Goal: Task Accomplishment & Management: Manage account settings

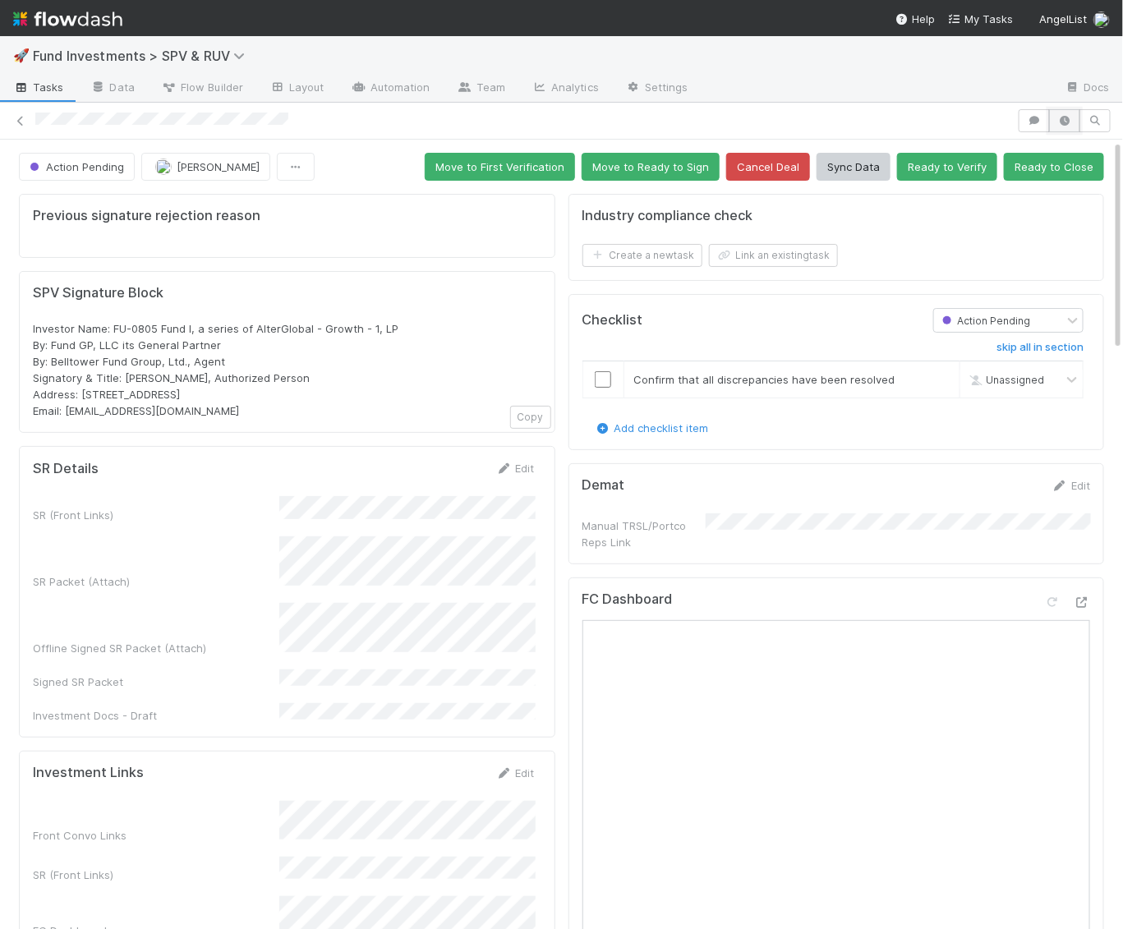
click at [1073, 116] on icon "button" at bounding box center [1065, 121] width 16 height 10
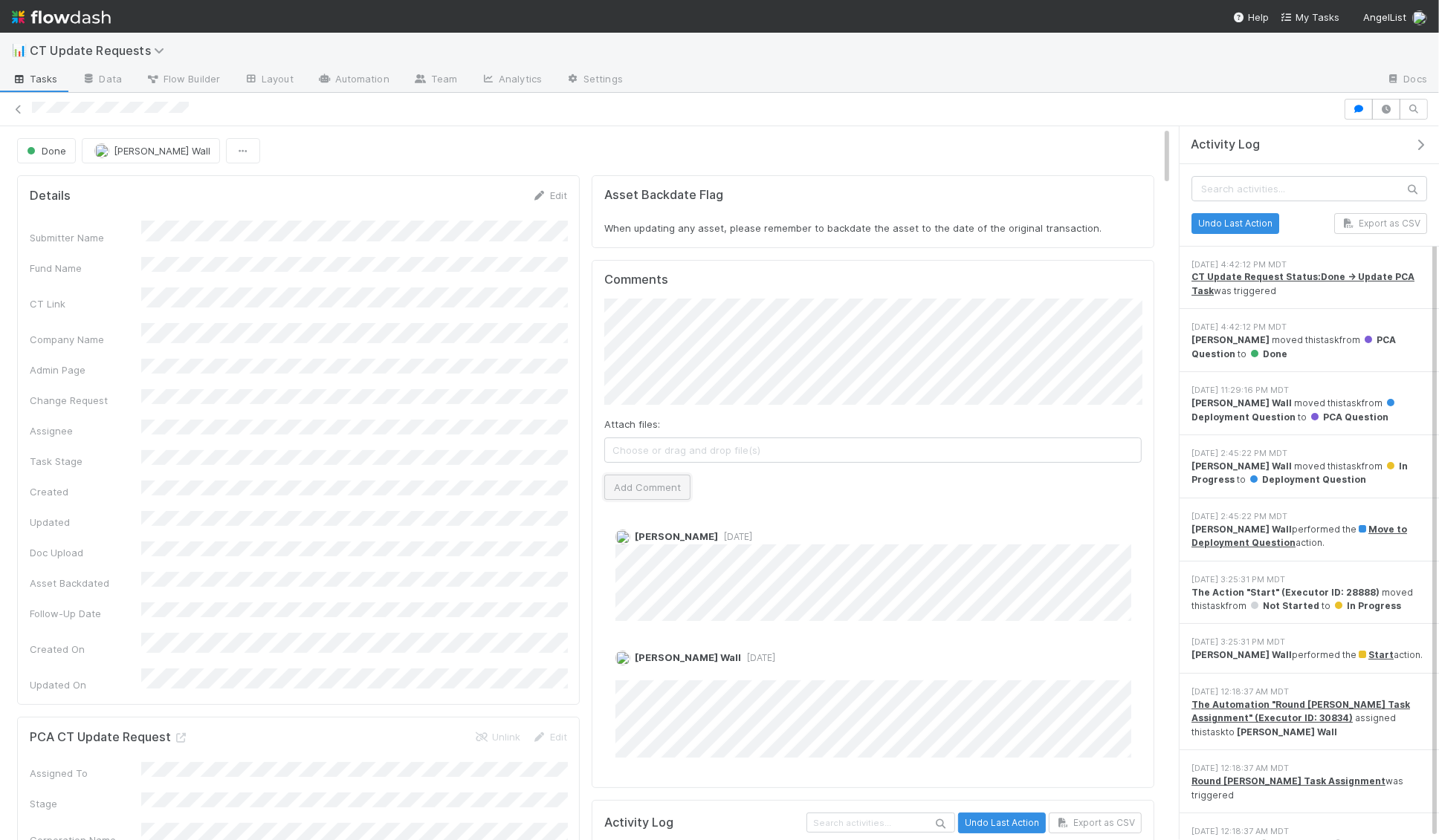
click at [655, 487] on button "Add Comment" at bounding box center [647, 487] width 86 height 25
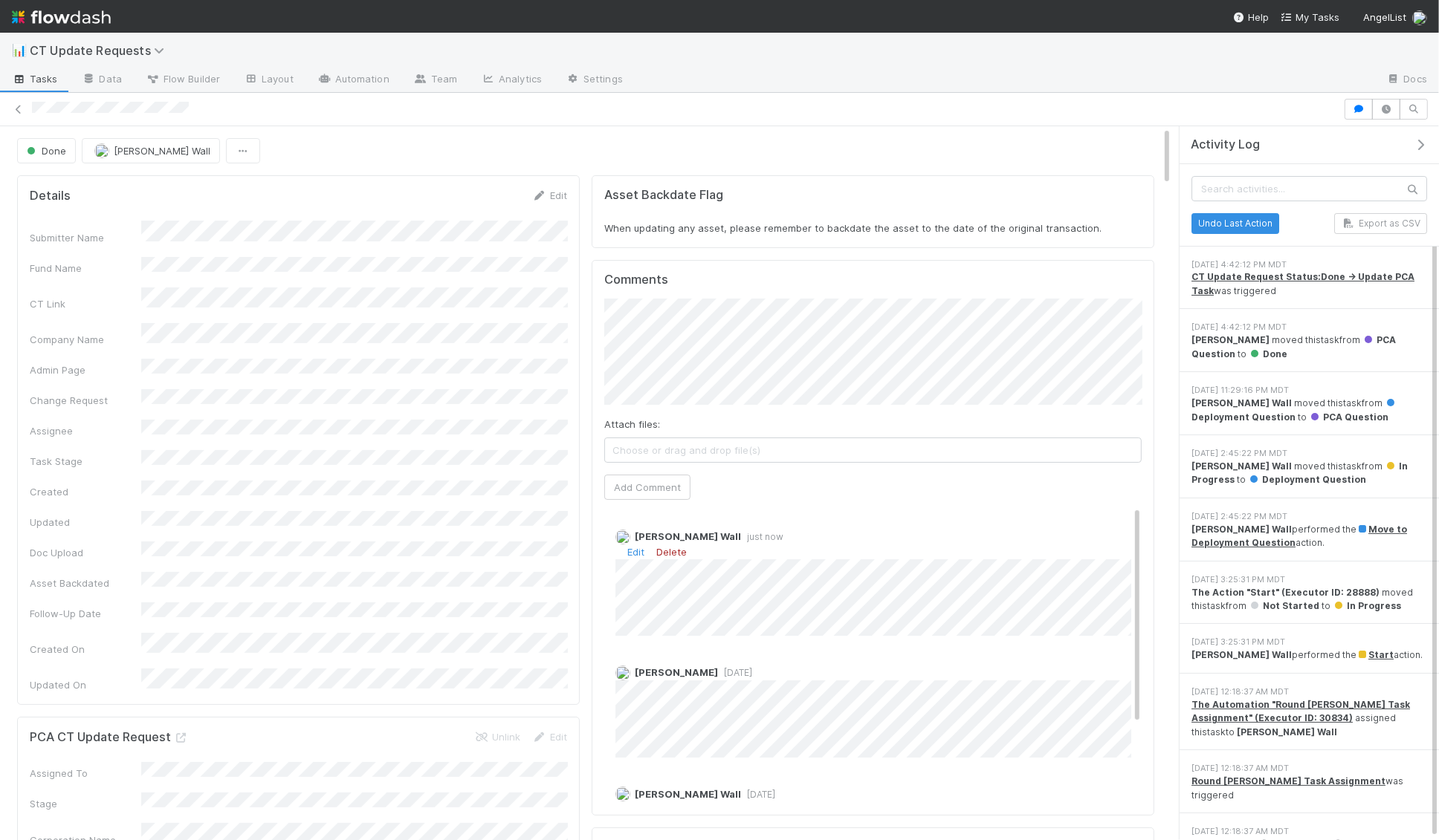
click at [669, 546] on link "Delete" at bounding box center [671, 552] width 31 height 12
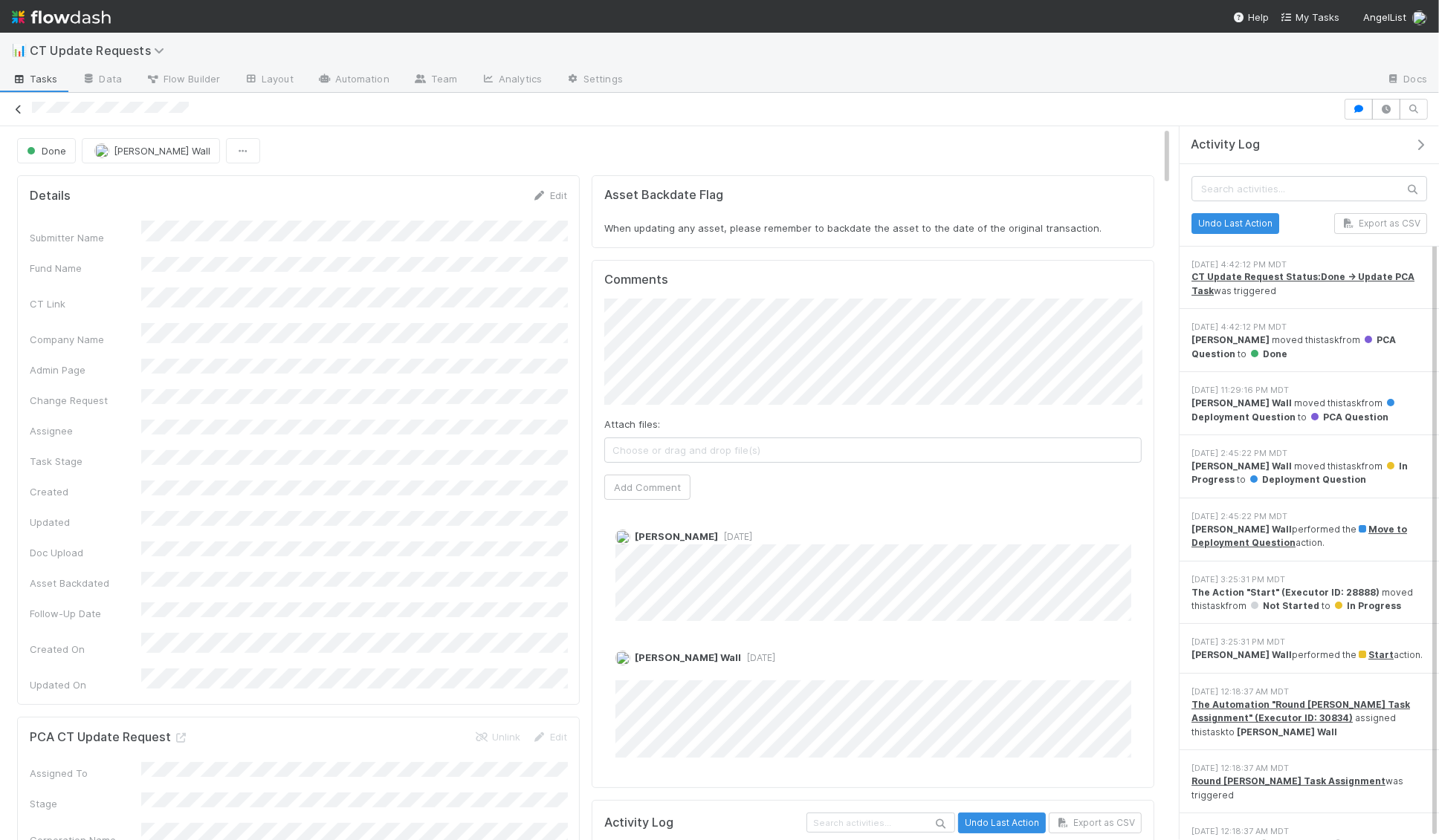
click at [15, 107] on icon at bounding box center [18, 109] width 14 height 10
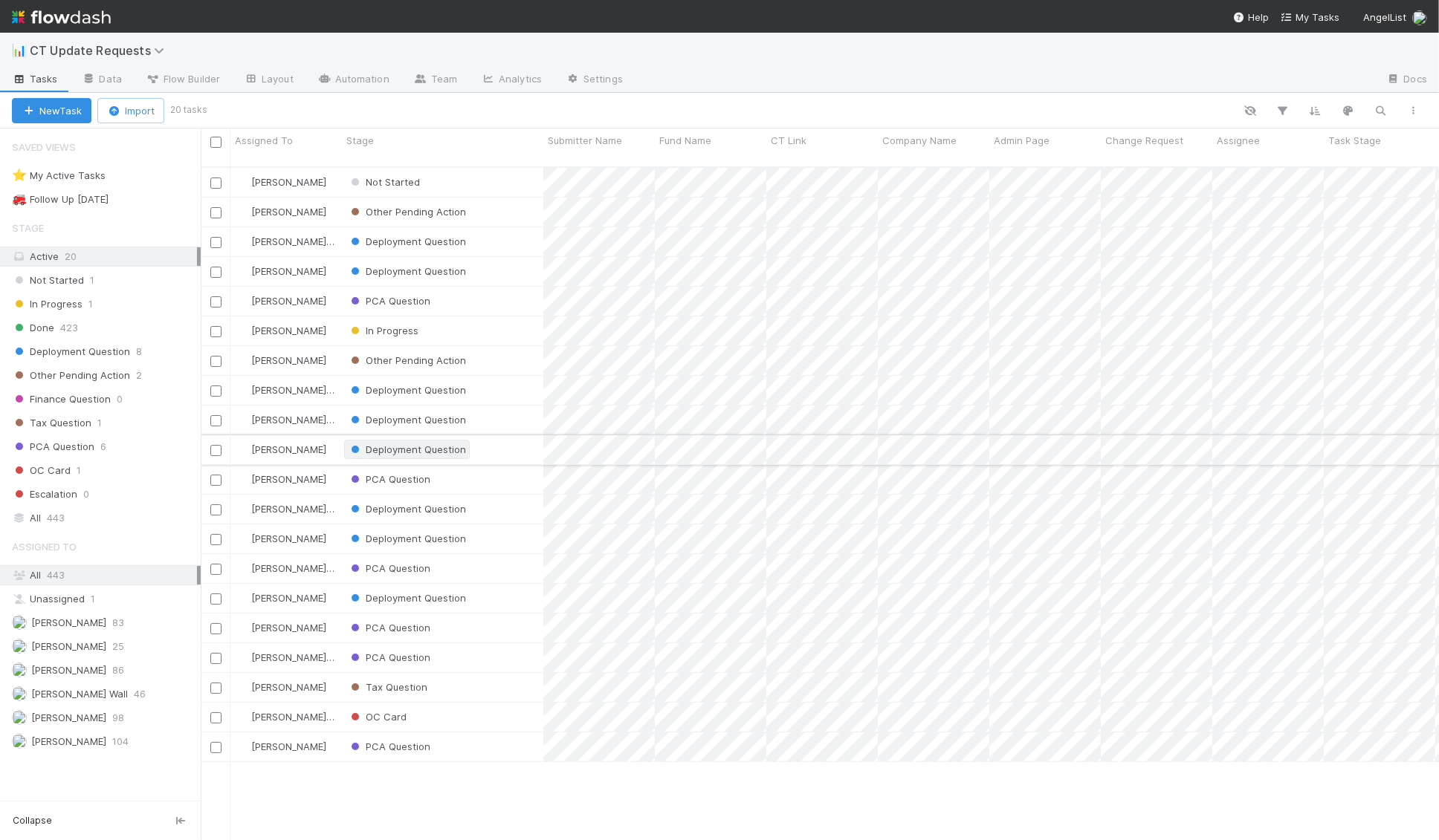
scroll to position [685, 1238]
click at [86, 171] on div "⭐ My Active Tasks" at bounding box center [59, 175] width 94 height 19
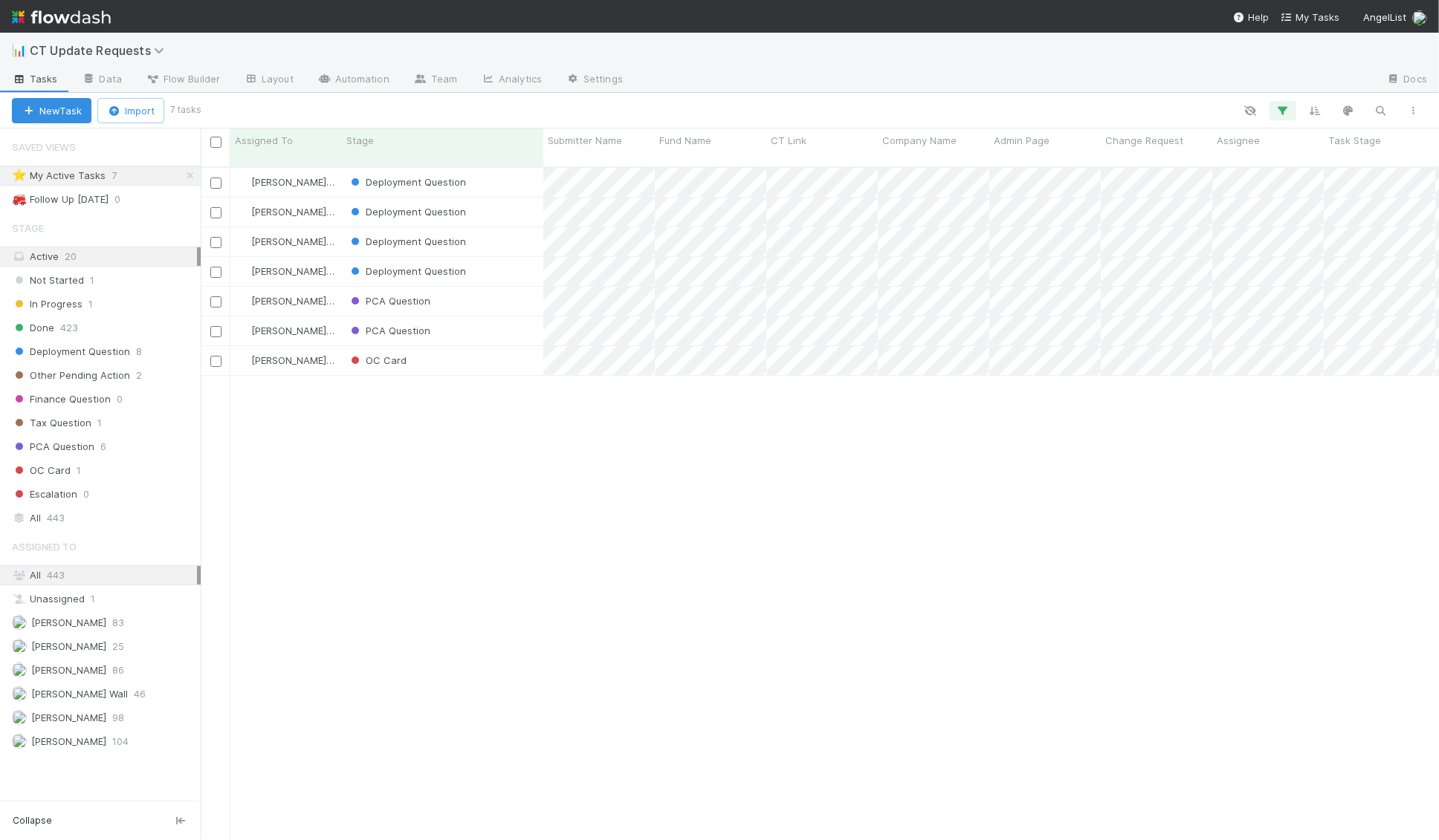
scroll to position [685, 1238]
click at [474, 348] on div "OC Card" at bounding box center [442, 361] width 202 height 29
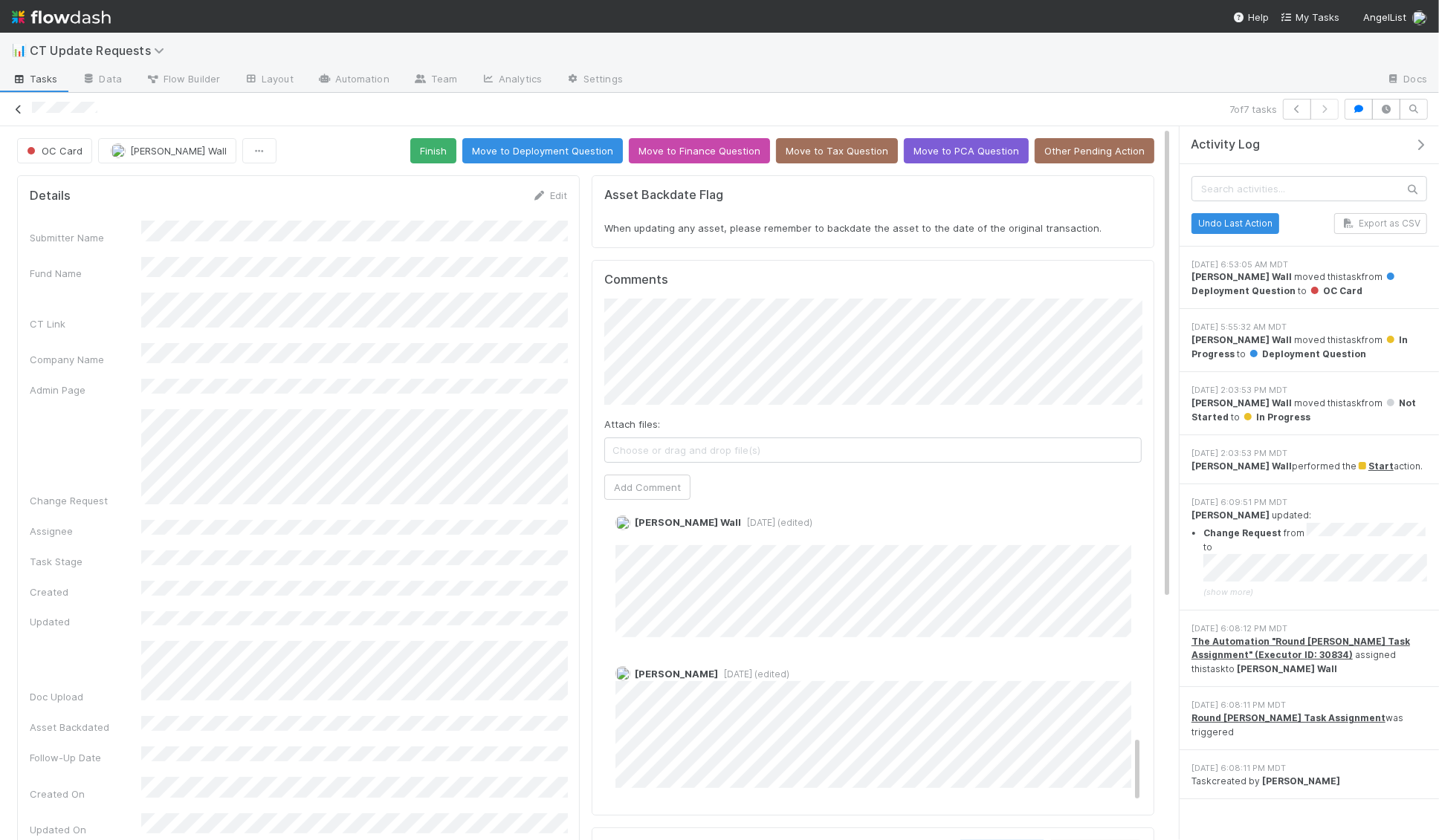
click at [20, 109] on icon at bounding box center [18, 109] width 14 height 10
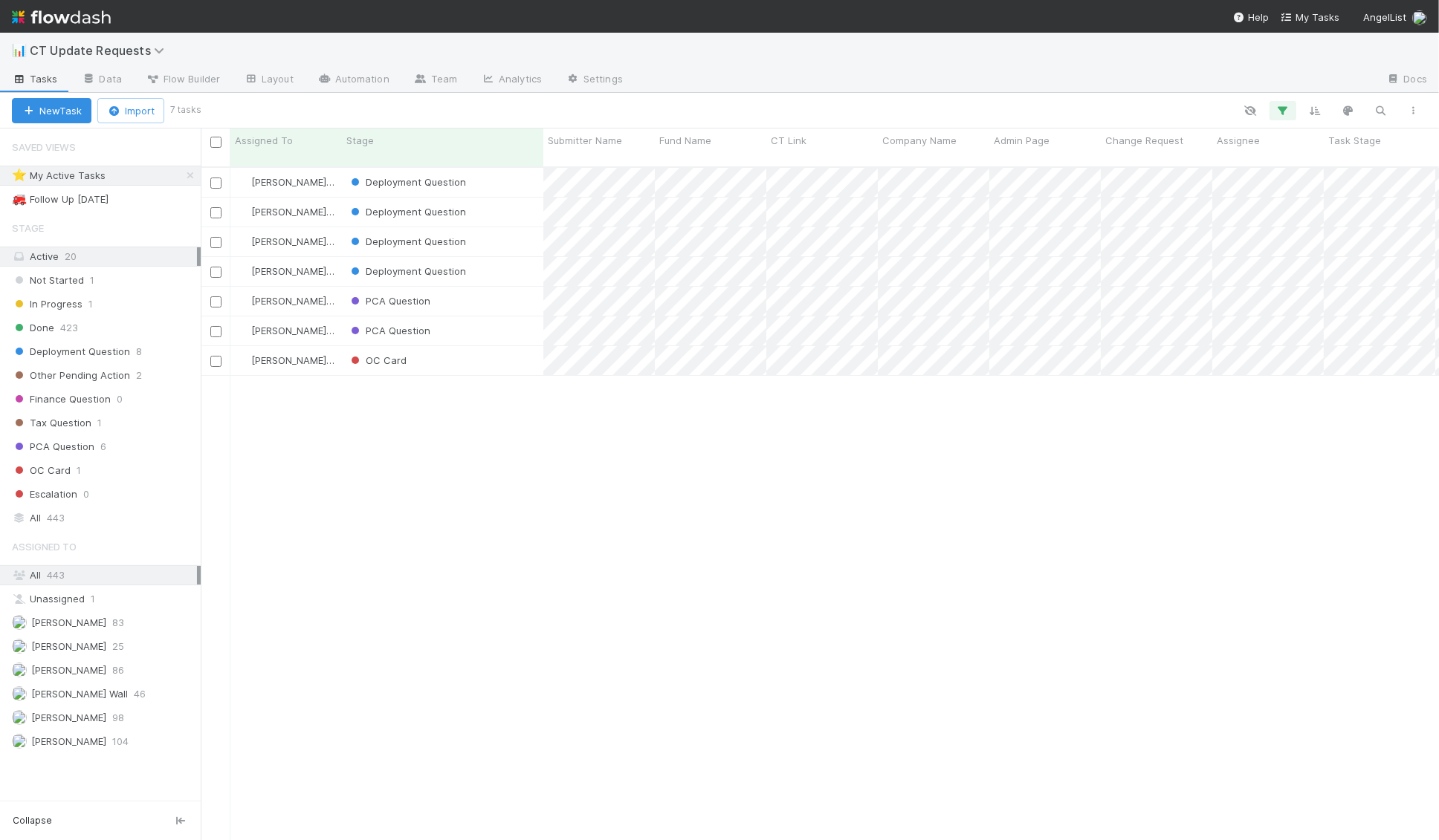
scroll to position [685, 1238]
click at [498, 316] on div "PCA Question" at bounding box center [442, 331] width 202 height 29
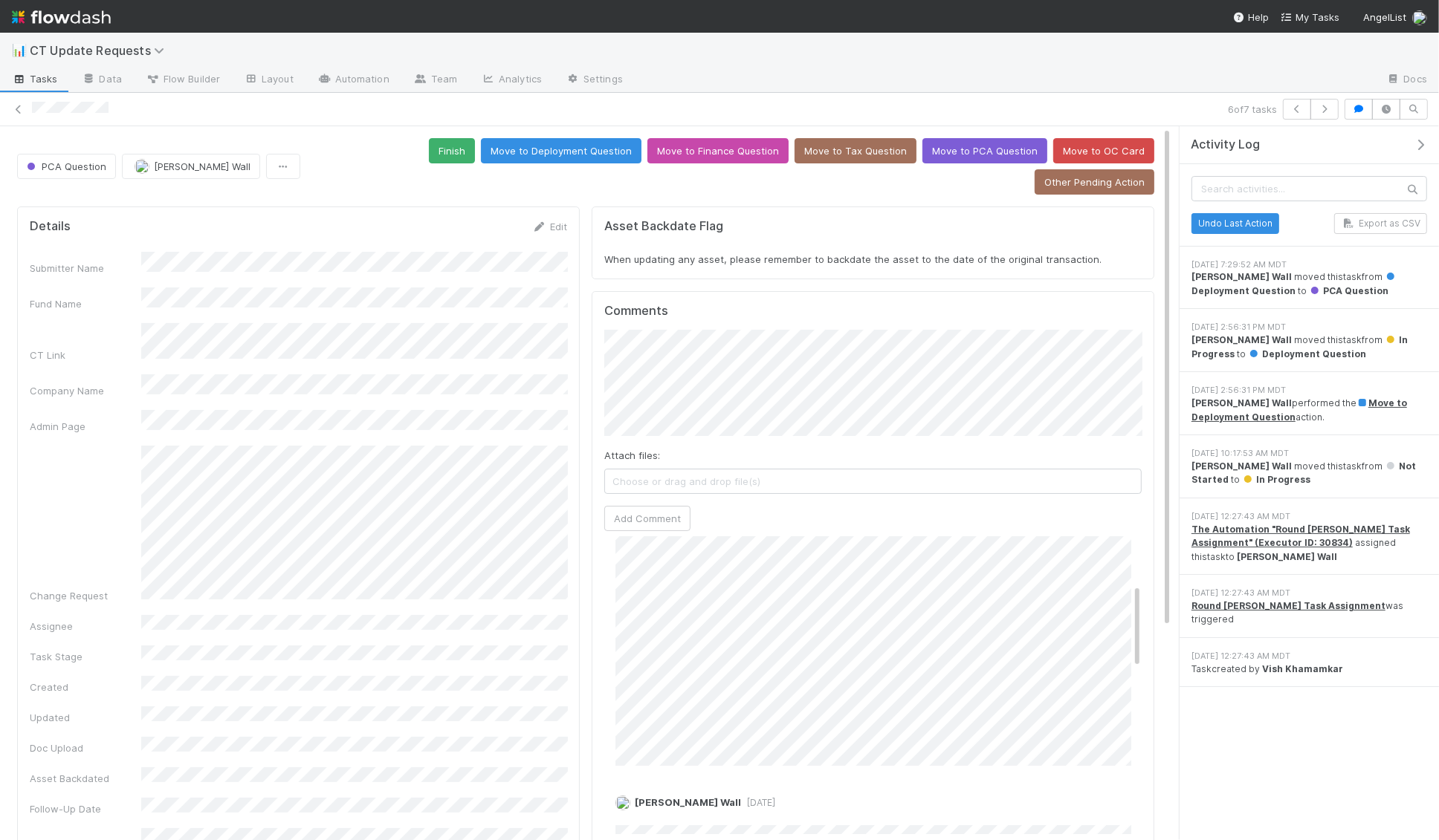
scroll to position [172, 0]
click at [18, 105] on icon at bounding box center [18, 109] width 14 height 10
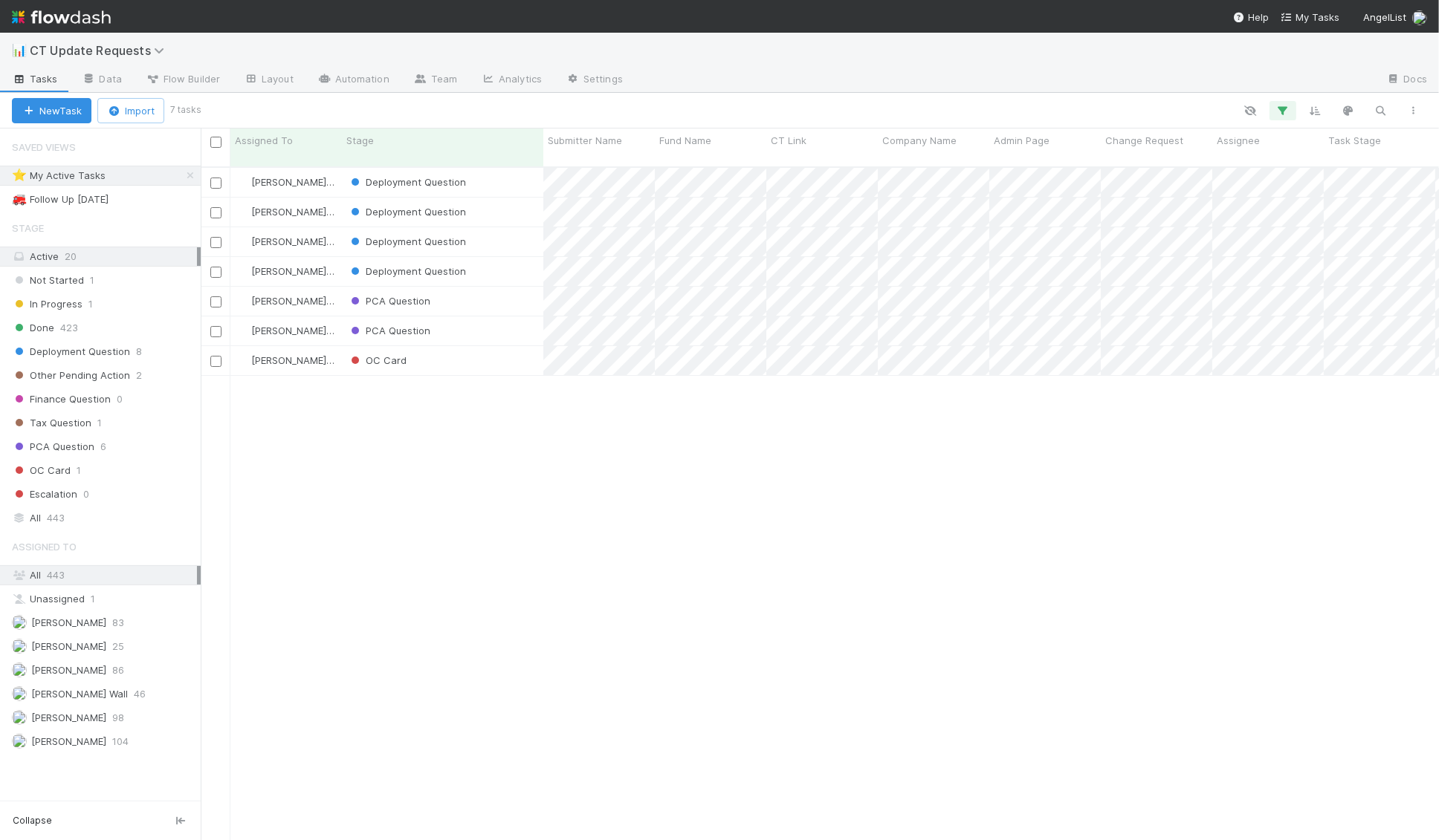
scroll to position [685, 1238]
click at [486, 288] on div "PCA Question" at bounding box center [442, 301] width 202 height 29
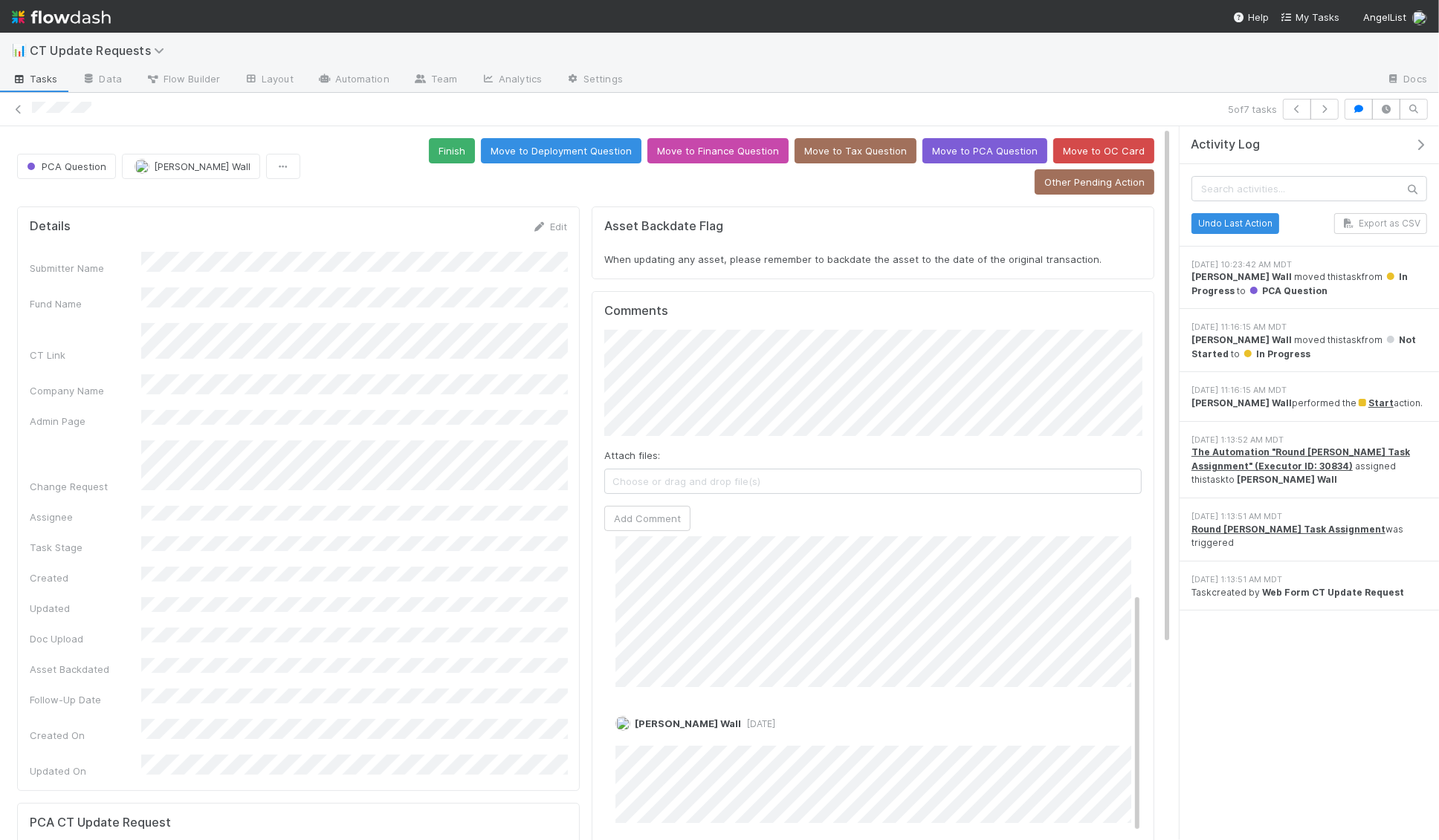
scroll to position [71, 0]
click at [19, 110] on icon at bounding box center [18, 109] width 14 height 10
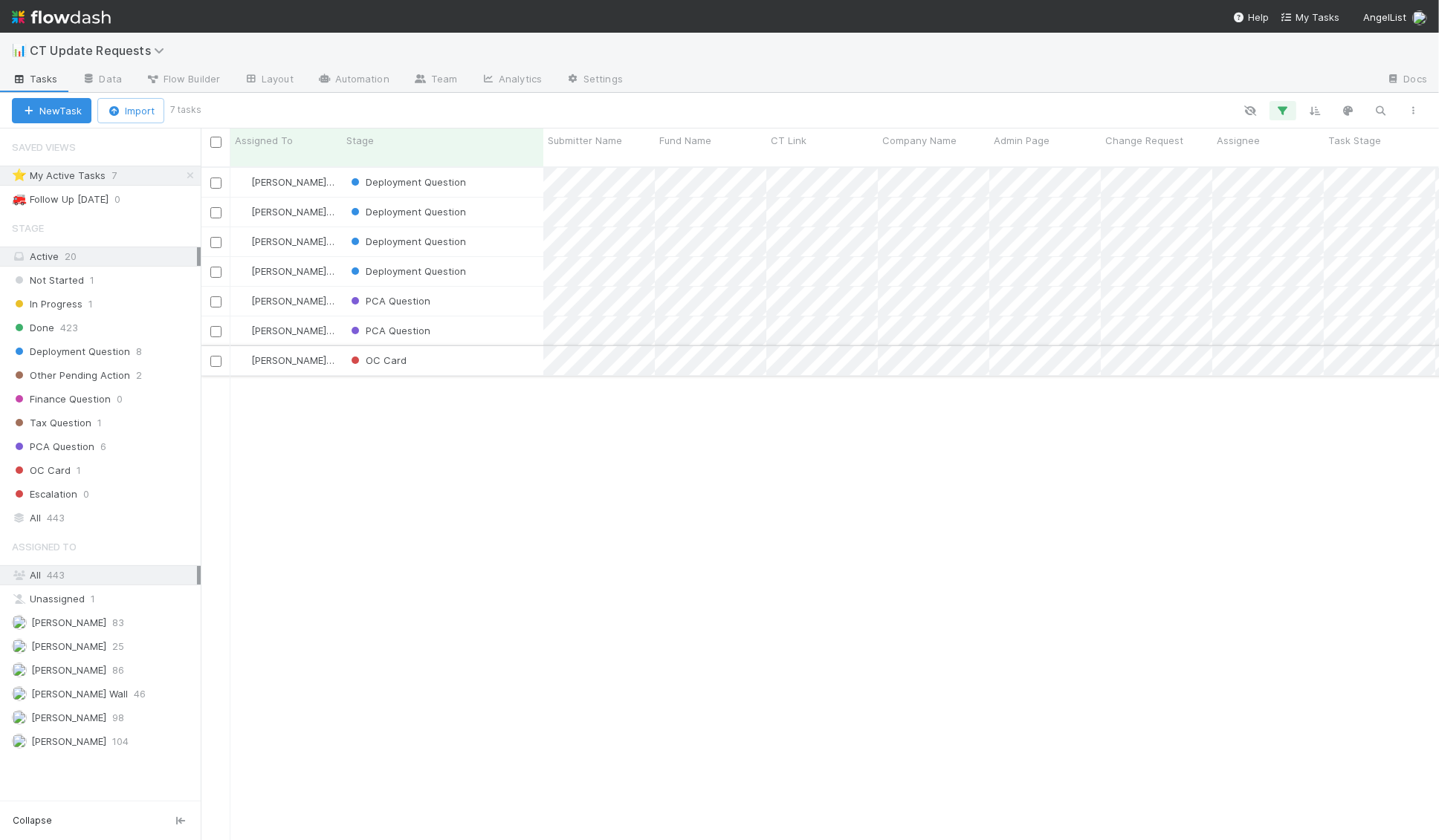
scroll to position [685, 1238]
click at [64, 24] on img at bounding box center [61, 17] width 99 height 25
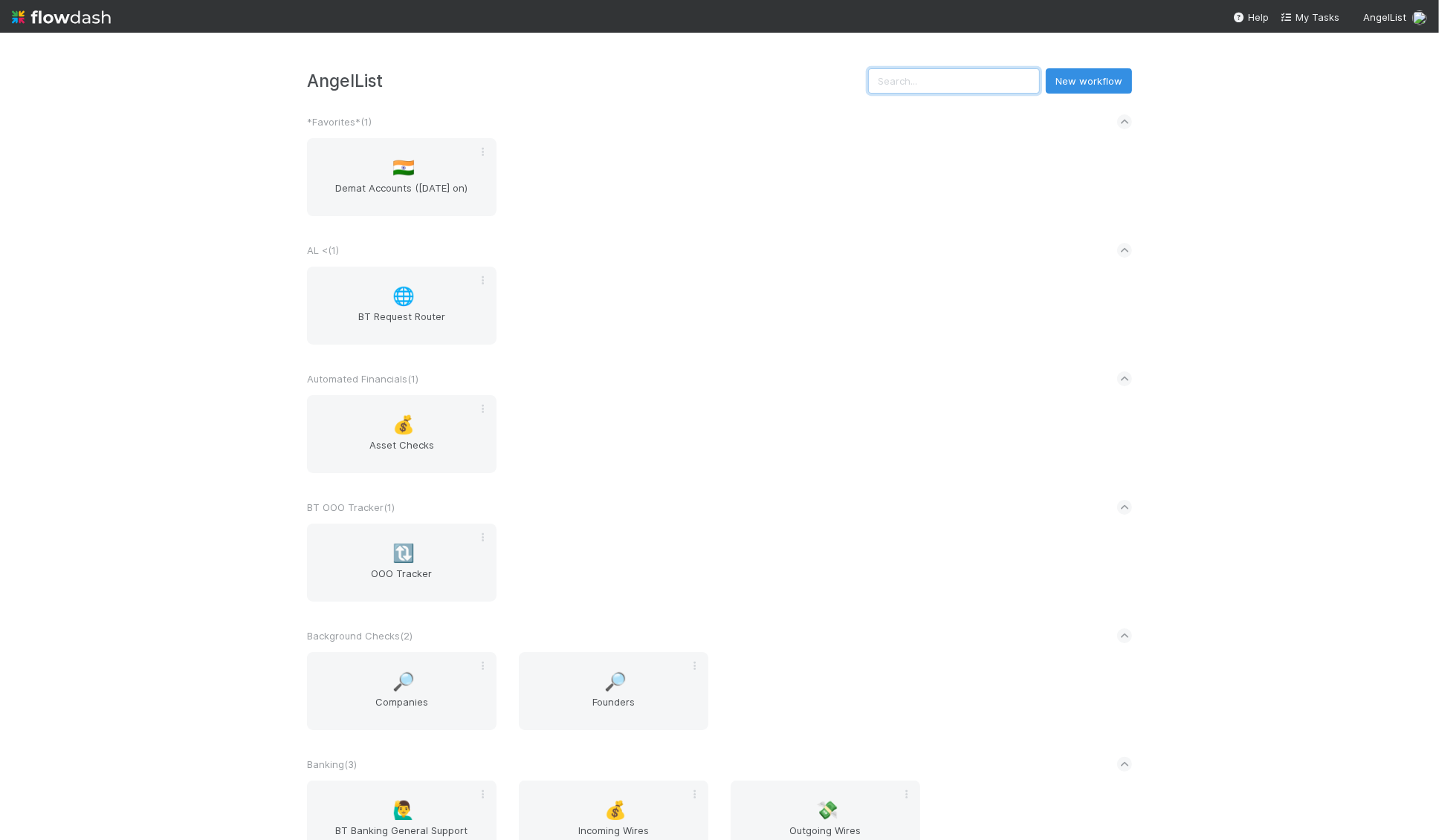
click at [946, 91] on input "text" at bounding box center [954, 81] width 172 height 25
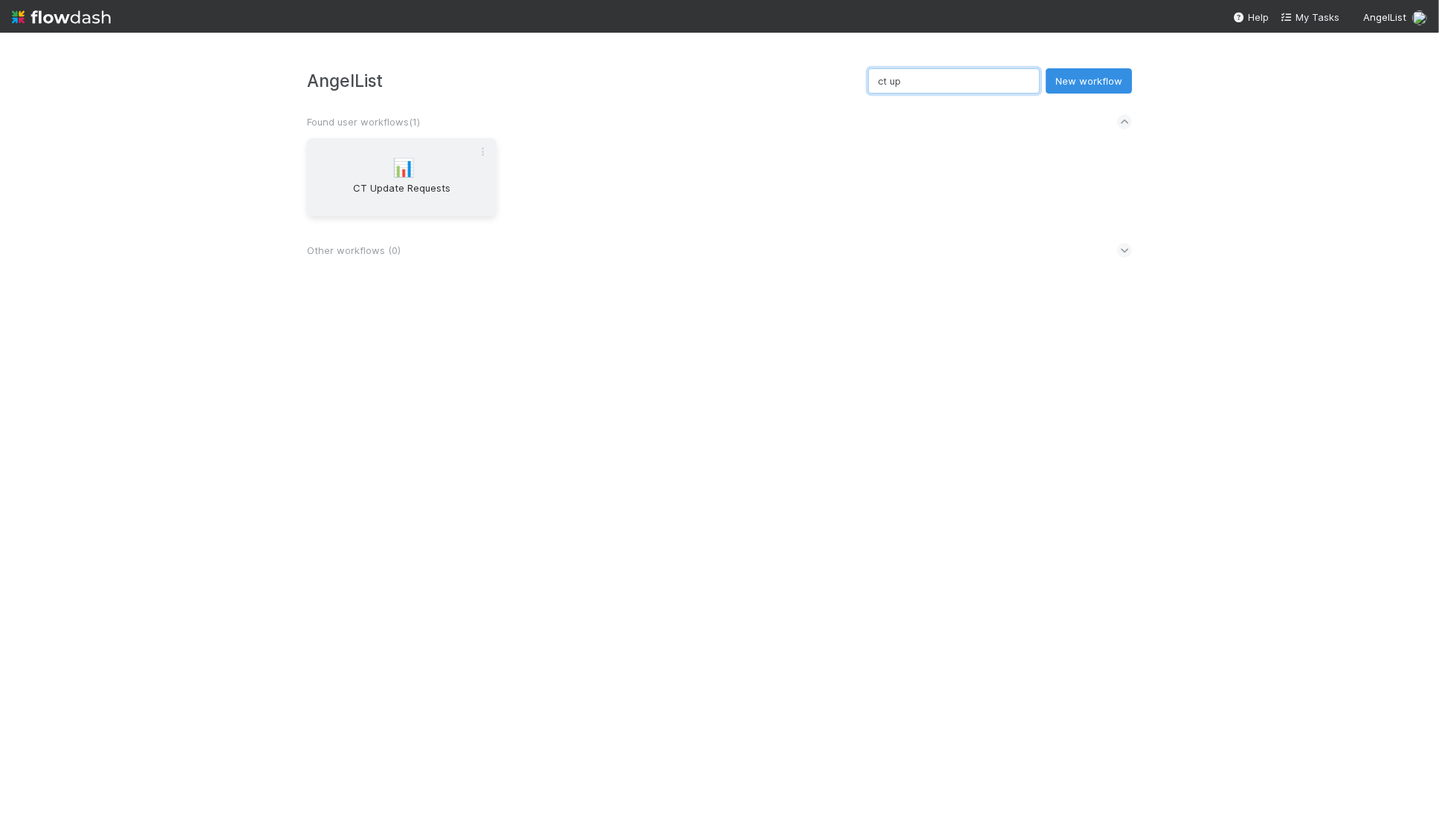
type input "ct up"
click at [415, 185] on span "CT Update Requests" at bounding box center [402, 195] width 177 height 30
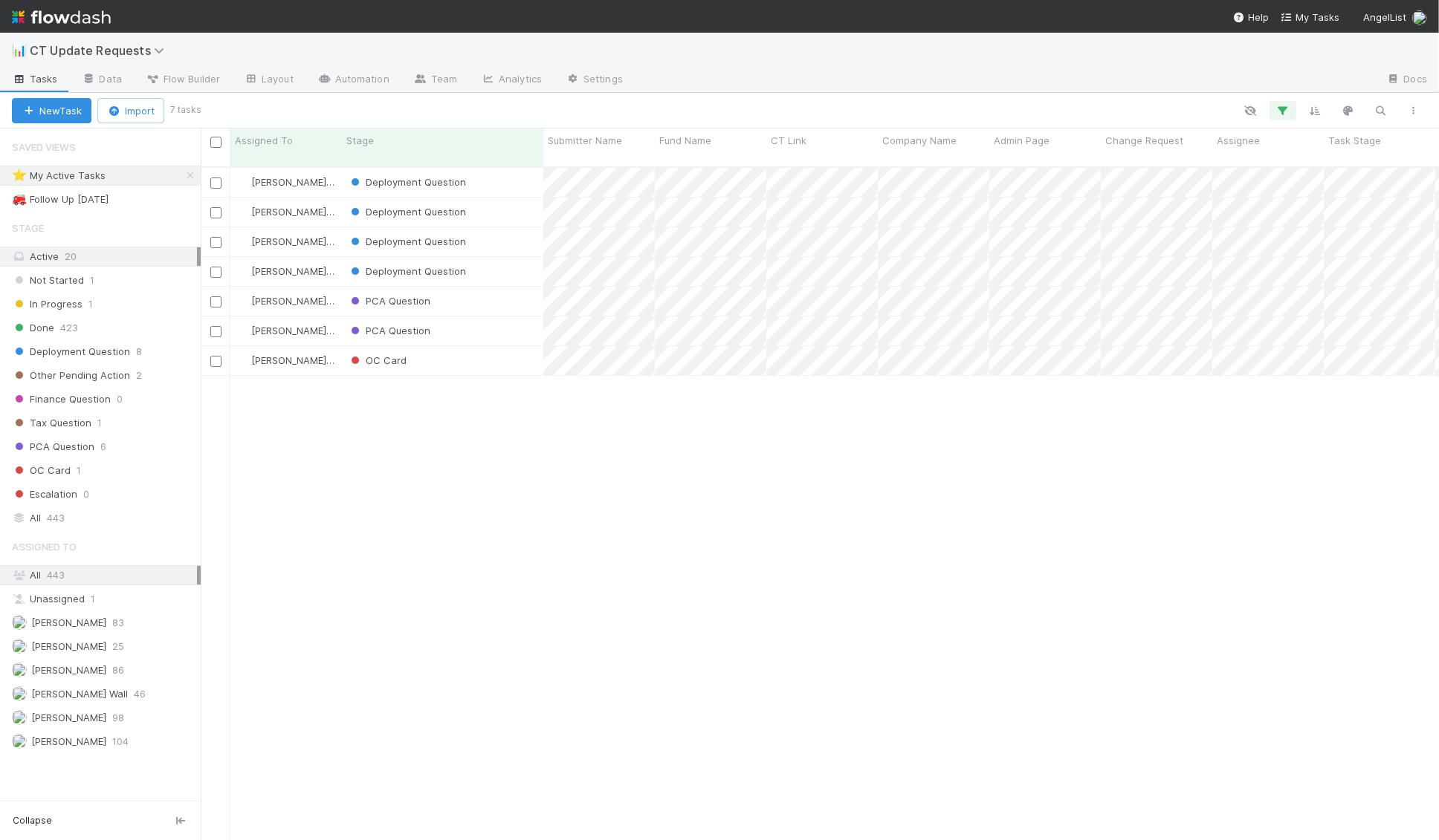
scroll to position [685, 1238]
click at [522, 257] on div "Deployment Question" at bounding box center [442, 271] width 202 height 29
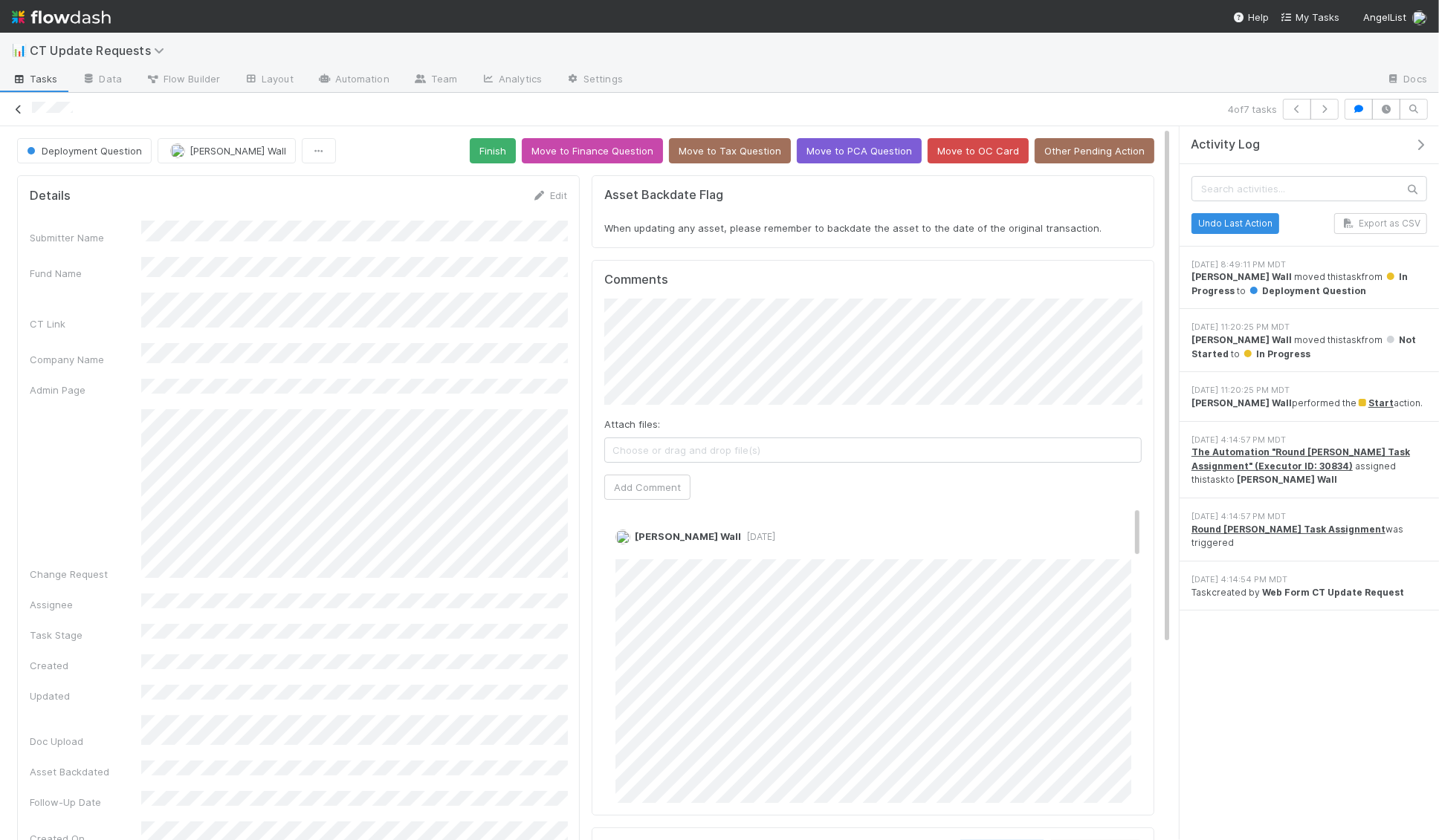
click at [15, 109] on icon at bounding box center [18, 109] width 14 height 10
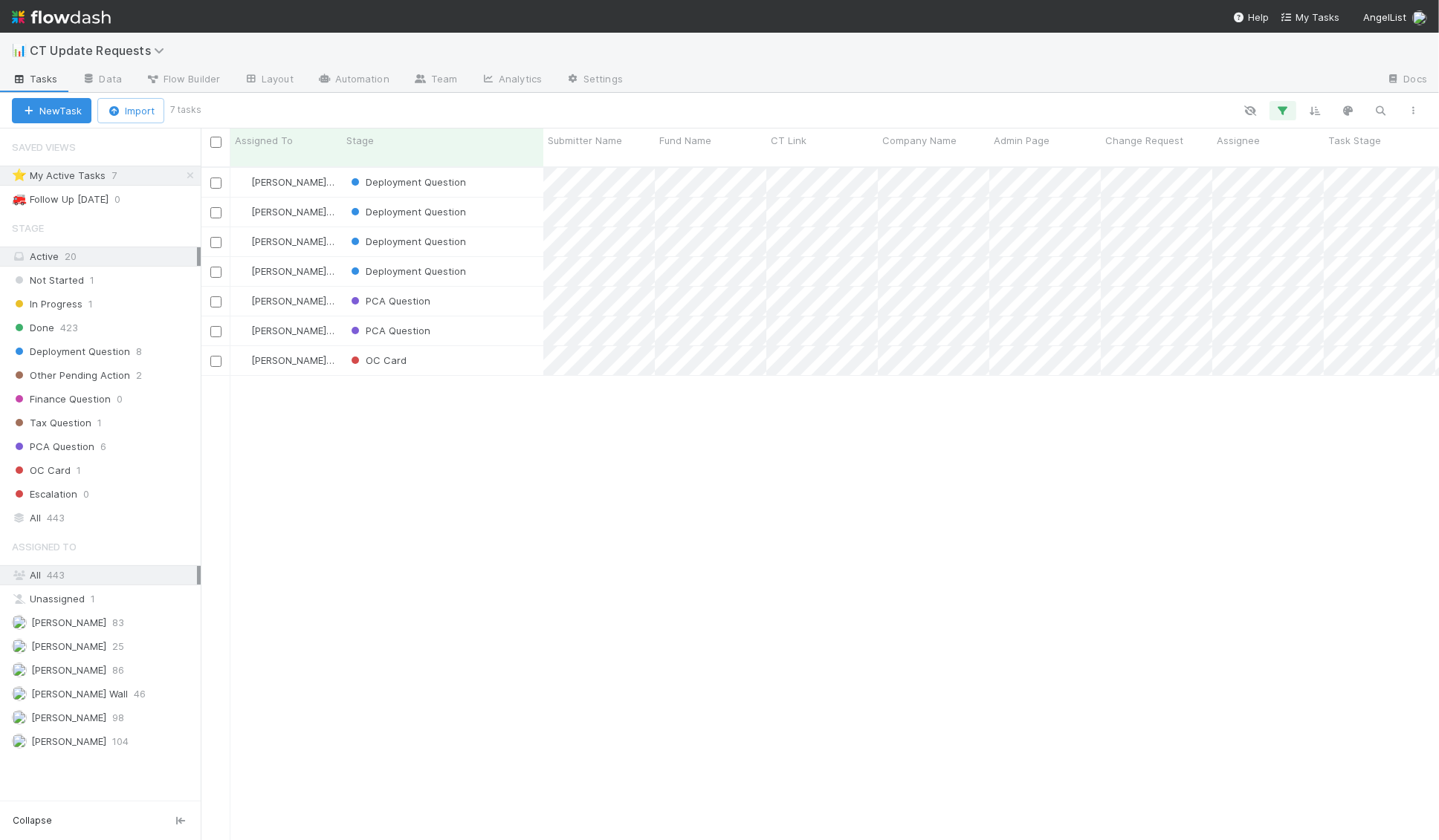
scroll to position [685, 1238]
click at [505, 227] on div "Deployment Question" at bounding box center [442, 241] width 202 height 29
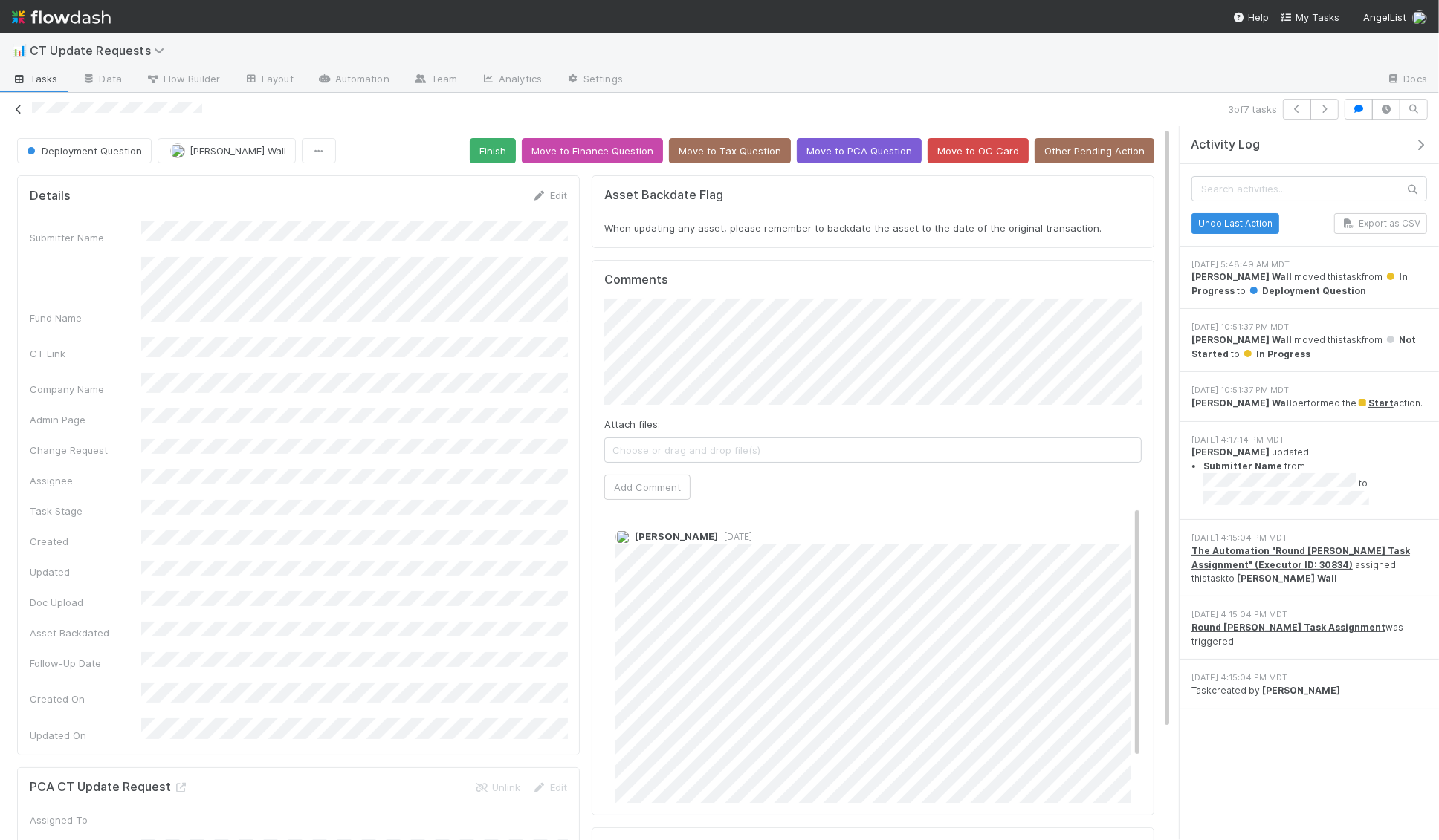
click at [17, 110] on icon at bounding box center [18, 109] width 14 height 10
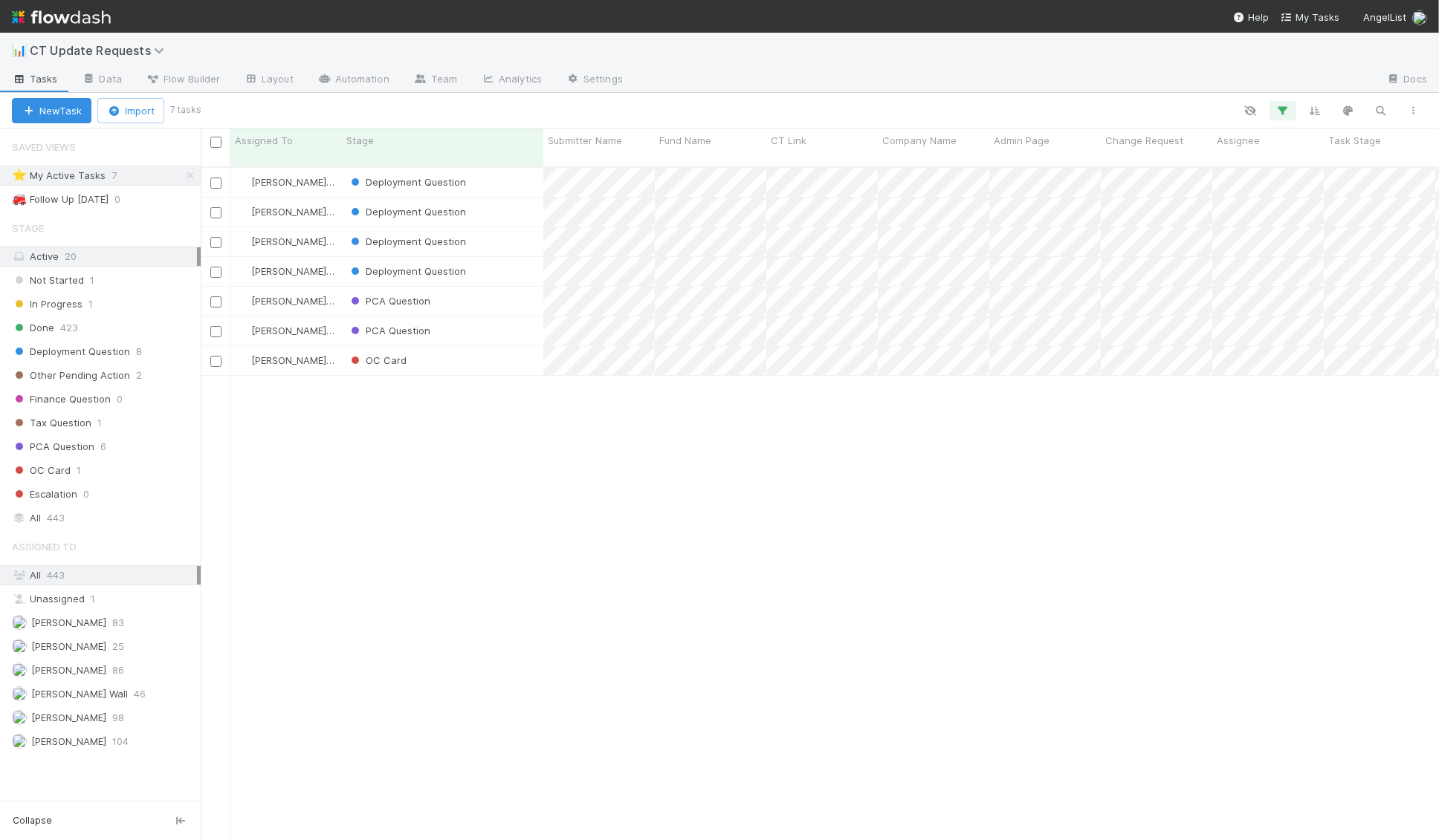
scroll to position [685, 1238]
click at [491, 198] on div "Deployment Question" at bounding box center [442, 212] width 202 height 29
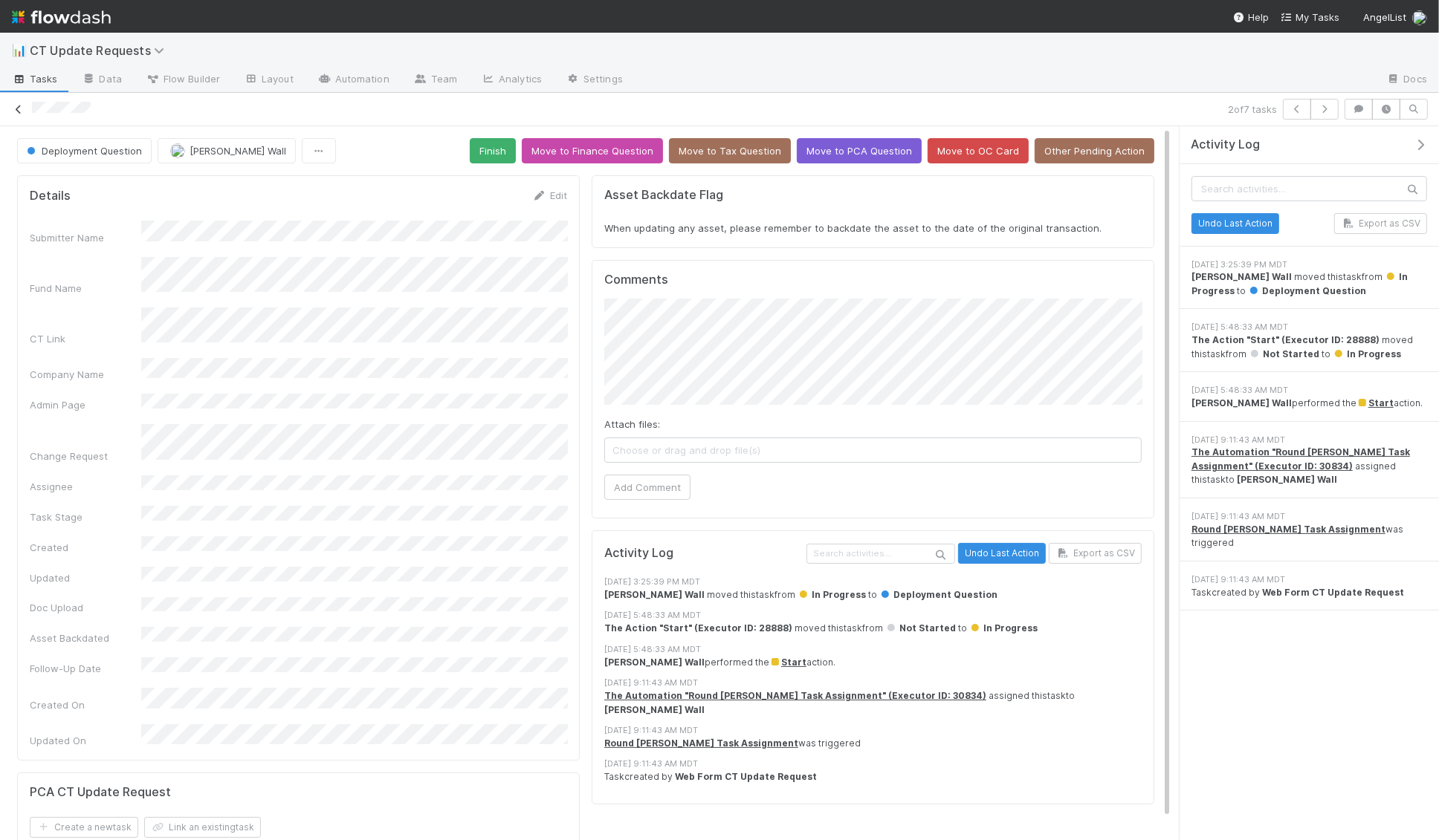
click at [18, 111] on icon at bounding box center [18, 109] width 14 height 10
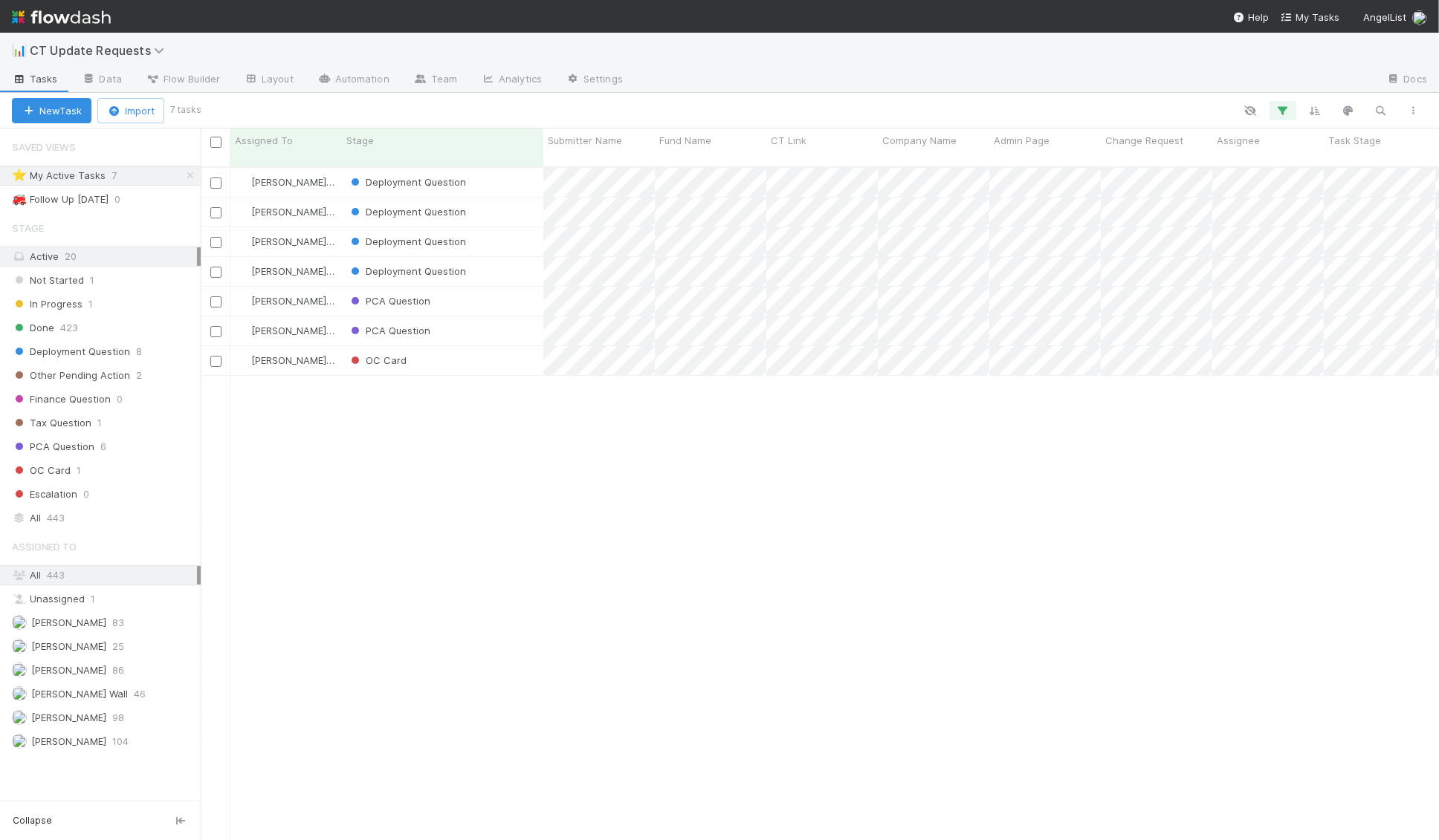
scroll to position [685, 1238]
click at [511, 198] on div "Deployment Question" at bounding box center [442, 212] width 202 height 29
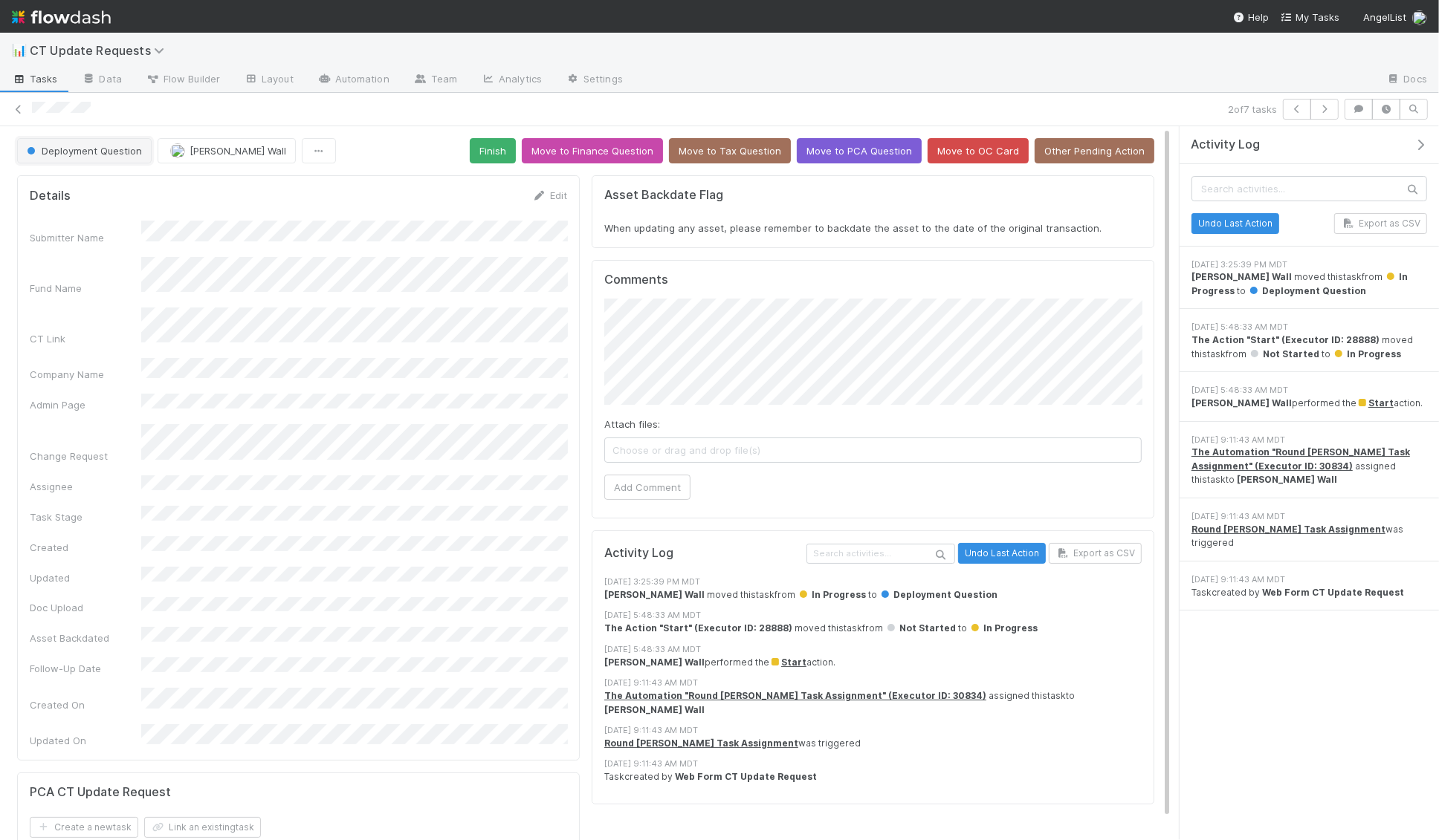
click at [86, 148] on span "Deployment Question" at bounding box center [82, 150] width 118 height 12
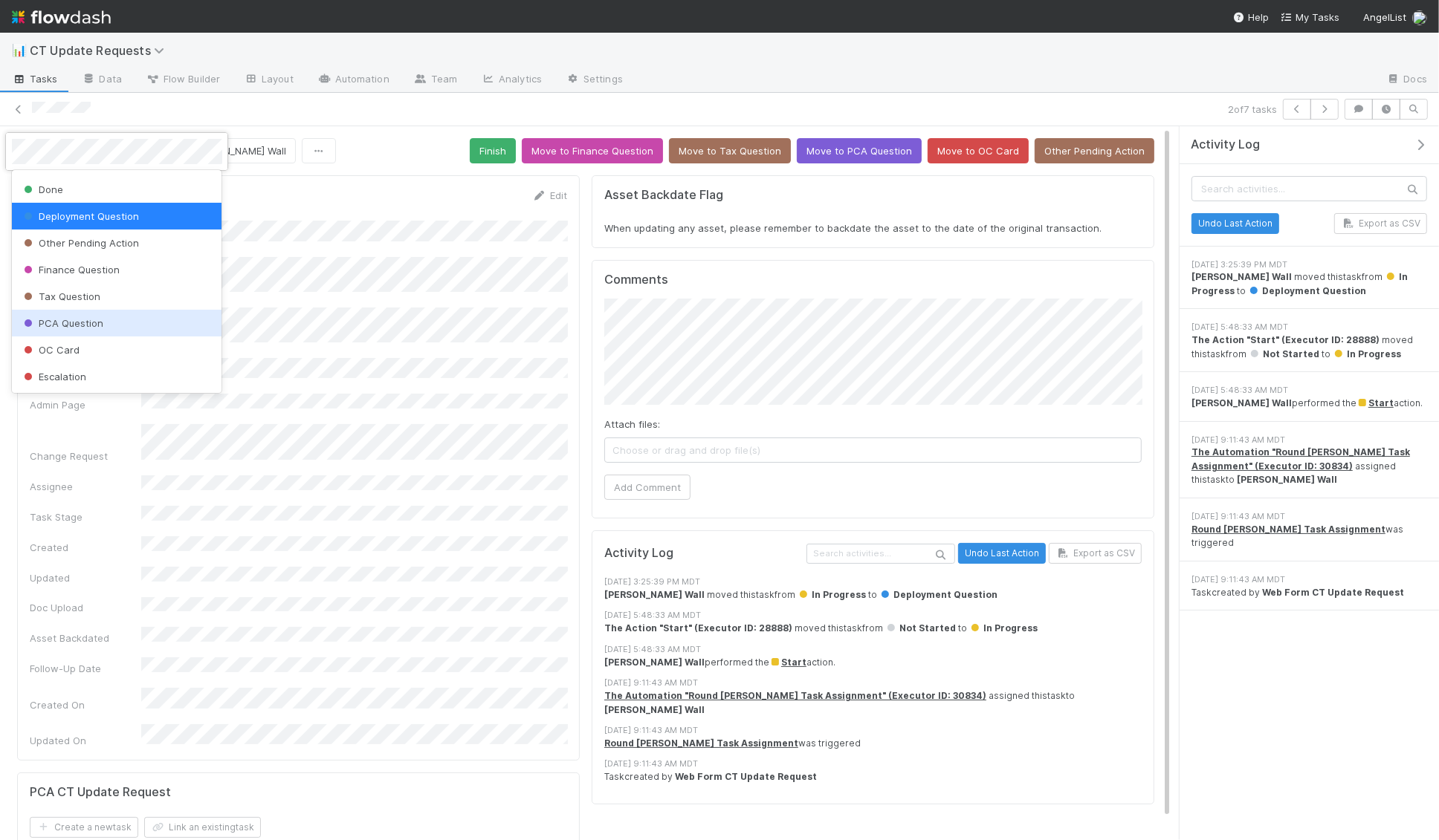
scroll to position [50, 0]
click at [99, 344] on div "OC Card" at bounding box center [117, 351] width 210 height 27
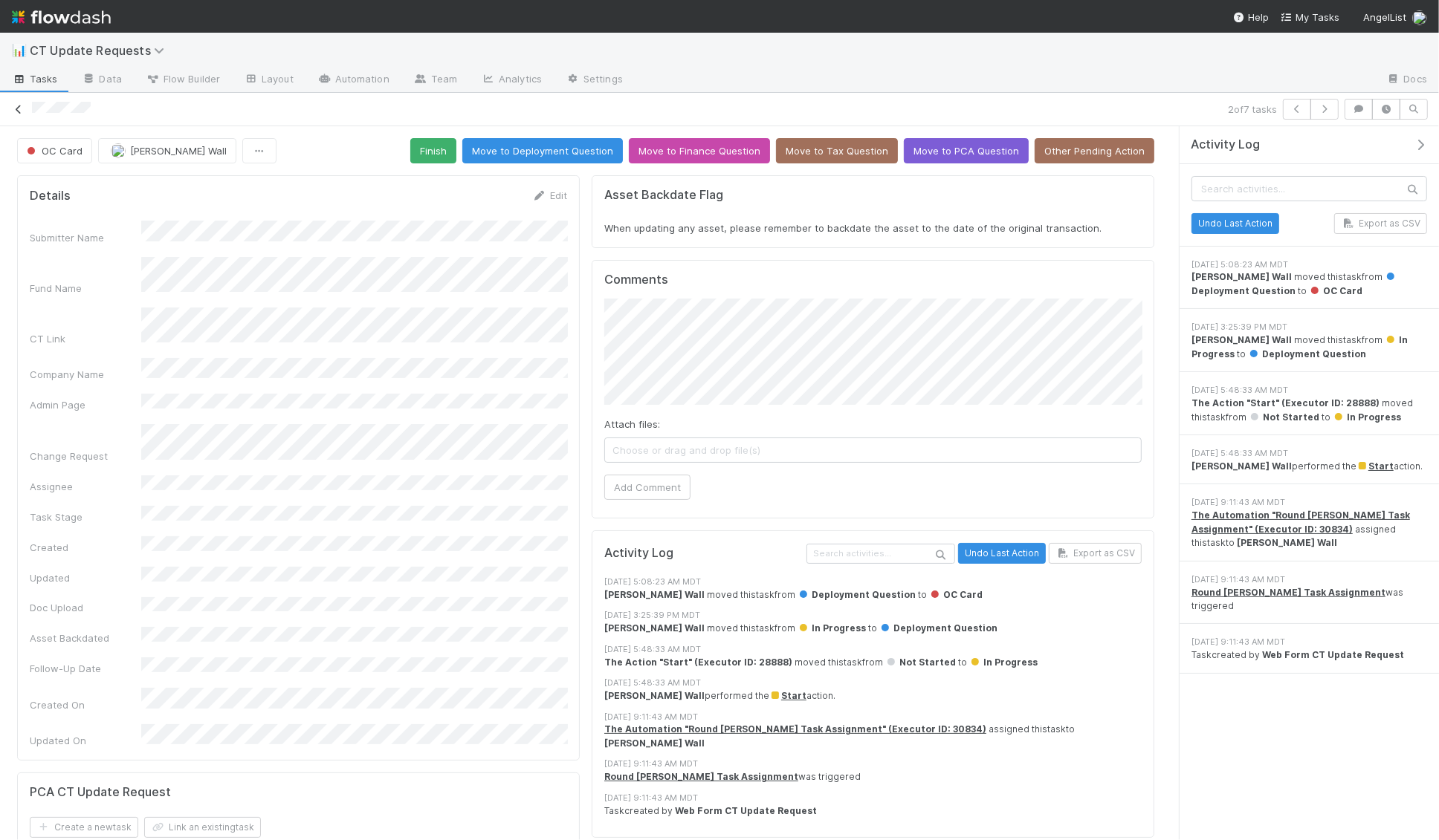
click at [16, 105] on icon at bounding box center [18, 109] width 14 height 10
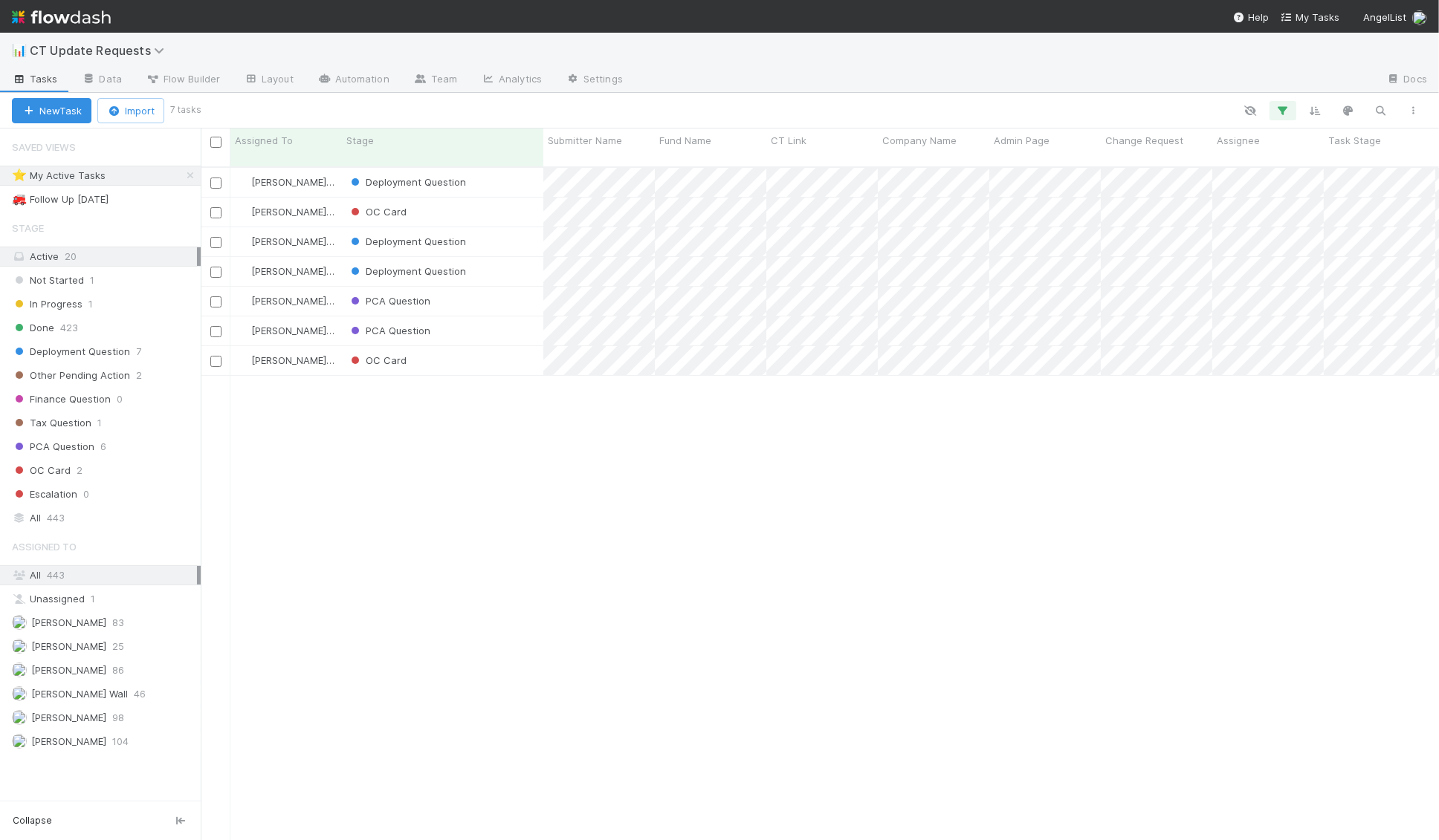
scroll to position [685, 1238]
click at [513, 168] on div "Deployment Question" at bounding box center [442, 183] width 202 height 29
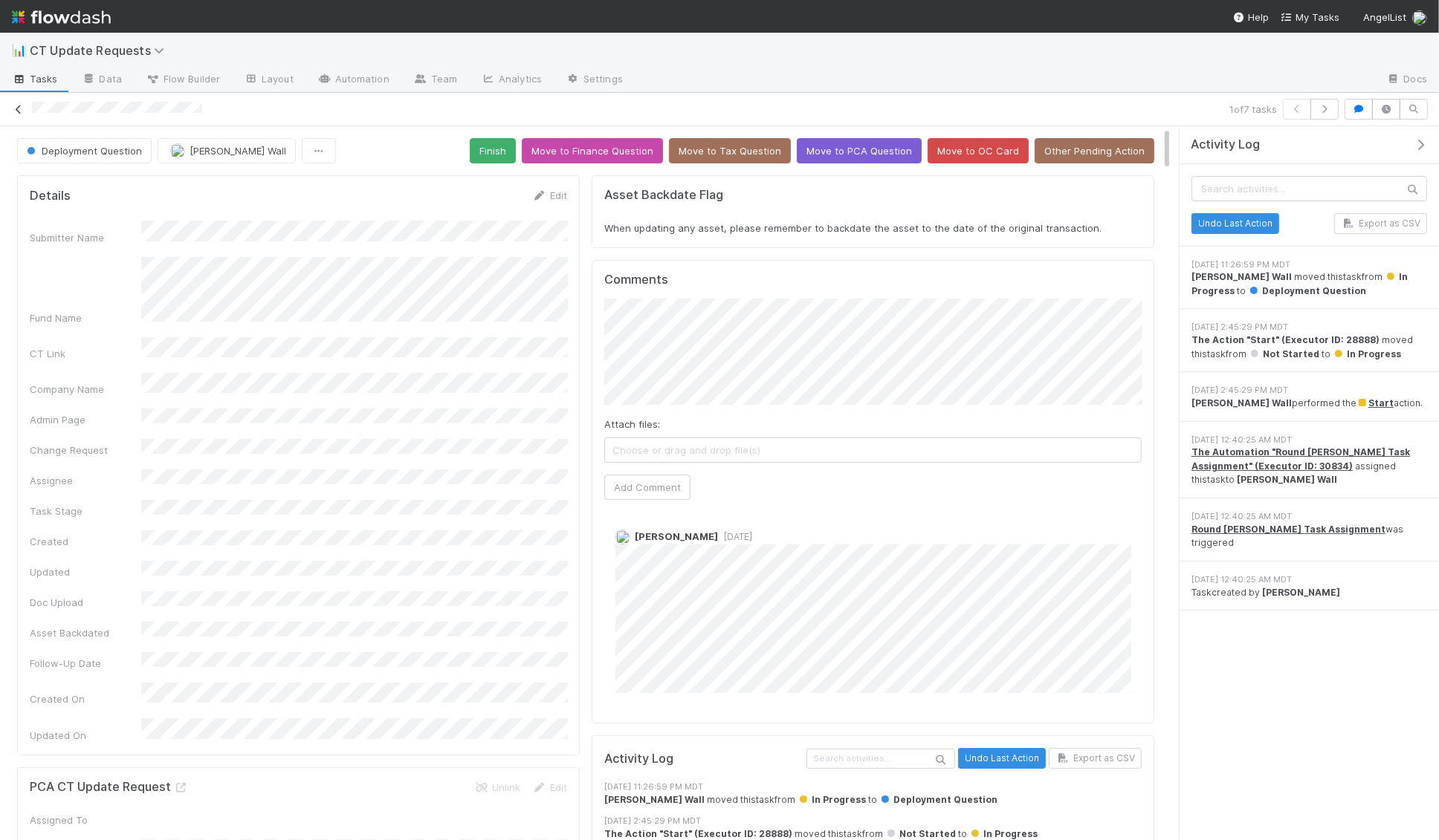
click at [17, 110] on icon at bounding box center [18, 109] width 14 height 10
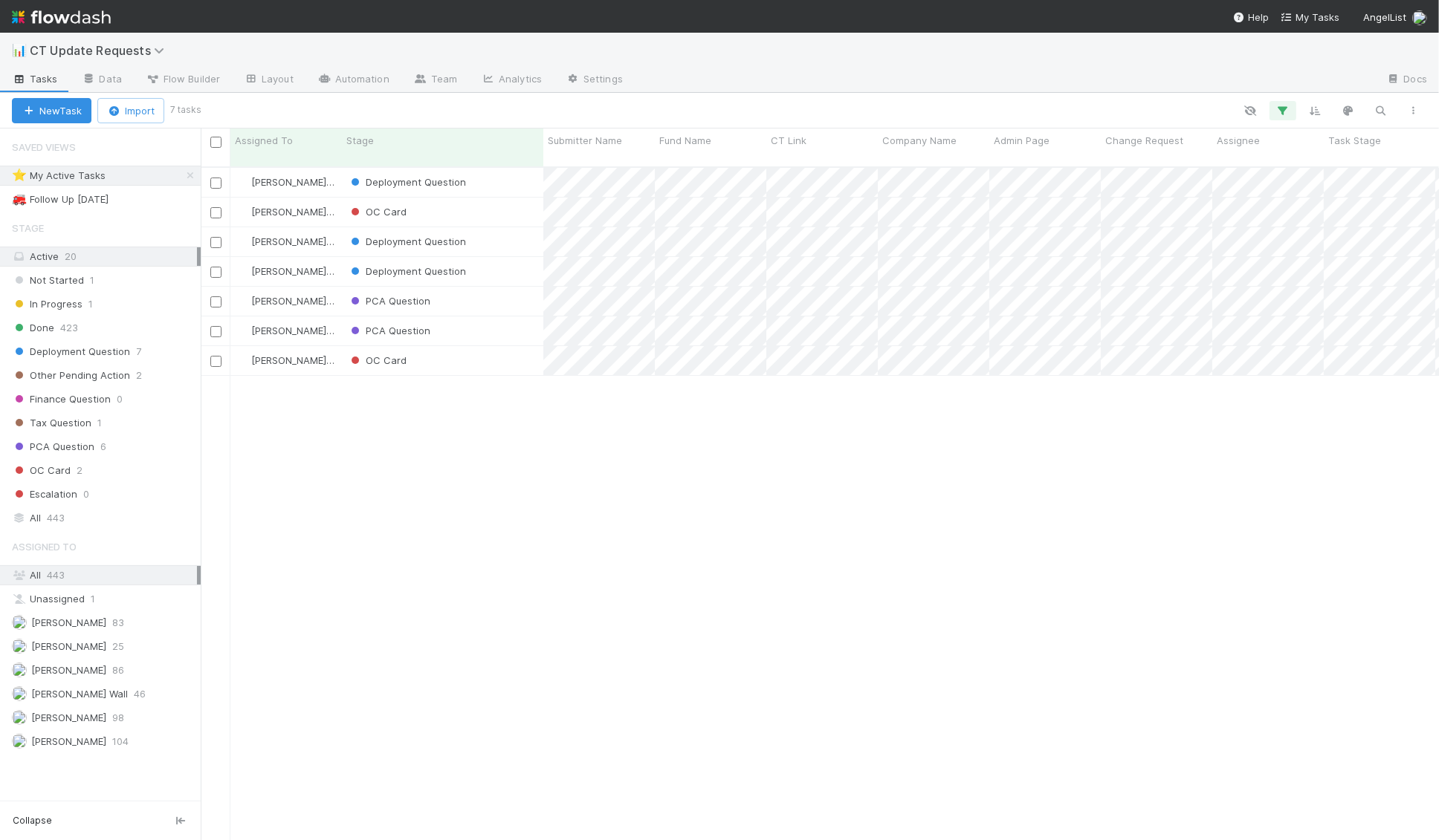
scroll to position [685, 1238]
click at [74, 18] on img at bounding box center [61, 17] width 99 height 25
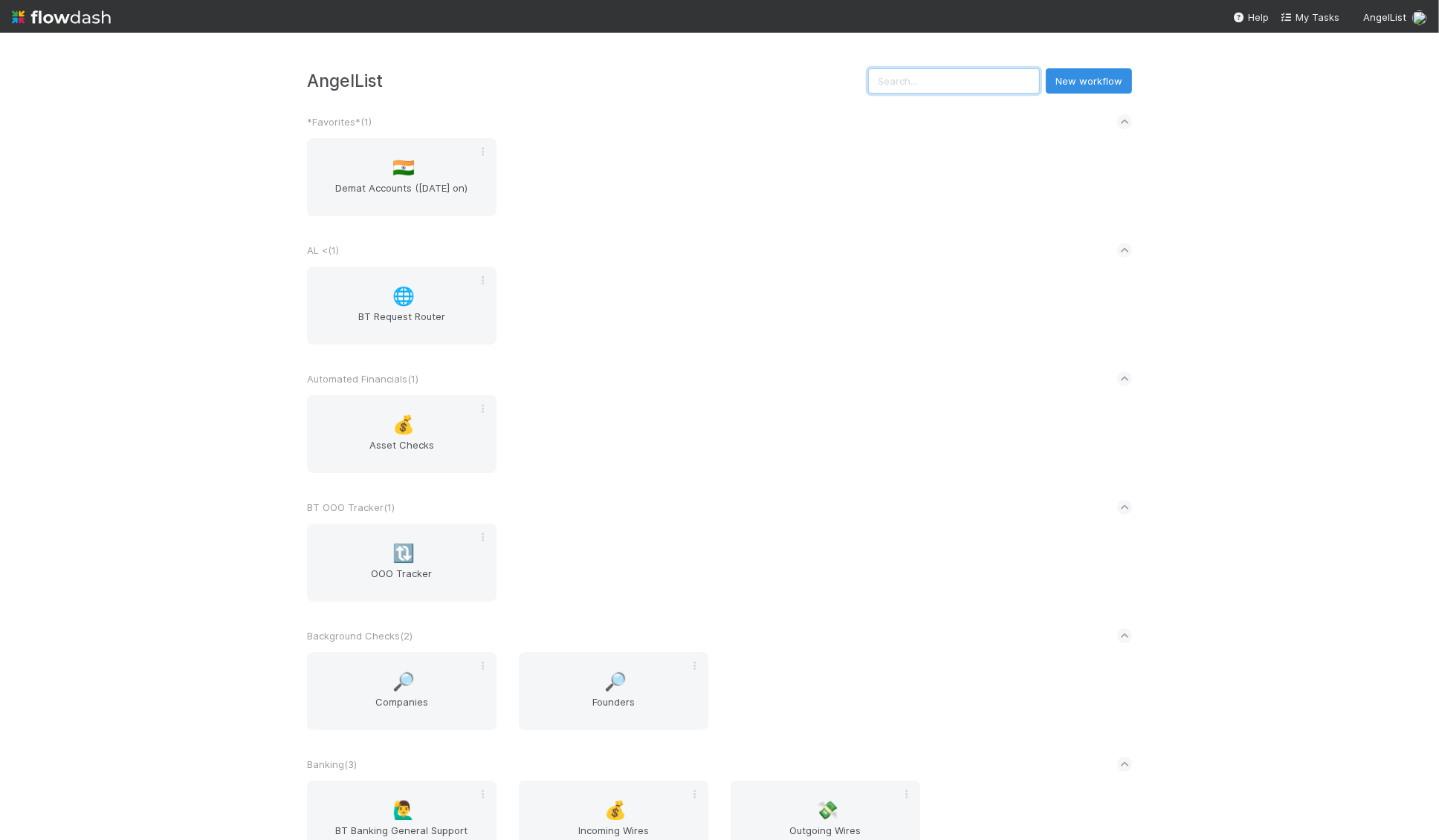
click at [942, 87] on input "text" at bounding box center [954, 81] width 172 height 25
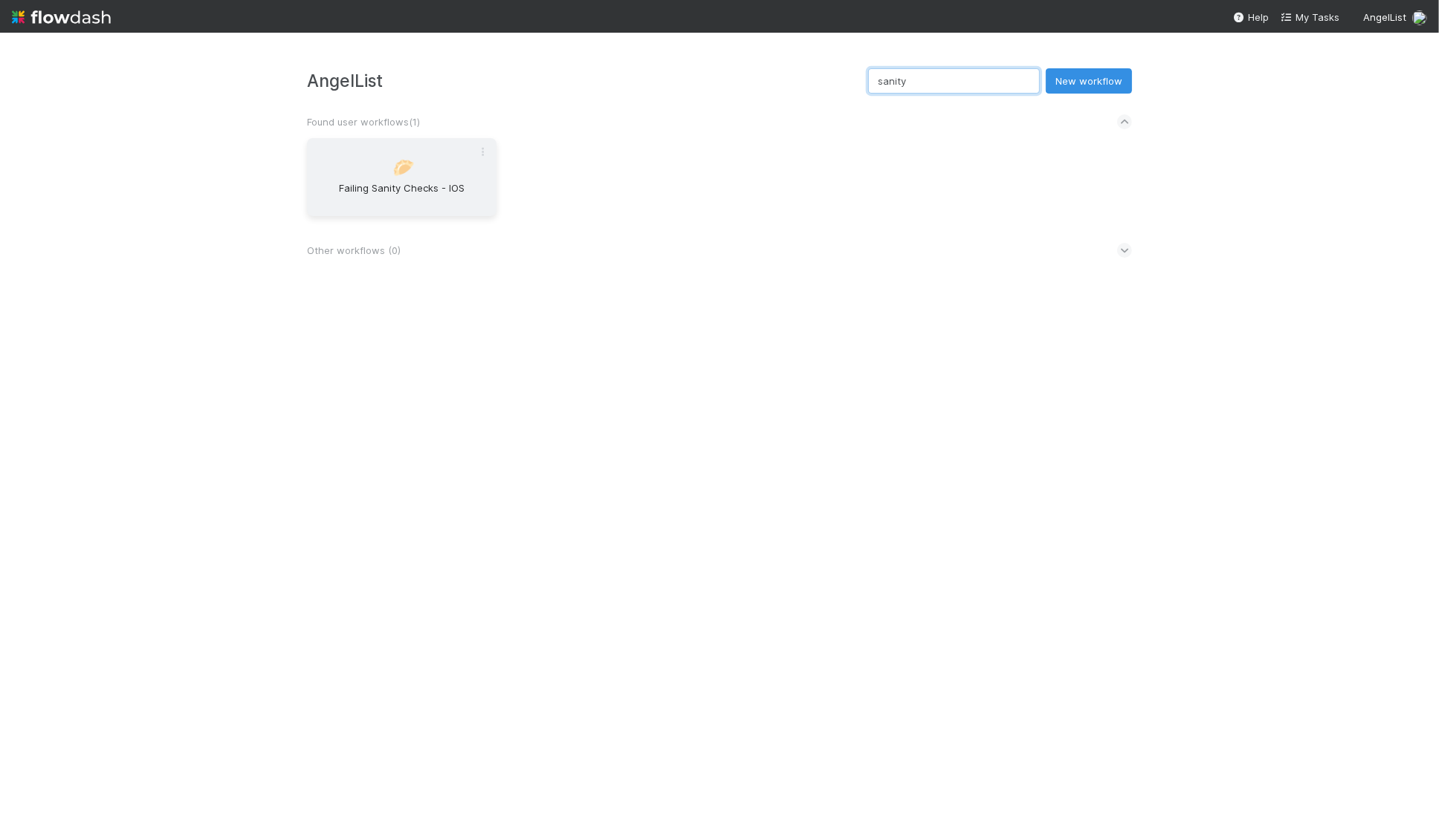
type input "sanity"
click at [417, 181] on span "Failing Sanity Checks - IOS" at bounding box center [402, 195] width 177 height 30
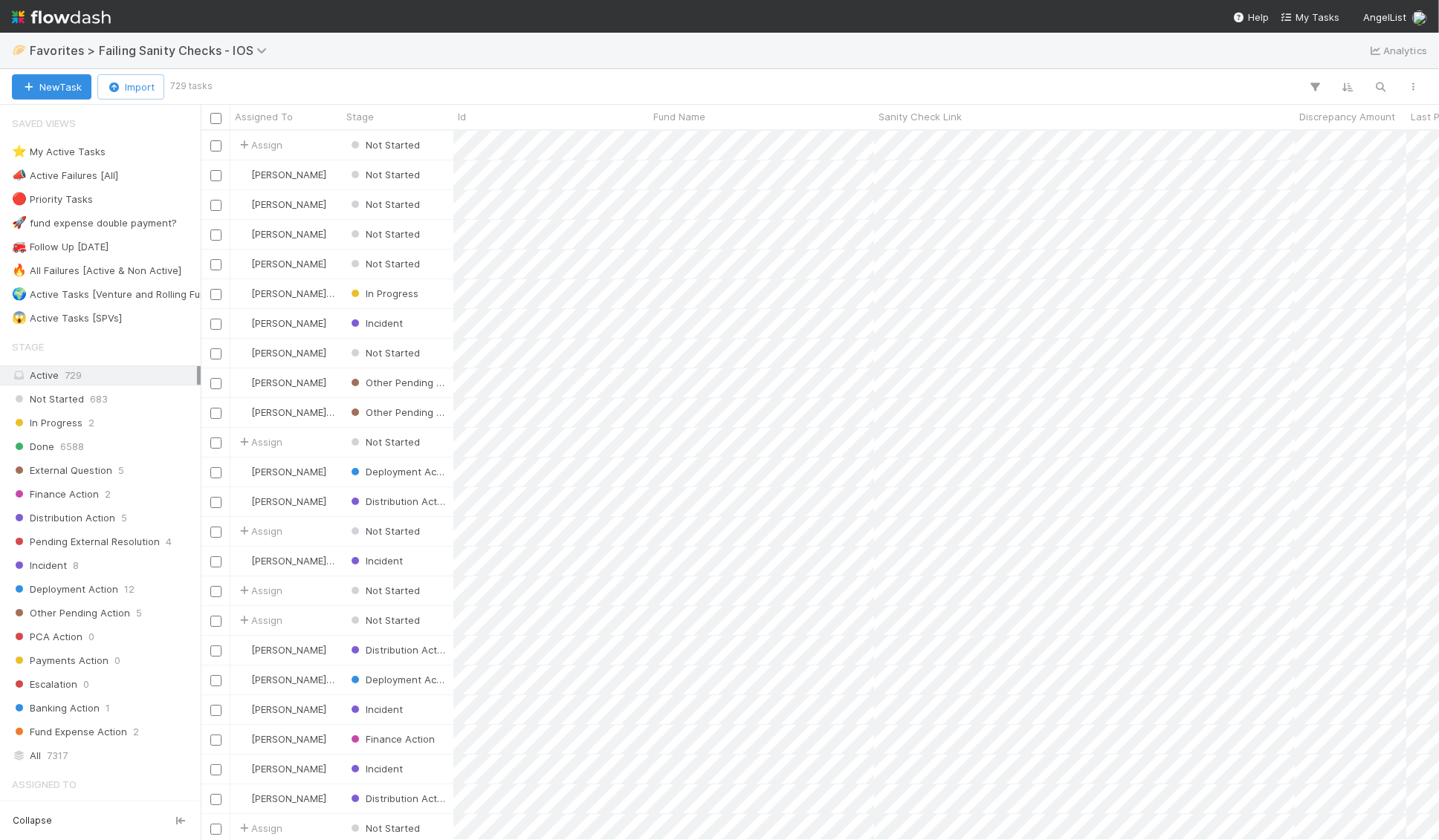
scroll to position [710, 1238]
click at [90, 148] on div "⭐ My Active Tasks" at bounding box center [59, 152] width 94 height 19
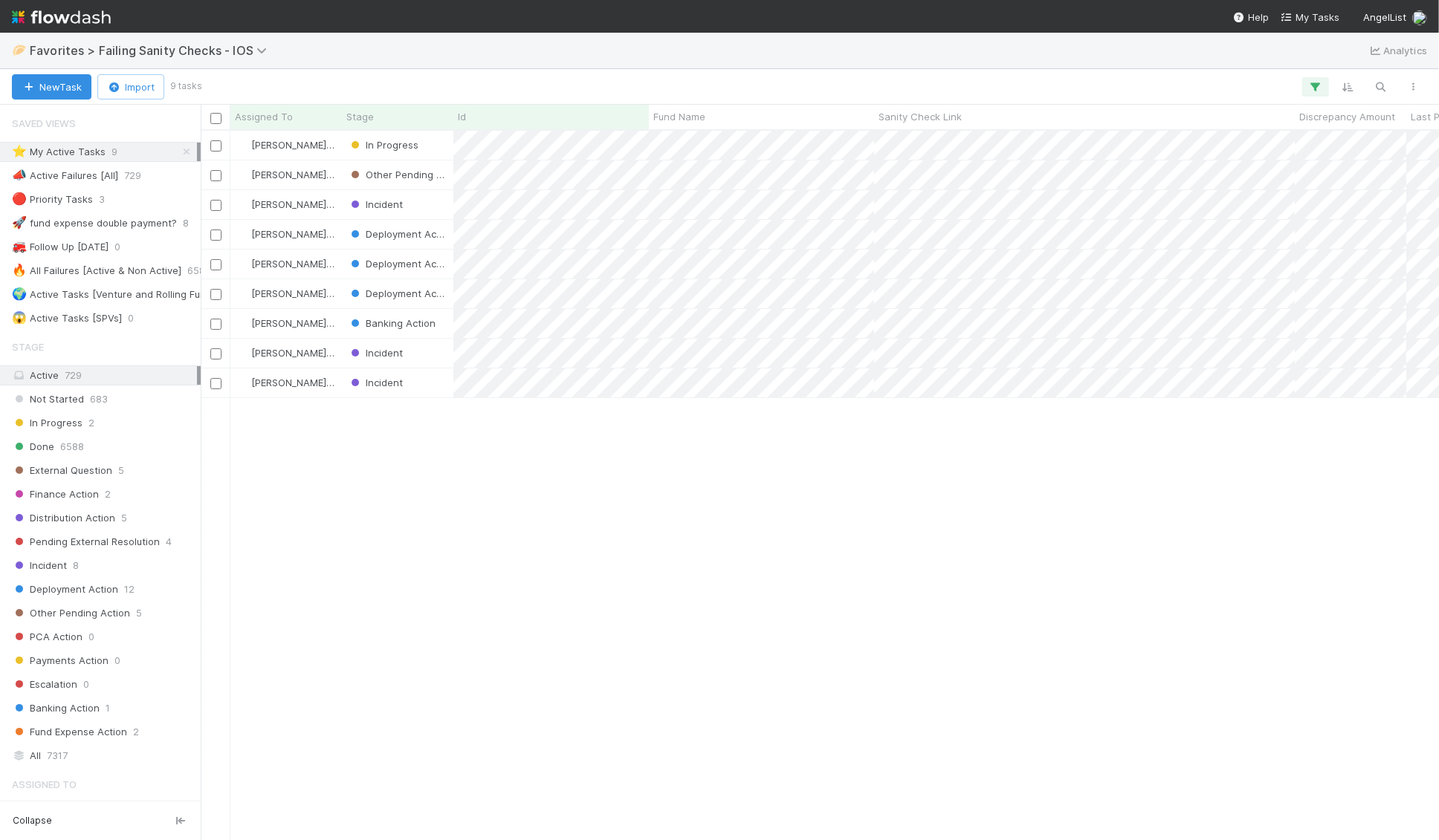
scroll to position [710, 1238]
click at [437, 139] on div "In Progress" at bounding box center [397, 146] width 111 height 29
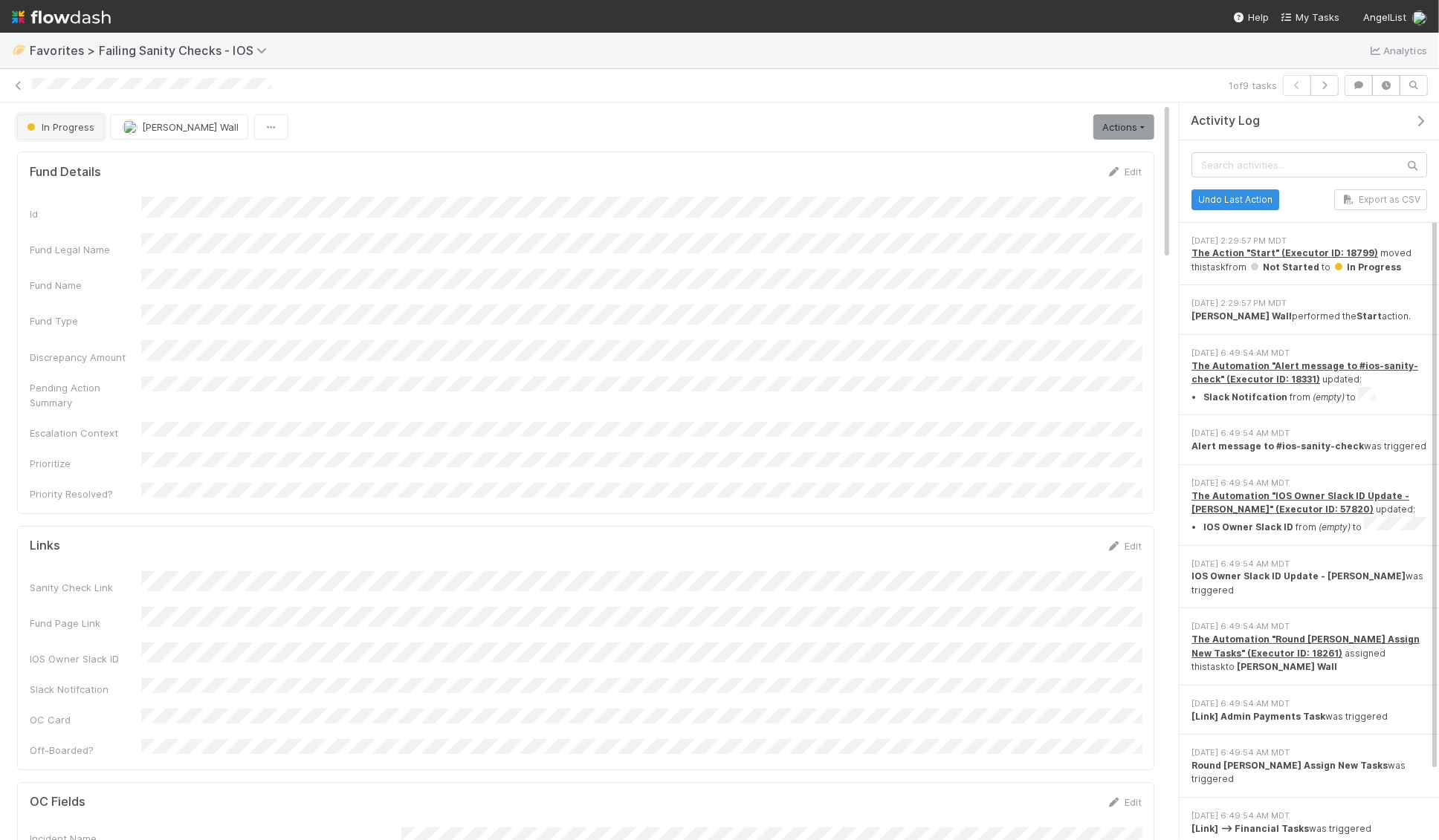
click at [55, 127] on span "In Progress" at bounding box center [59, 127] width 71 height 12
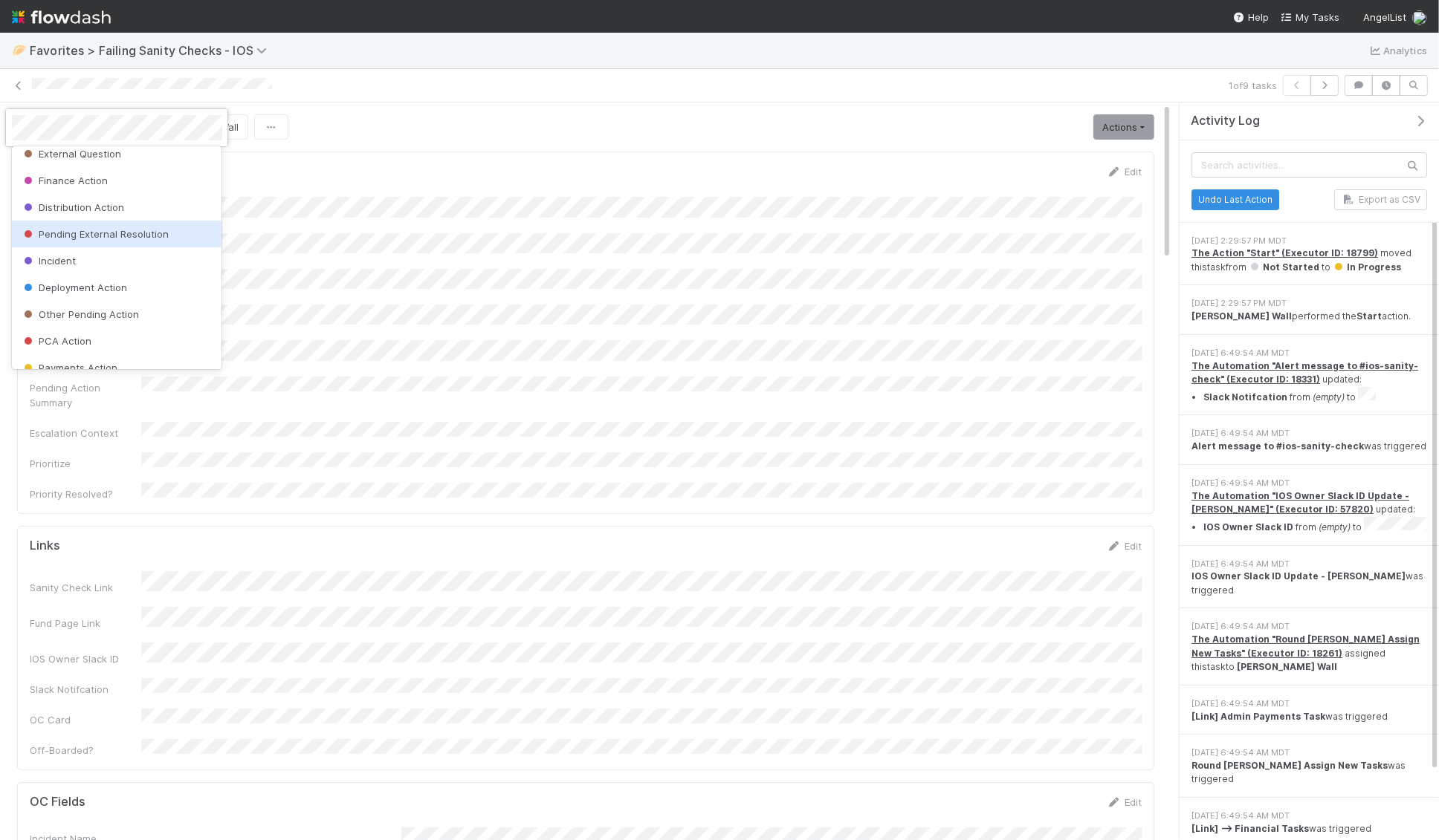
scroll to position [101, 0]
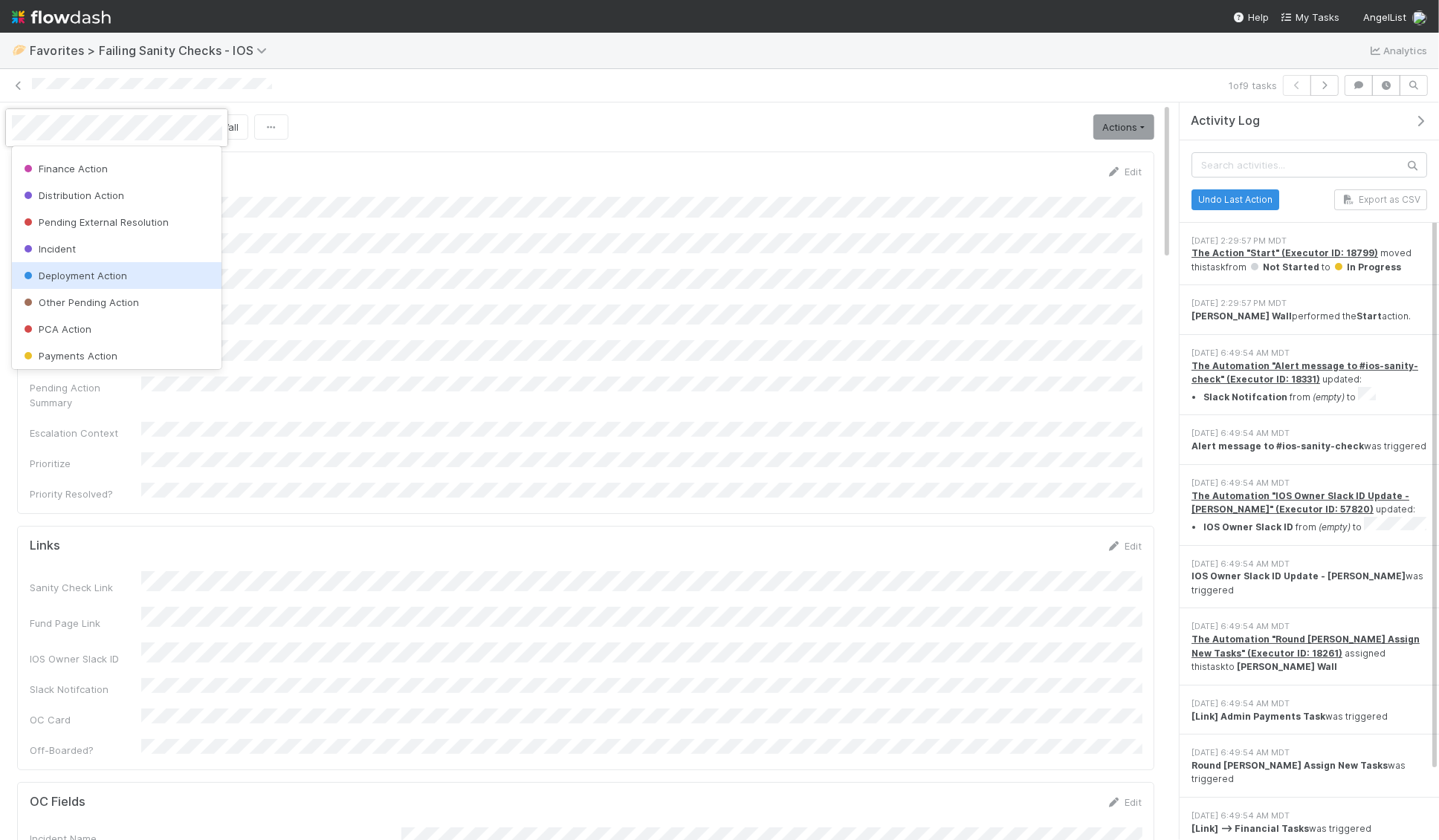
click at [77, 274] on span "Deployment Action" at bounding box center [73, 275] width 106 height 12
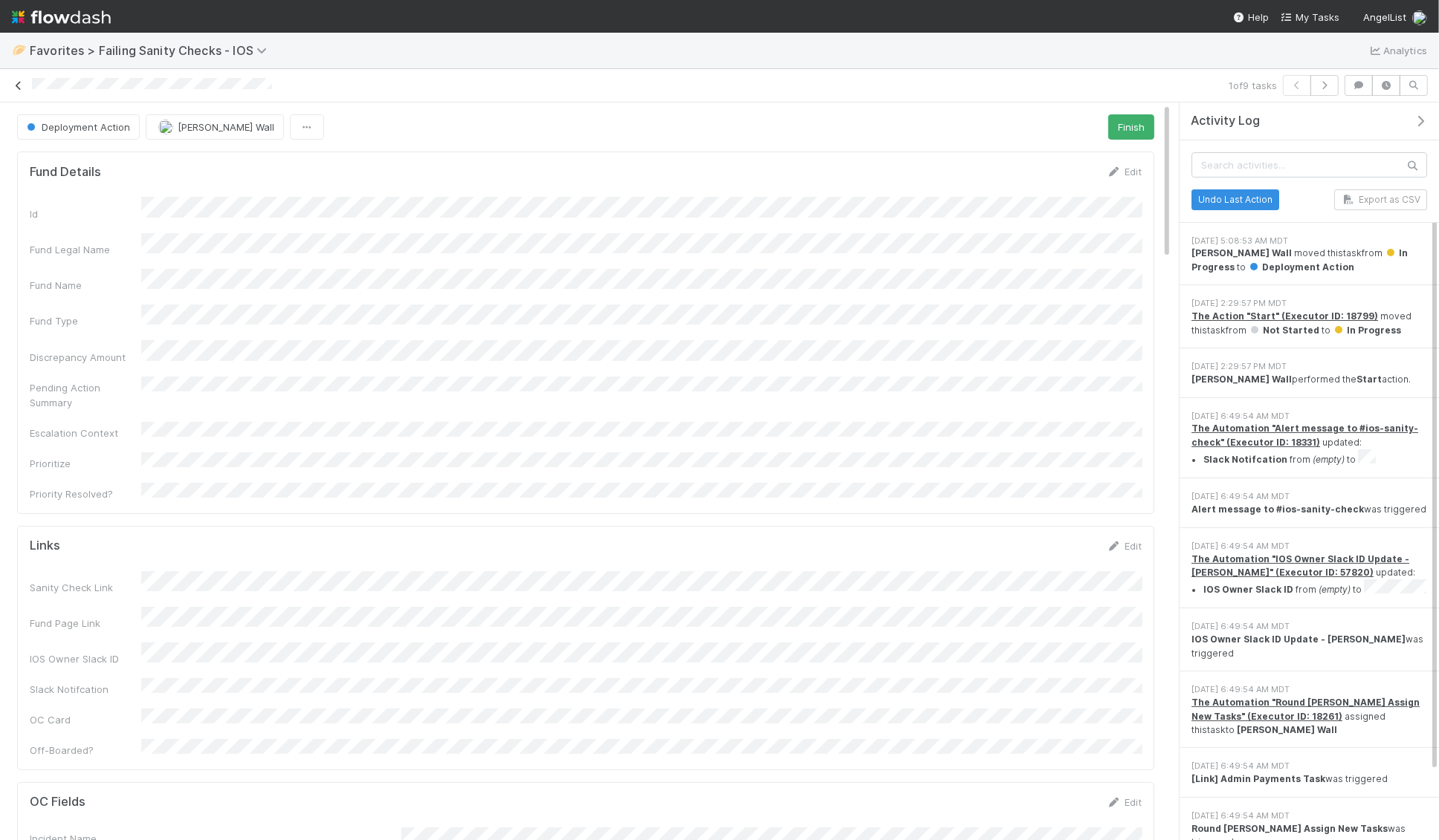
click at [19, 81] on icon at bounding box center [18, 86] width 14 height 10
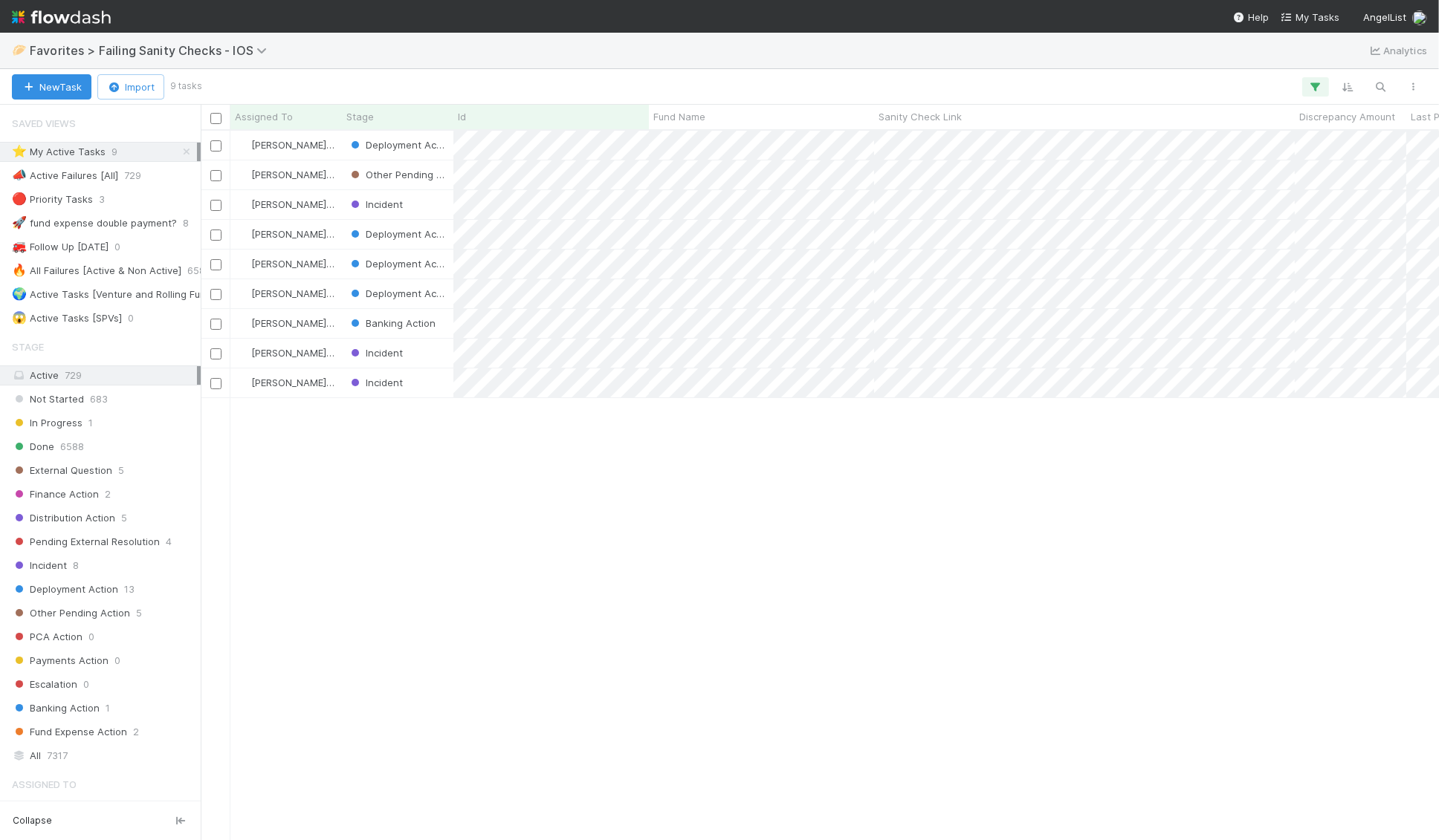
scroll to position [710, 1238]
click at [428, 383] on div "Incident" at bounding box center [397, 382] width 111 height 29
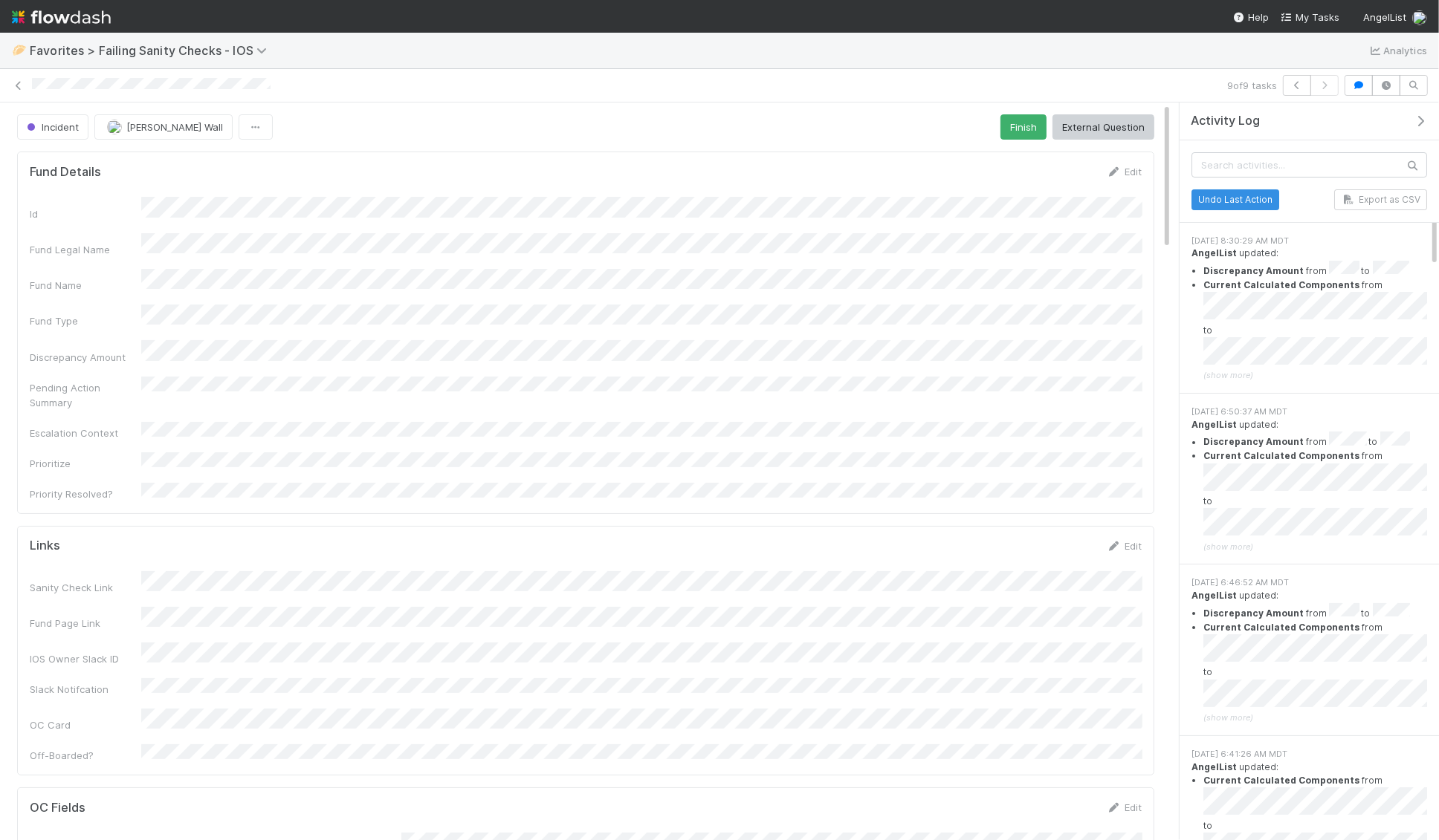
click at [1015, 122] on icon "button" at bounding box center [1420, 120] width 14 height 12
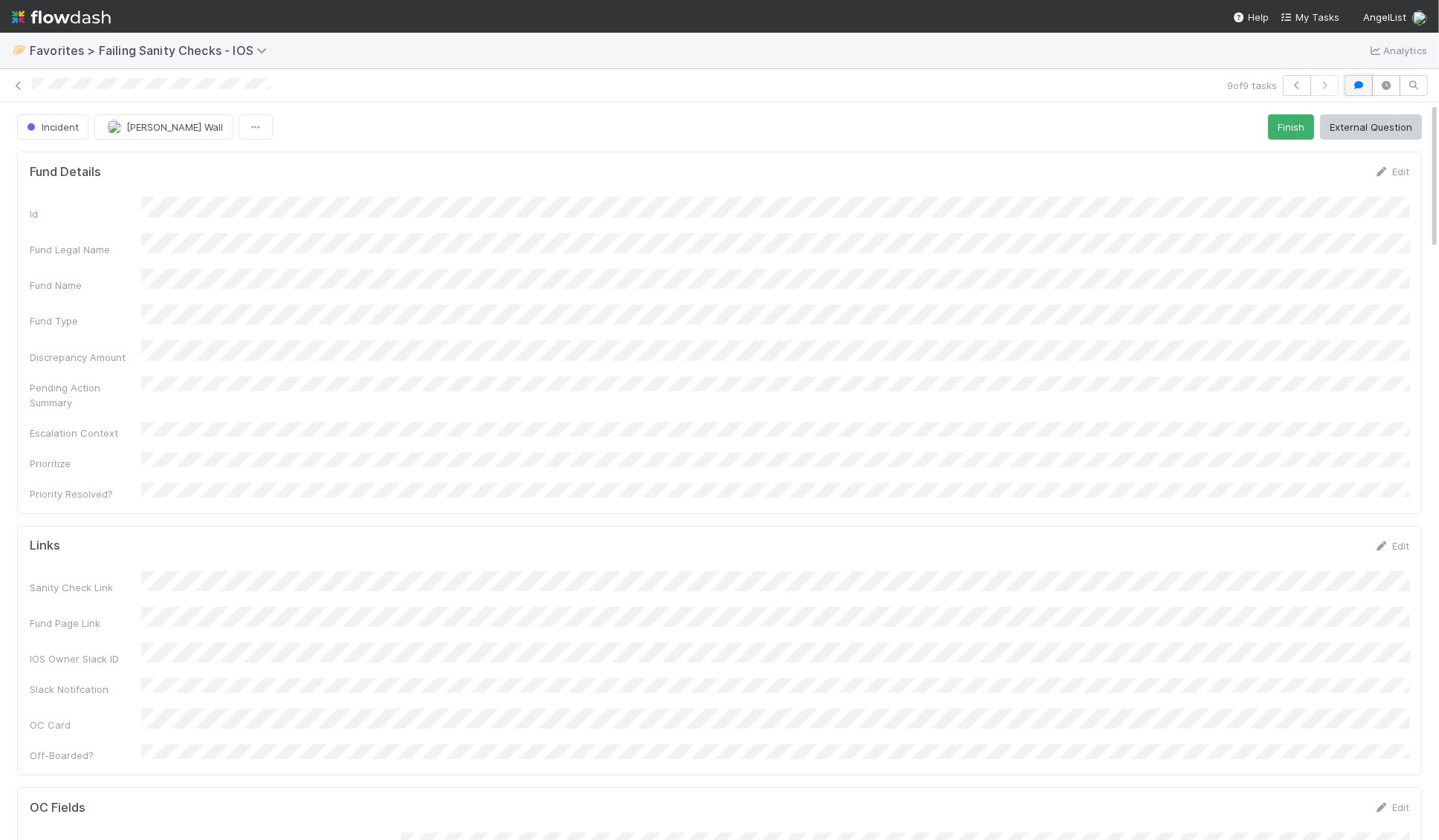
click at [1015, 76] on button "button" at bounding box center [1358, 85] width 28 height 21
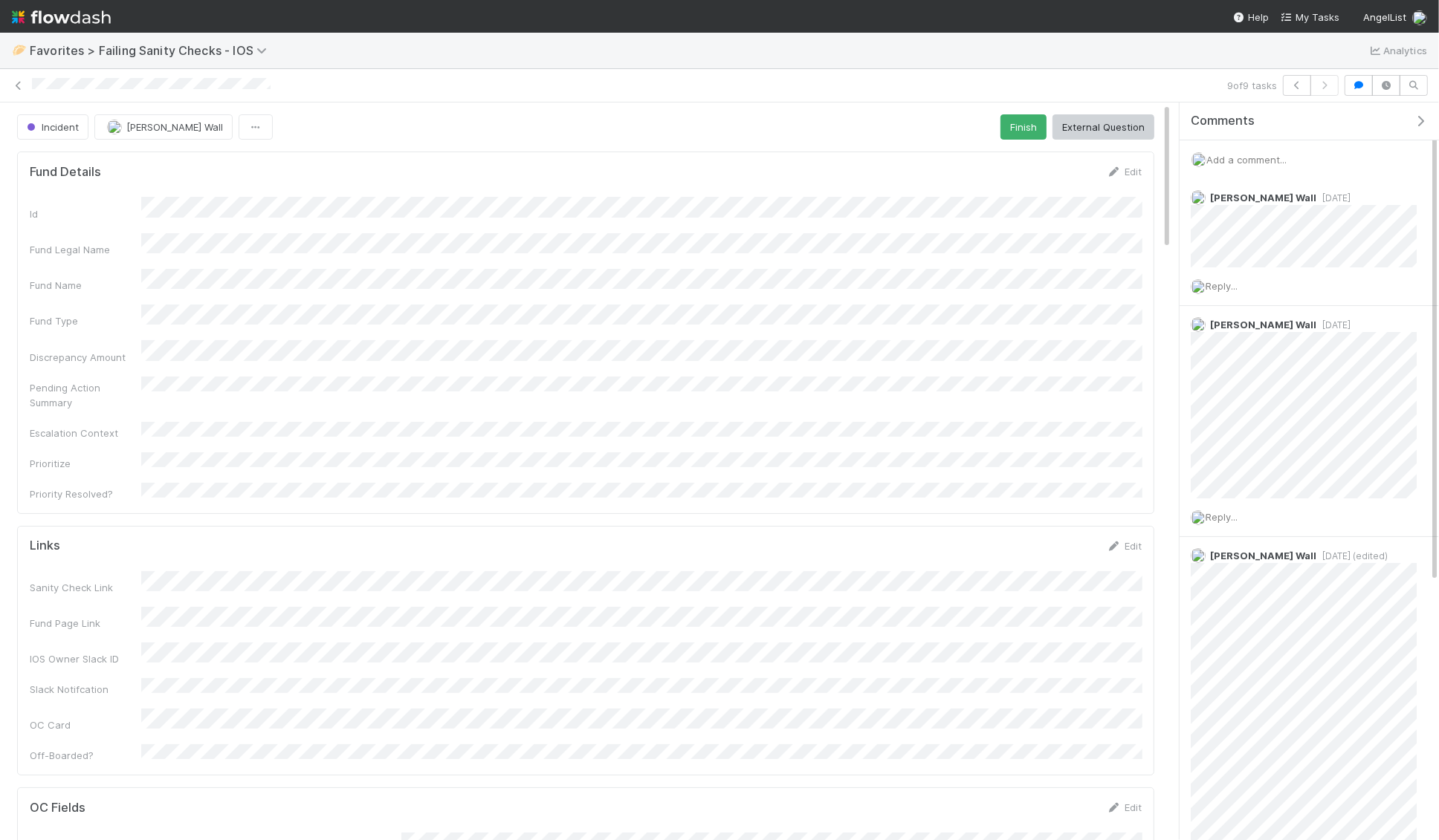
click at [1015, 154] on span "Add a comment..." at bounding box center [1245, 159] width 80 height 12
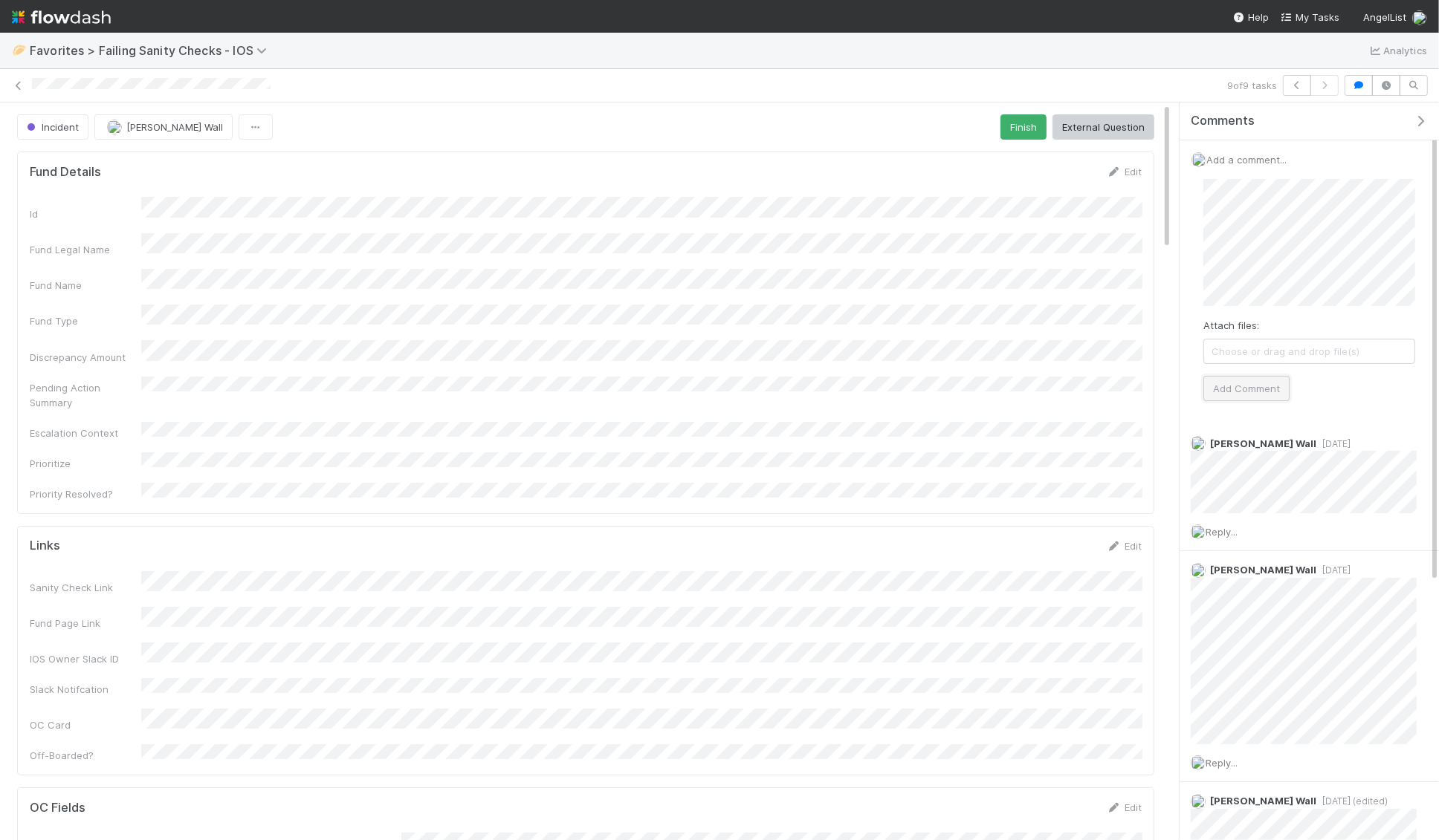
click at [1015, 383] on button "Add Comment" at bounding box center [1245, 389] width 86 height 25
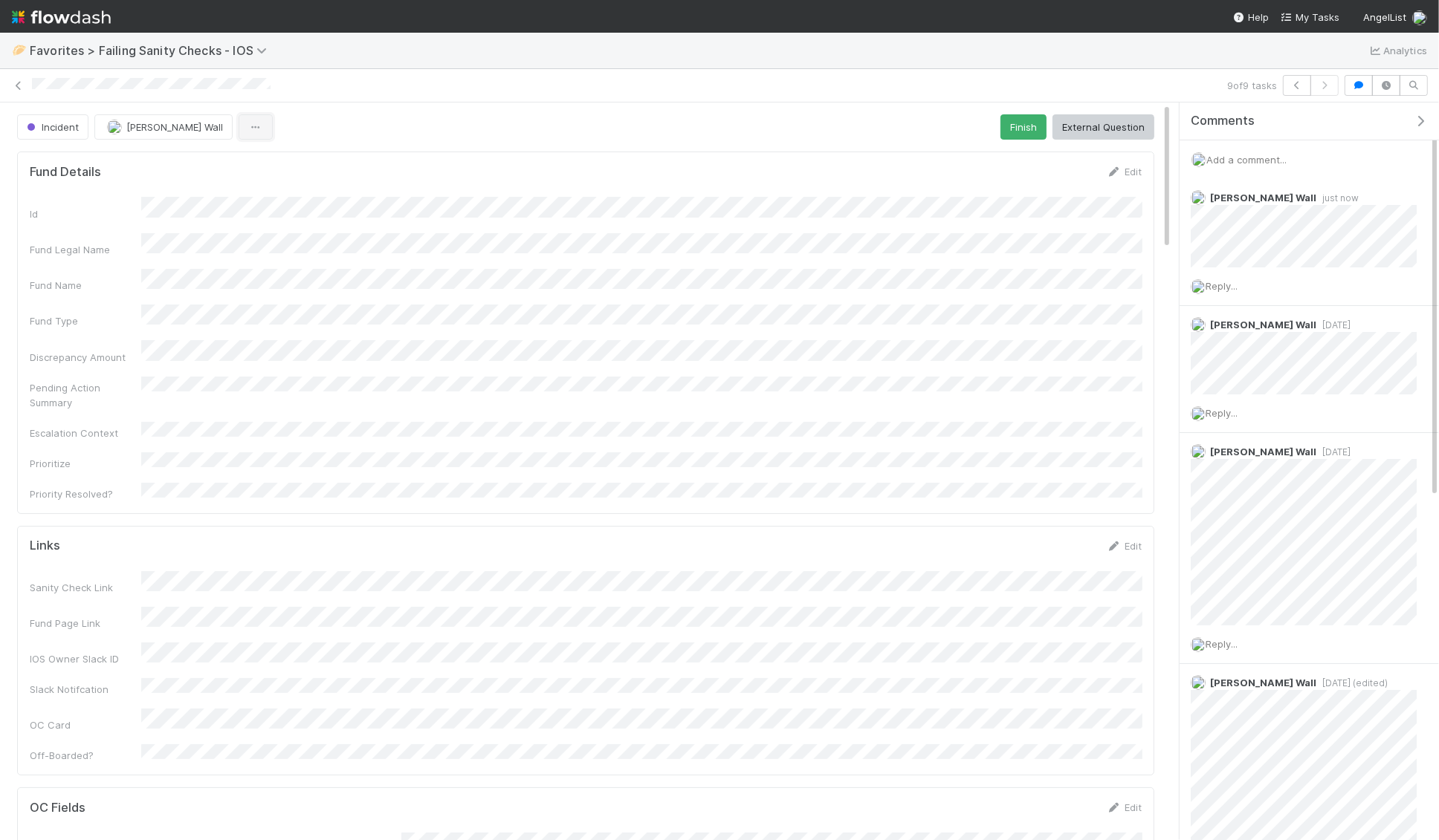
click at [248, 125] on icon "button" at bounding box center [255, 127] width 14 height 10
click at [314, 110] on div "Duplicate Delete" at bounding box center [719, 420] width 1439 height 840
click at [14, 81] on icon at bounding box center [18, 86] width 14 height 10
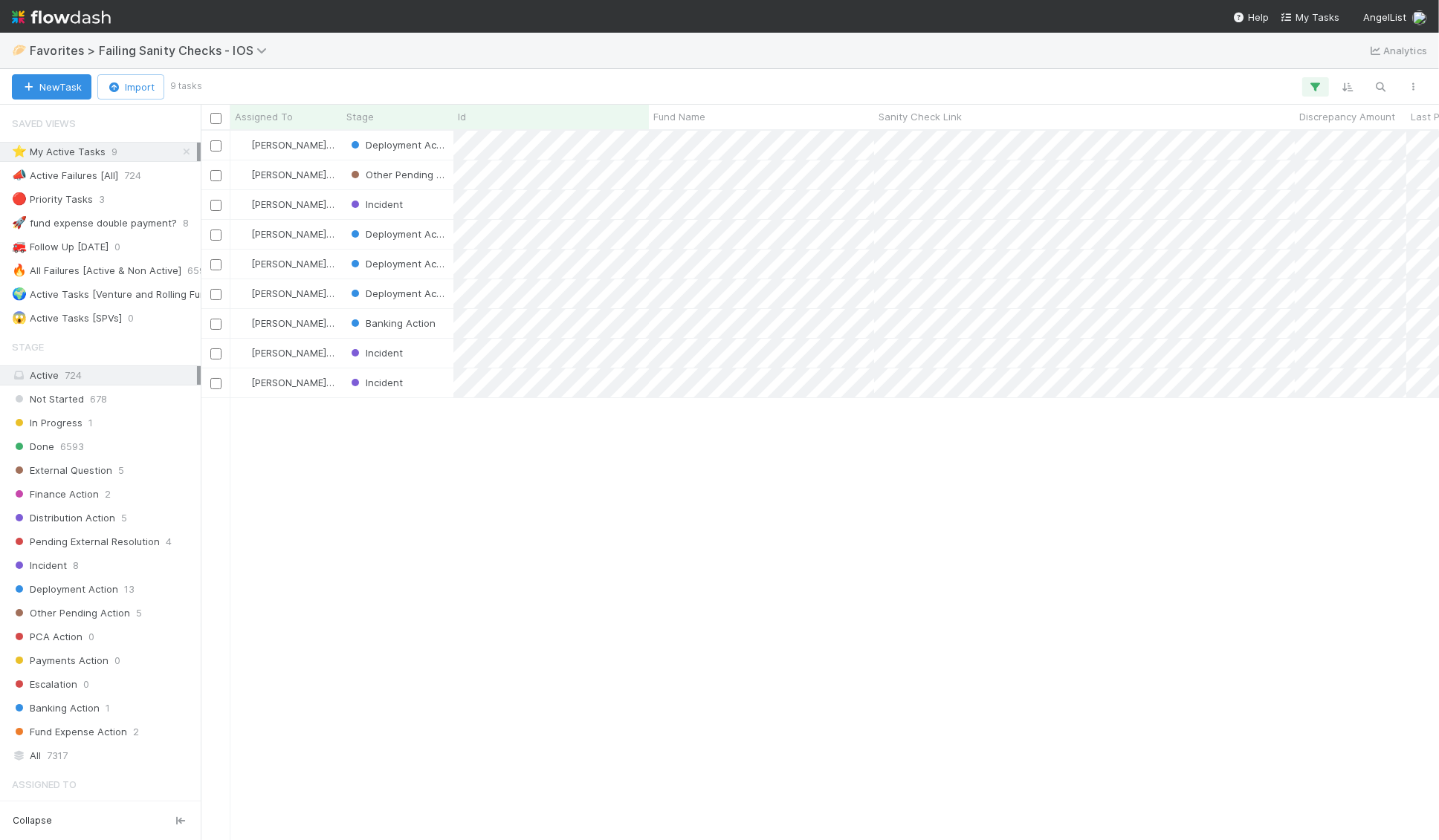
scroll to position [710, 1238]
click at [425, 348] on div "Incident" at bounding box center [397, 354] width 111 height 29
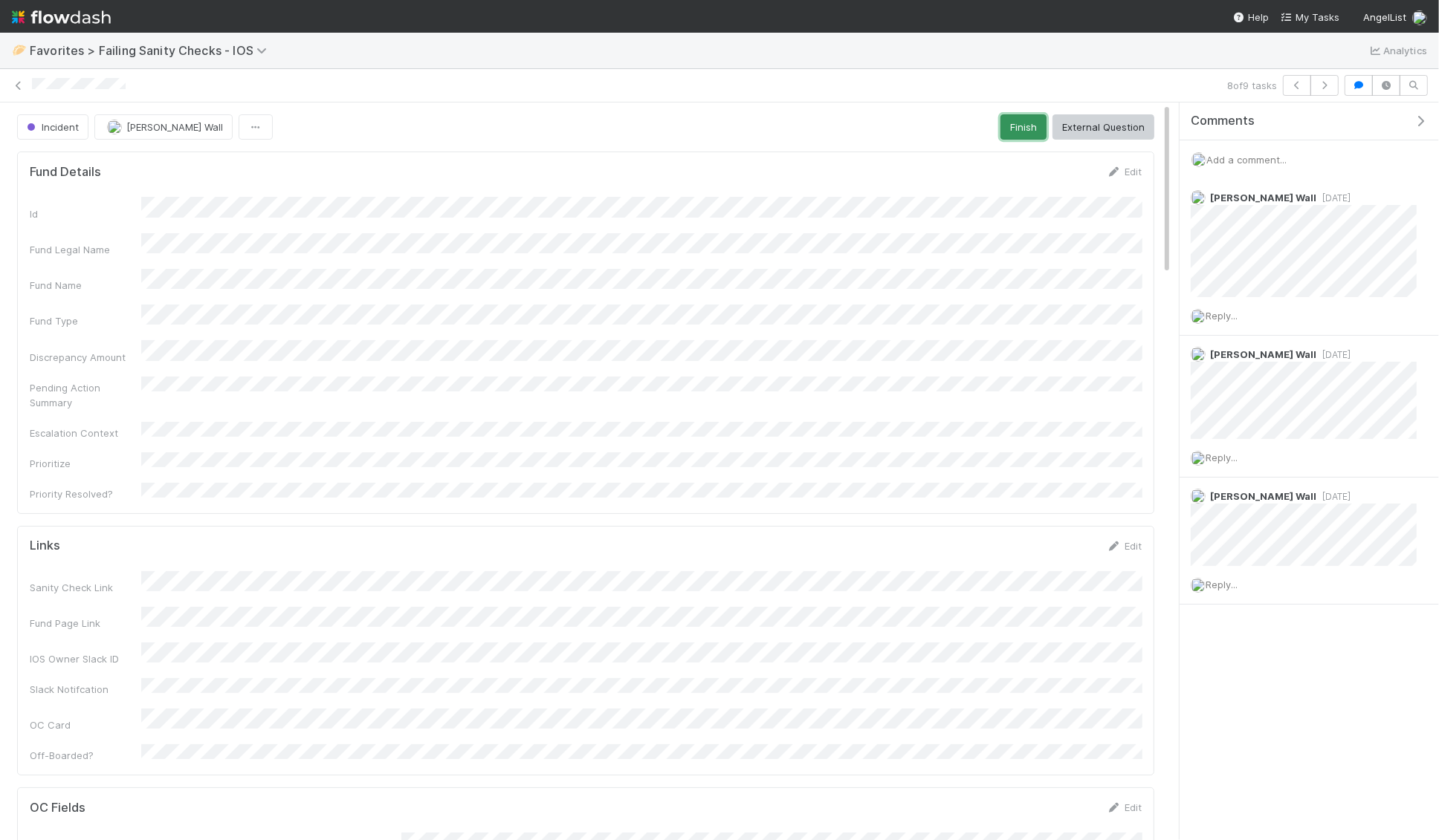
click at [1015, 136] on button "Finish" at bounding box center [1023, 127] width 46 height 25
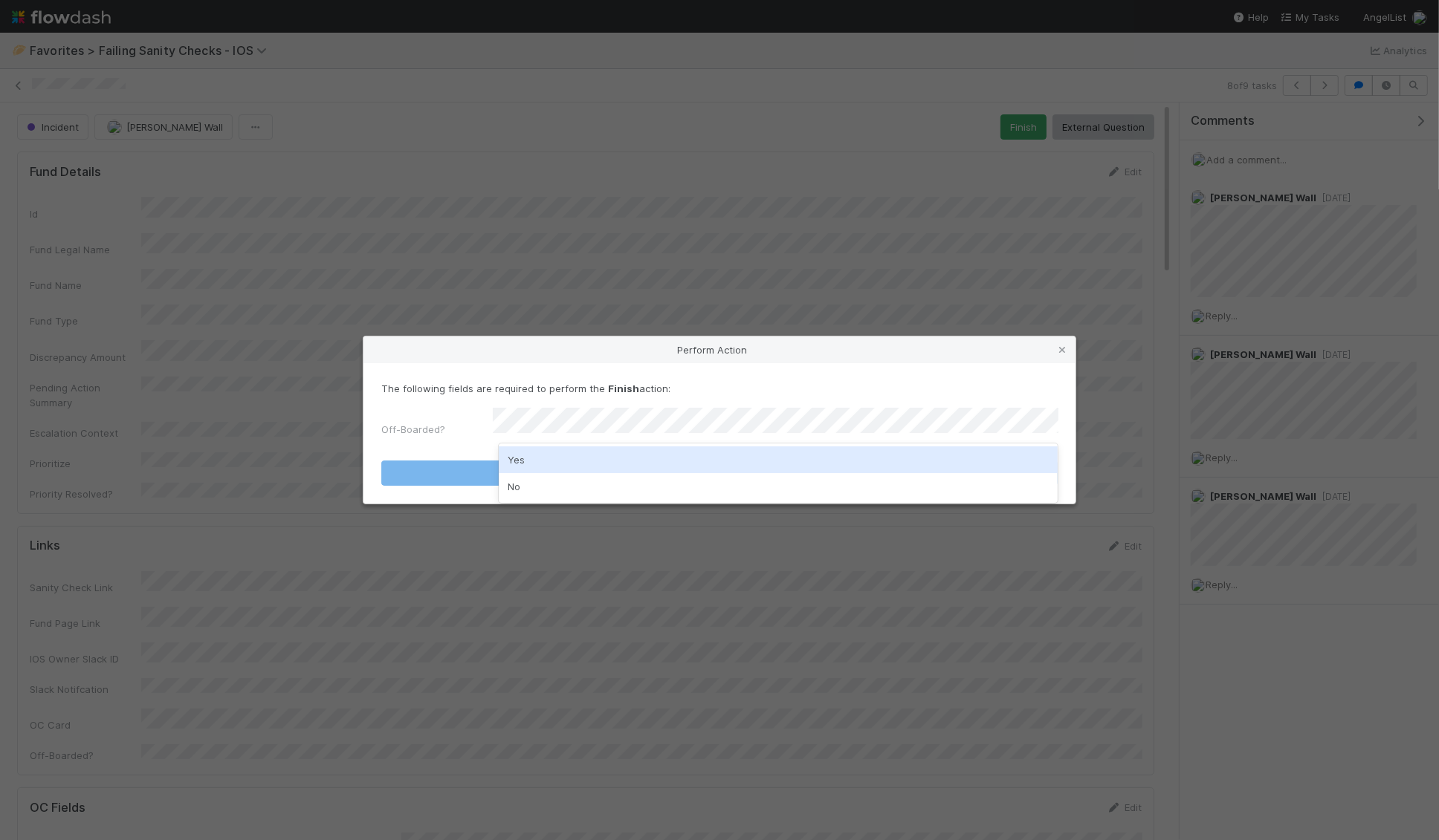
click at [633, 463] on div "Yes" at bounding box center [778, 460] width 560 height 27
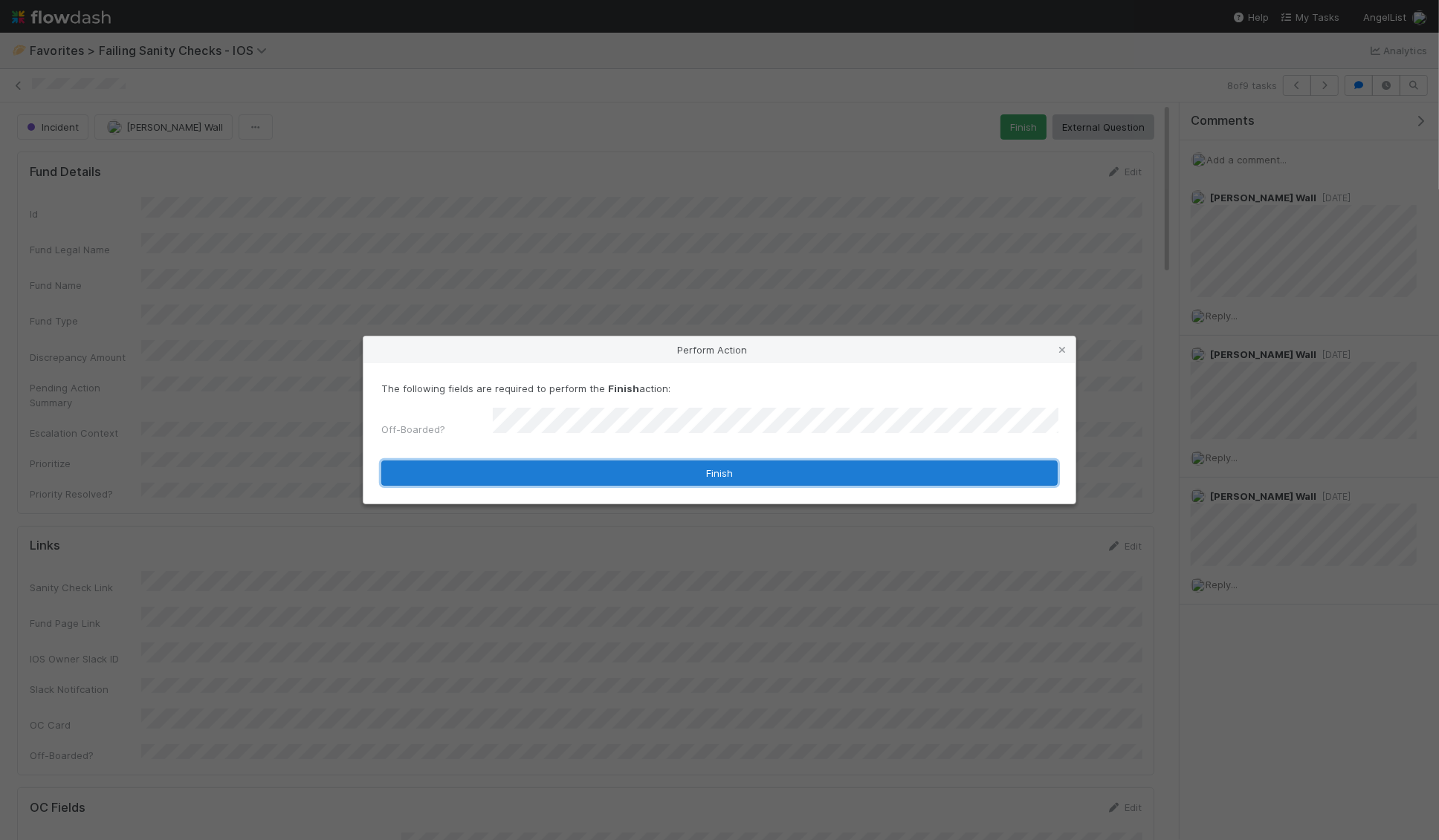
click at [611, 471] on button "Finish" at bounding box center [719, 473] width 677 height 25
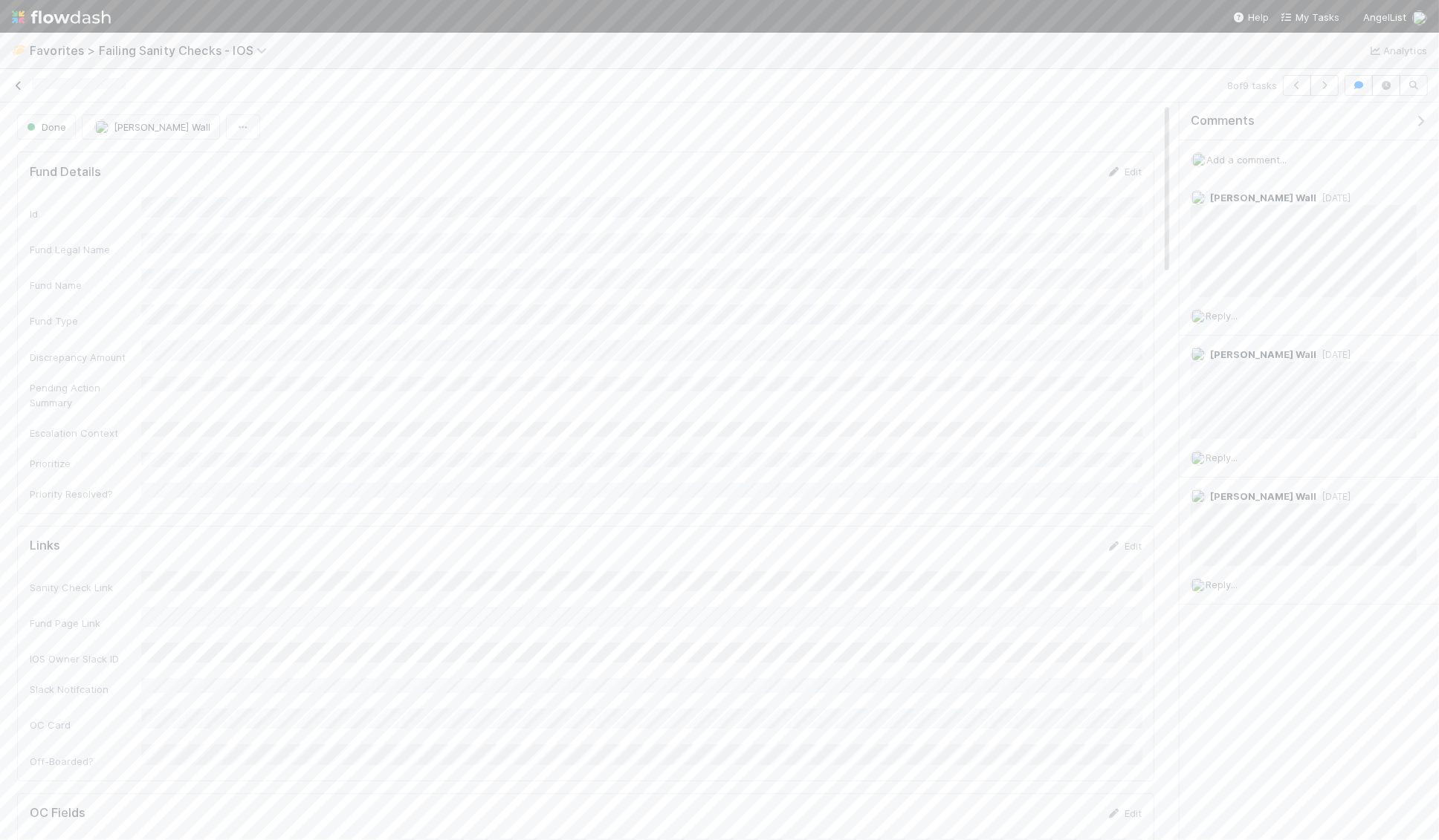
click at [20, 88] on icon at bounding box center [18, 86] width 14 height 10
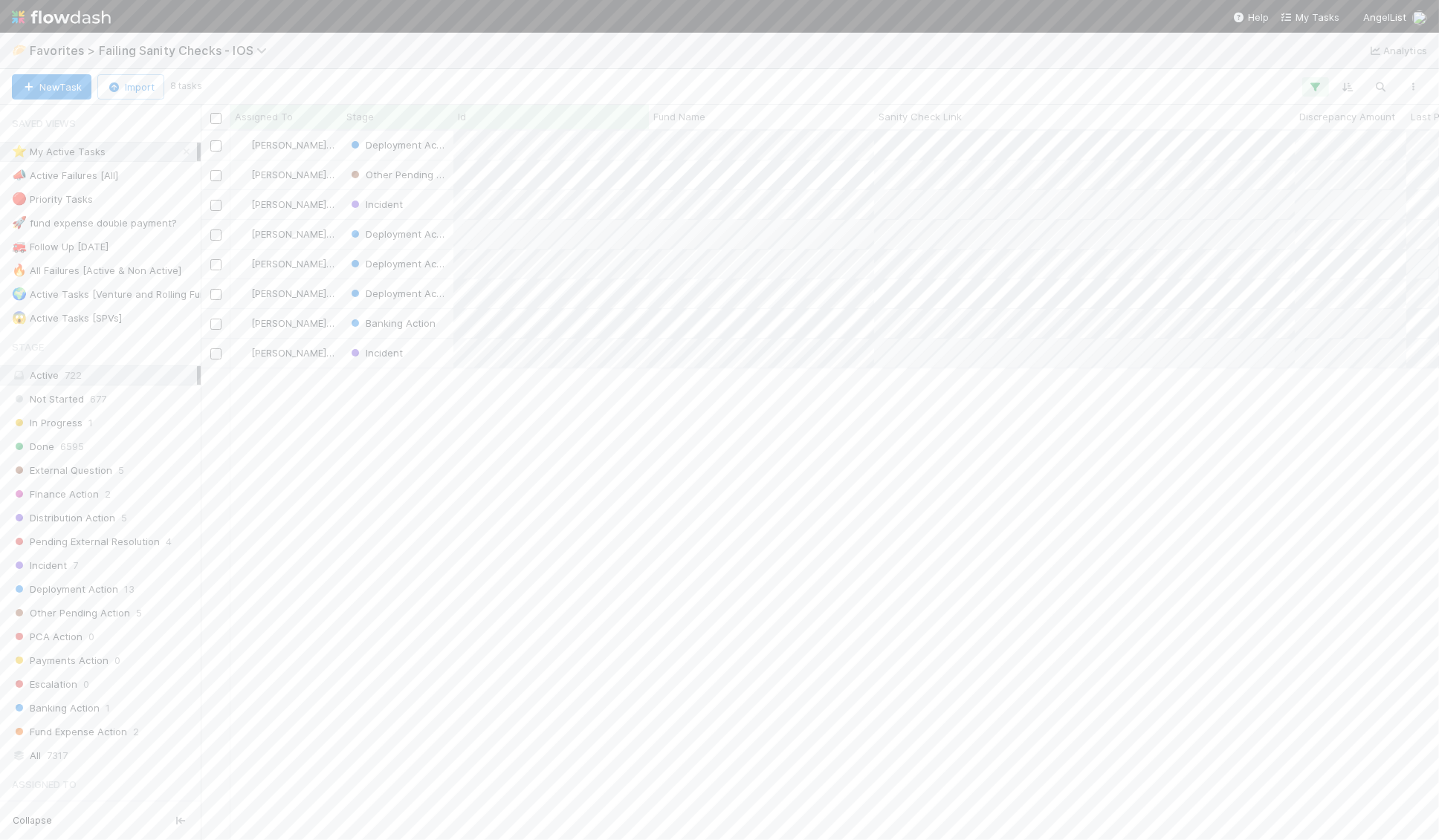
scroll to position [710, 1238]
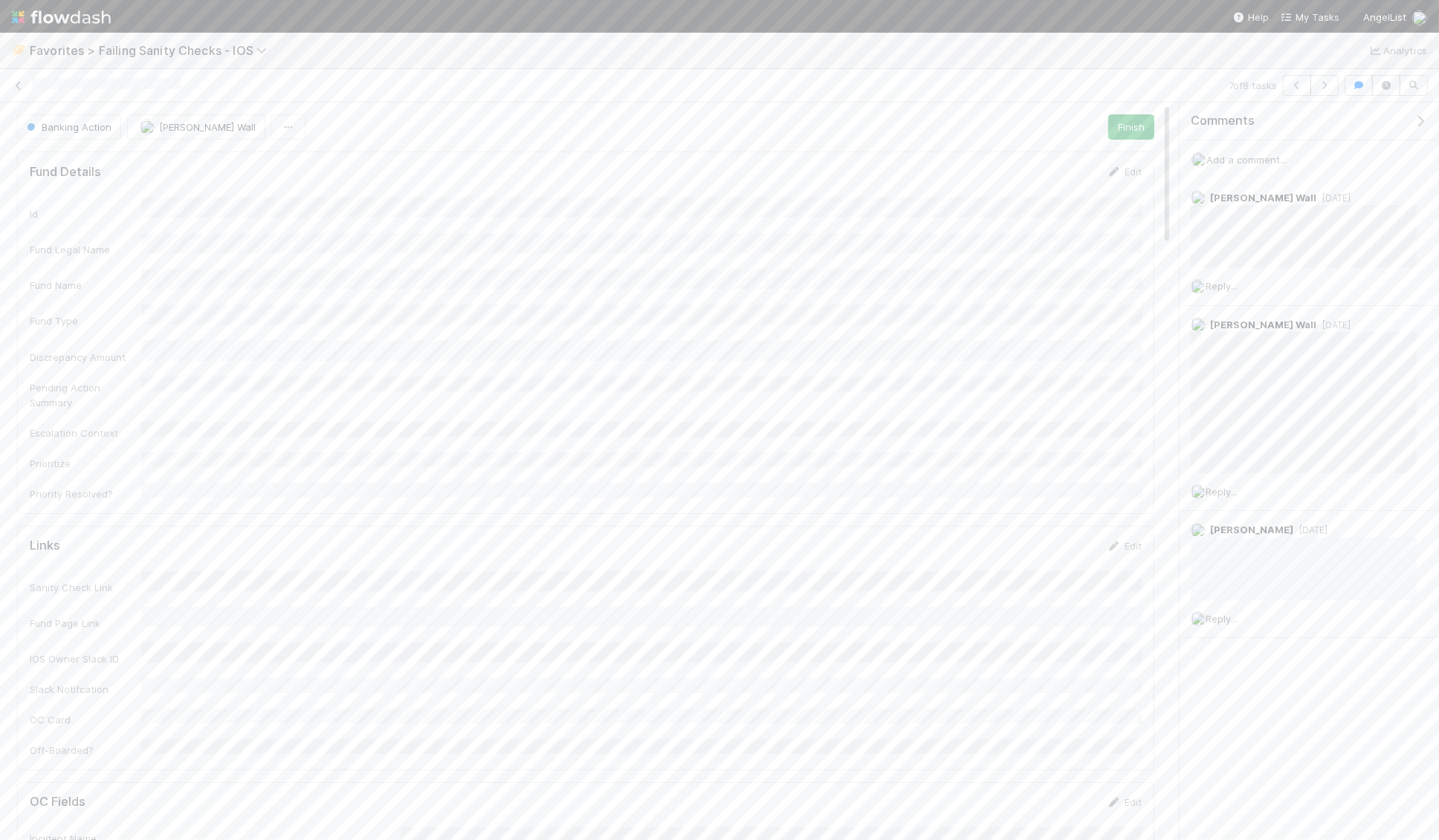
click at [1015, 154] on span "Add a comment..." at bounding box center [1245, 159] width 80 height 12
click at [1015, 385] on button "Add Comment" at bounding box center [1245, 389] width 86 height 25
click at [14, 84] on icon at bounding box center [18, 86] width 14 height 10
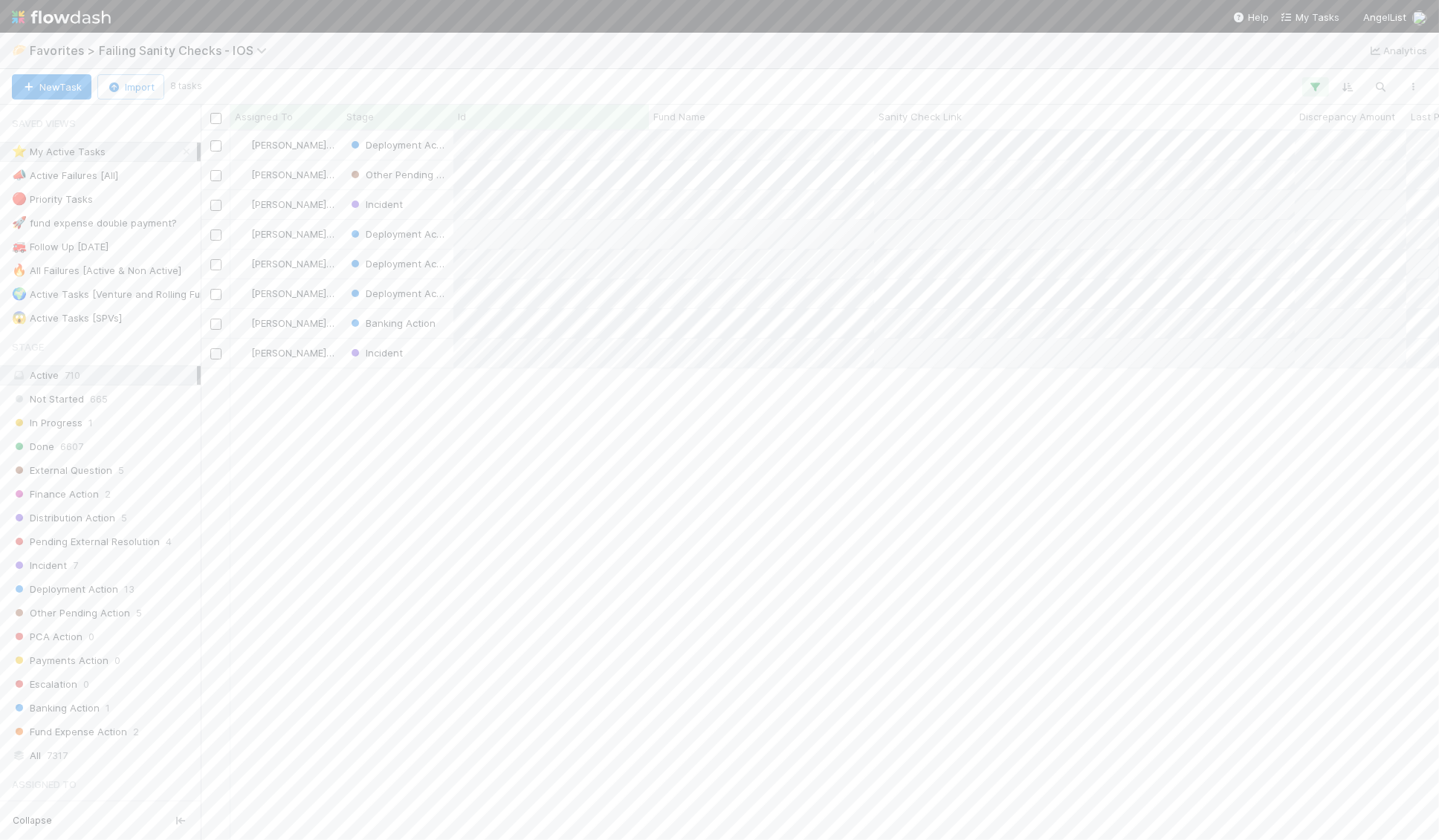
scroll to position [710, 1238]
click at [11, 78] on link at bounding box center [18, 85] width 14 height 14
click at [1015, 156] on span "Add a comment..." at bounding box center [1245, 159] width 80 height 12
click at [1015, 382] on button "Add Comment" at bounding box center [1245, 389] width 86 height 25
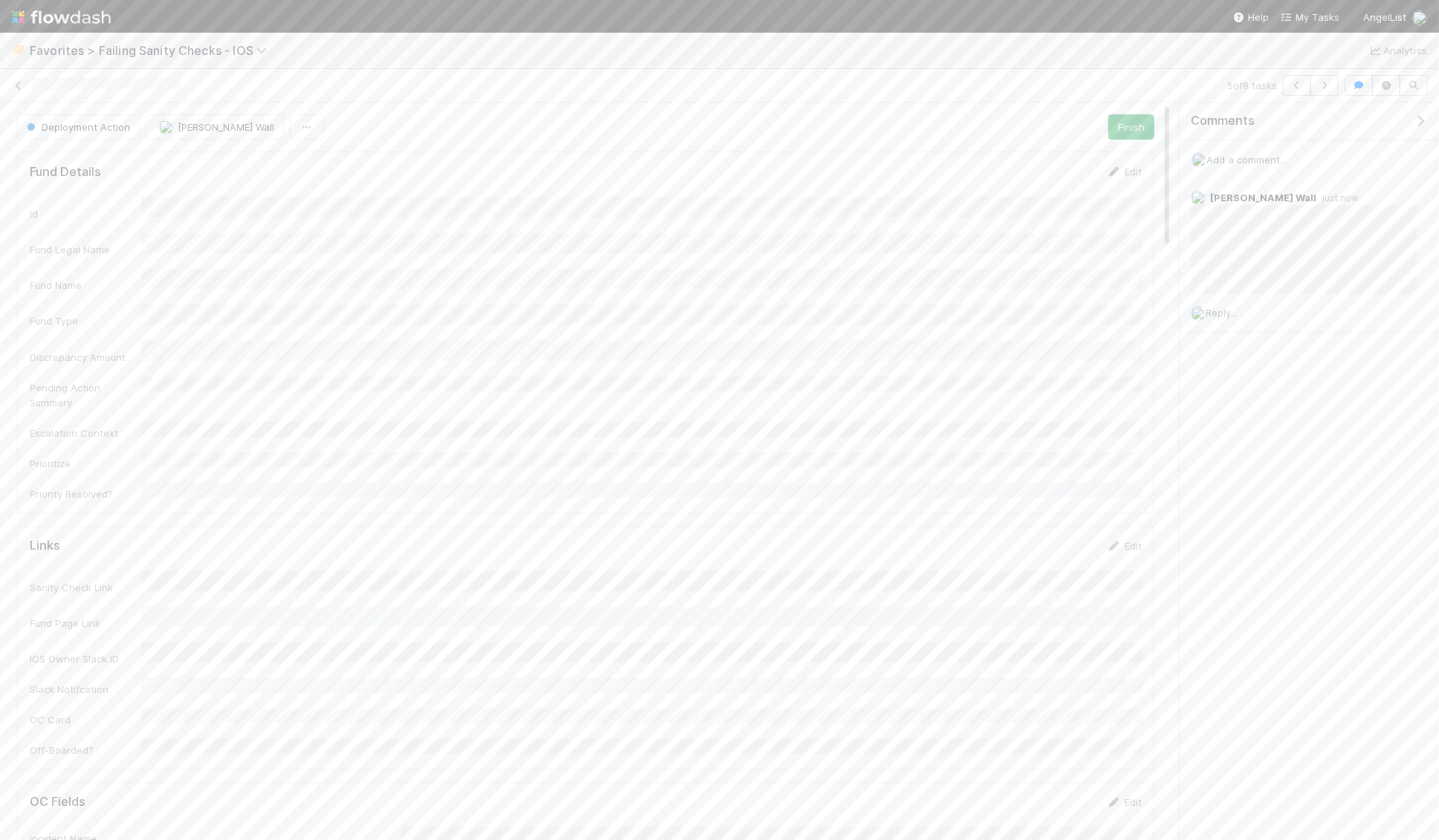
click at [1015, 159] on span "Add a comment..." at bounding box center [1245, 159] width 80 height 12
click at [1015, 401] on div "Attach files: Choose or drag and drop file(s) Add Comment" at bounding box center [1309, 290] width 235 height 246
click at [1015, 384] on button "Add Comment" at bounding box center [1245, 389] width 86 height 25
click at [1015, 156] on span "Add a comment..." at bounding box center [1245, 159] width 80 height 12
click at [1015, 401] on button "Add Comment" at bounding box center [1245, 389] width 86 height 25
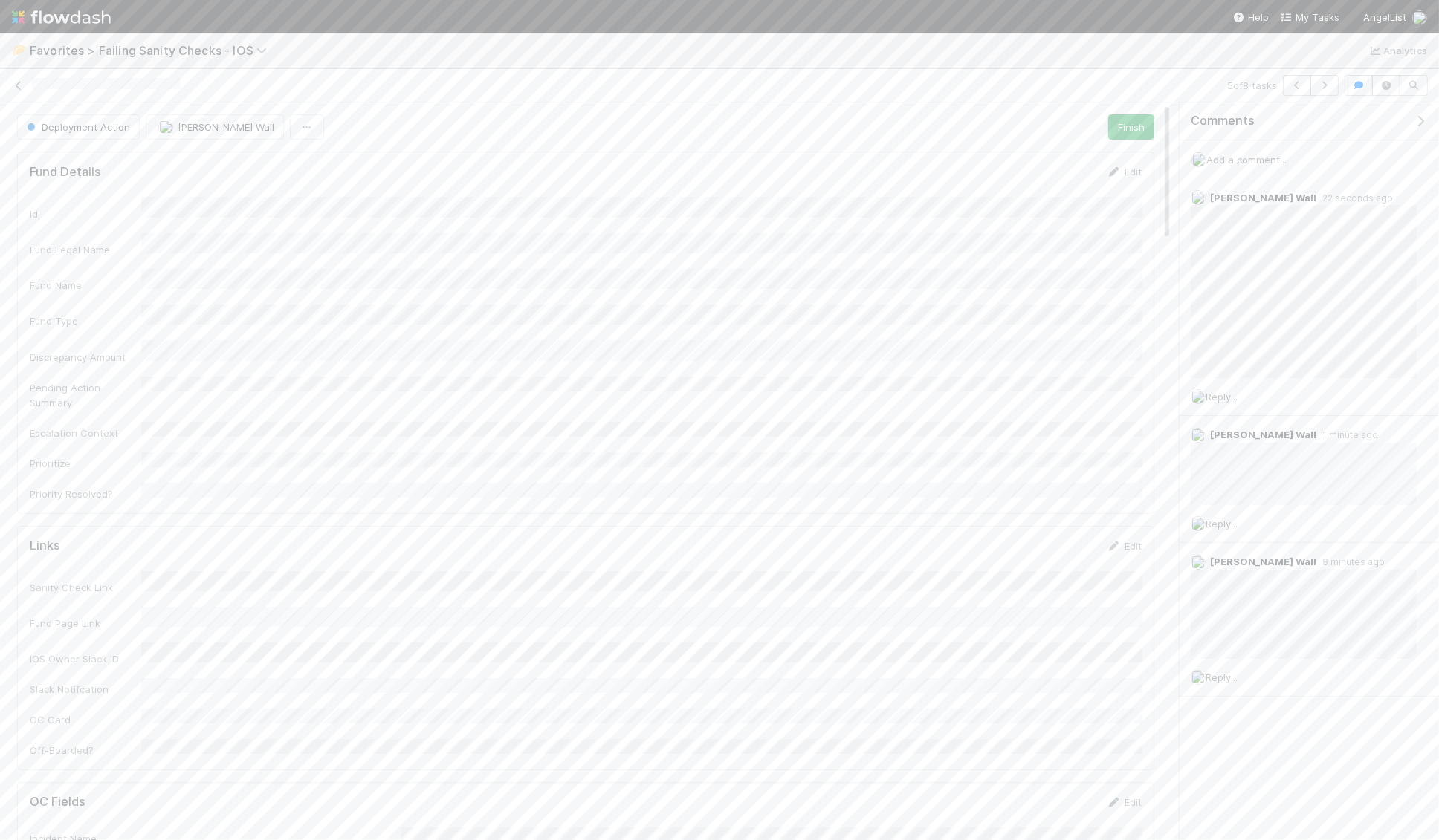
click at [1015, 160] on span "Add a comment..." at bounding box center [1245, 159] width 80 height 12
click at [1015, 386] on button "Add Comment" at bounding box center [1245, 389] width 86 height 25
click at [17, 85] on icon at bounding box center [18, 86] width 14 height 10
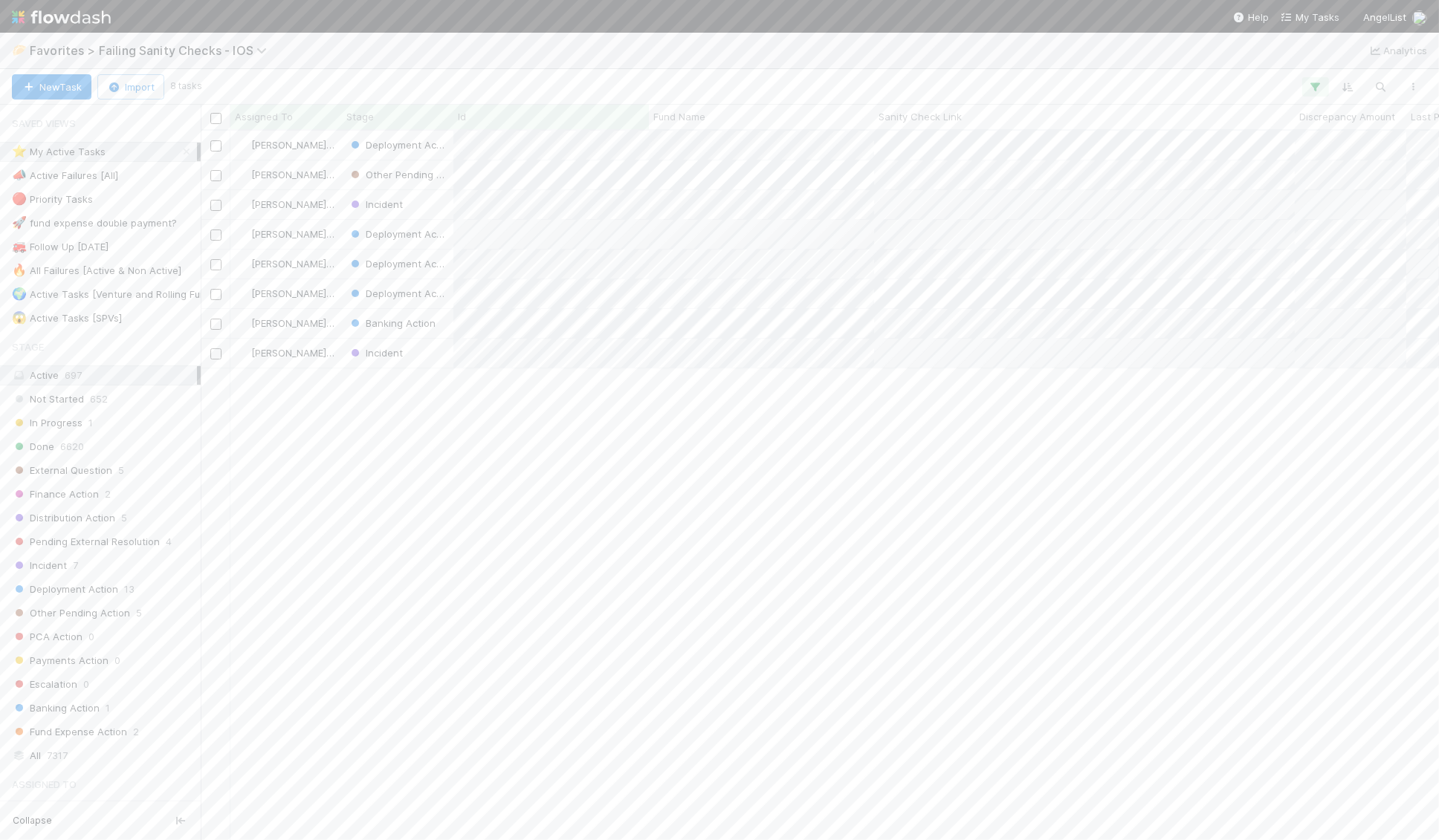
scroll to position [710, 1238]
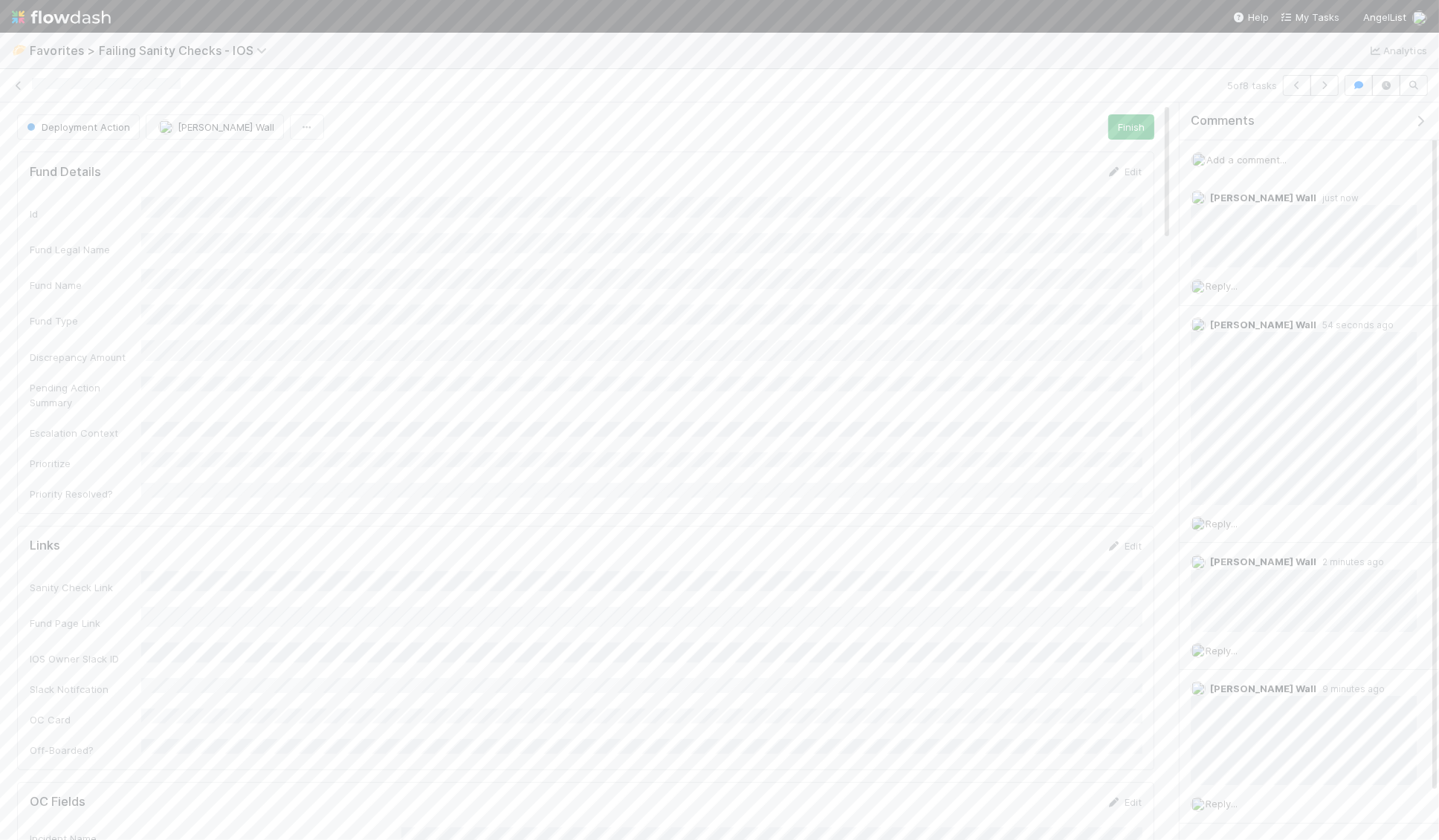
scroll to position [302, 1112]
click at [19, 81] on icon at bounding box center [18, 86] width 14 height 10
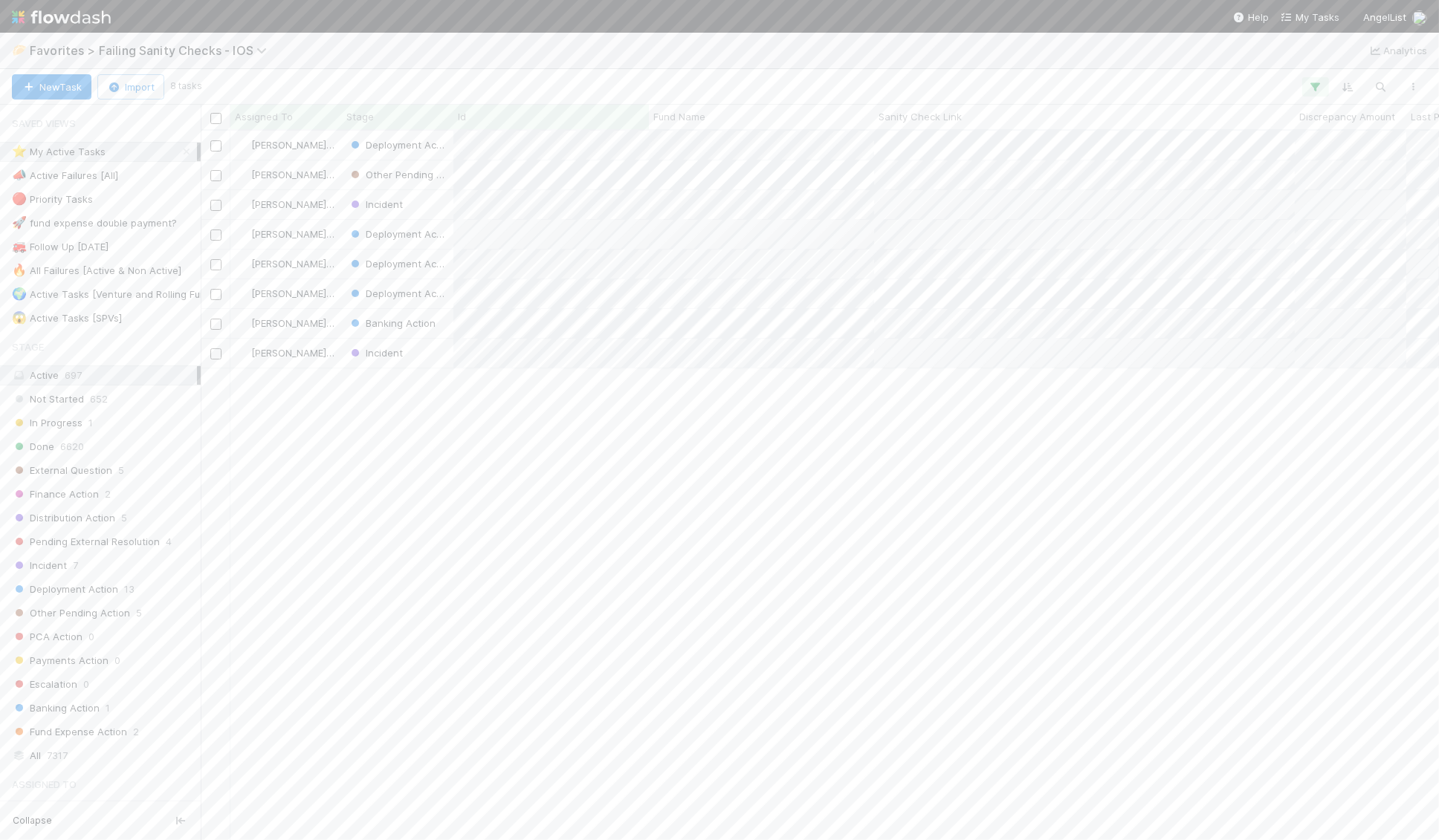
scroll to position [710, 1238]
click at [1015, 156] on span "Add a comment..." at bounding box center [1245, 159] width 80 height 12
click at [1015, 379] on button "Add Comment" at bounding box center [1245, 389] width 86 height 25
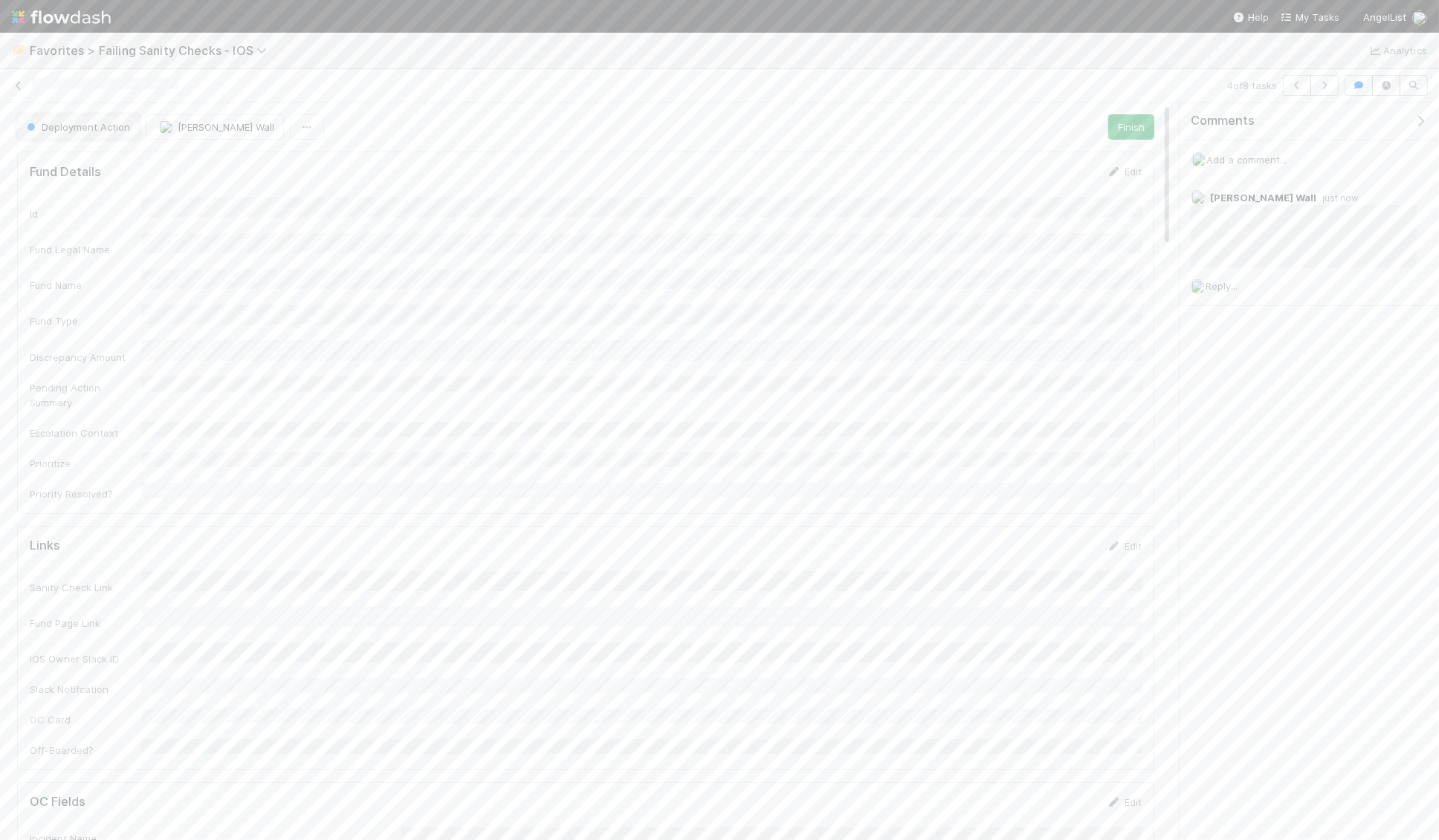
click at [115, 127] on span "Deployment Action" at bounding box center [76, 127] width 106 height 12
click at [403, 134] on div at bounding box center [719, 420] width 1439 height 840
click at [1015, 161] on span "Add a comment..." at bounding box center [1245, 159] width 80 height 12
click at [1015, 391] on button "Add Comment" at bounding box center [1245, 403] width 86 height 25
click at [1015, 156] on span "Add a comment..." at bounding box center [1245, 159] width 80 height 12
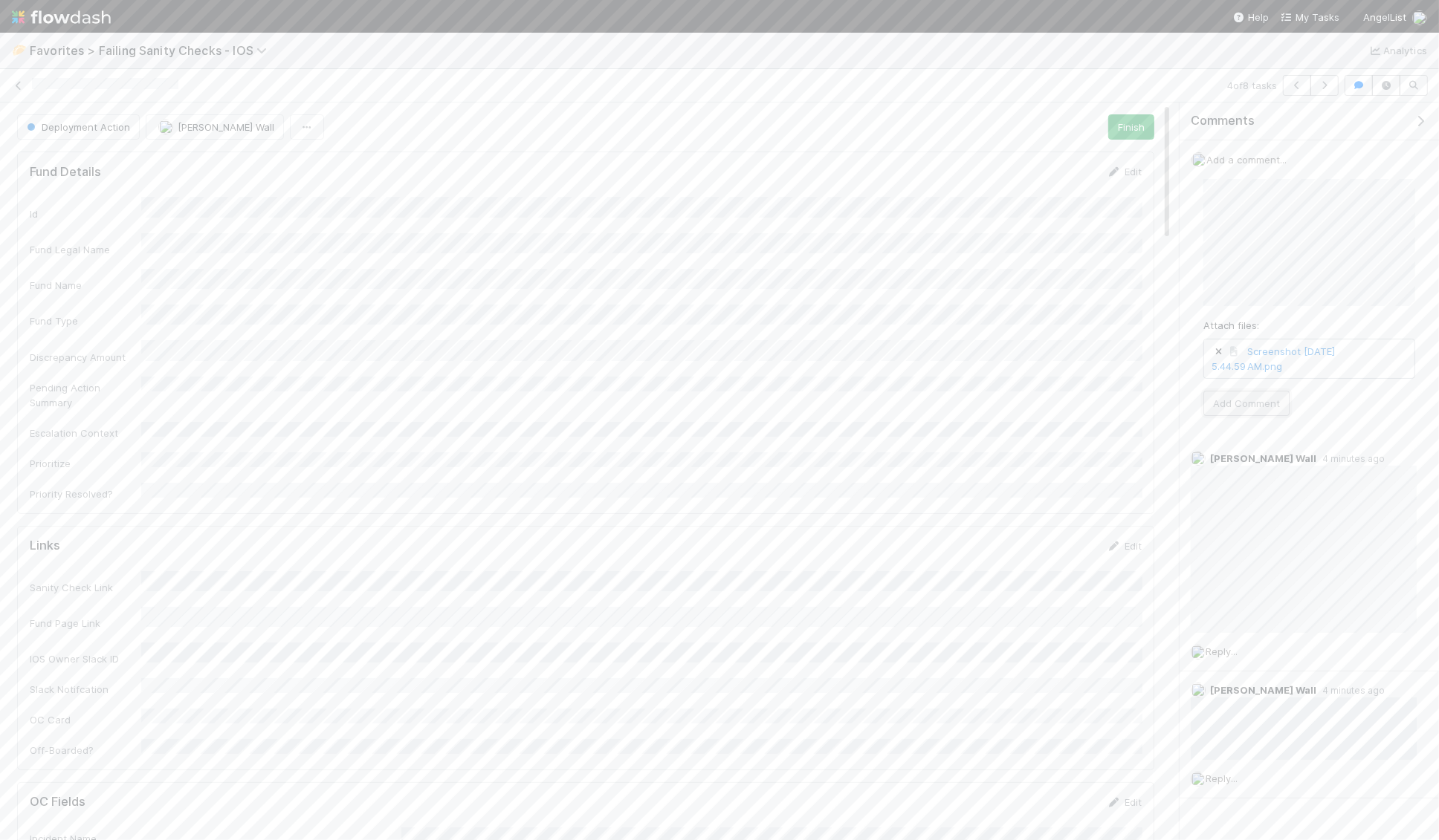
click at [1015, 403] on button "Add Comment" at bounding box center [1245, 403] width 86 height 25
click at [19, 81] on icon at bounding box center [18, 86] width 14 height 10
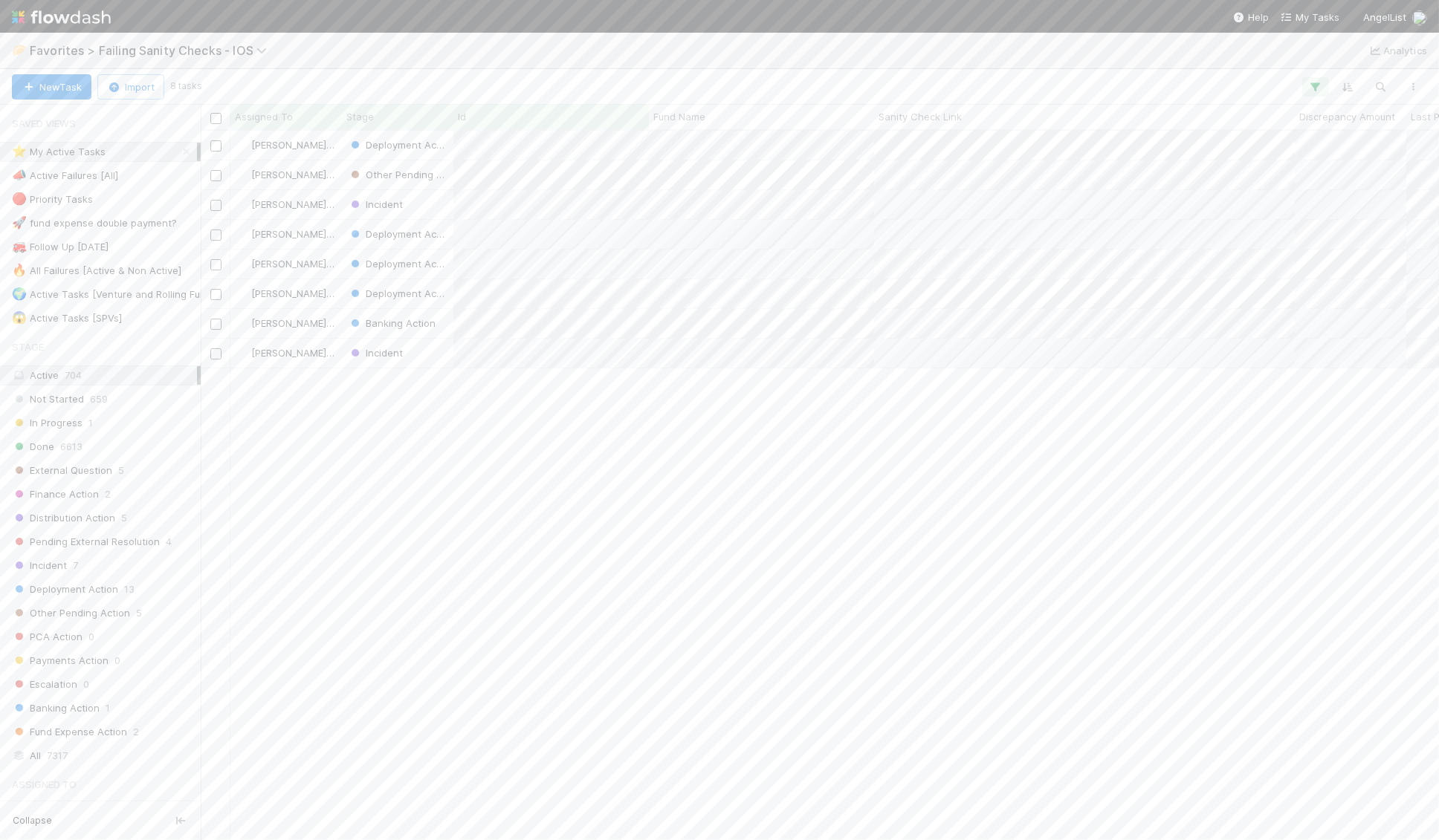
scroll to position [710, 1238]
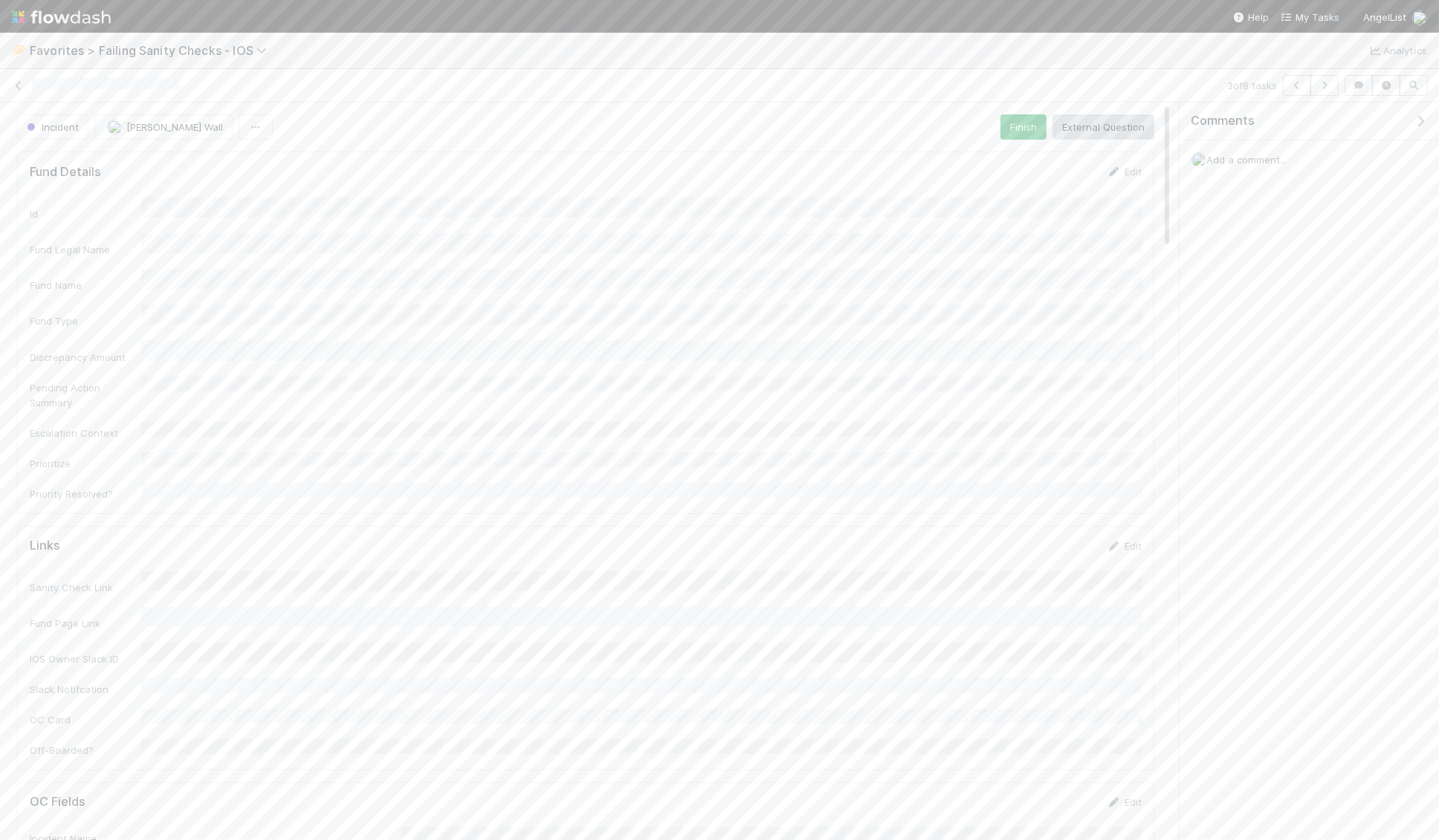
scroll to position [302, 1112]
click at [1015, 158] on span "Add a comment..." at bounding box center [1245, 159] width 80 height 12
click at [1015, 401] on button "Add Comment" at bounding box center [1245, 389] width 86 height 25
click at [67, 132] on button "Incident" at bounding box center [52, 127] width 71 height 25
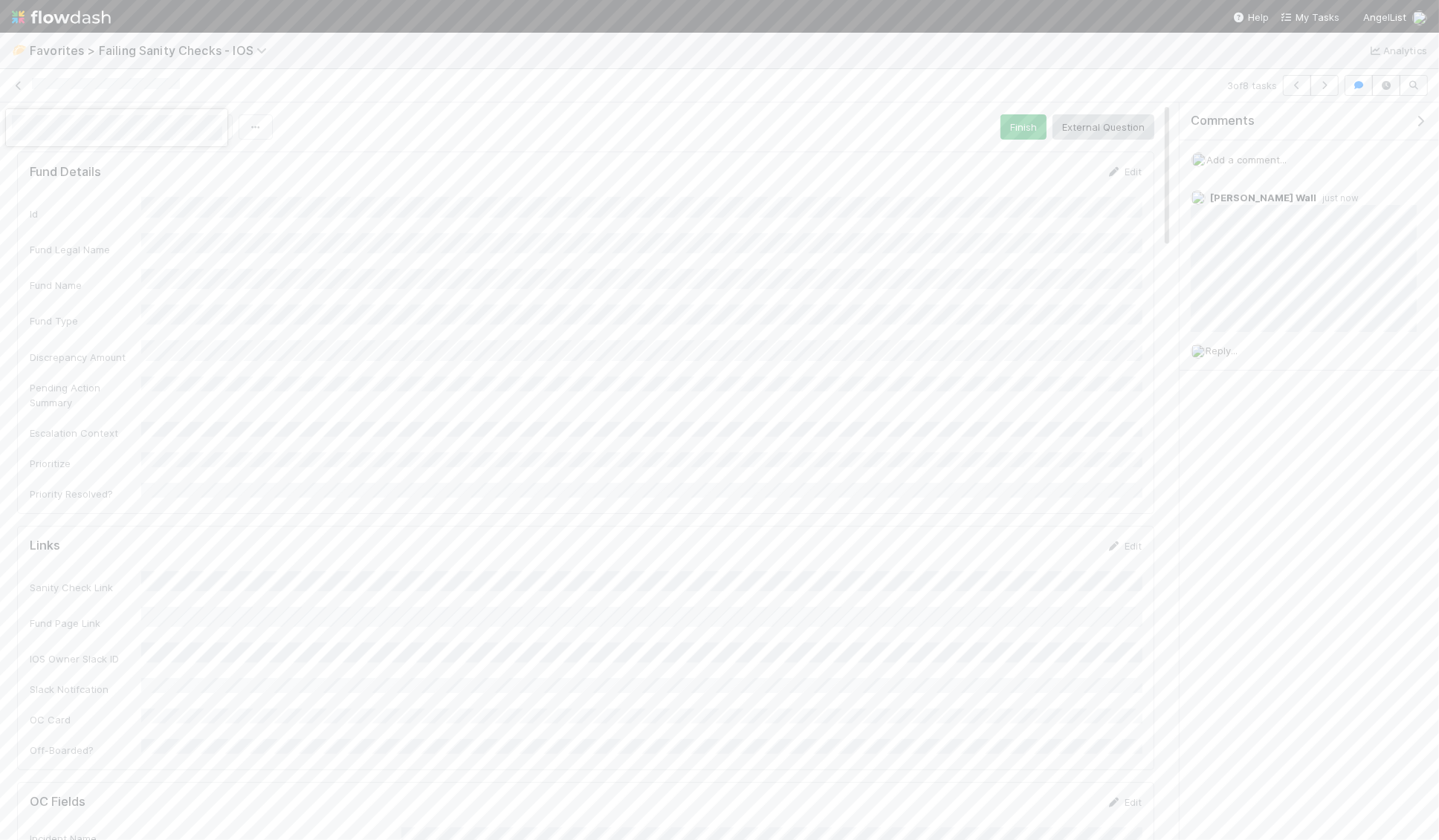
click at [406, 157] on div at bounding box center [719, 420] width 1439 height 840
click at [1015, 165] on div "Add a comment..." at bounding box center [1309, 159] width 260 height 39
click at [1015, 145] on div "Add a comment..." at bounding box center [1309, 159] width 260 height 39
click at [1015, 154] on span "Add a comment..." at bounding box center [1245, 159] width 80 height 12
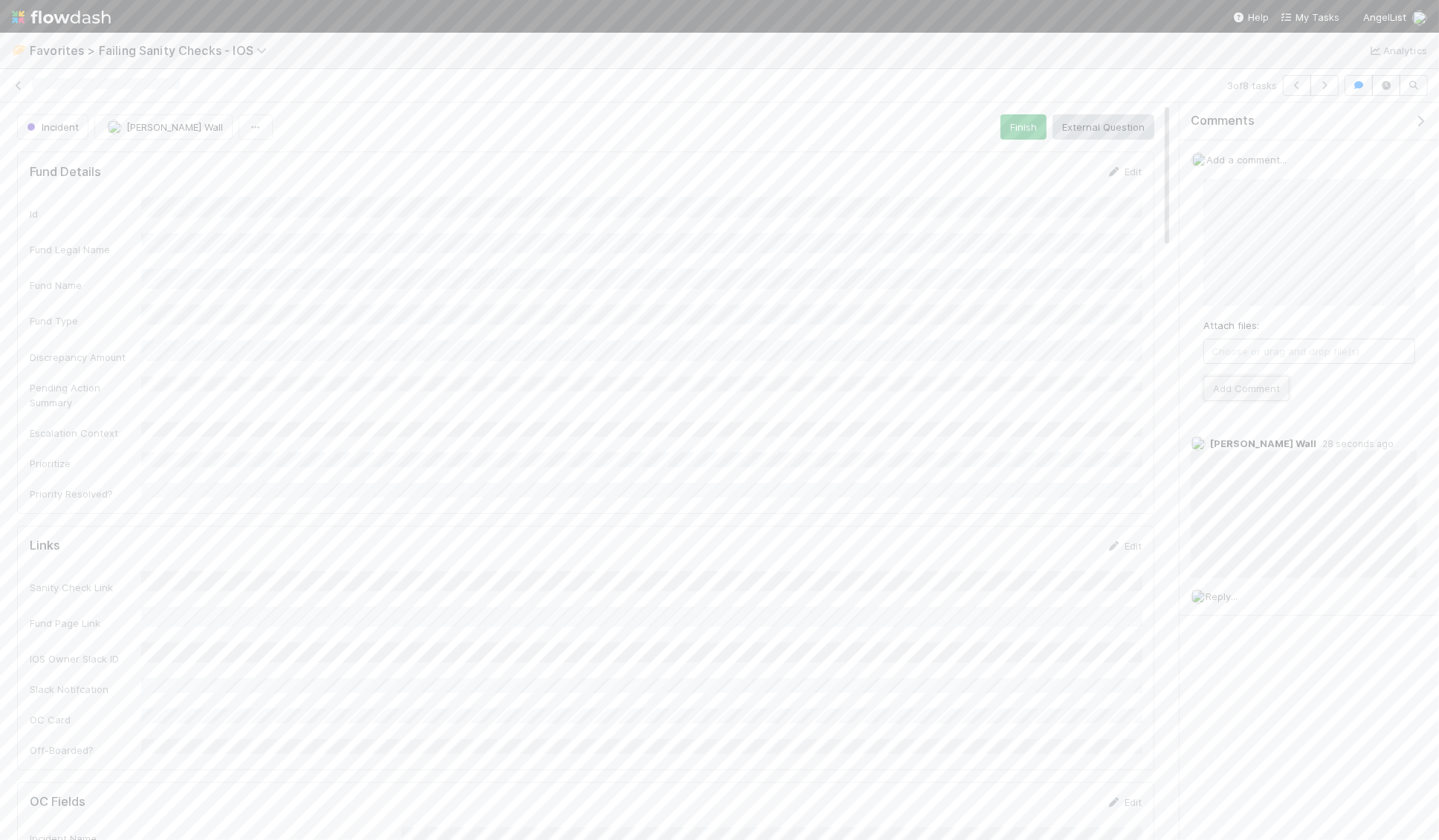
click at [1015, 386] on button "Add Comment" at bounding box center [1245, 389] width 86 height 25
click at [14, 81] on icon at bounding box center [18, 86] width 14 height 10
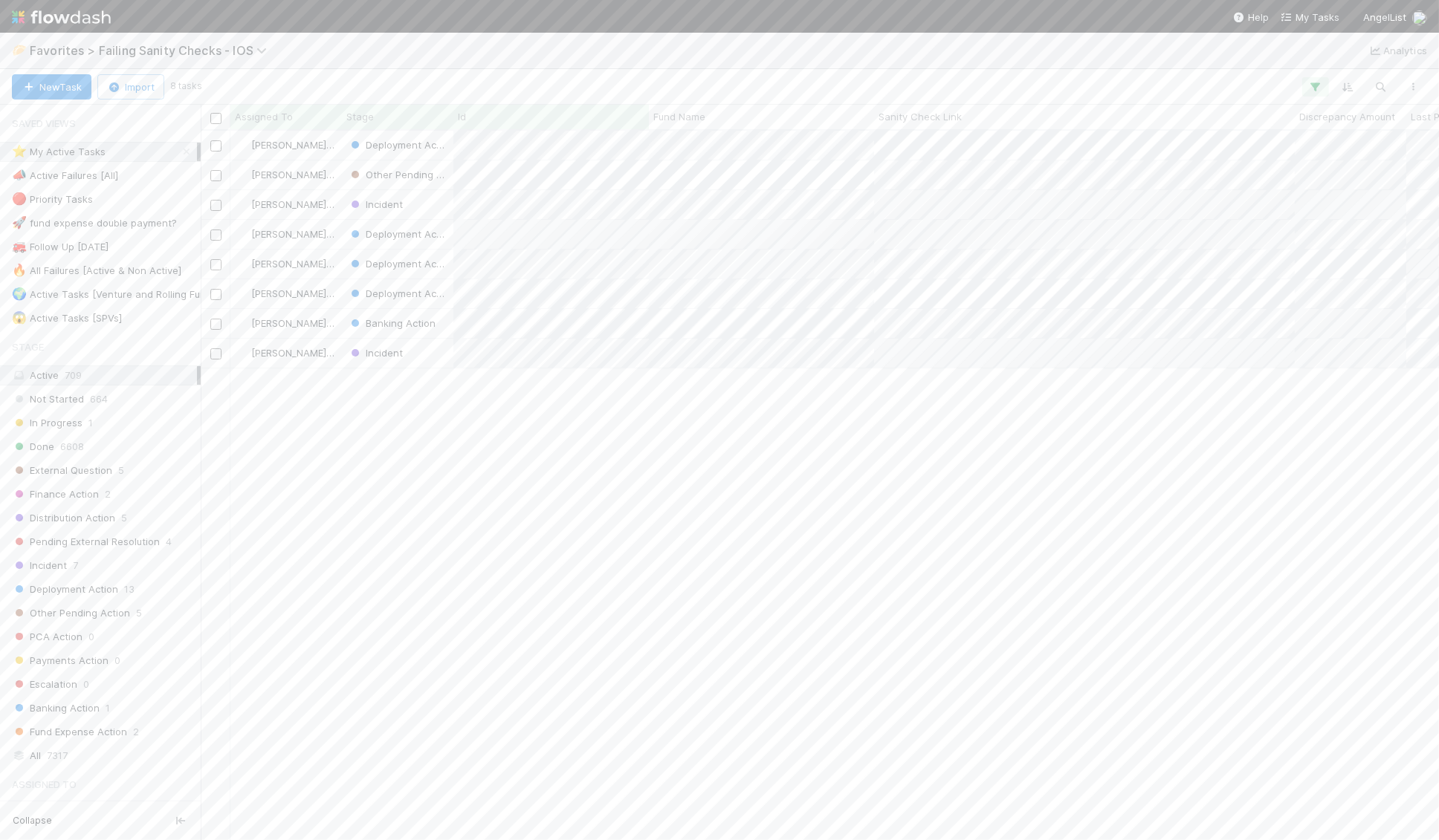
scroll to position [710, 1238]
click at [1015, 165] on div "Add a comment..." at bounding box center [1309, 159] width 260 height 39
click at [1015, 156] on span "Add a comment..." at bounding box center [1245, 159] width 80 height 12
click at [1015, 393] on button "Add Comment" at bounding box center [1245, 389] width 86 height 25
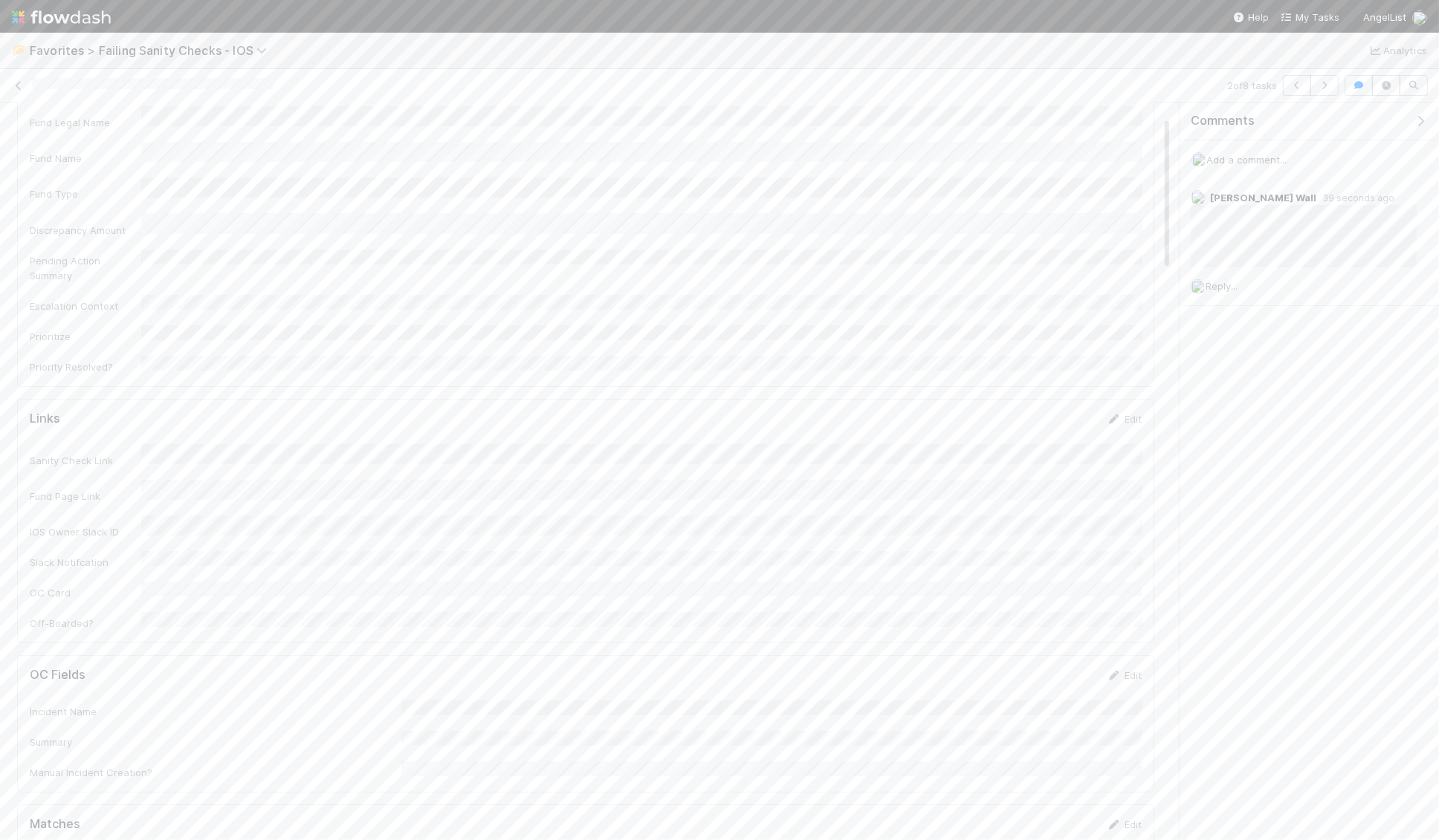
scroll to position [0, 0]
click at [1015, 160] on span "Add a comment..." at bounding box center [1245, 159] width 80 height 12
click at [1015, 396] on button "Add Comment" at bounding box center [1245, 403] width 86 height 25
click at [22, 85] on icon at bounding box center [18, 86] width 14 height 10
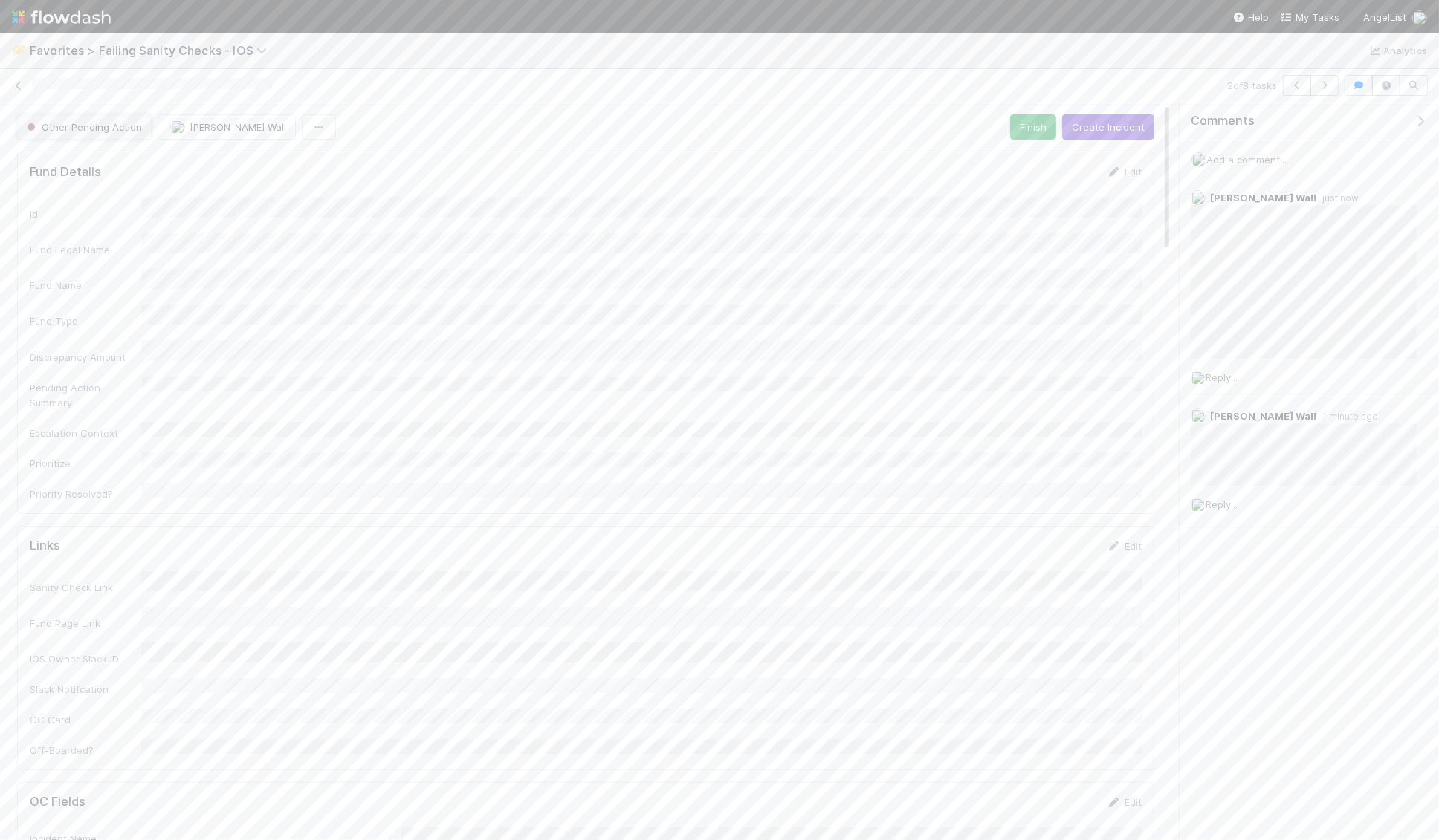
click at [88, 121] on span "Other Pending Action" at bounding box center [82, 127] width 118 height 12
click at [70, 294] on span "Incident" at bounding box center [48, 293] width 55 height 12
click at [19, 82] on icon at bounding box center [18, 86] width 14 height 10
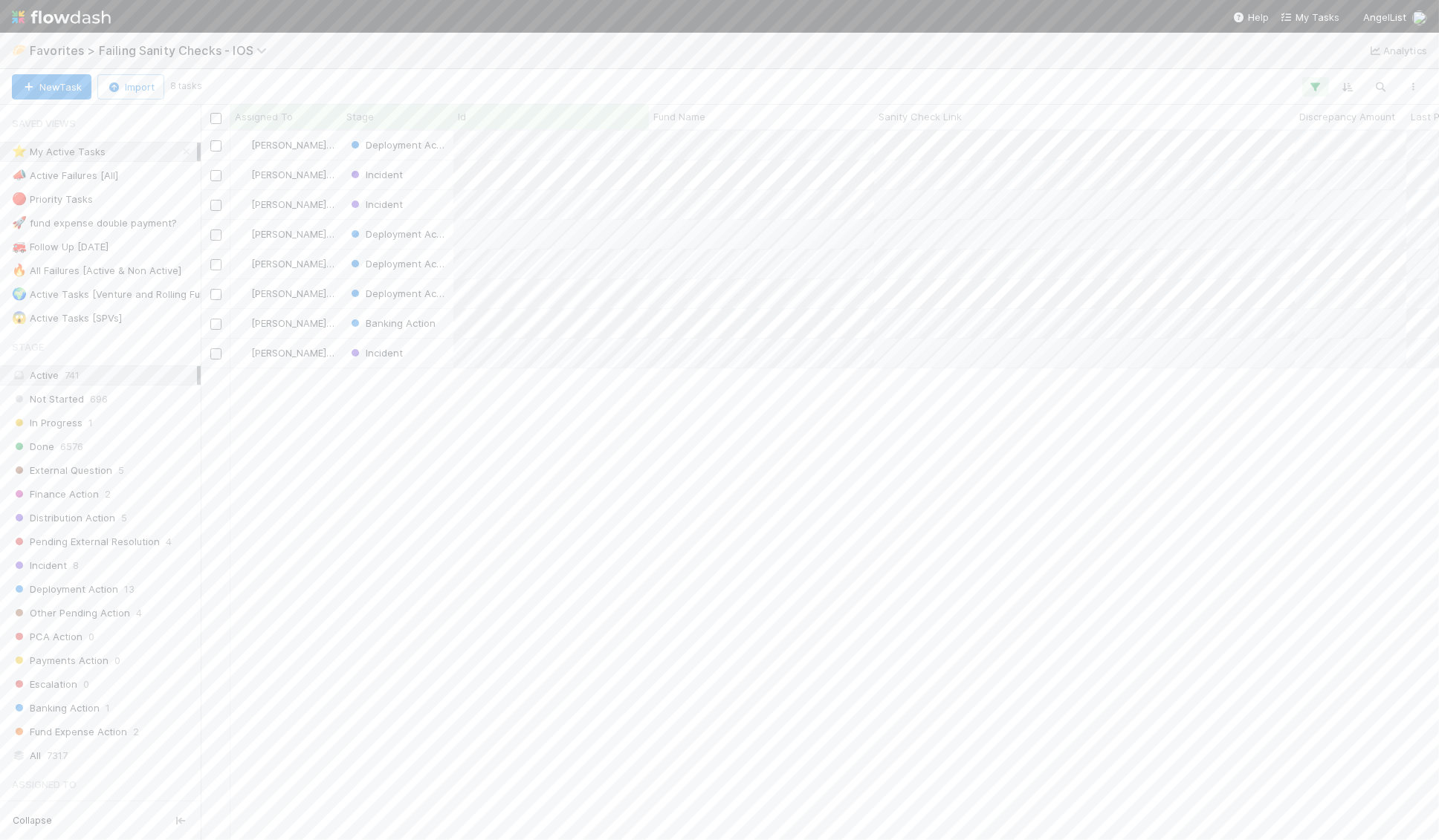
scroll to position [710, 1238]
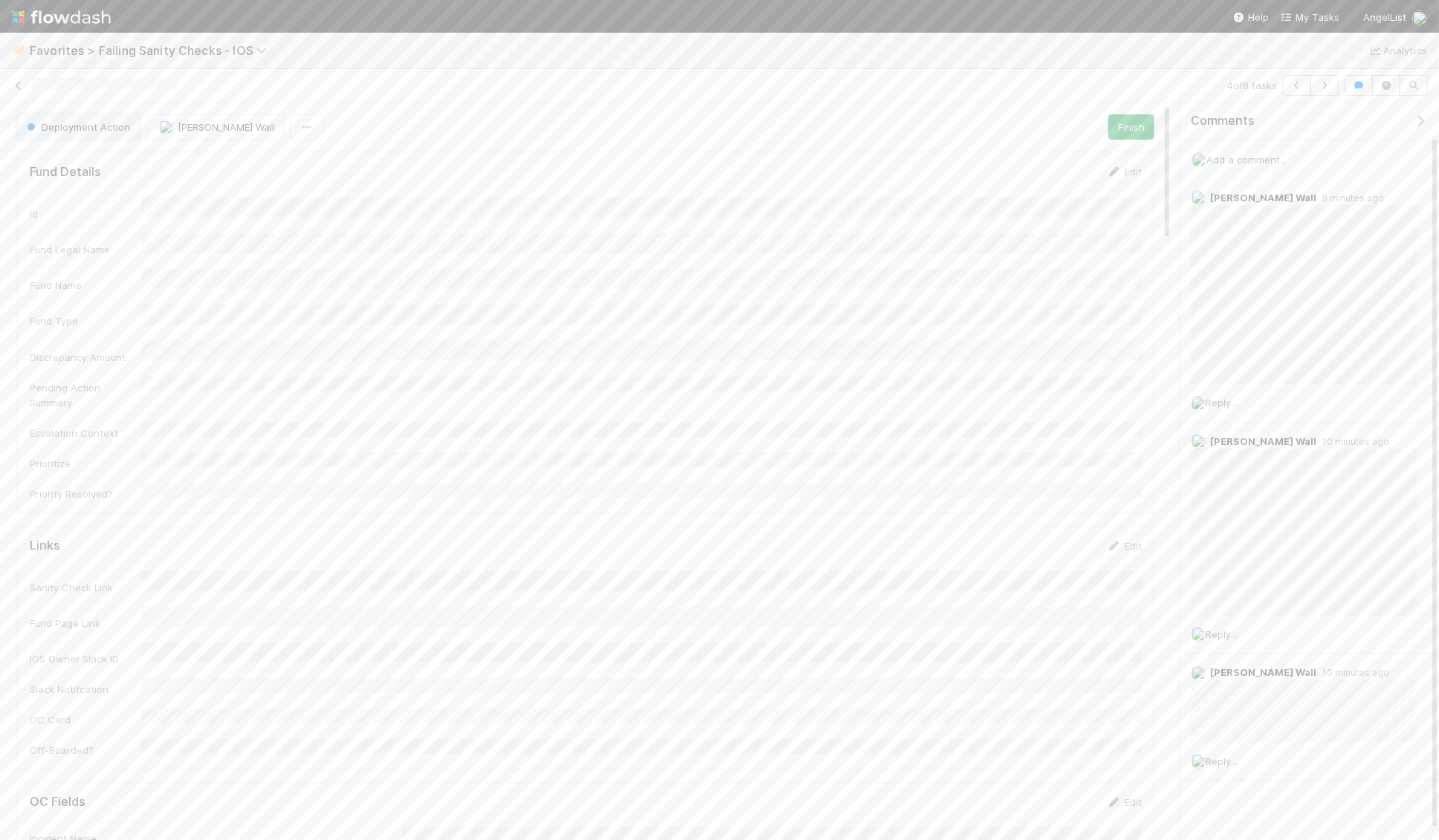
click at [48, 121] on span "Deployment Action" at bounding box center [76, 127] width 106 height 12
click at [99, 324] on div "Incident" at bounding box center [117, 320] width 210 height 27
click at [19, 84] on icon at bounding box center [18, 86] width 14 height 10
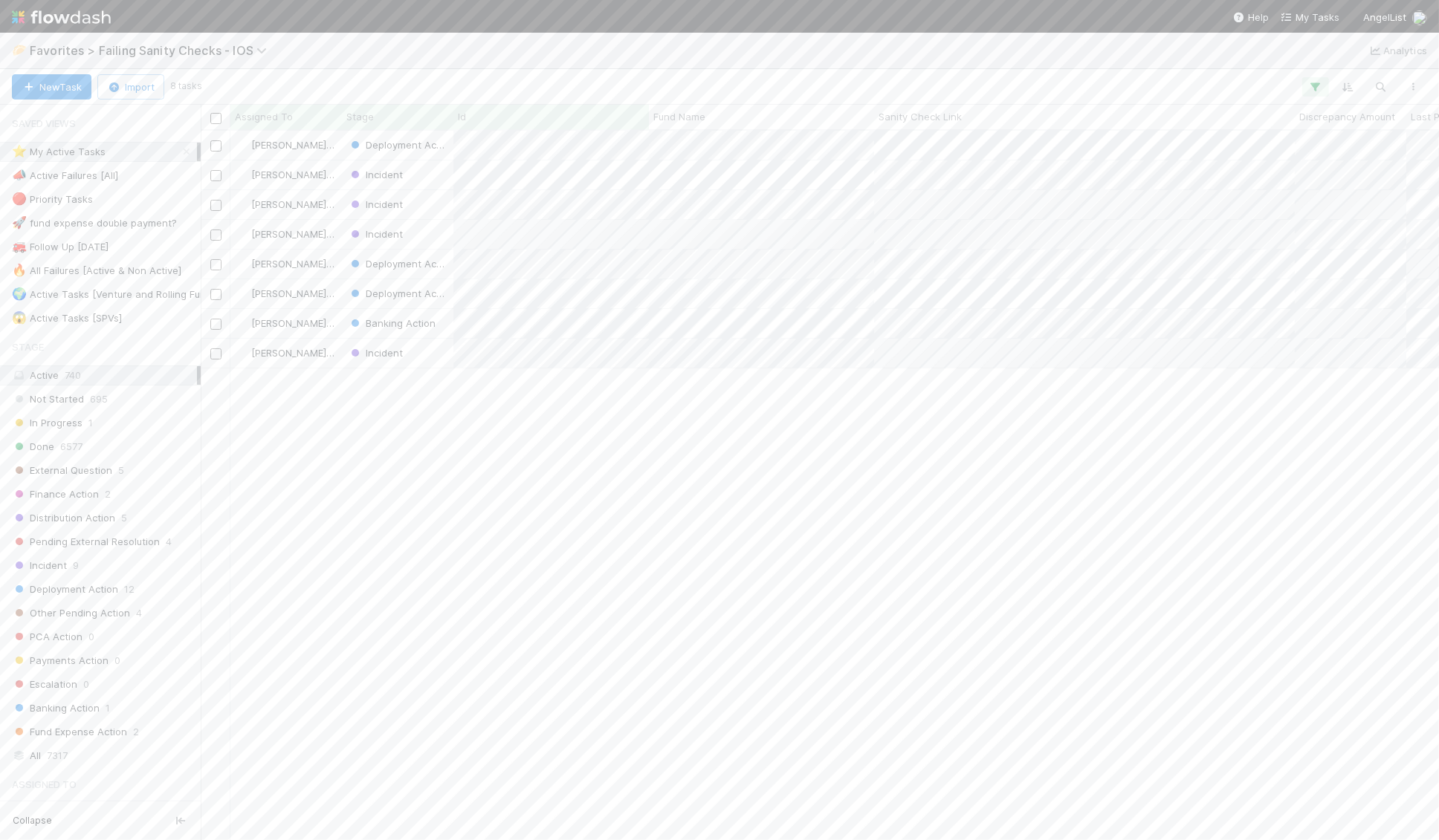
scroll to position [710, 1238]
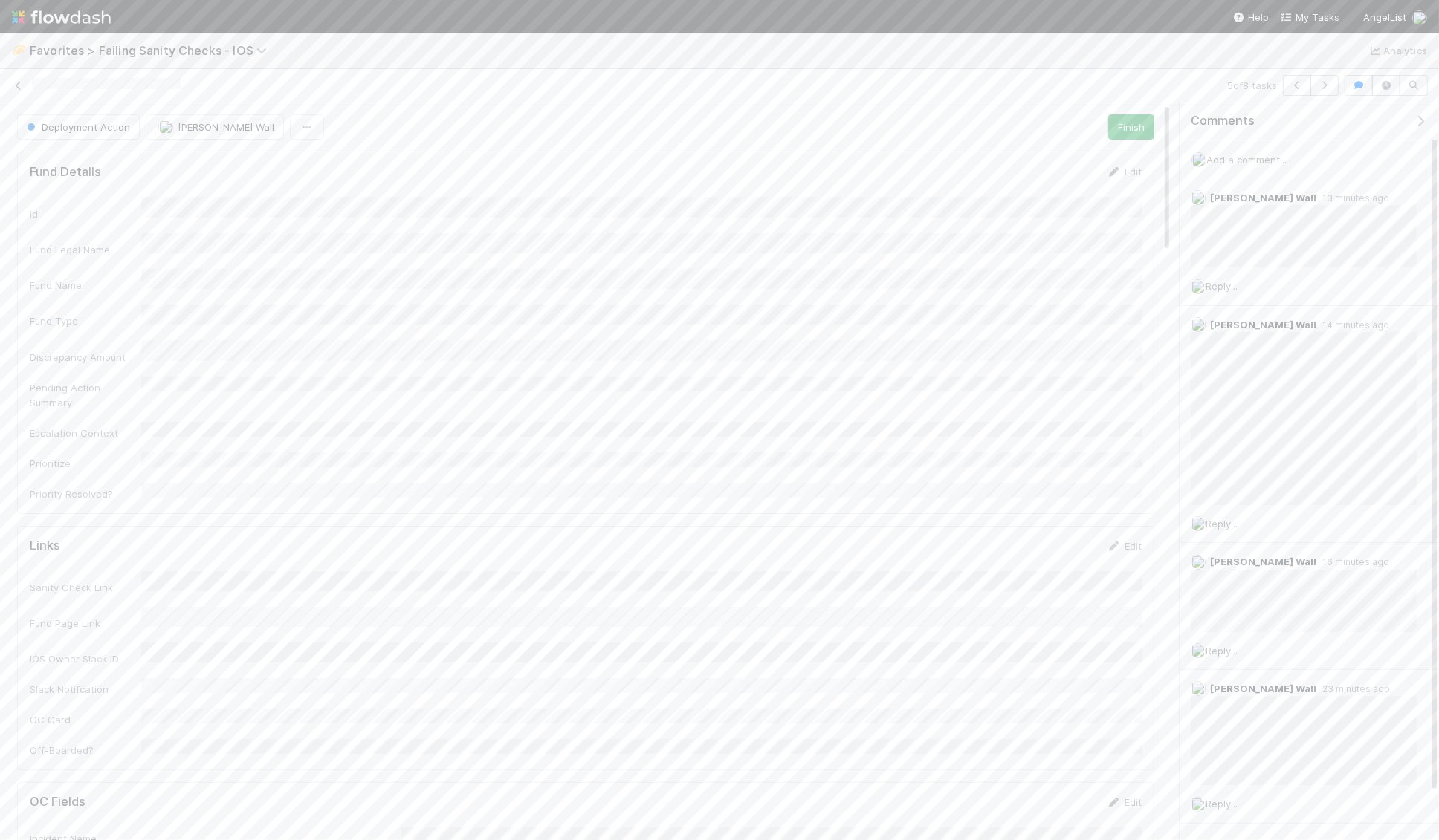
scroll to position [302, 1112]
click at [74, 123] on span "Deployment Action" at bounding box center [76, 127] width 106 height 12
click at [54, 311] on div "Incident" at bounding box center [117, 320] width 210 height 27
click at [19, 91] on link at bounding box center [18, 85] width 14 height 14
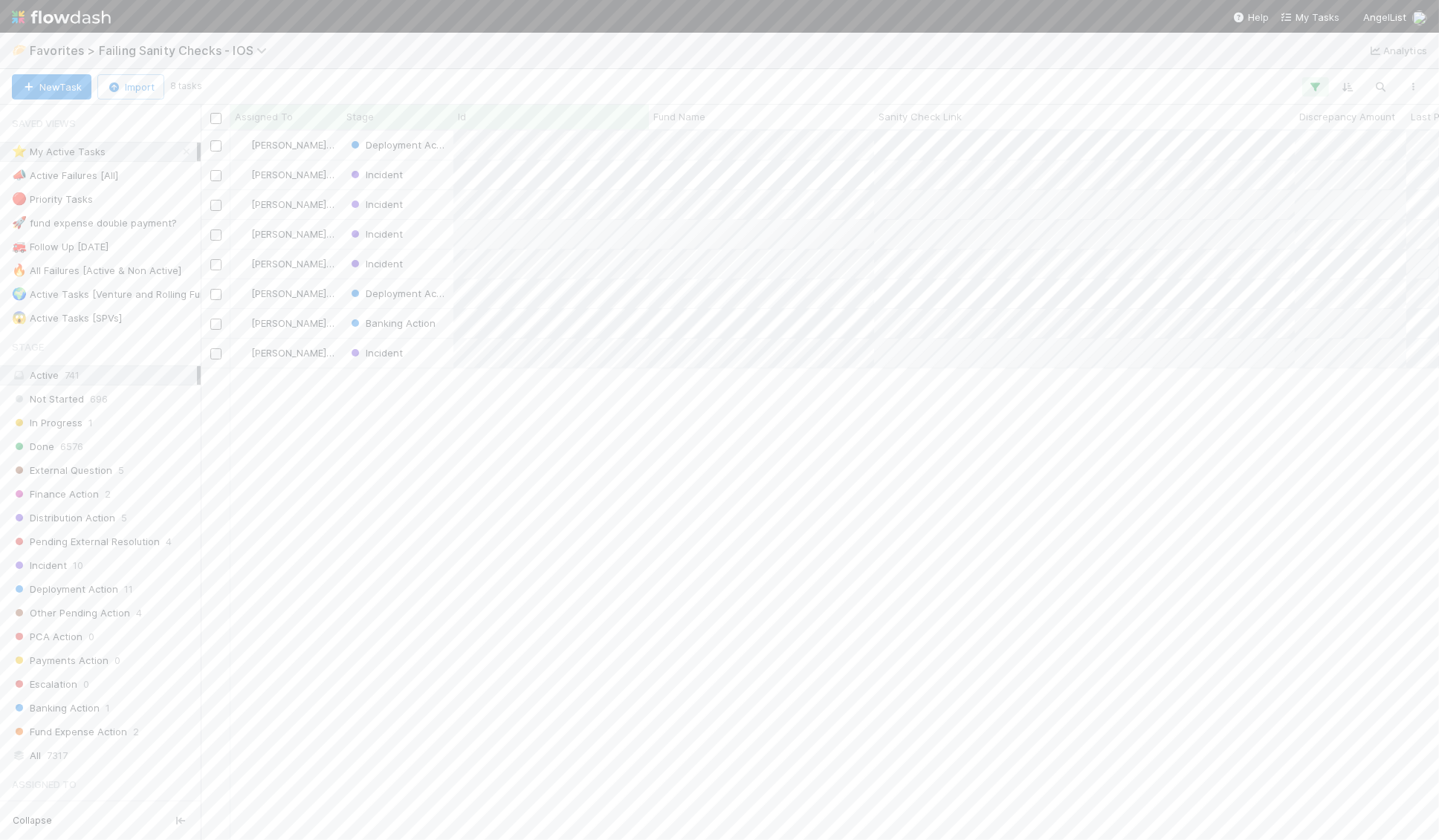
scroll to position [710, 1238]
click at [1015, 154] on span "Add a comment..." at bounding box center [1245, 159] width 80 height 12
click at [1015, 378] on button "Add Comment" at bounding box center [1245, 389] width 86 height 25
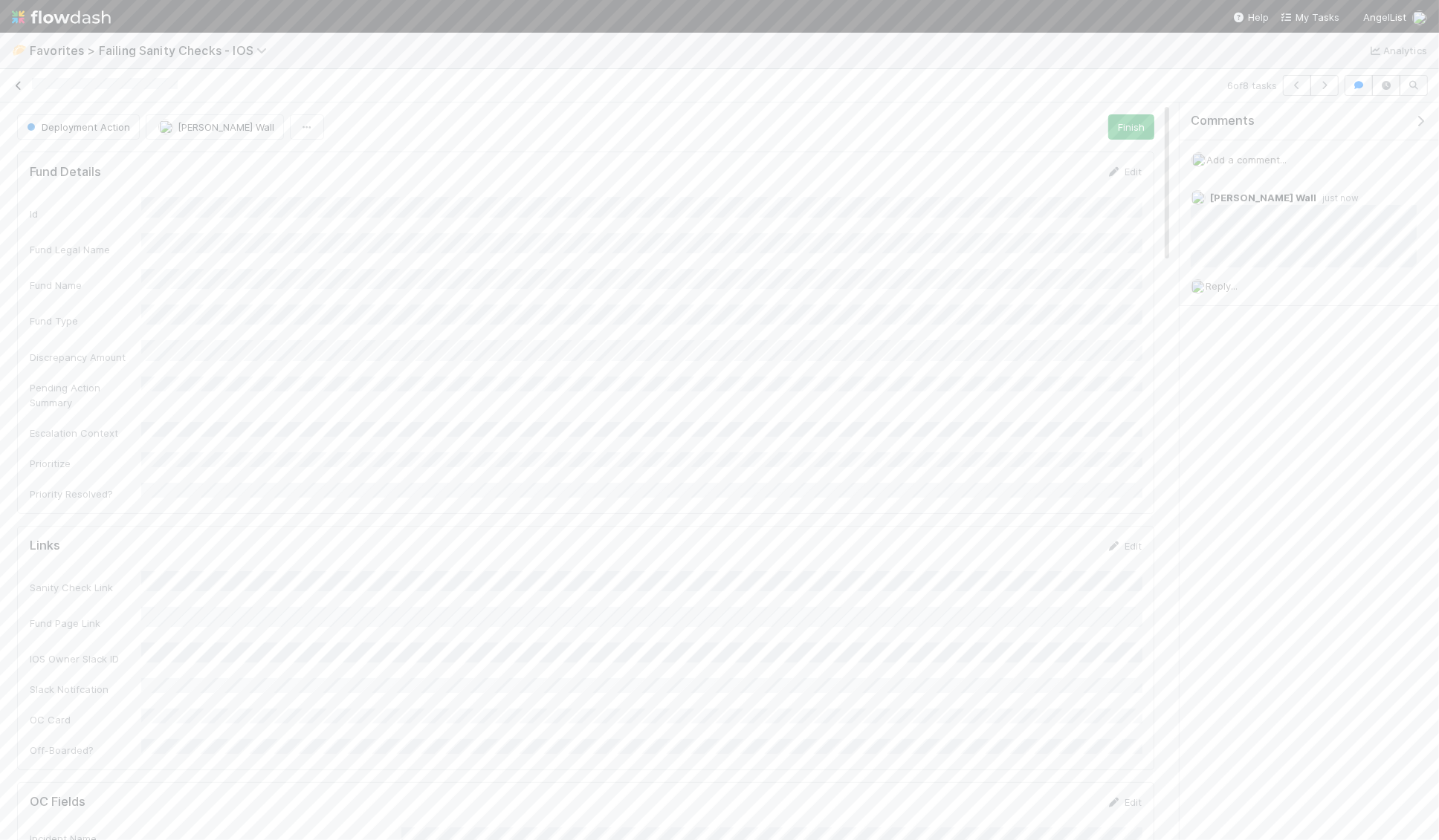
click at [12, 84] on icon at bounding box center [18, 86] width 14 height 10
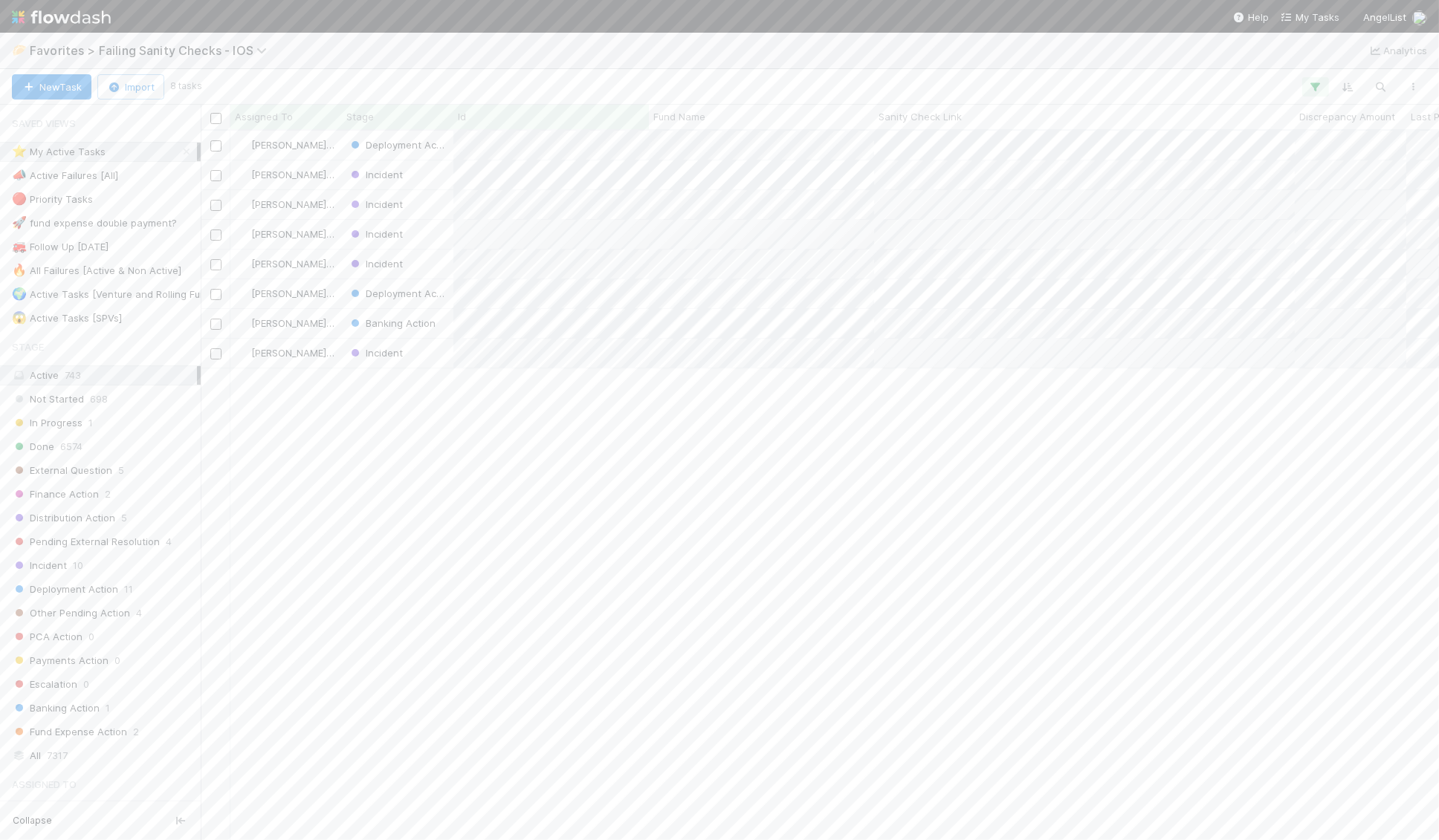
scroll to position [710, 1238]
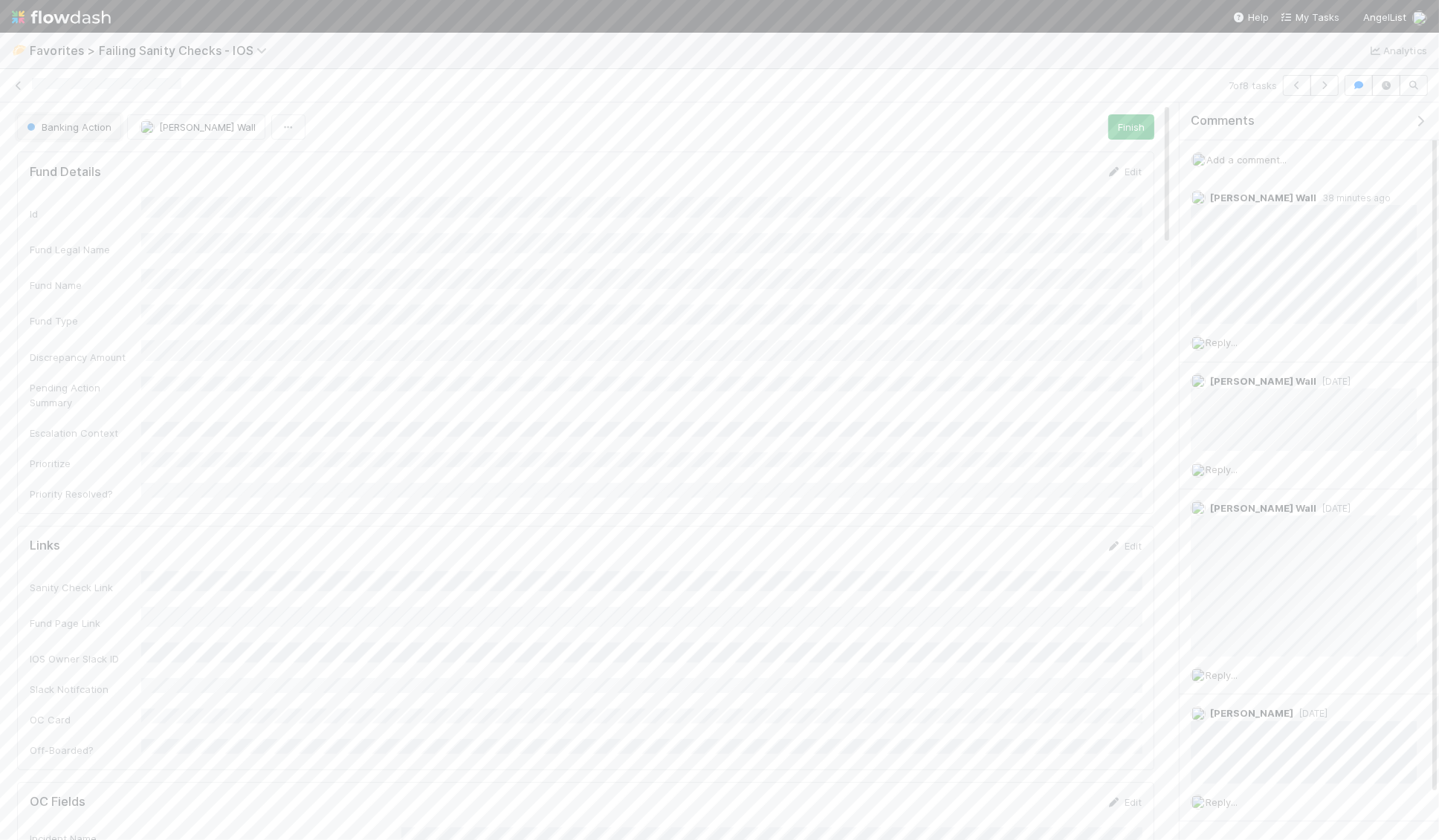
click at [73, 129] on span "Banking Action" at bounding box center [67, 127] width 88 height 12
click at [94, 194] on span "Deployment Action" at bounding box center [73, 193] width 106 height 12
click at [25, 83] on icon at bounding box center [18, 86] width 14 height 10
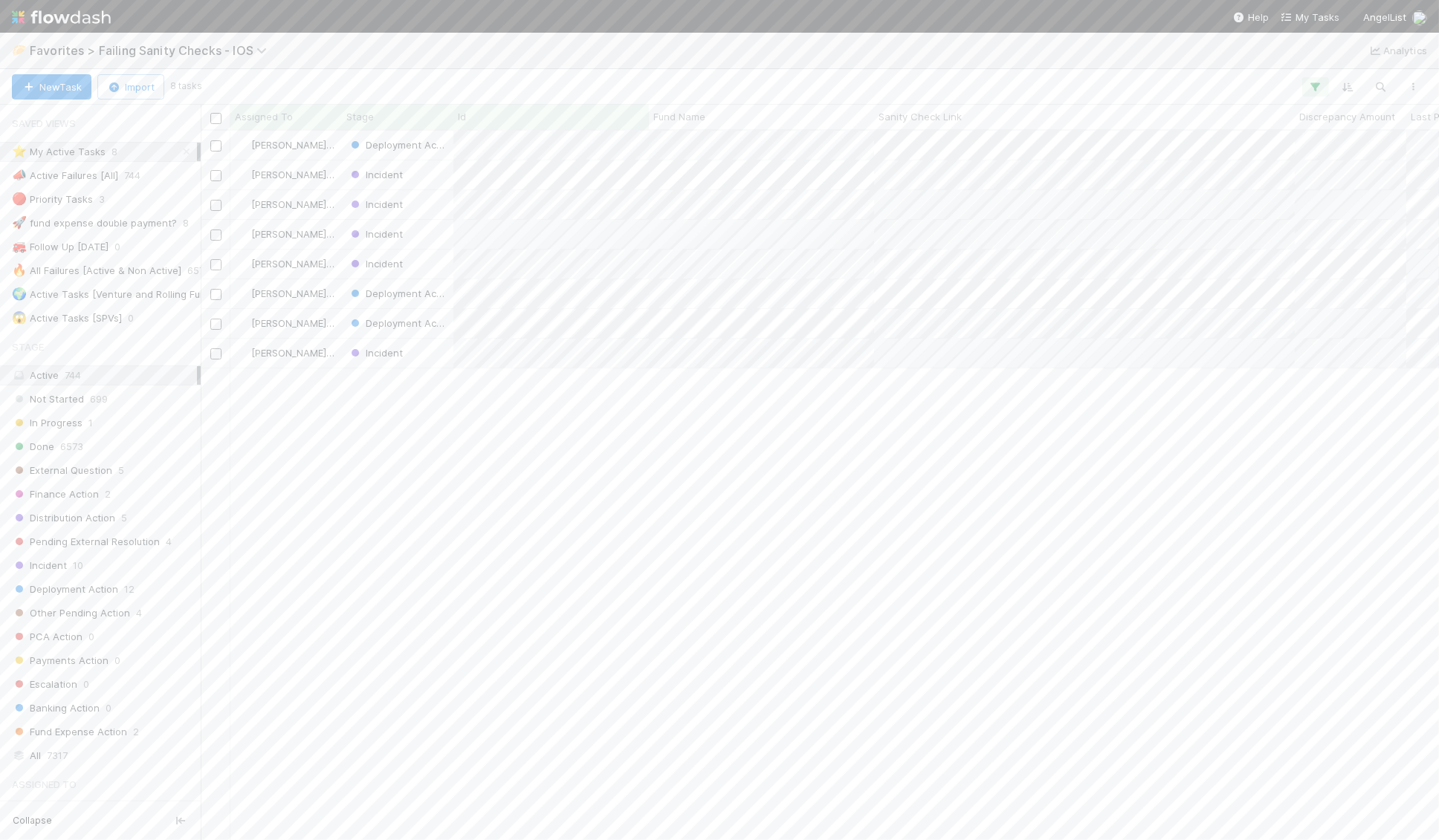
scroll to position [710, 1238]
click at [1015, 167] on div "Add a comment..." at bounding box center [1309, 159] width 260 height 39
click at [1015, 160] on span "Add a comment..." at bounding box center [1245, 159] width 80 height 12
click at [1015, 382] on button "Add Comment" at bounding box center [1245, 389] width 86 height 25
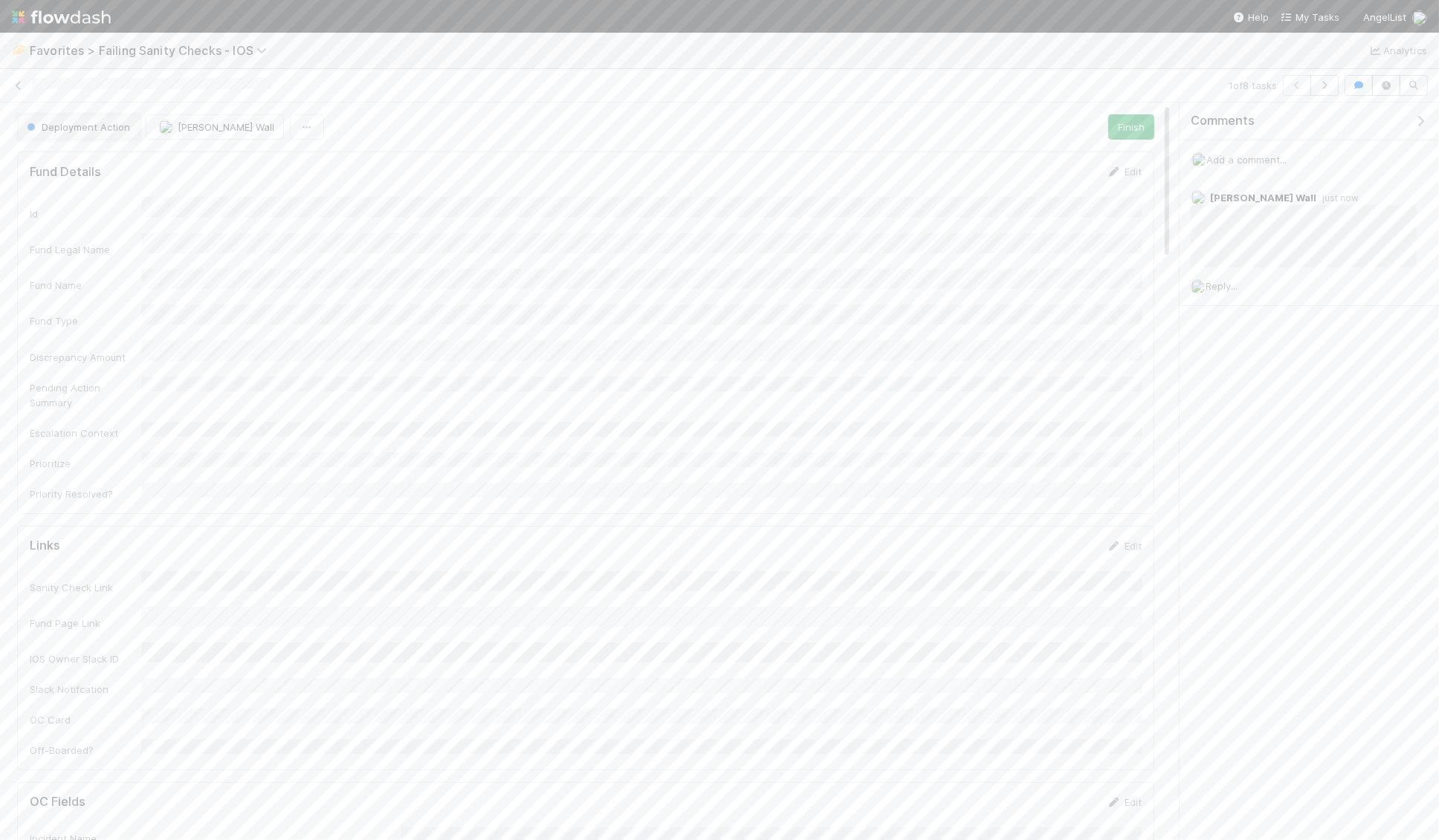
click at [47, 126] on span "Deployment Action" at bounding box center [76, 127] width 106 height 12
click at [88, 315] on div "Incident" at bounding box center [117, 320] width 210 height 27
click at [43, 19] on img at bounding box center [61, 17] width 99 height 25
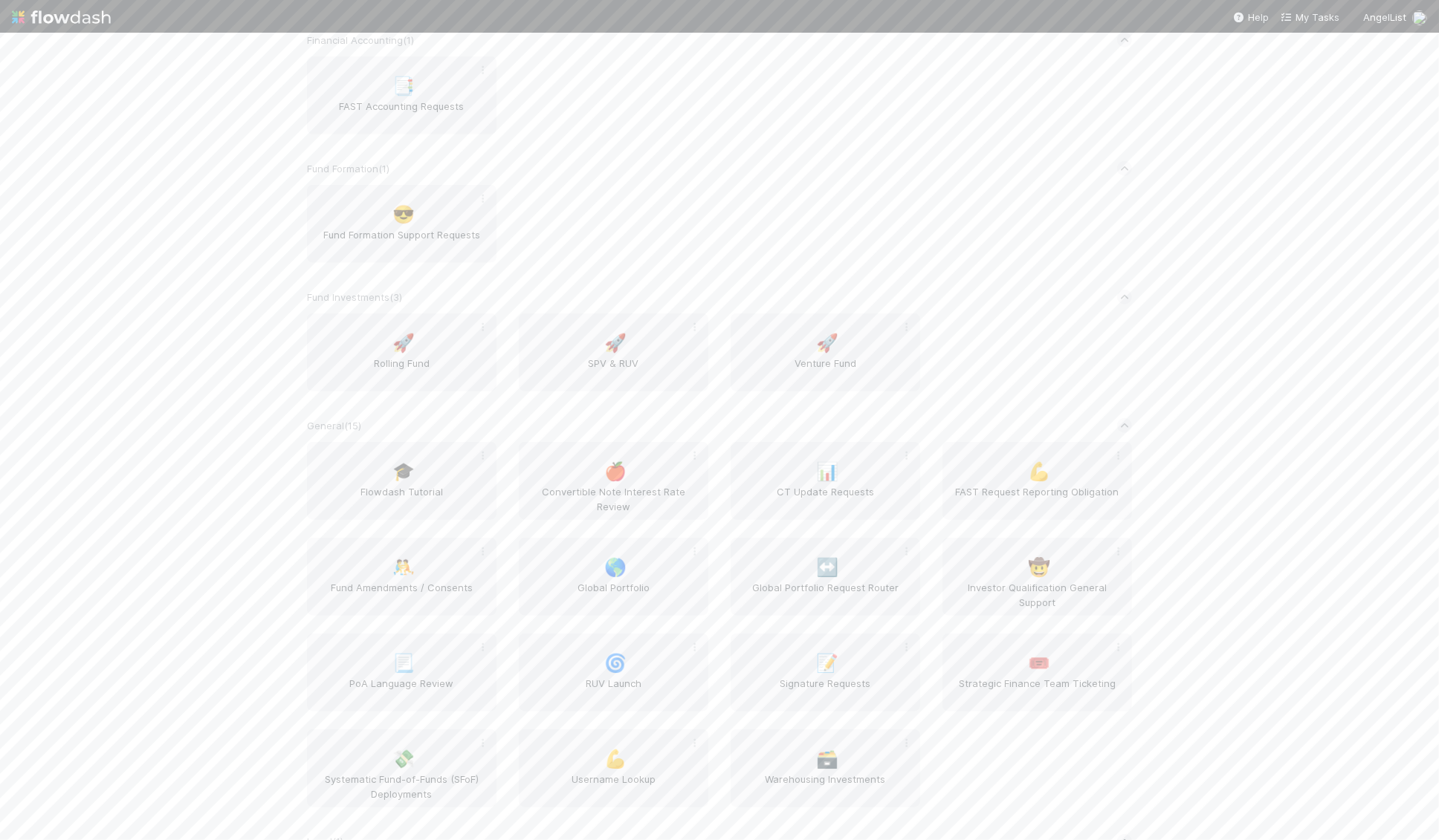
scroll to position [1029, 0]
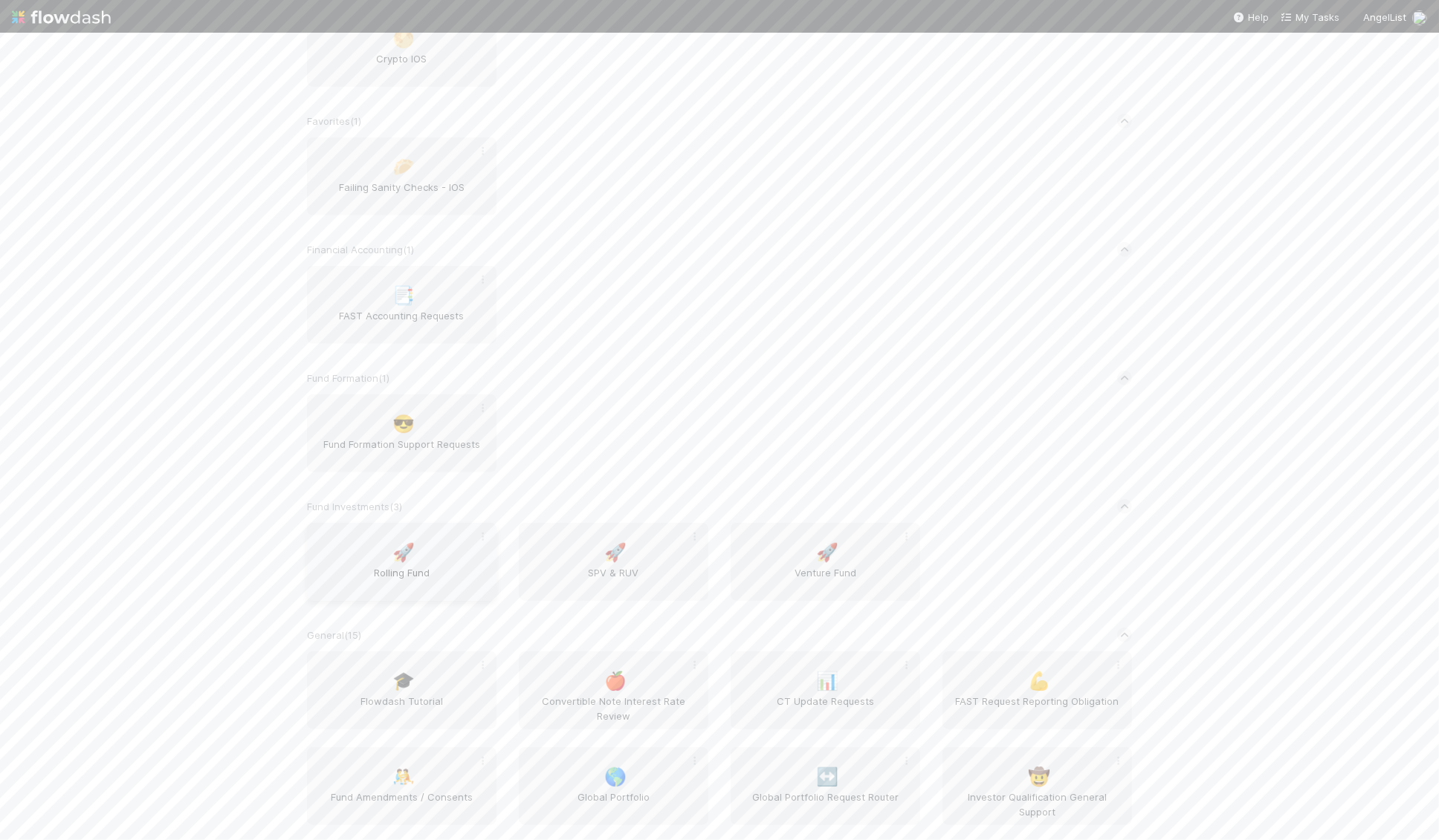
click at [427, 557] on div "🚀 Rolling Fund" at bounding box center [401, 562] width 189 height 78
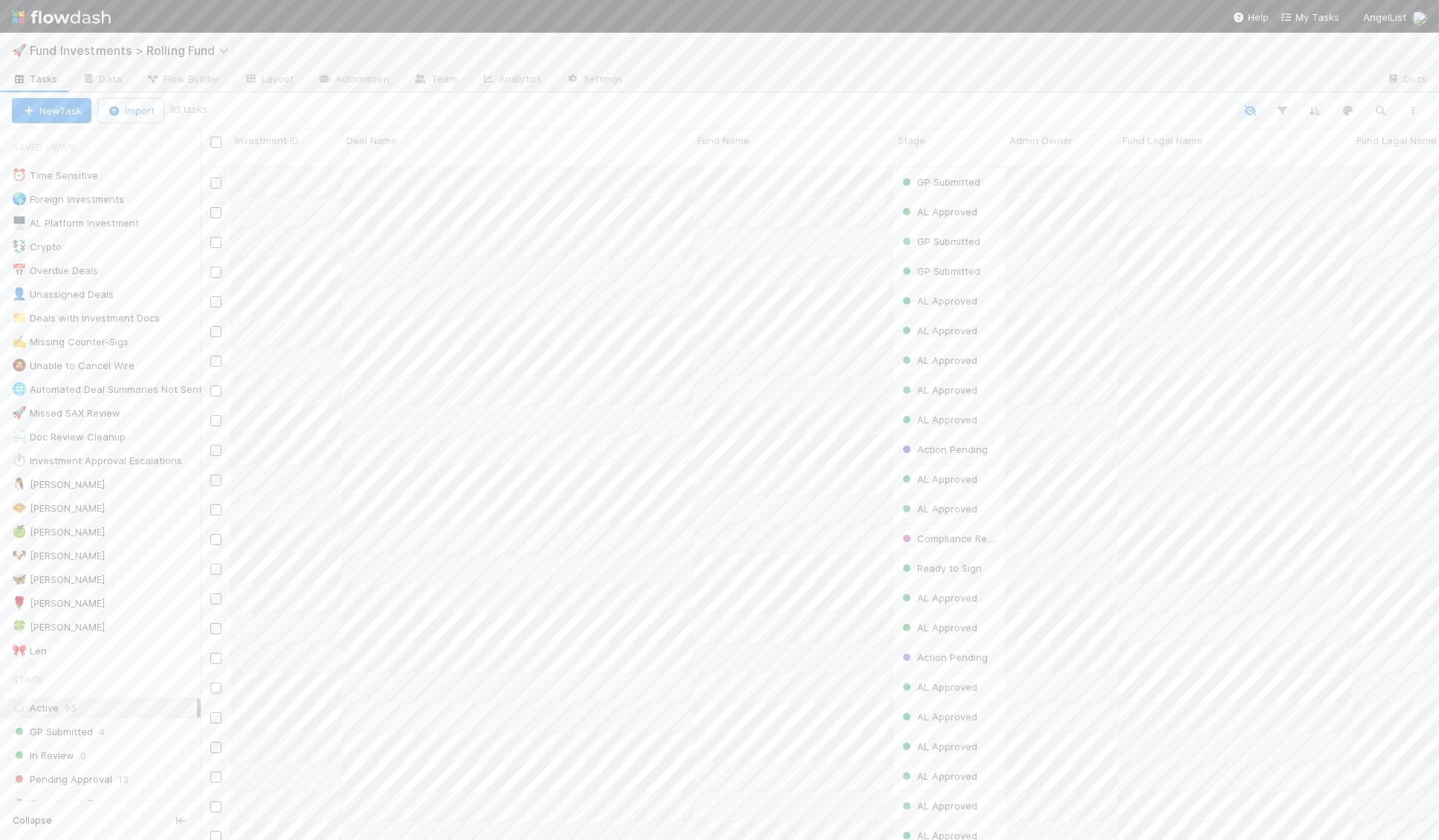
scroll to position [685, 1238]
click at [119, 571] on div "🦋 Kennedy 0" at bounding box center [106, 580] width 189 height 19
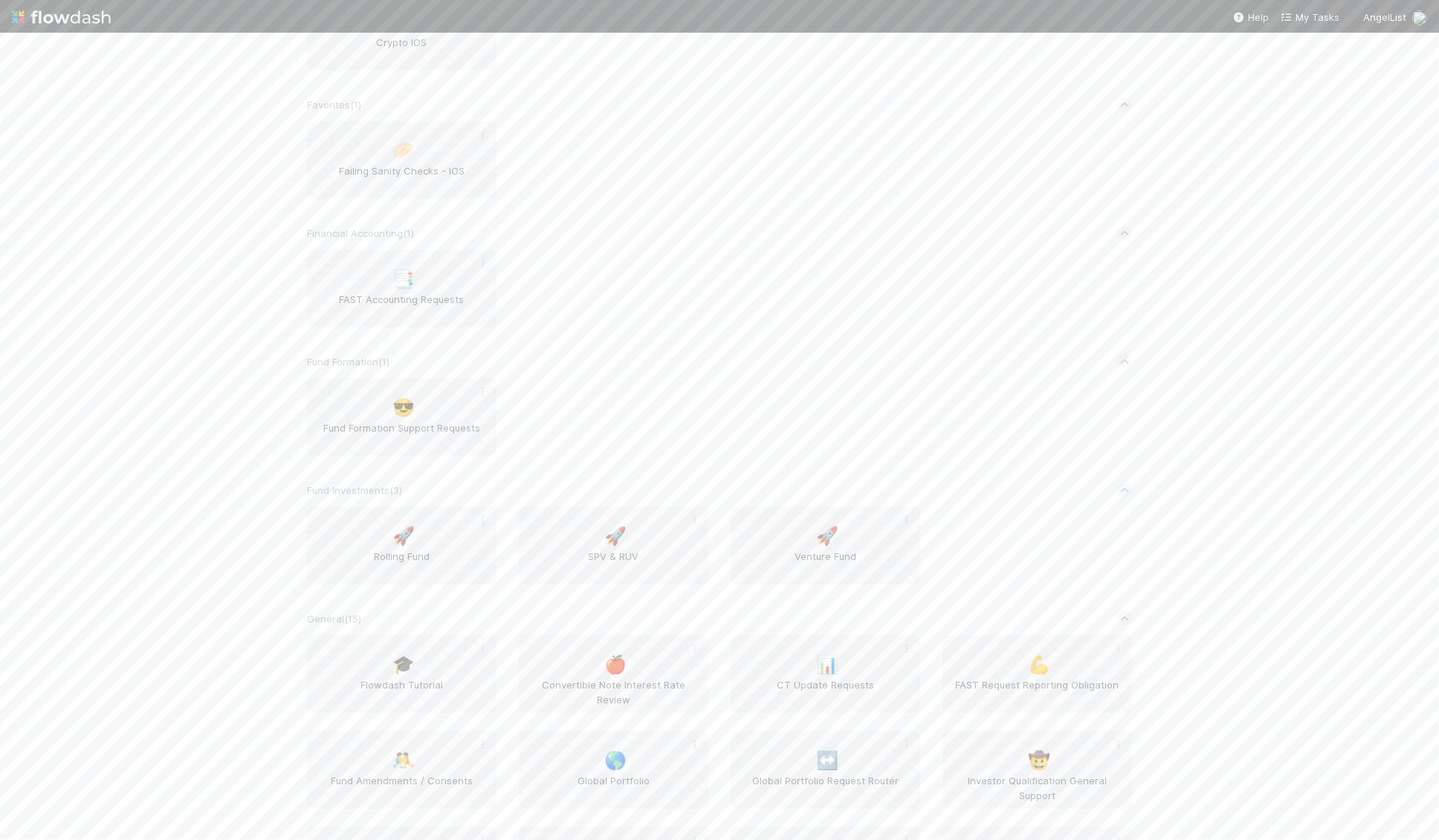
scroll to position [1203, 0]
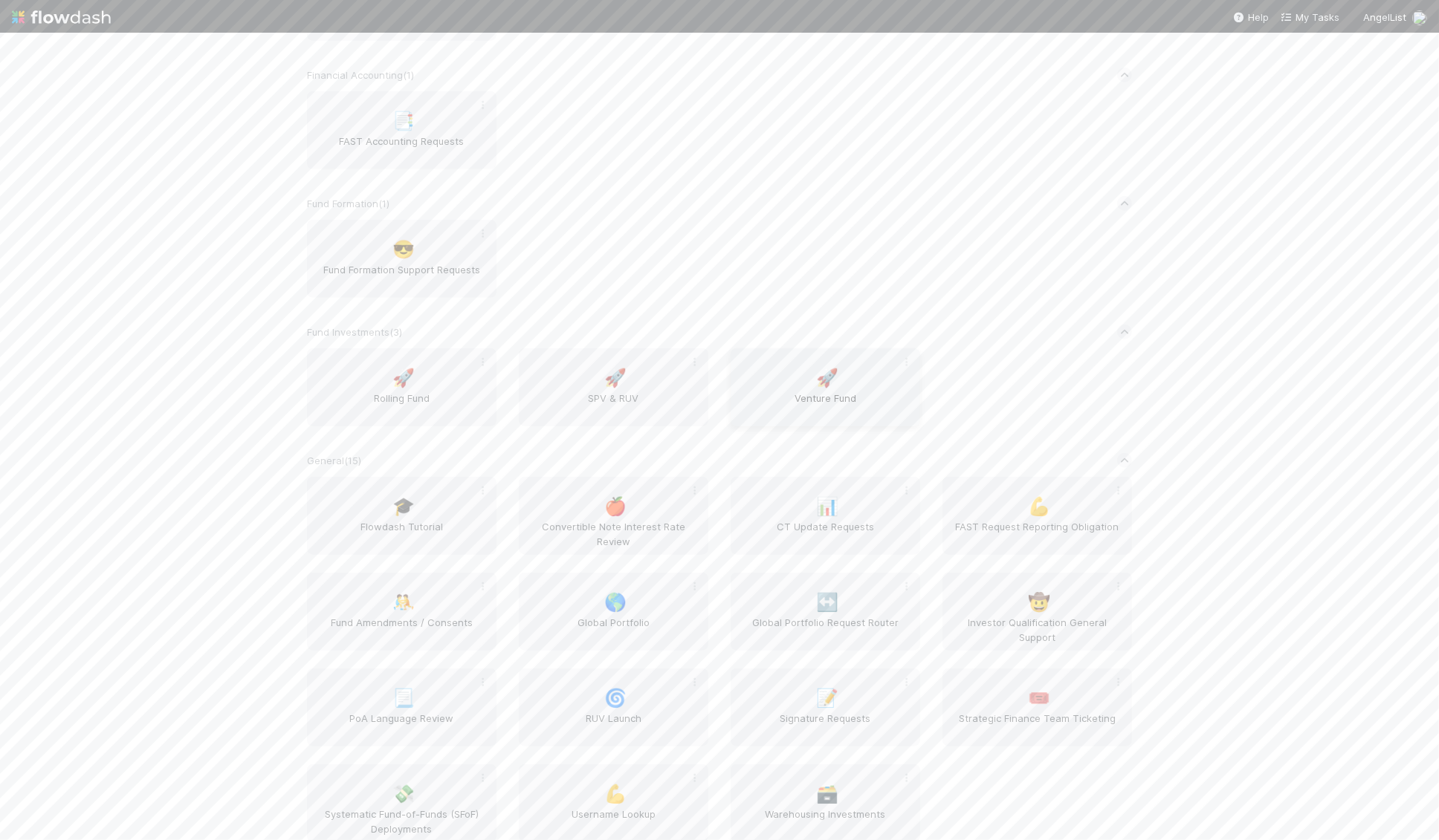
click at [809, 413] on span "Venture Fund" at bounding box center [825, 405] width 177 height 30
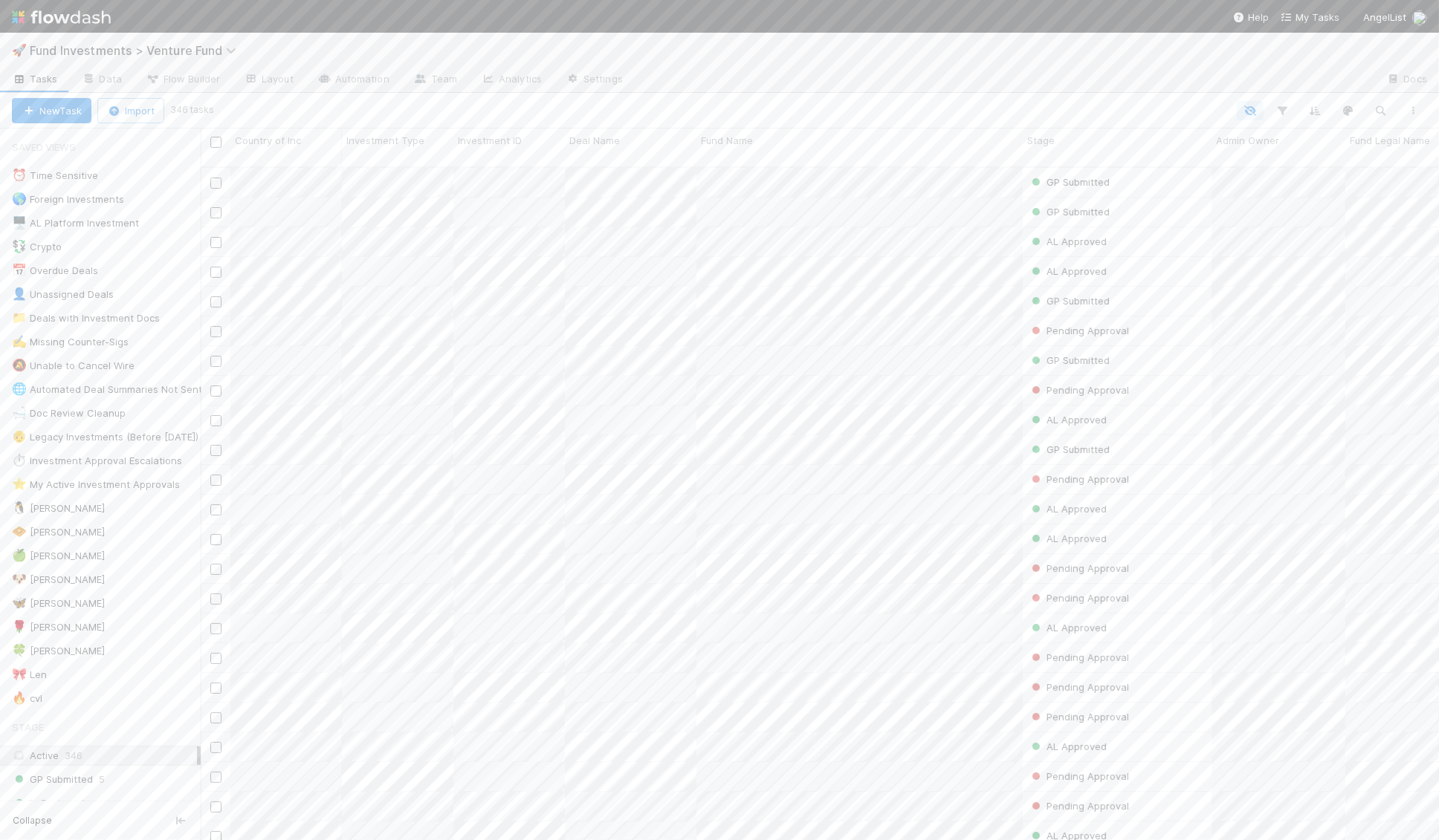
scroll to position [685, 1238]
click at [49, 594] on div "🦋 Kennedy" at bounding box center [58, 603] width 93 height 19
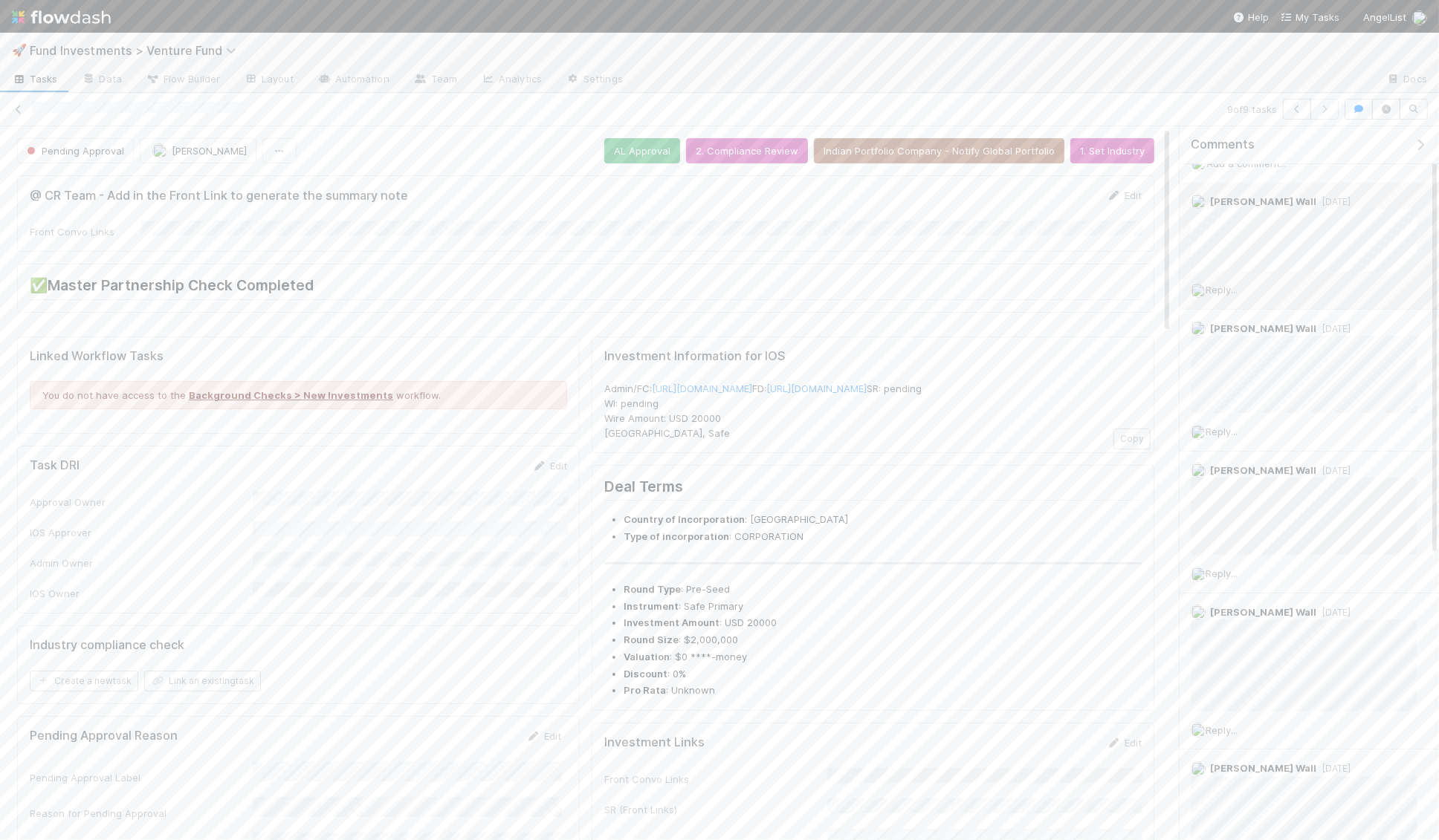
scroll to position [2, 0]
click at [1015, 177] on span "Add a comment..." at bounding box center [1245, 182] width 80 height 12
click at [1015, 409] on button "Add Comment" at bounding box center [1245, 412] width 86 height 25
click at [18, 108] on icon at bounding box center [18, 109] width 14 height 10
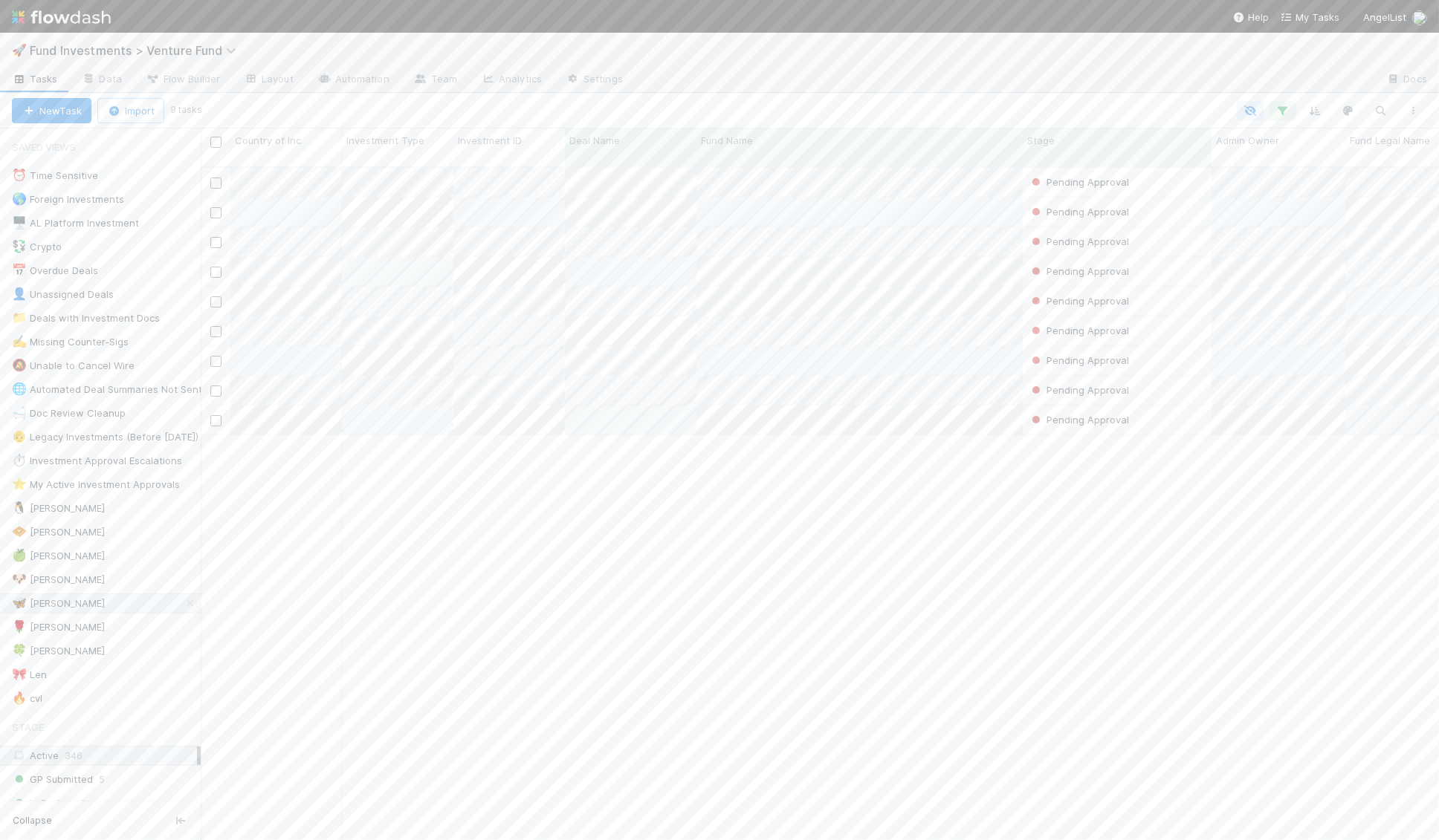
scroll to position [685, 1238]
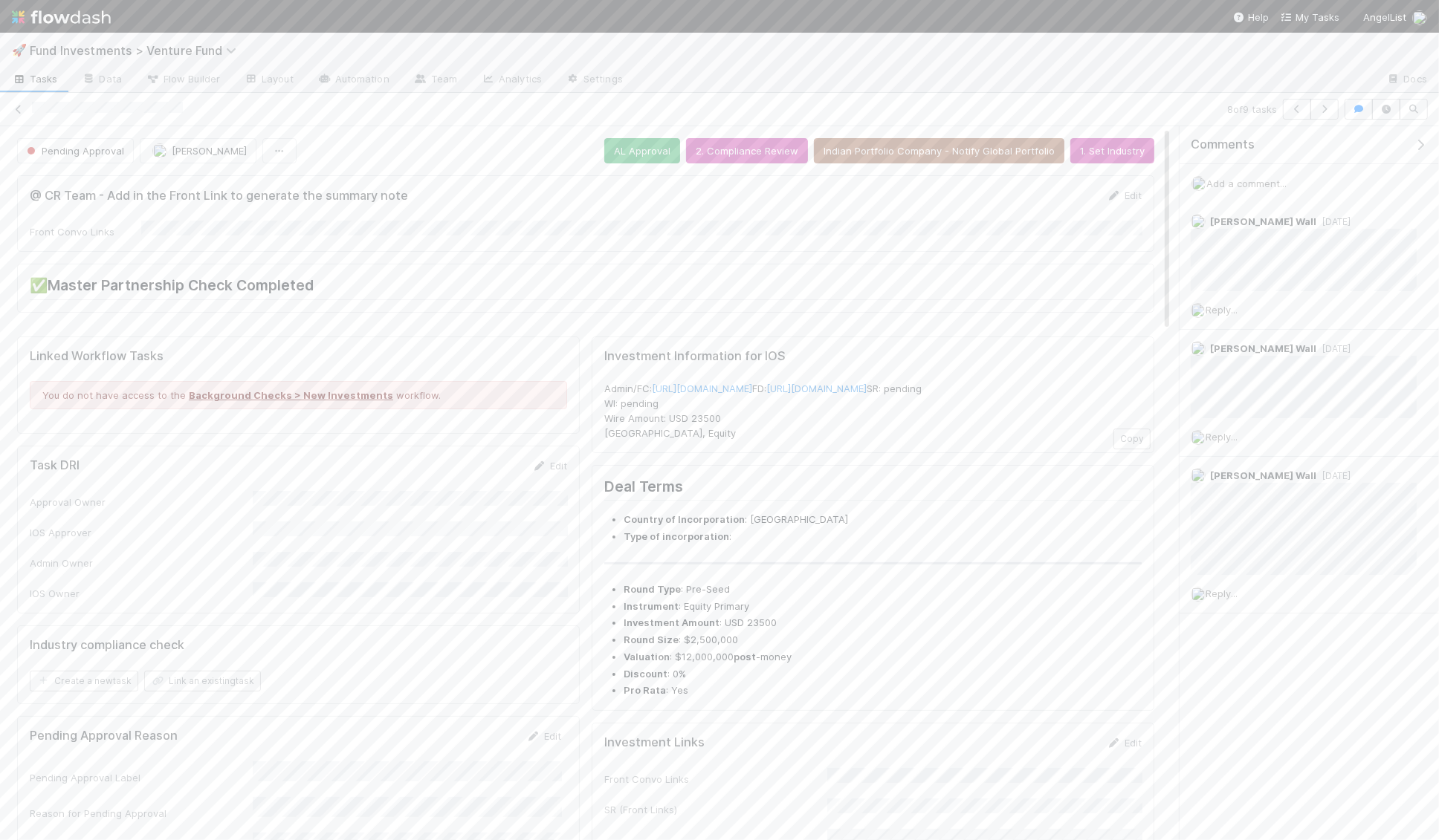
click at [1015, 181] on span "Add a comment..." at bounding box center [1245, 183] width 80 height 12
click at [1015, 394] on div "Attach files: Choose or drag and drop file(s) Add Comment" at bounding box center [1309, 314] width 212 height 222
click at [1015, 413] on button "Add Comment" at bounding box center [1245, 412] width 86 height 25
click at [18, 109] on icon at bounding box center [18, 109] width 14 height 10
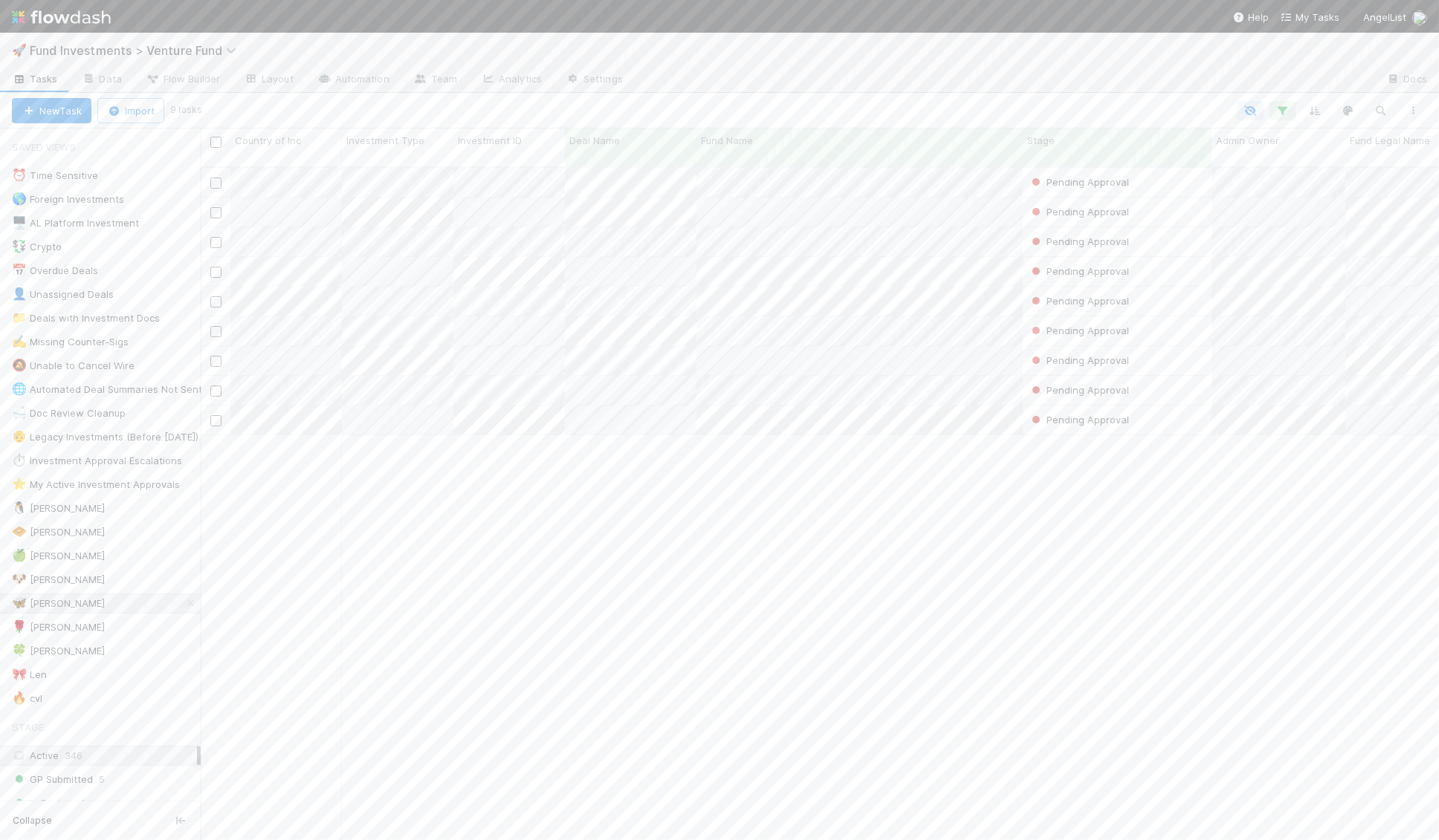
scroll to position [685, 1238]
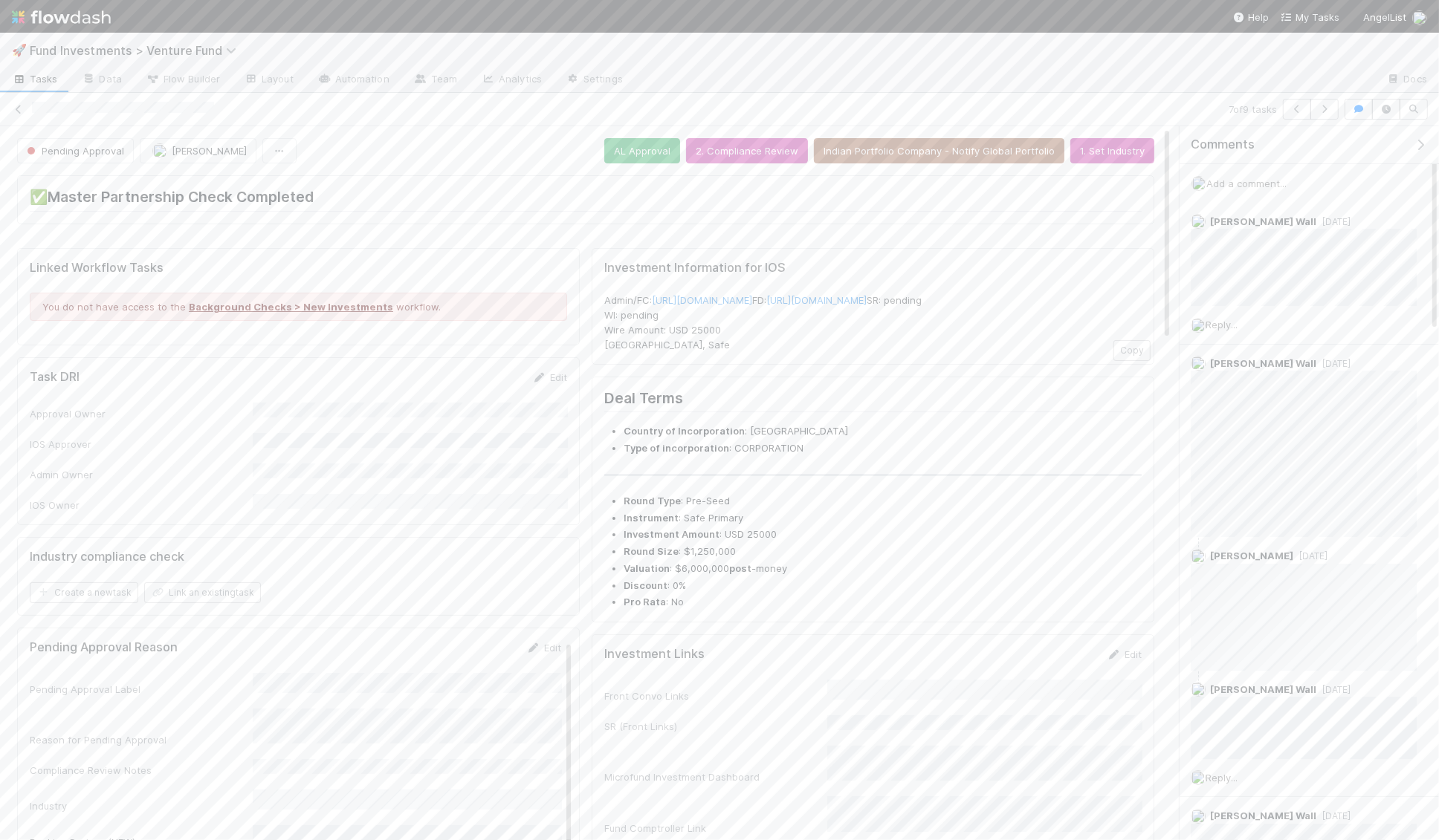
click at [1015, 181] on span "Add a comment..." at bounding box center [1245, 183] width 80 height 12
click at [1015, 420] on button "Add Comment" at bounding box center [1245, 412] width 86 height 25
click at [17, 106] on icon at bounding box center [18, 109] width 14 height 10
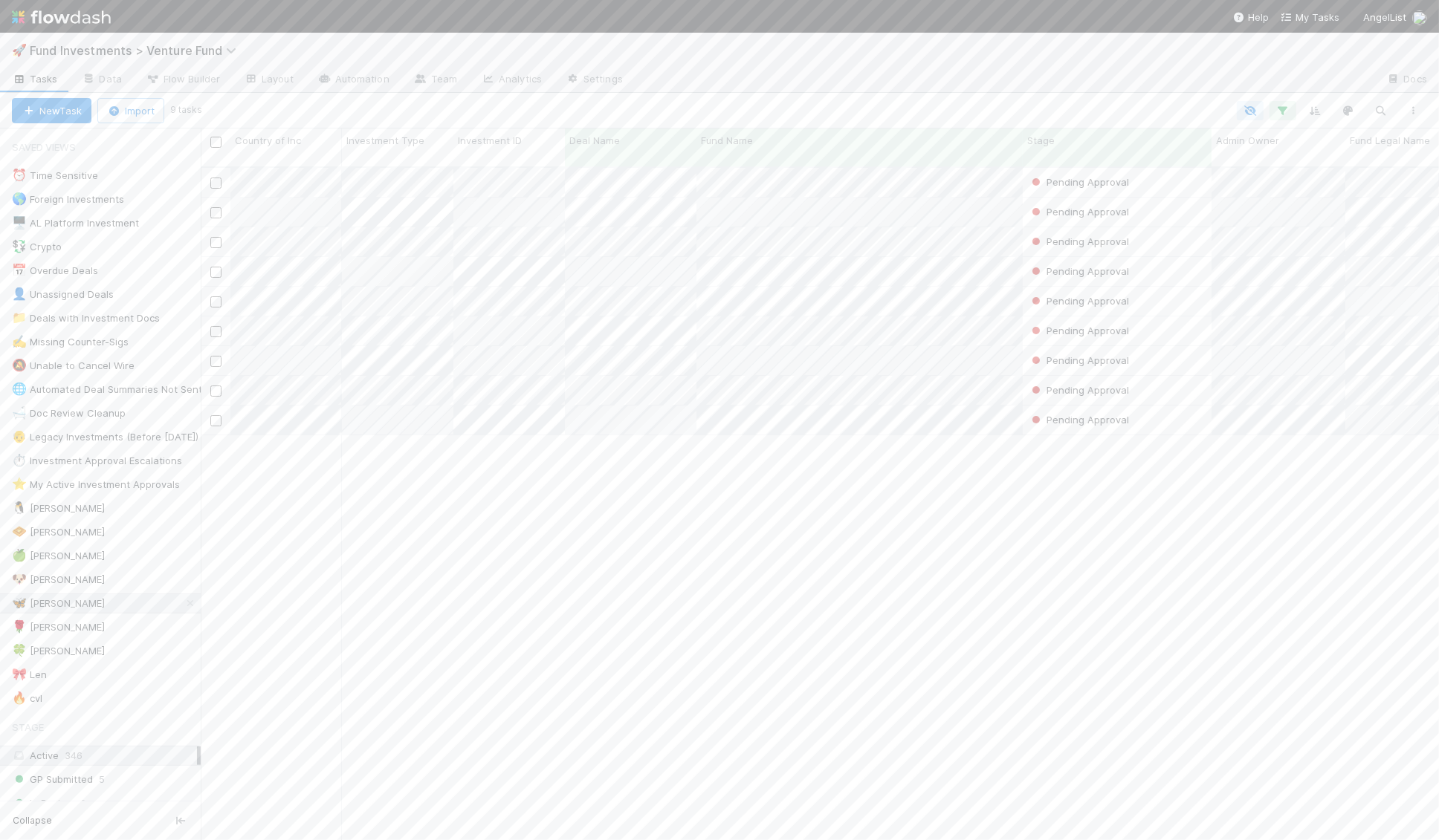
scroll to position [685, 1238]
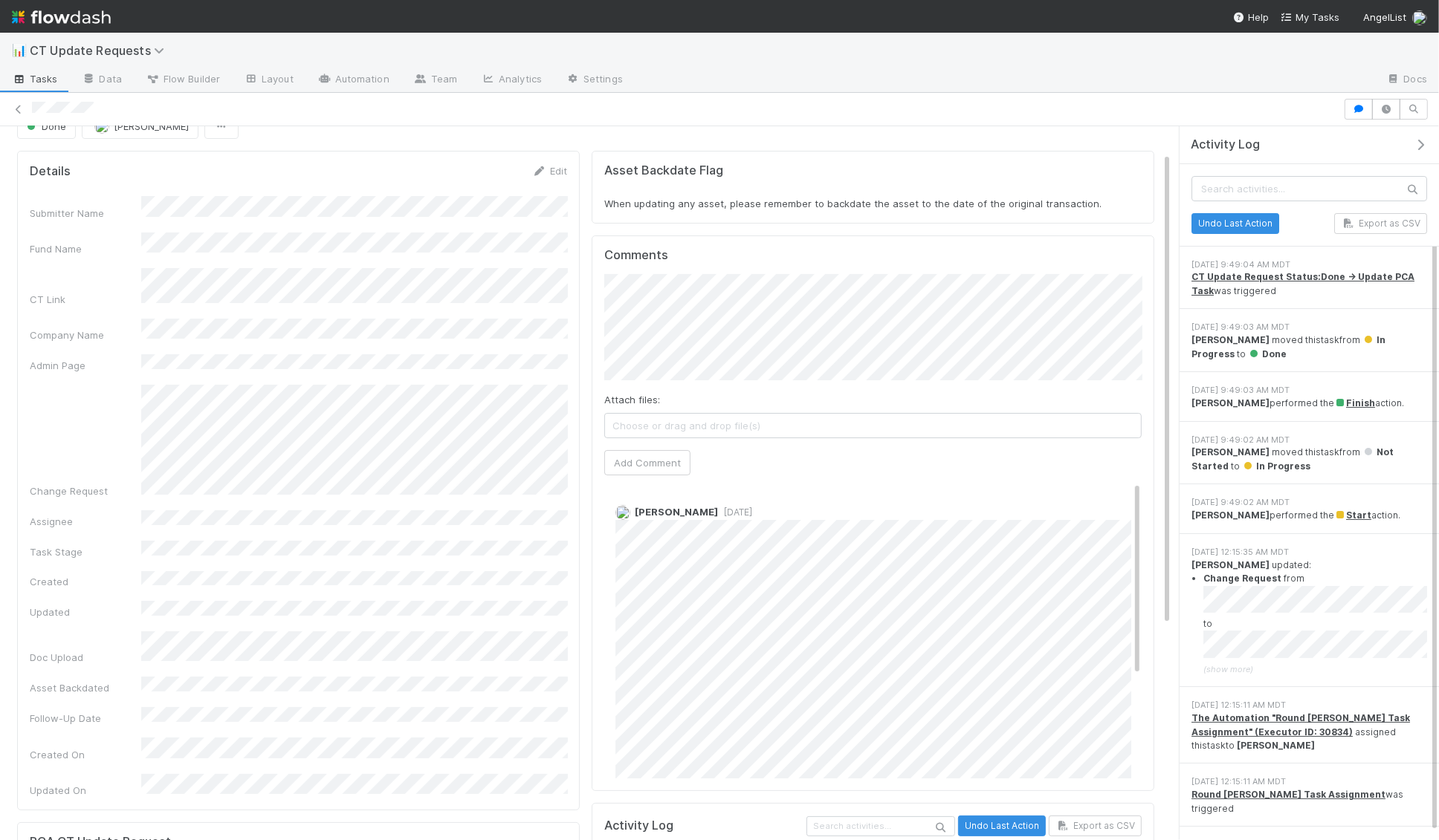
scroll to position [42, 0]
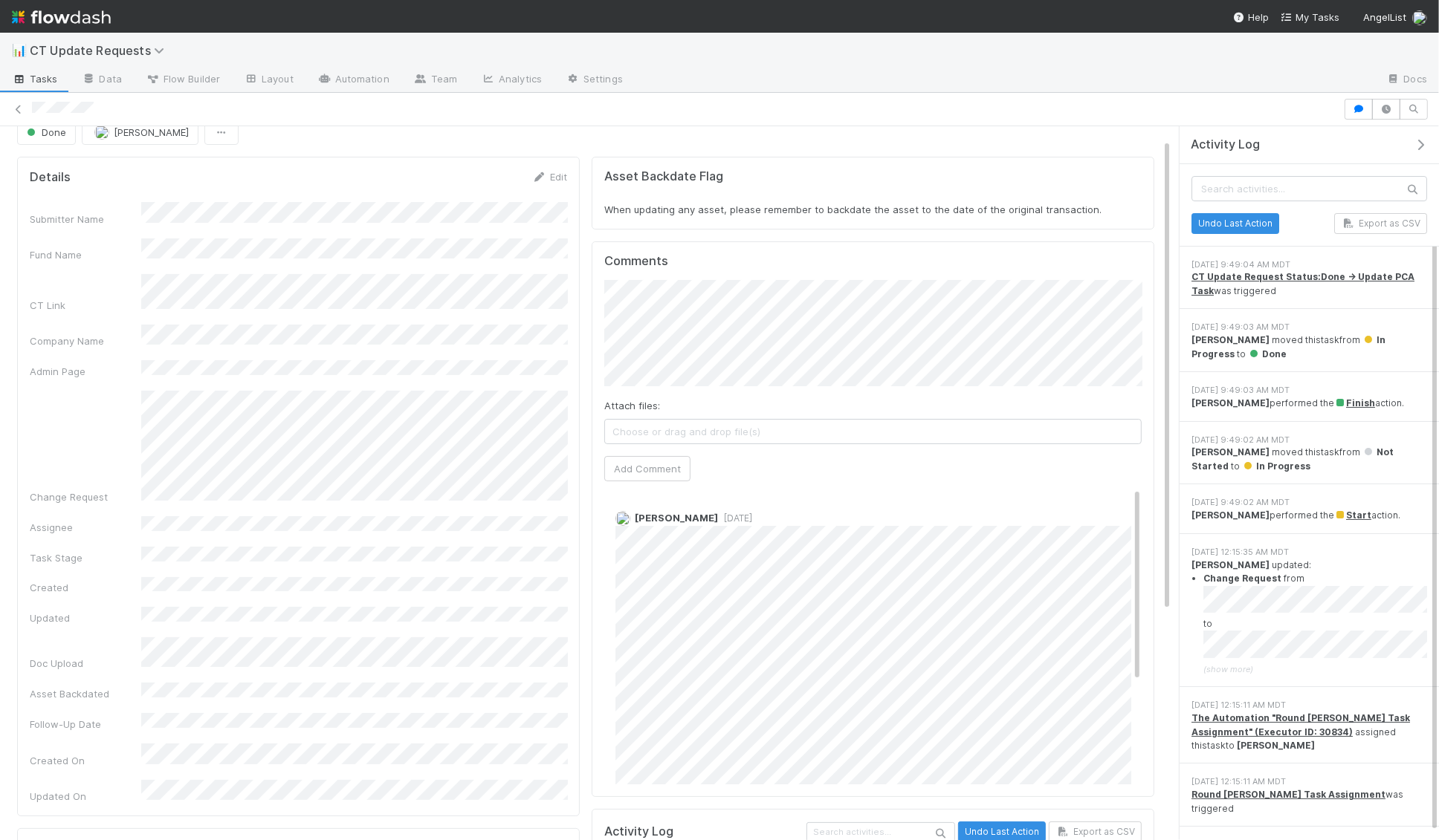
scroll to position [19, 0]
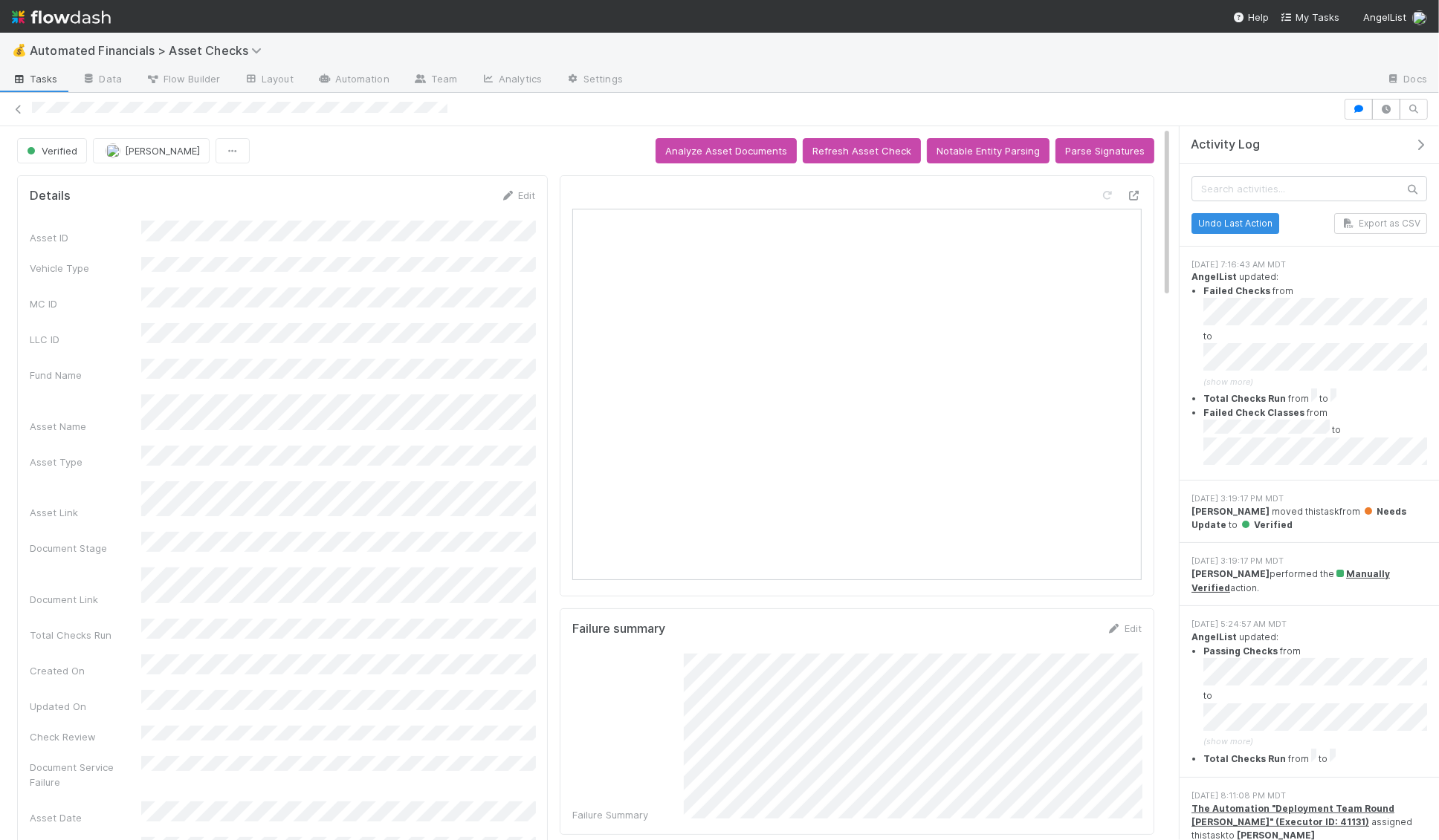
scroll to position [302, 506]
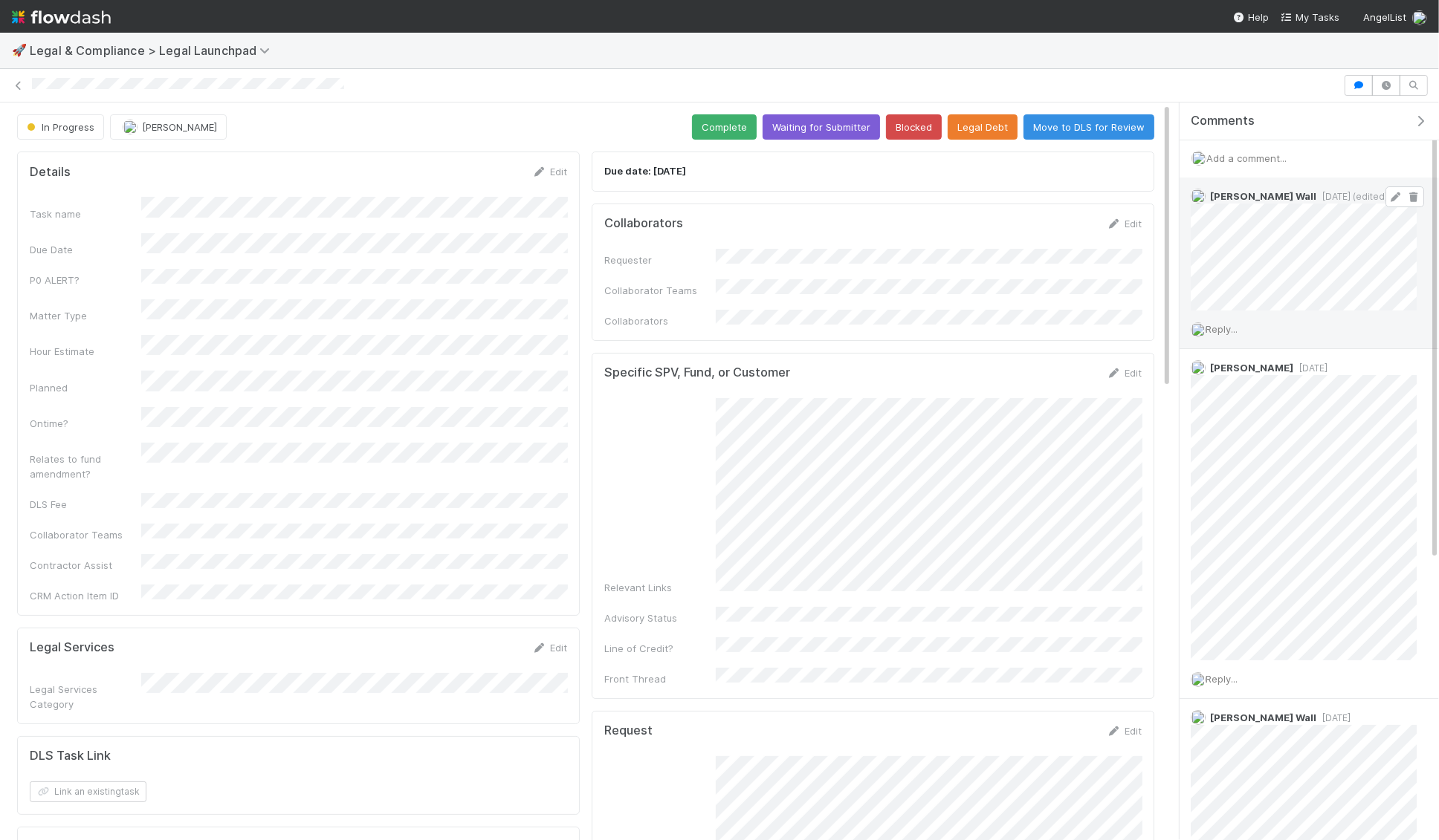
scroll to position [1, 0]
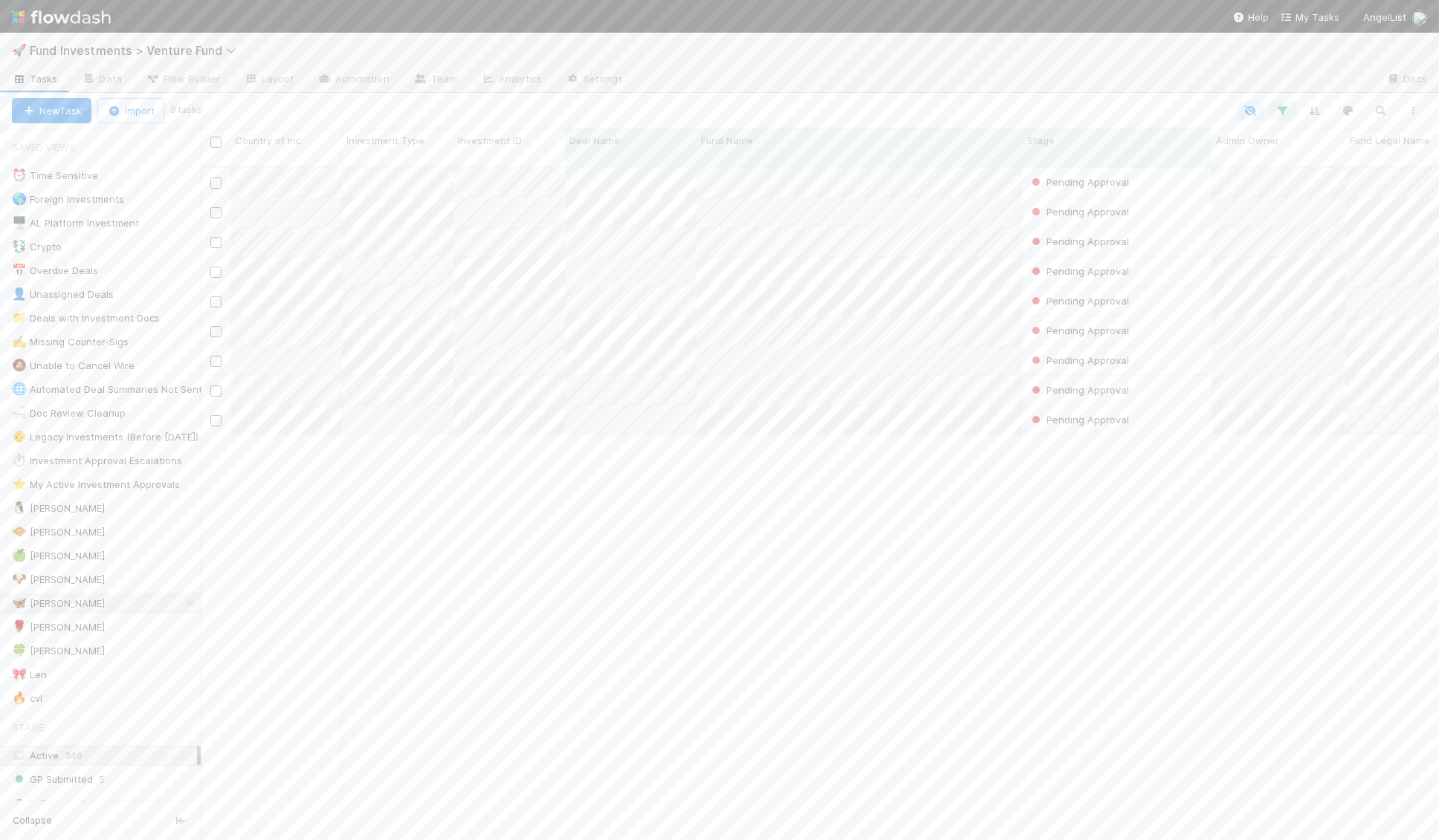
scroll to position [685, 1238]
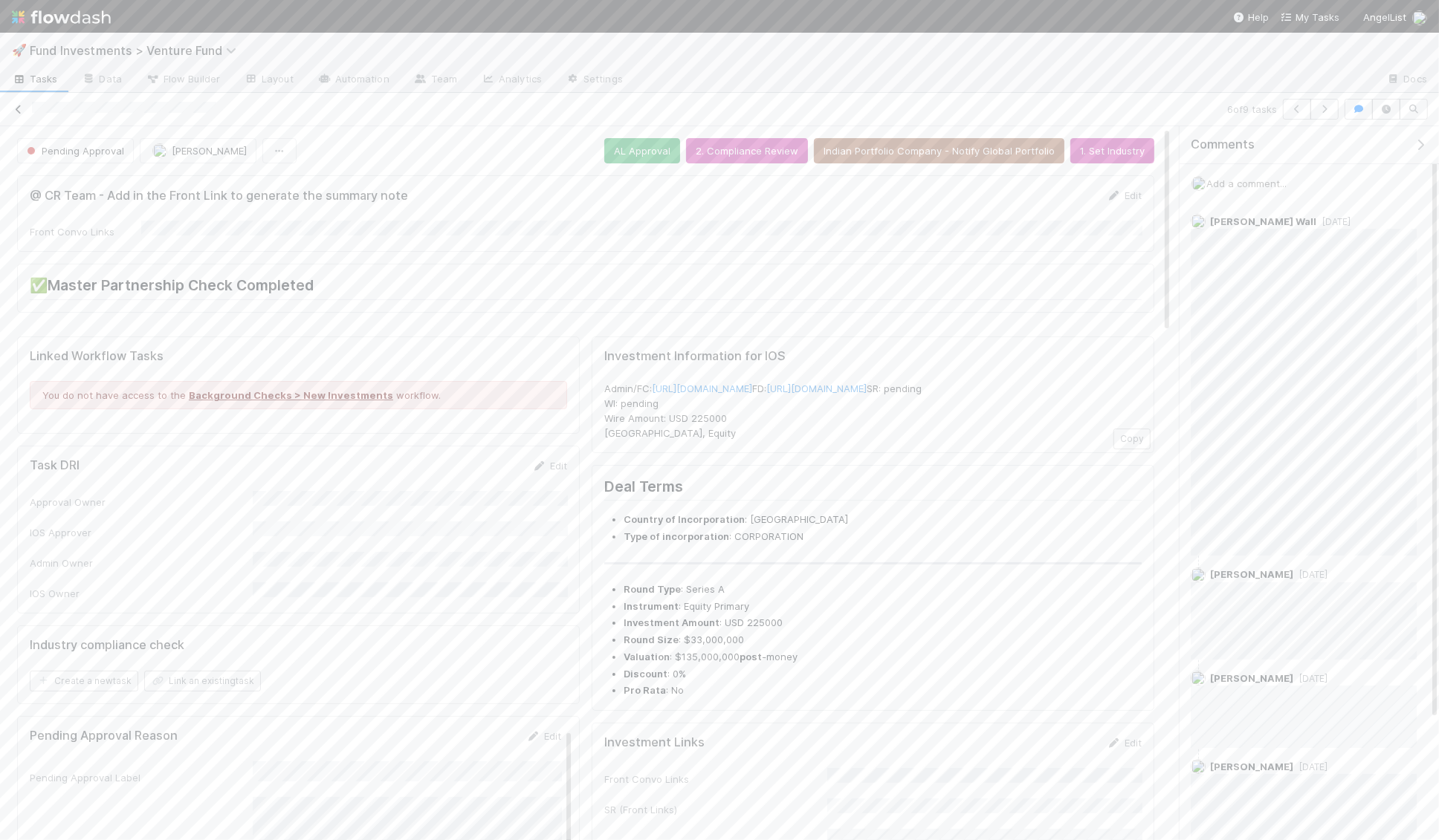
click at [16, 113] on icon at bounding box center [18, 109] width 14 height 10
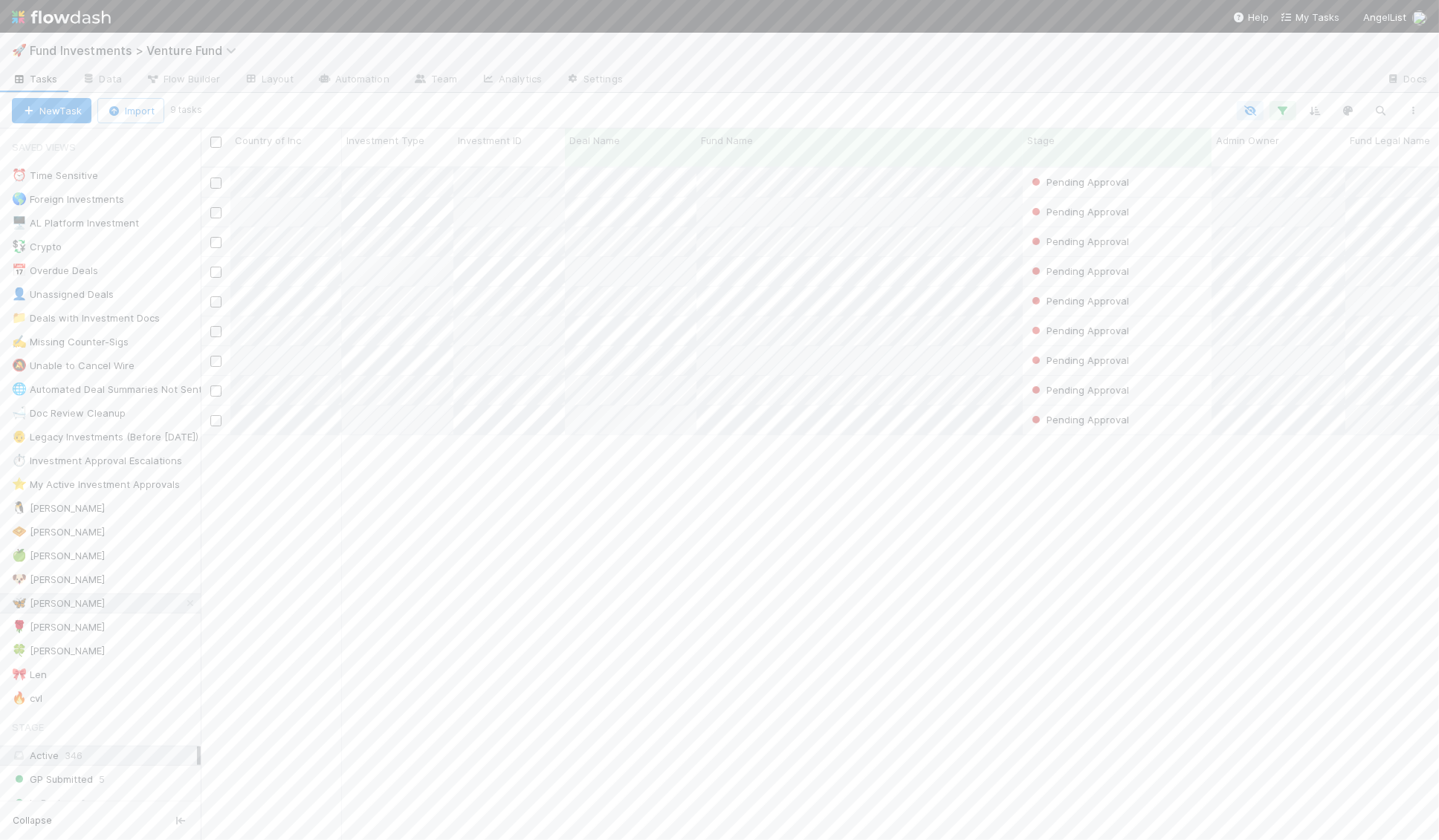
scroll to position [685, 1238]
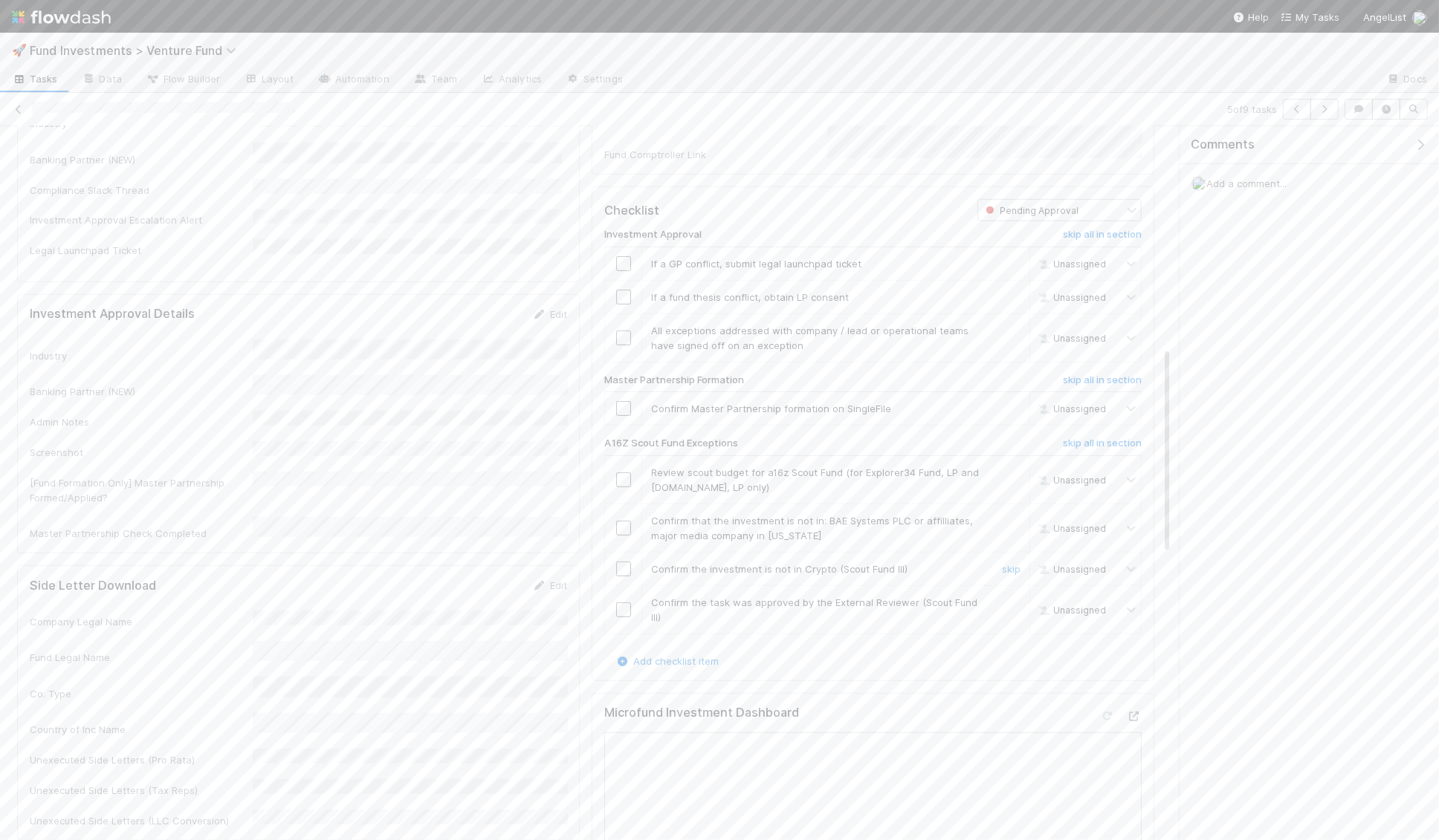
scroll to position [760, 0]
click at [1122, 443] on h6 "skip all in section" at bounding box center [1102, 439] width 79 height 12
click at [613, 407] on div at bounding box center [623, 405] width 36 height 14
click at [627, 402] on input "checkbox" at bounding box center [623, 405] width 14 height 14
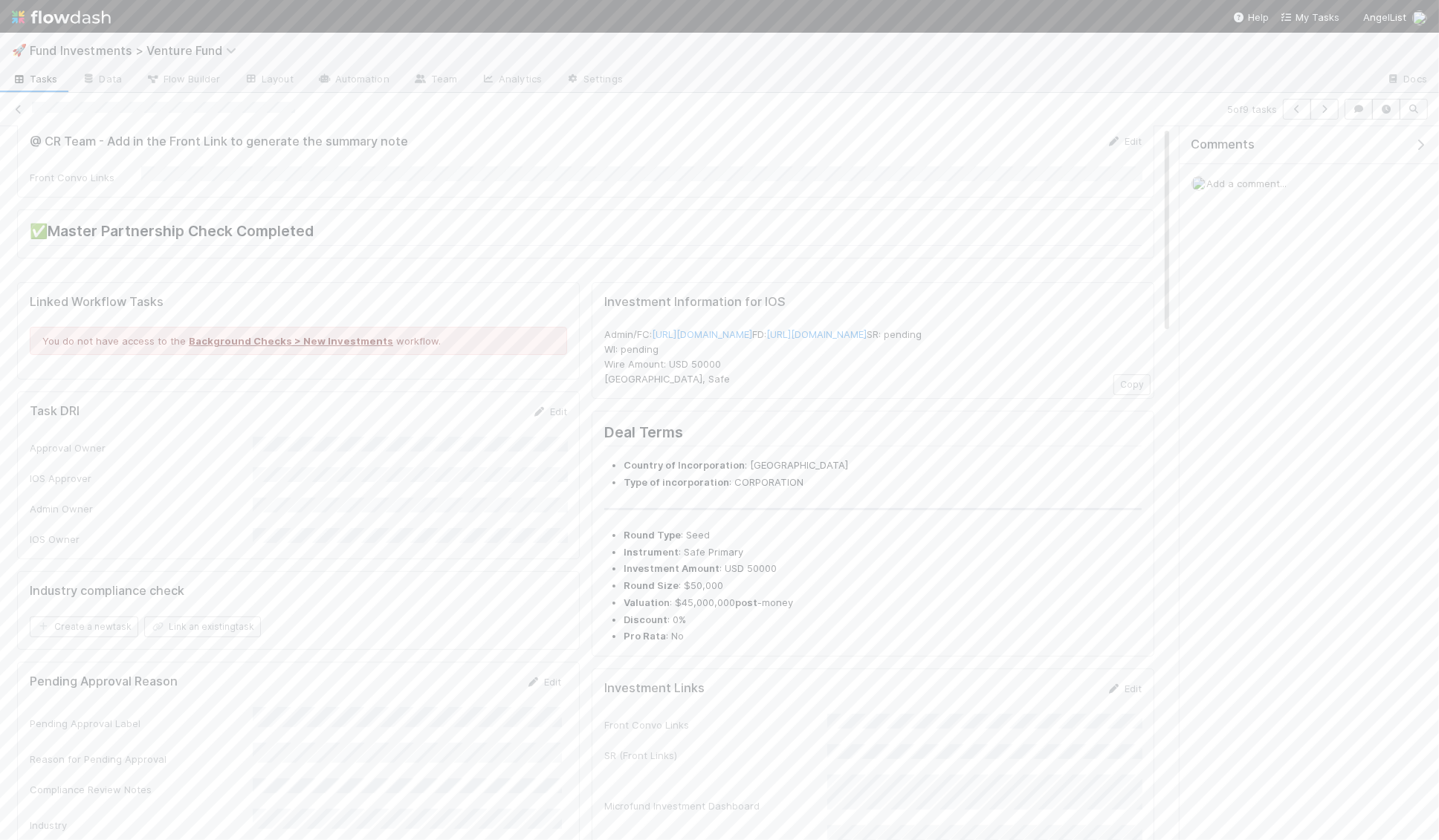
scroll to position [0, 0]
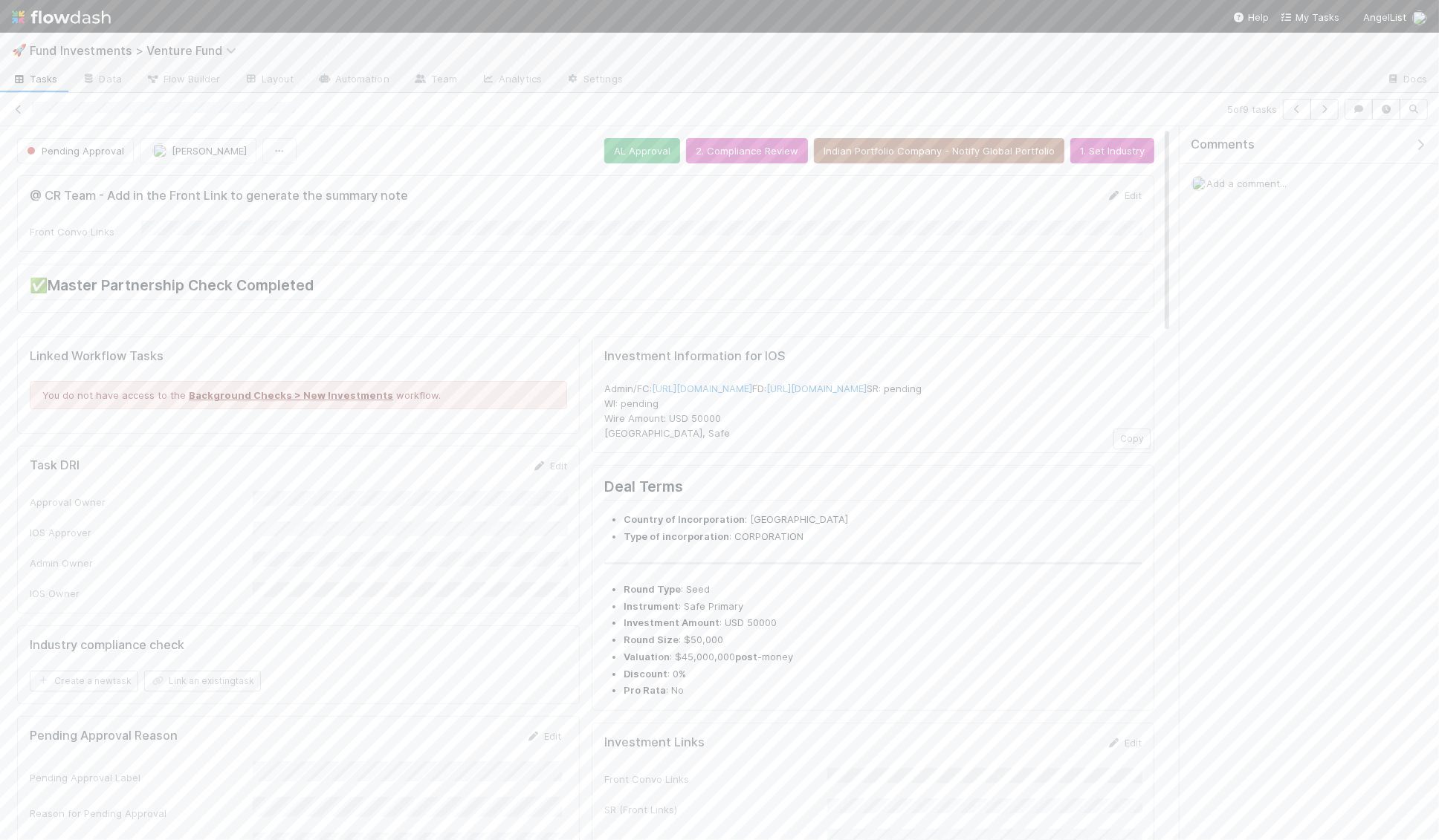
click at [1240, 190] on div "Add a comment..." at bounding box center [1309, 184] width 260 height 39
click at [1240, 183] on span "Add a comment..." at bounding box center [1245, 183] width 80 height 12
click at [1259, 412] on button "Add Comment" at bounding box center [1245, 412] width 86 height 25
click at [18, 109] on icon at bounding box center [18, 109] width 14 height 10
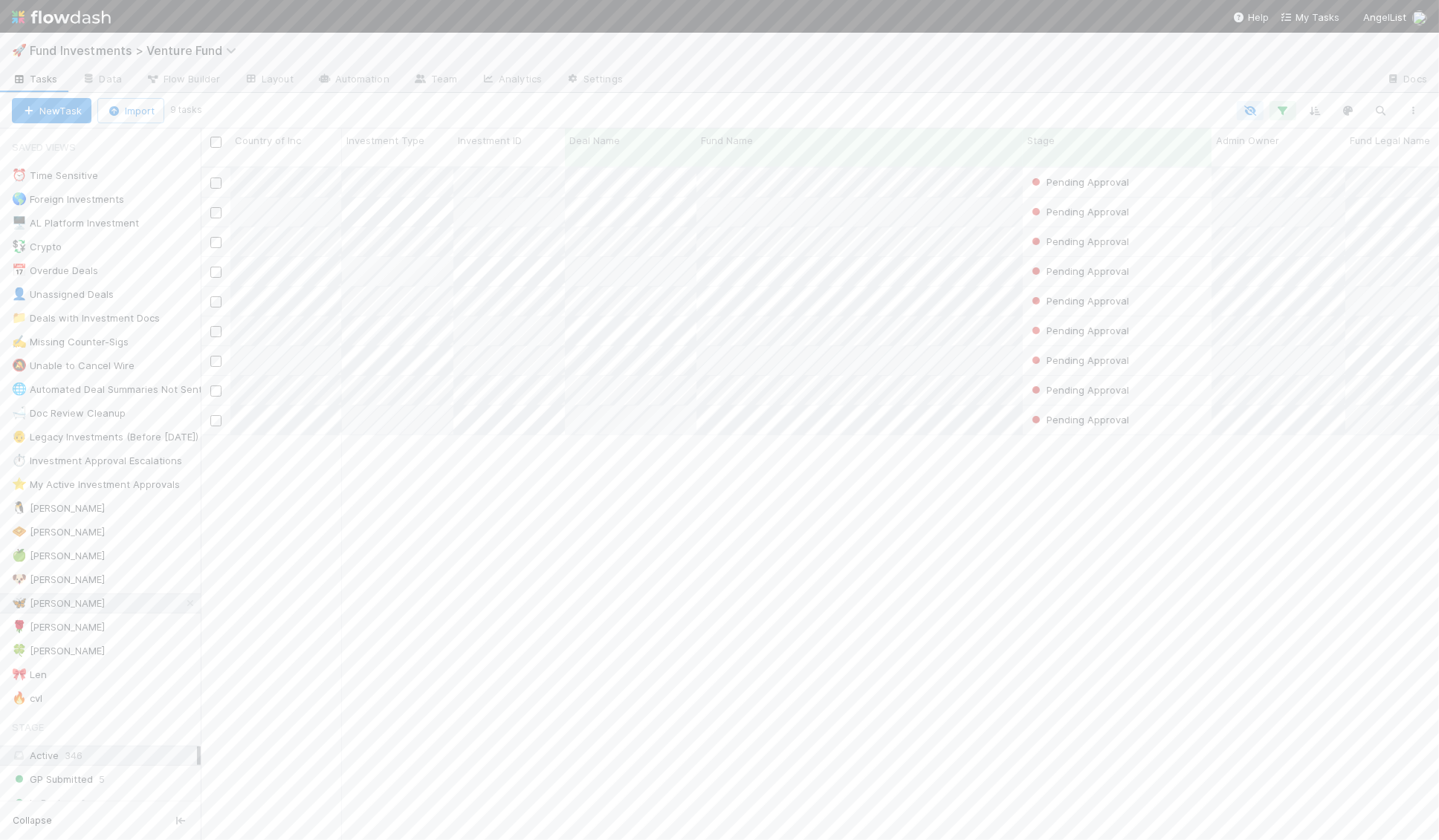
scroll to position [685, 1238]
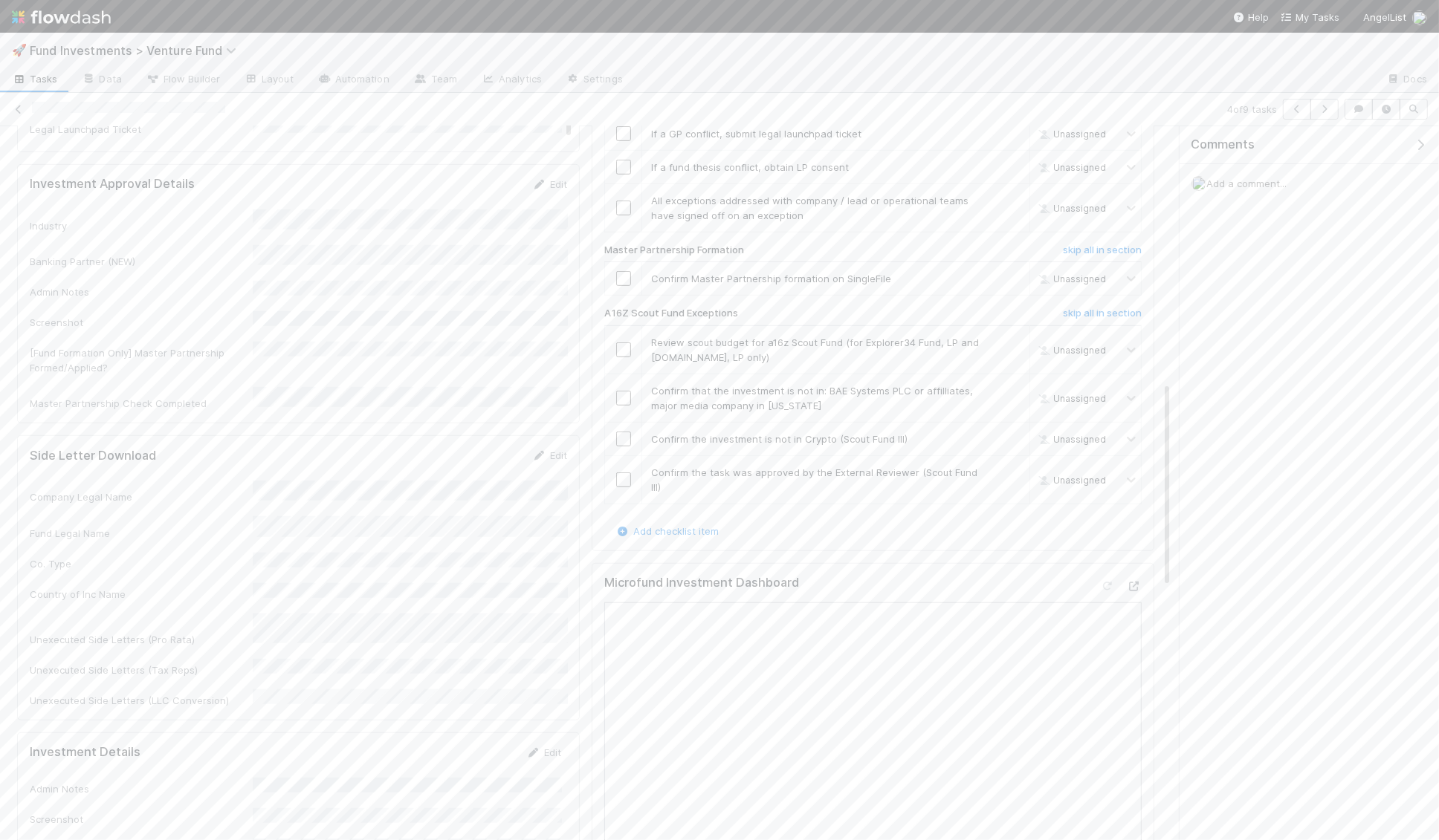
click at [1235, 182] on span "Add a comment..." at bounding box center [1245, 183] width 80 height 12
click at [1256, 426] on button "Add Comment" at bounding box center [1245, 427] width 86 height 25
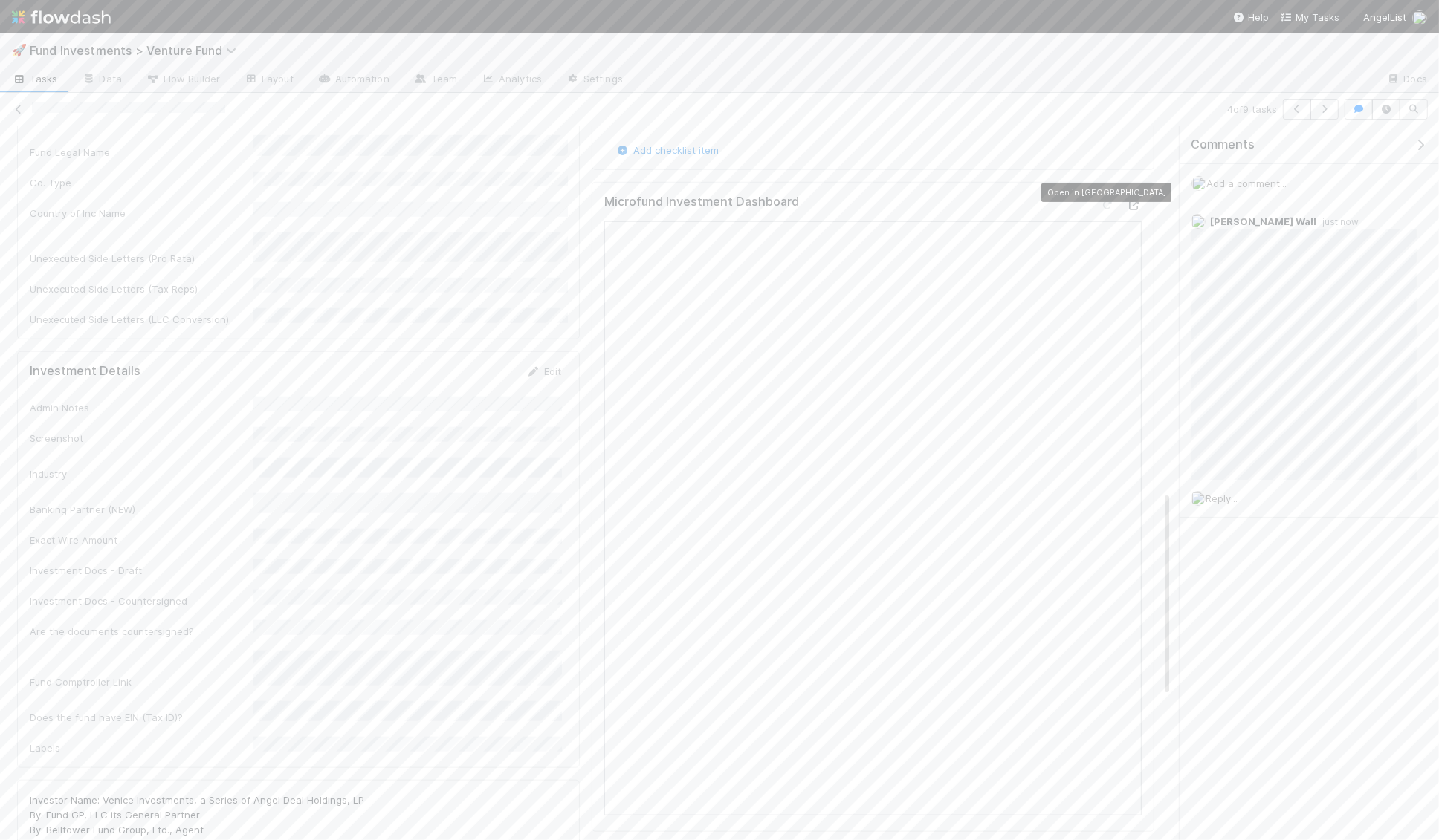
click at [1137, 201] on icon at bounding box center [1133, 205] width 14 height 10
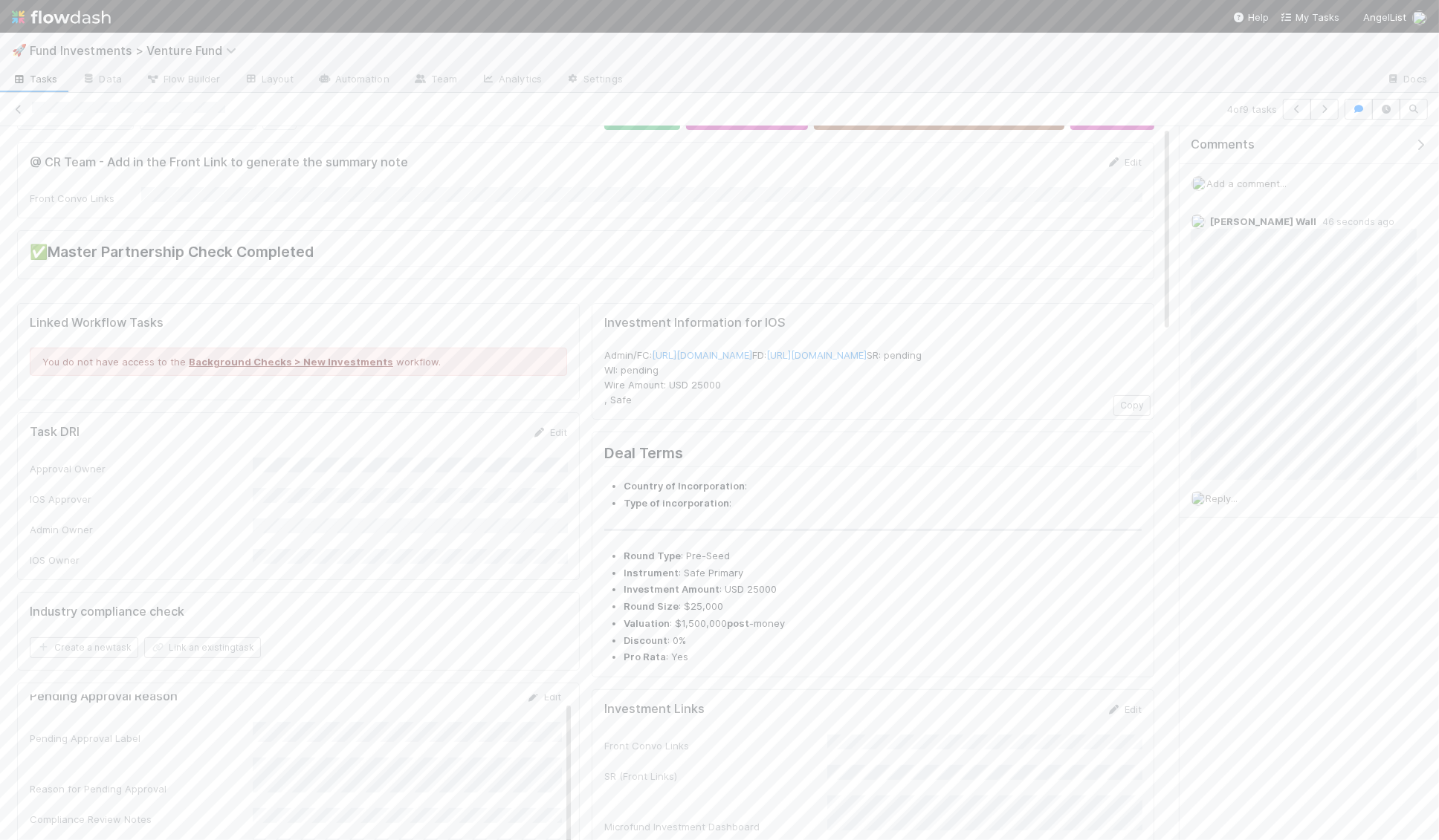
scroll to position [0, 0]
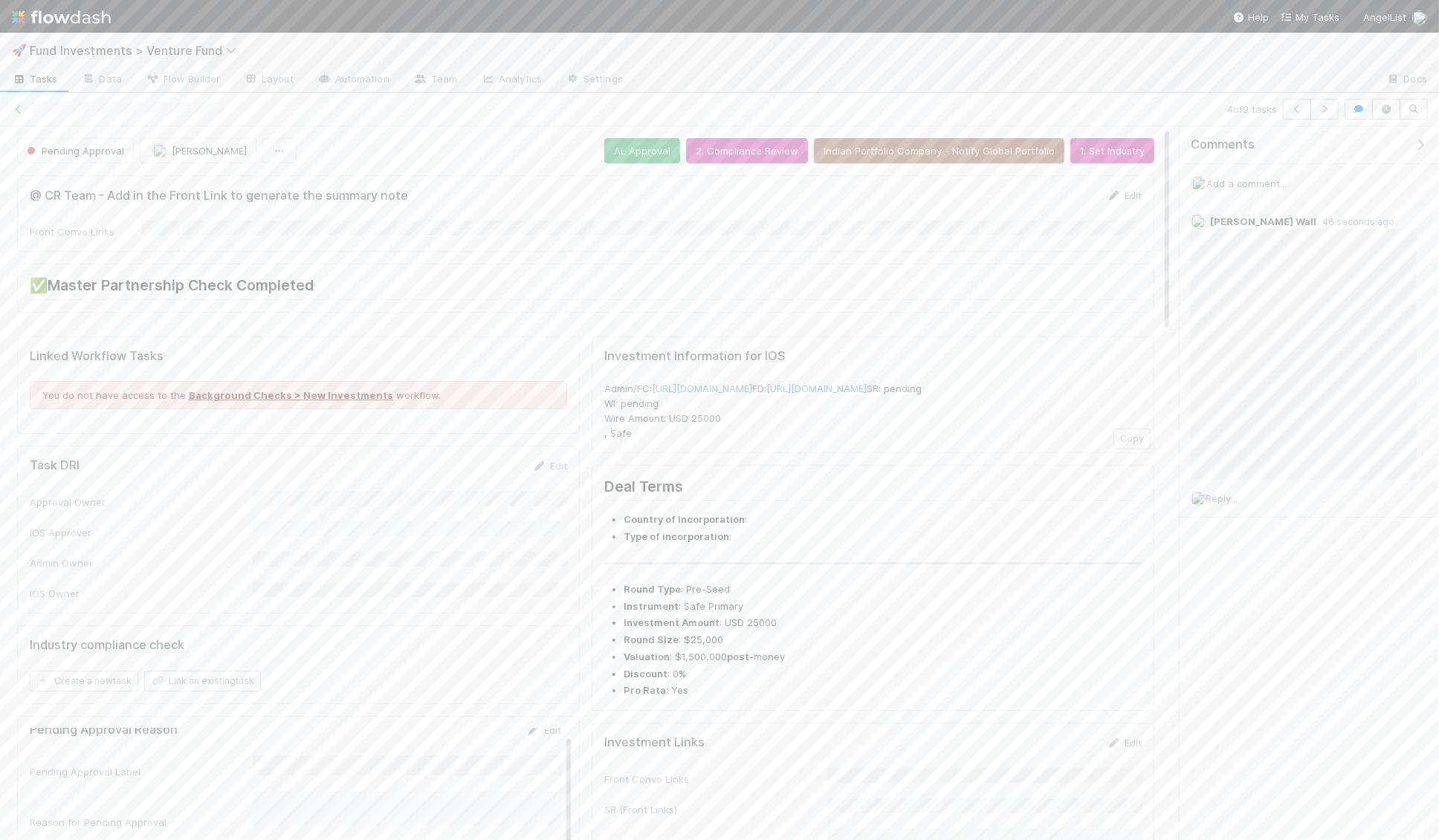
click at [1226, 187] on div "Add a comment..." at bounding box center [1309, 184] width 260 height 39
click at [1226, 184] on span "Add a comment..." at bounding box center [1245, 183] width 80 height 12
click at [1238, 406] on button "Add Comment" at bounding box center [1245, 412] width 86 height 25
click at [17, 108] on icon at bounding box center [18, 109] width 14 height 10
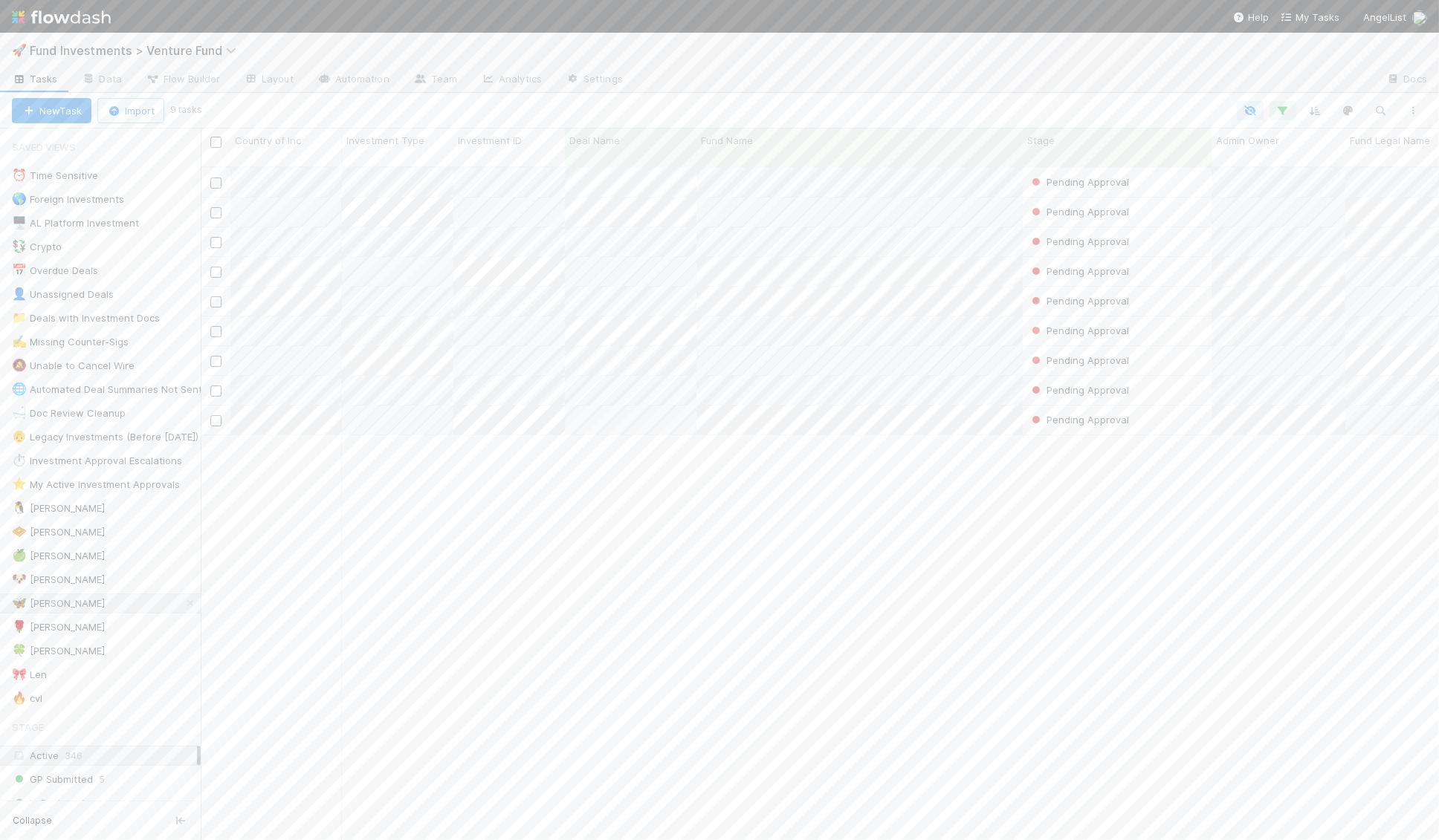
scroll to position [685, 1238]
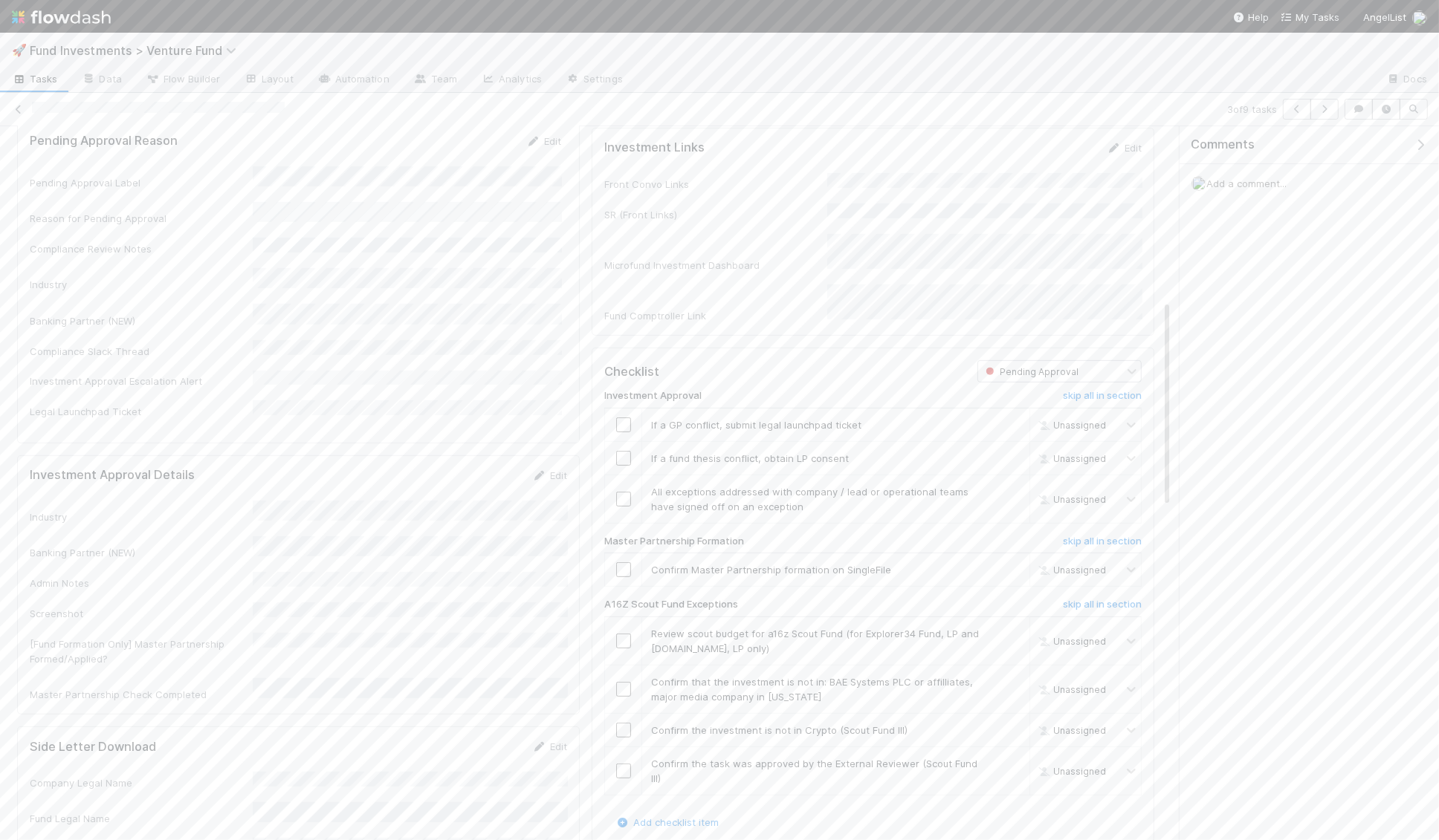
scroll to position [702, 0]
click at [1110, 295] on h6 "skip all in section" at bounding box center [1102, 288] width 79 height 12
click at [624, 464] on input "checkbox" at bounding box center [623, 463] width 14 height 14
click at [1022, 301] on td "Confirm the task was approved by the External Reviewer (Scout Fund III) skip" at bounding box center [836, 316] width 388 height 48
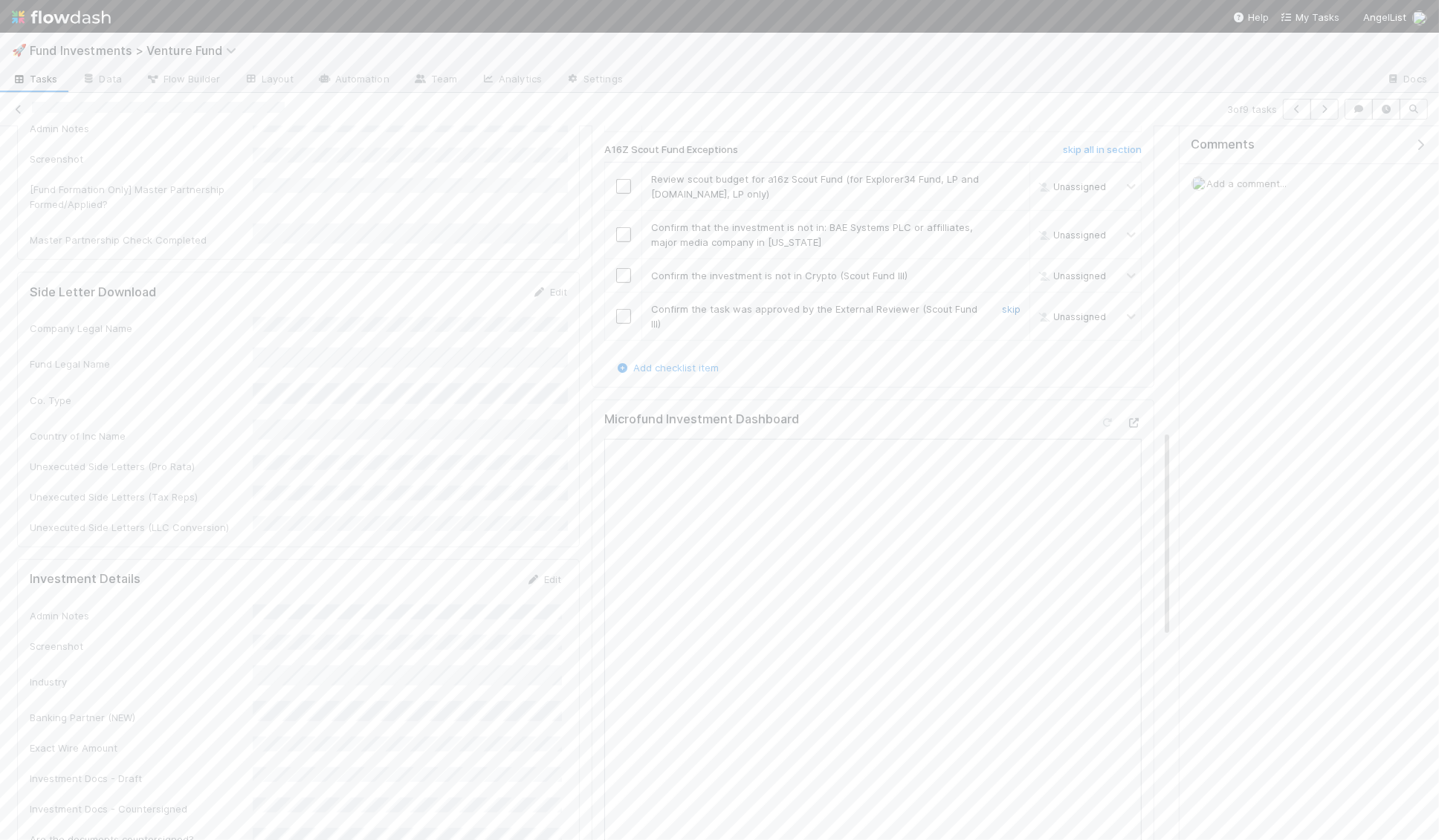
click at [1018, 304] on link "skip" at bounding box center [1010, 308] width 19 height 12
click at [620, 344] on input "checkbox" at bounding box center [623, 338] width 14 height 14
click at [624, 381] on input "checkbox" at bounding box center [623, 380] width 14 height 14
click at [624, 335] on input "checkbox" at bounding box center [623, 338] width 14 height 14
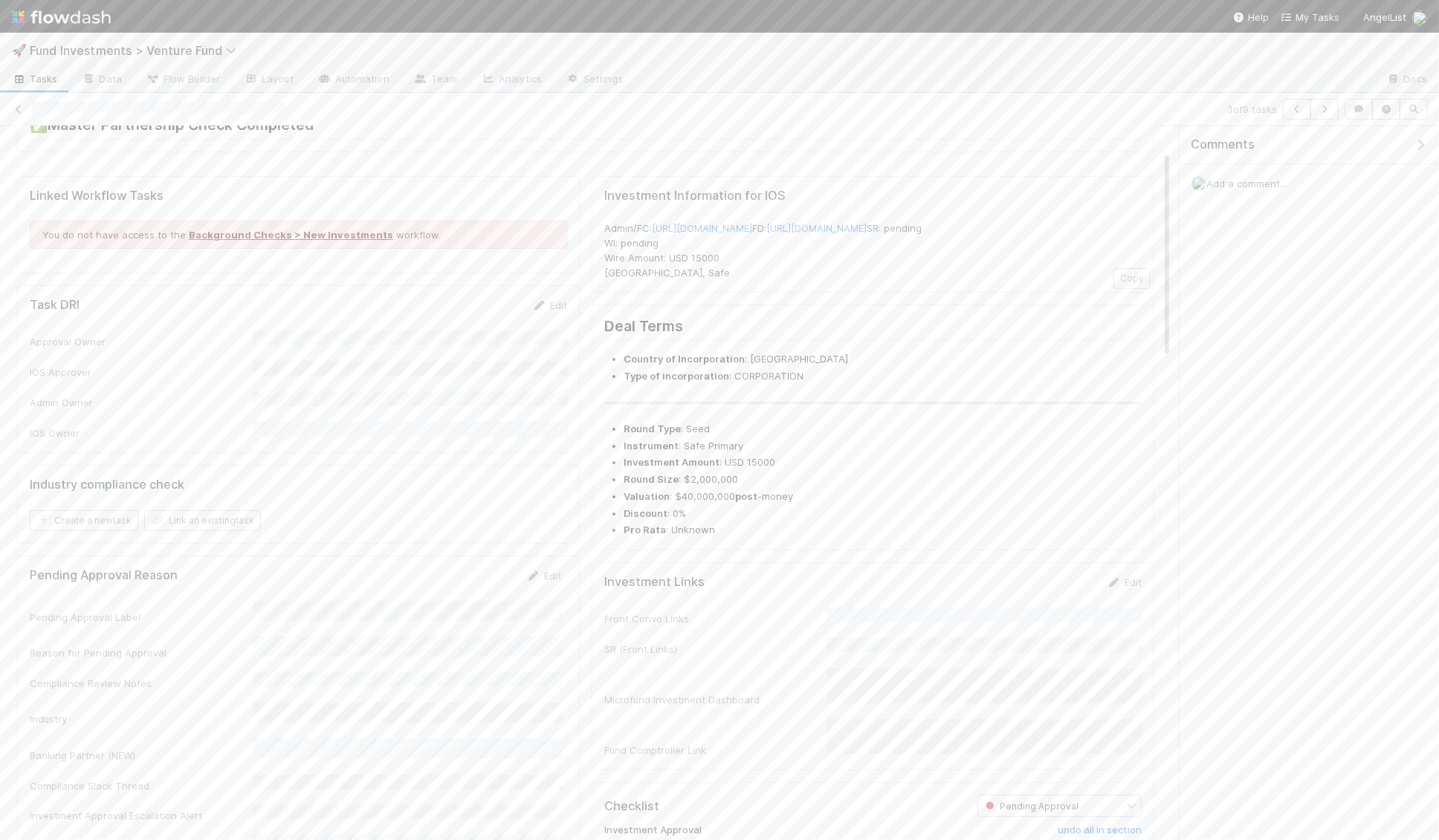
scroll to position [0, 0]
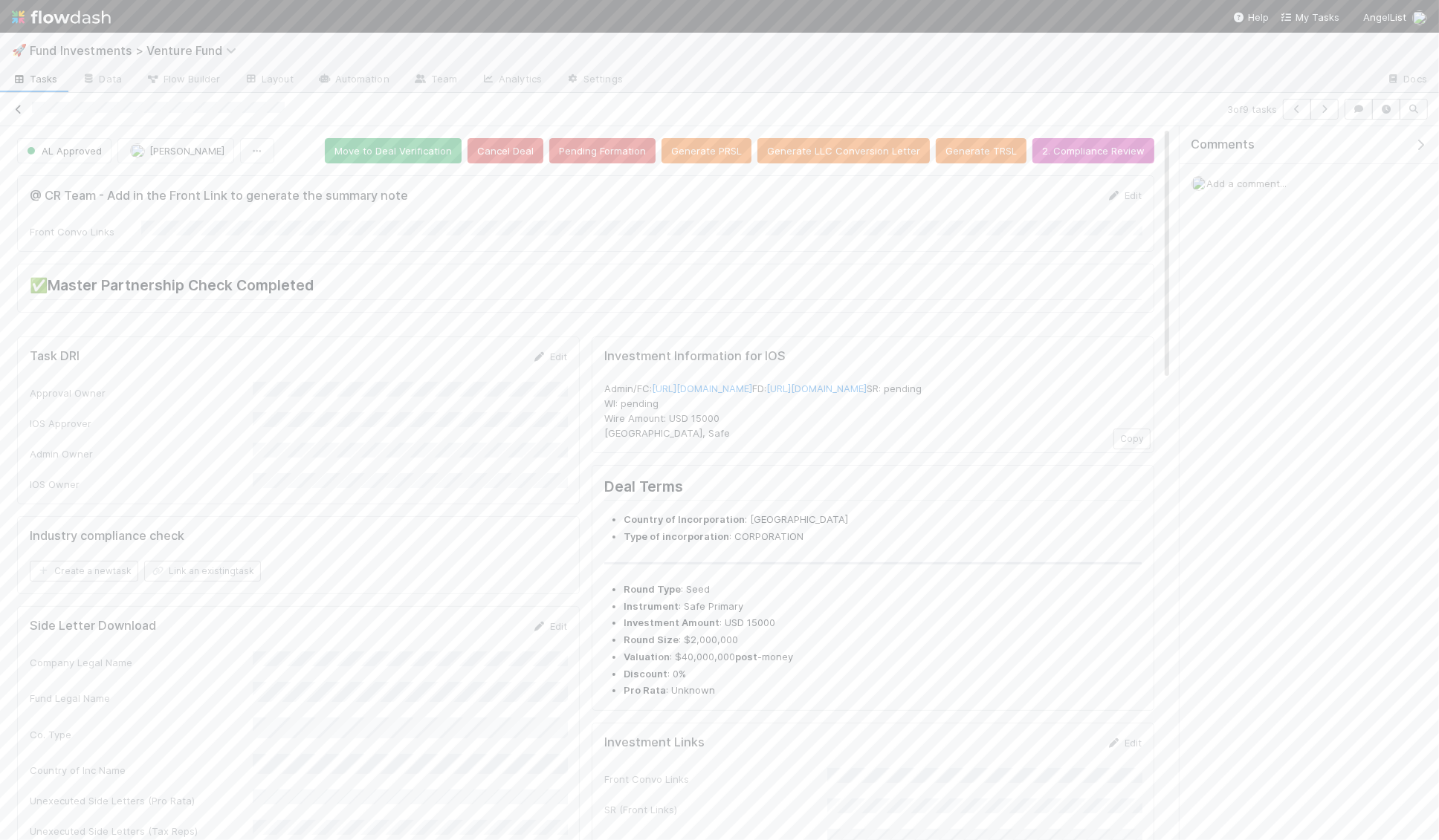
click at [16, 106] on icon at bounding box center [18, 109] width 14 height 10
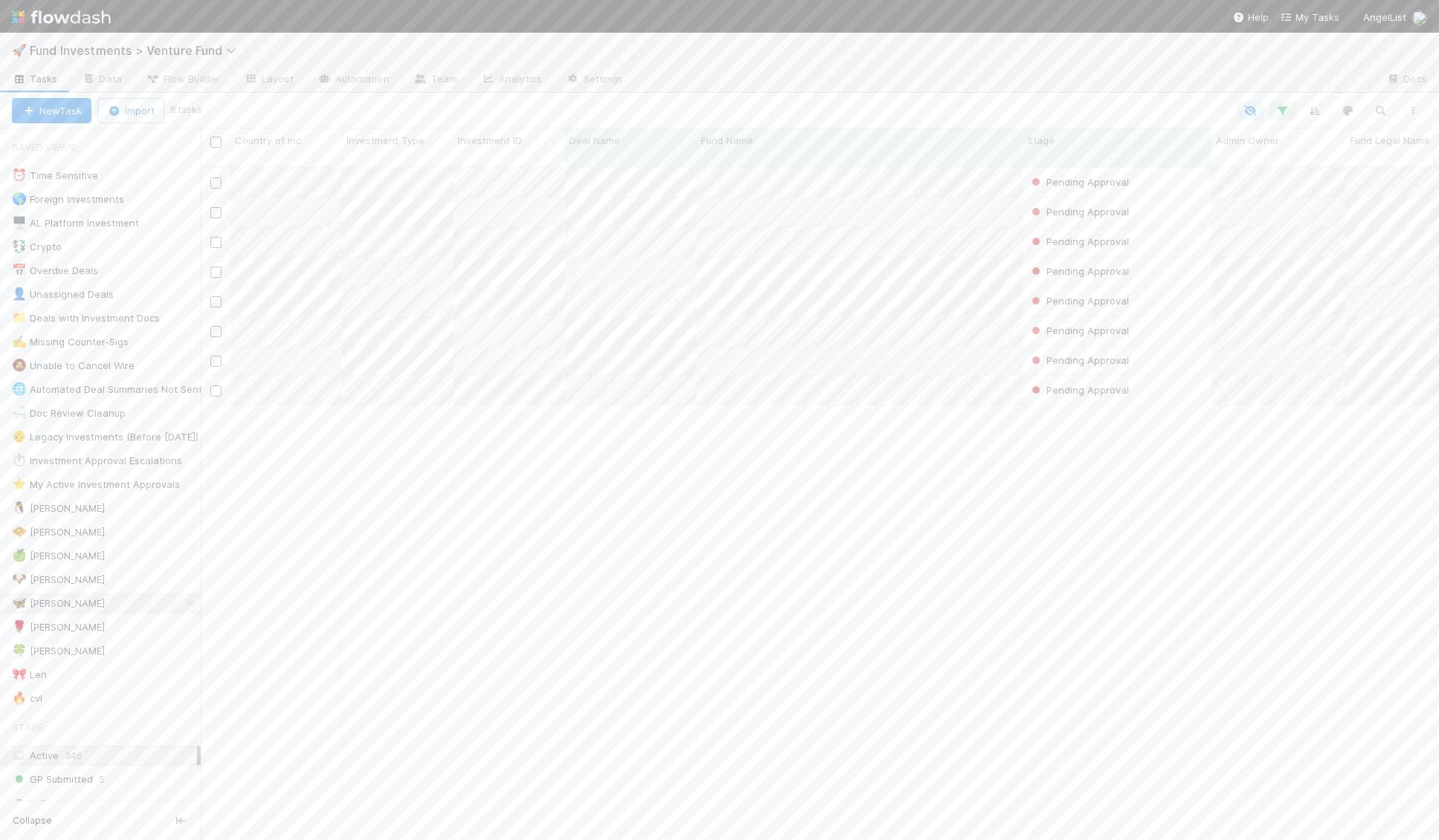
scroll to position [685, 1238]
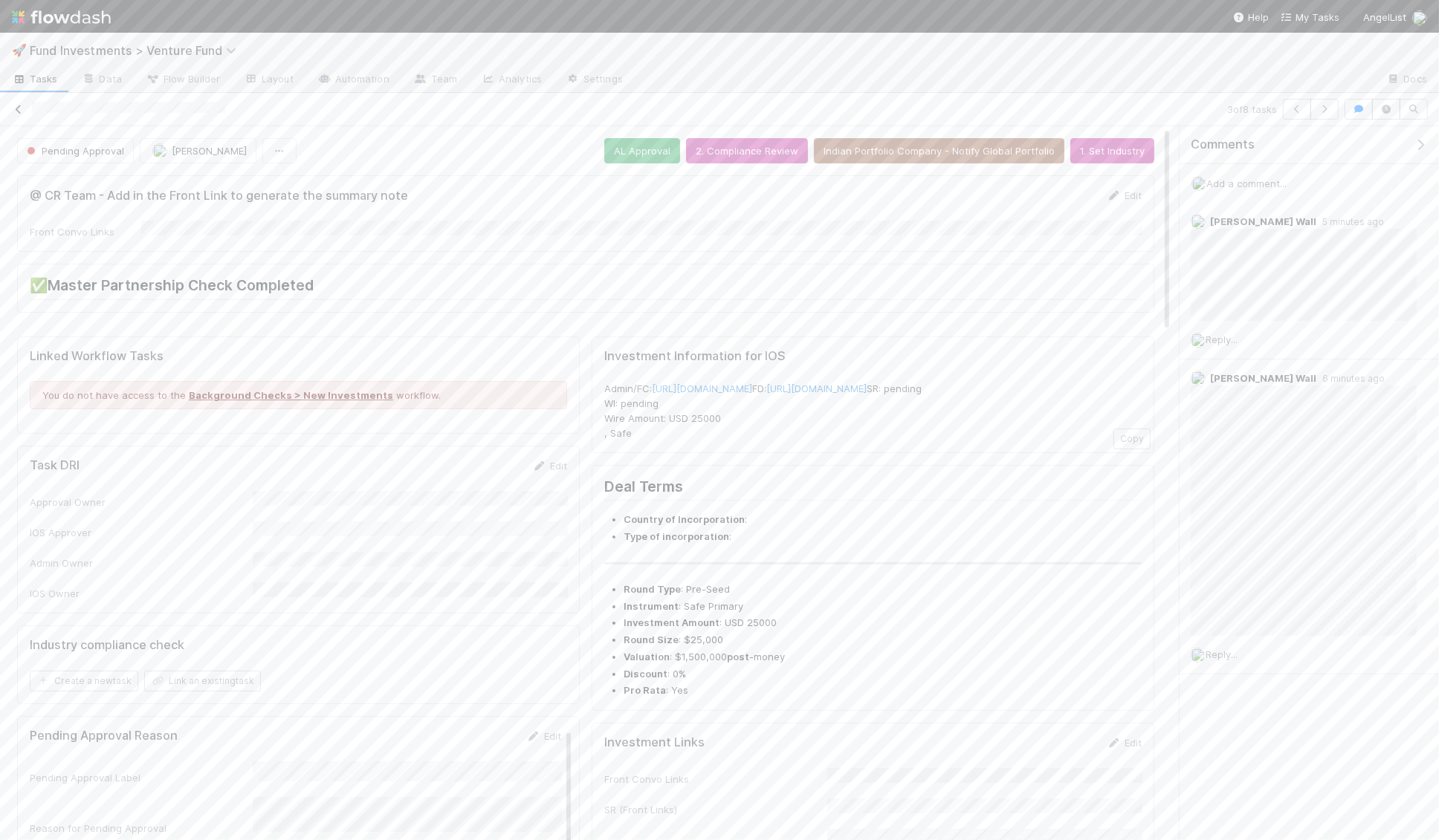
click at [15, 107] on icon at bounding box center [18, 109] width 14 height 10
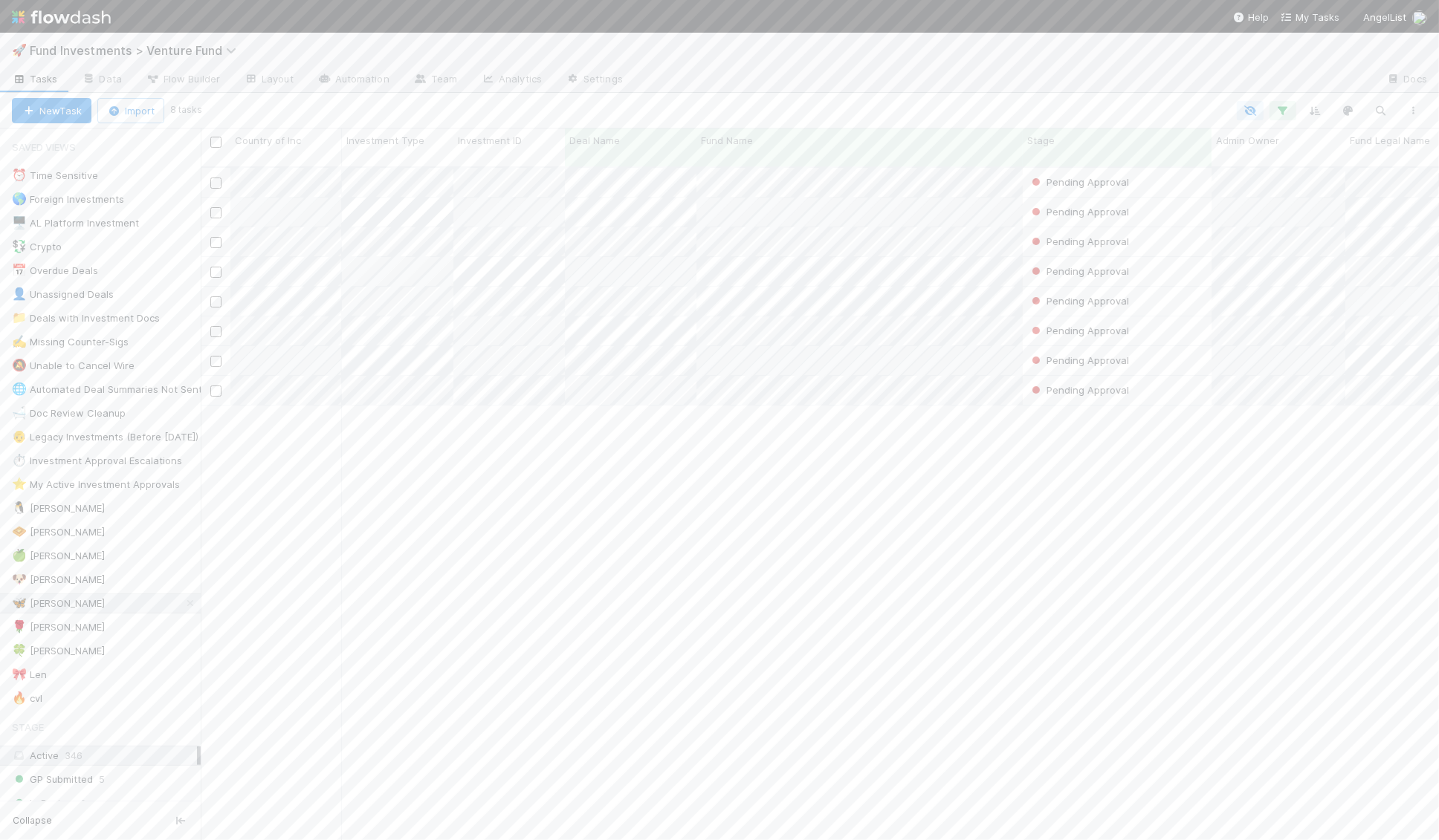
scroll to position [685, 1238]
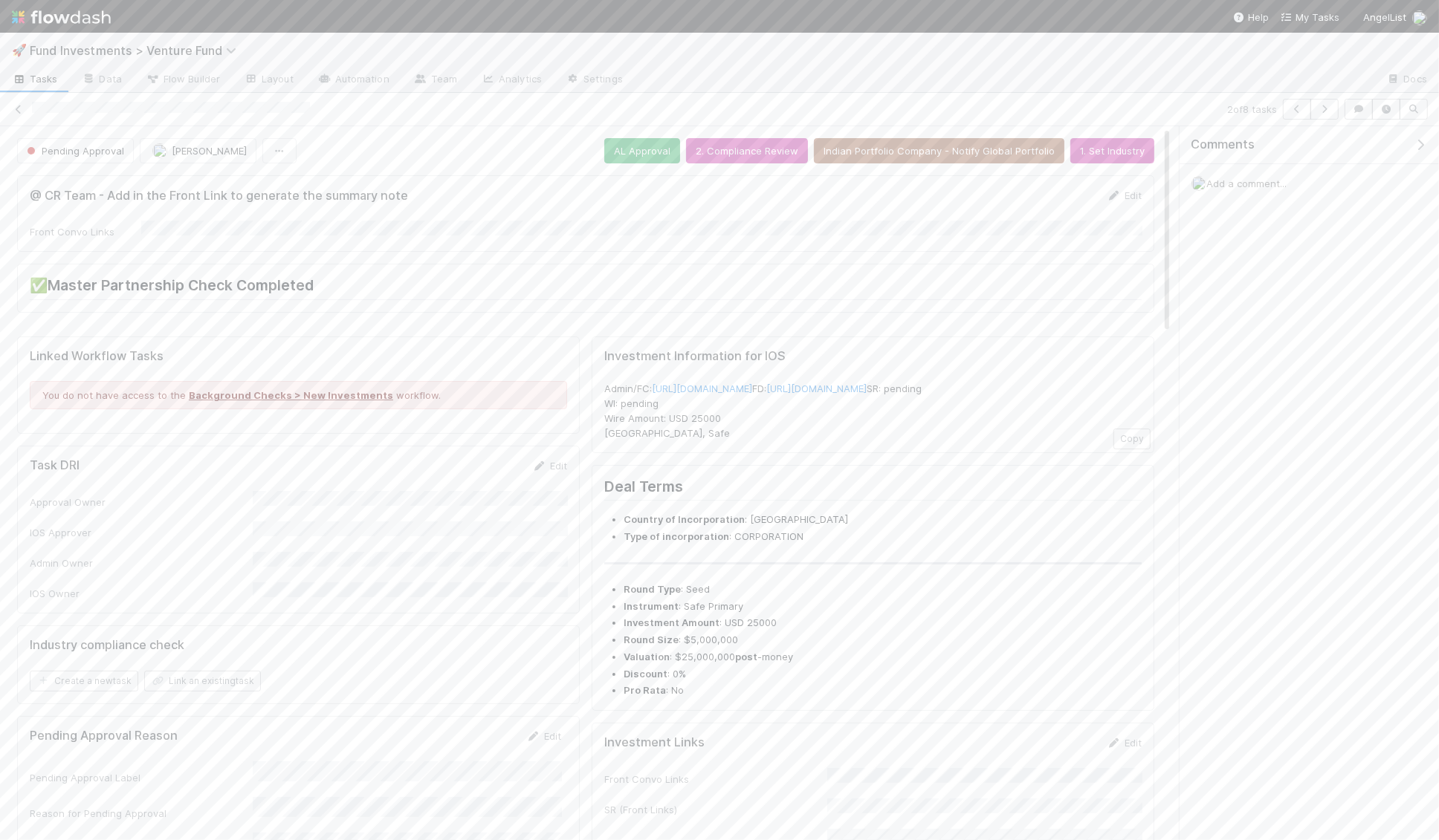
click at [1235, 179] on span "Add a comment..." at bounding box center [1245, 183] width 80 height 12
click at [1252, 401] on button "Add Comment" at bounding box center [1245, 412] width 86 height 25
click at [1415, 219] on icon at bounding box center [1413, 222] width 14 height 10
click at [16, 106] on icon at bounding box center [18, 109] width 14 height 10
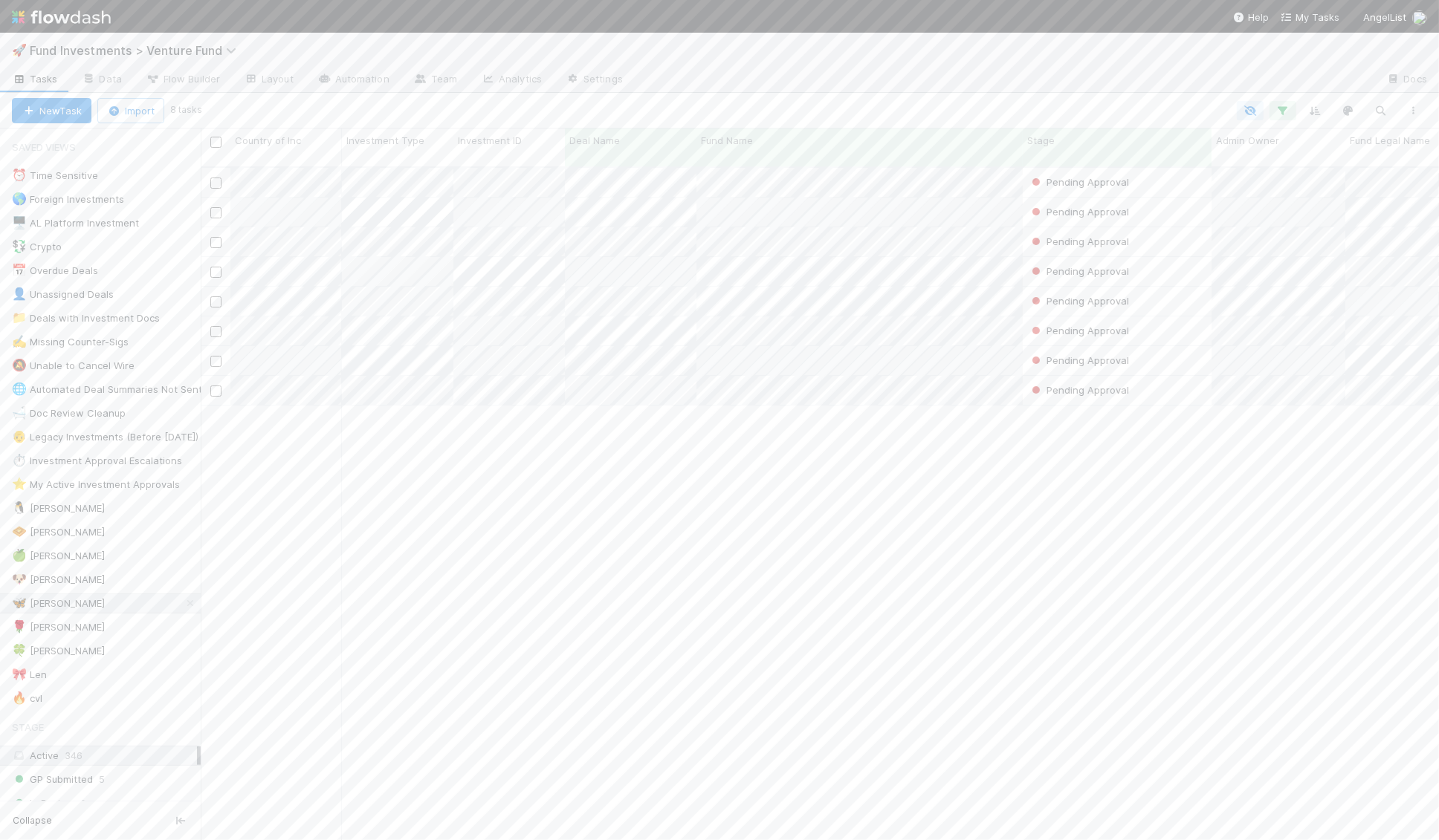
scroll to position [685, 1238]
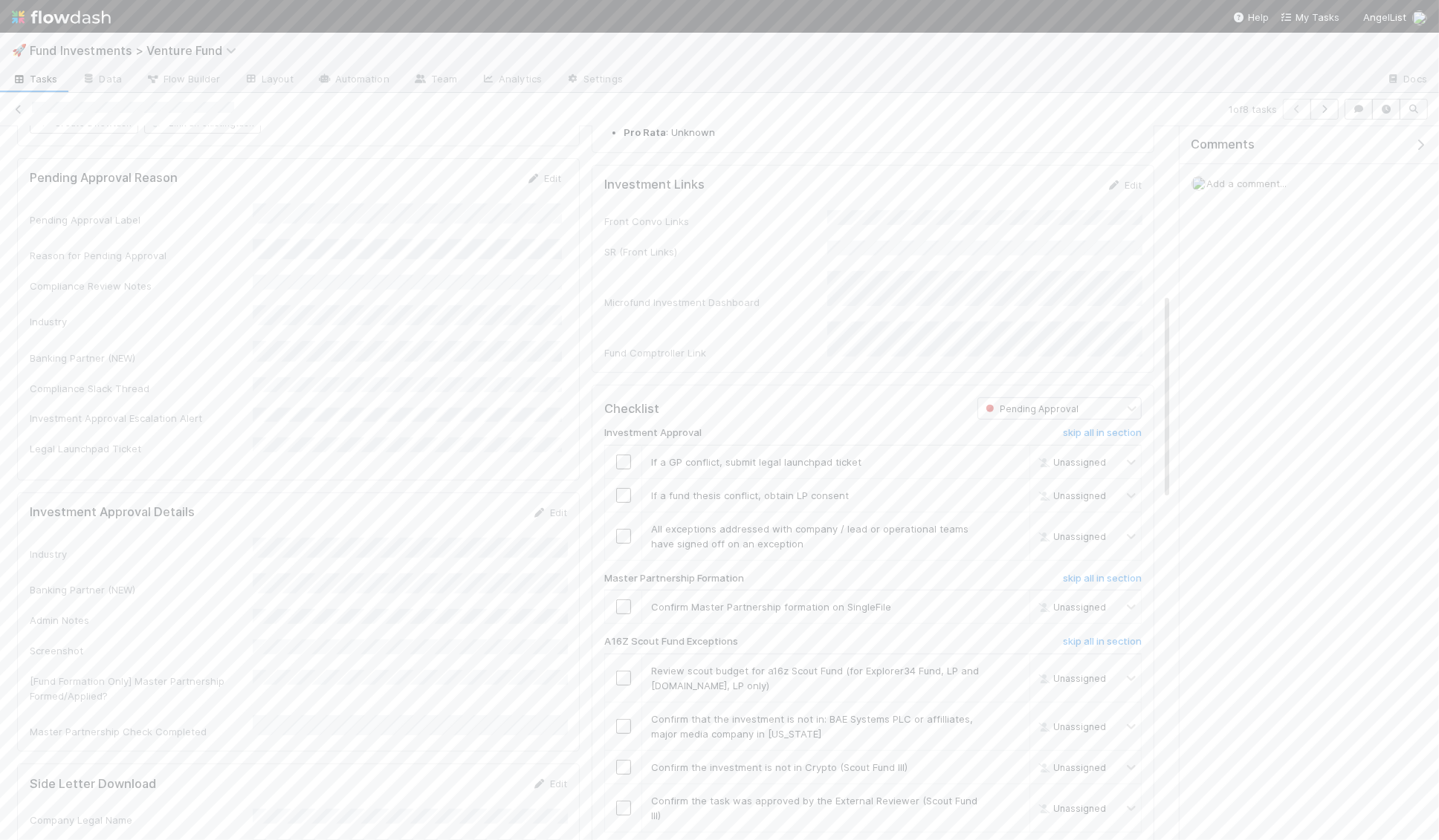
scroll to position [624, 0]
click at [1105, 367] on h6 "skip all in section" at bounding box center [1102, 366] width 79 height 12
click at [622, 535] on td at bounding box center [623, 541] width 37 height 33
click at [622, 543] on input "checkbox" at bounding box center [623, 541] width 14 height 14
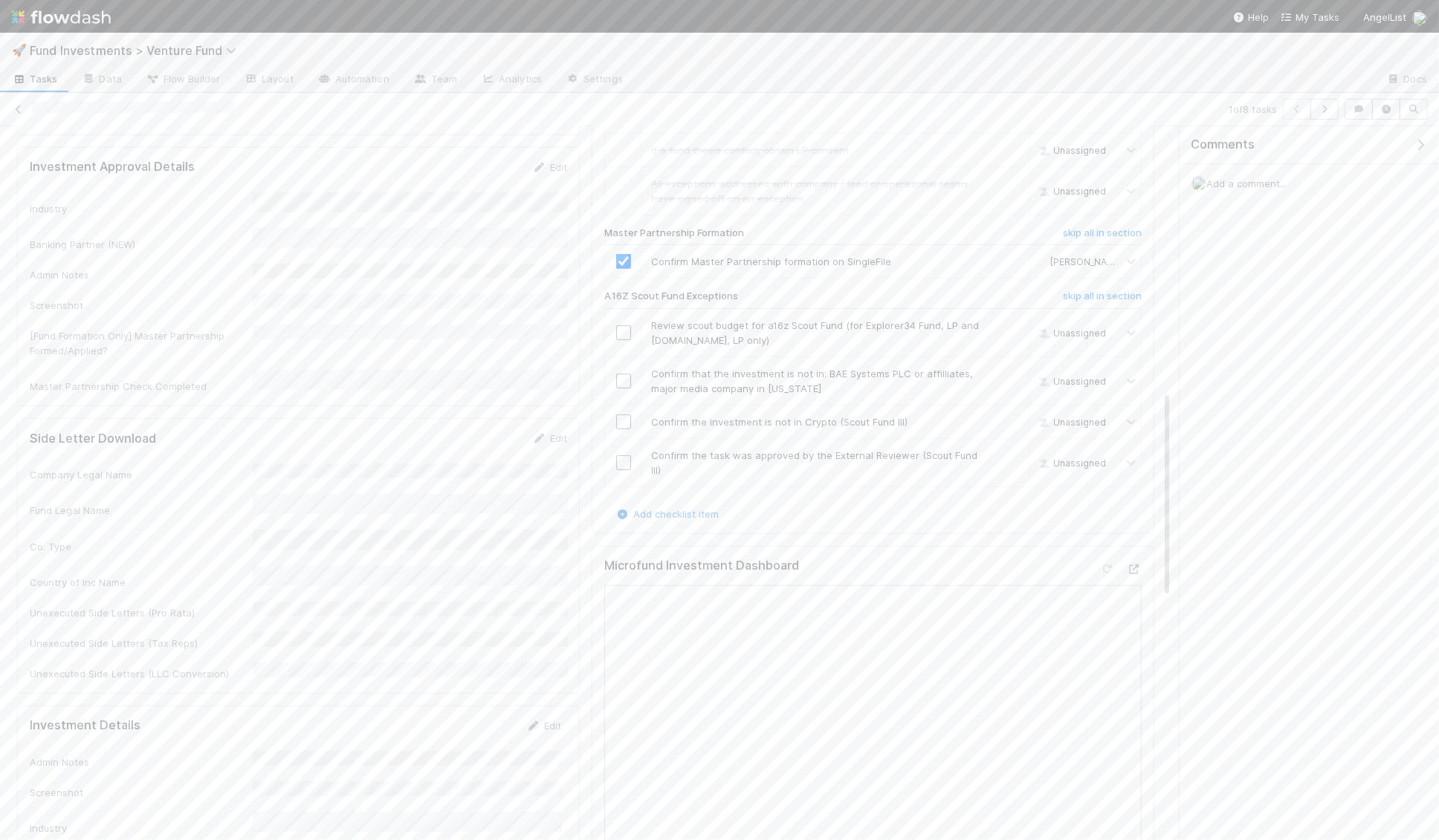
scroll to position [889, 0]
click at [623, 347] on input "checkbox" at bounding box center [623, 346] width 14 height 14
click at [626, 392] on input "checkbox" at bounding box center [623, 395] width 14 height 14
click at [626, 440] on input "checkbox" at bounding box center [623, 436] width 14 height 14
click at [1012, 471] on link "skip" at bounding box center [1010, 469] width 19 height 12
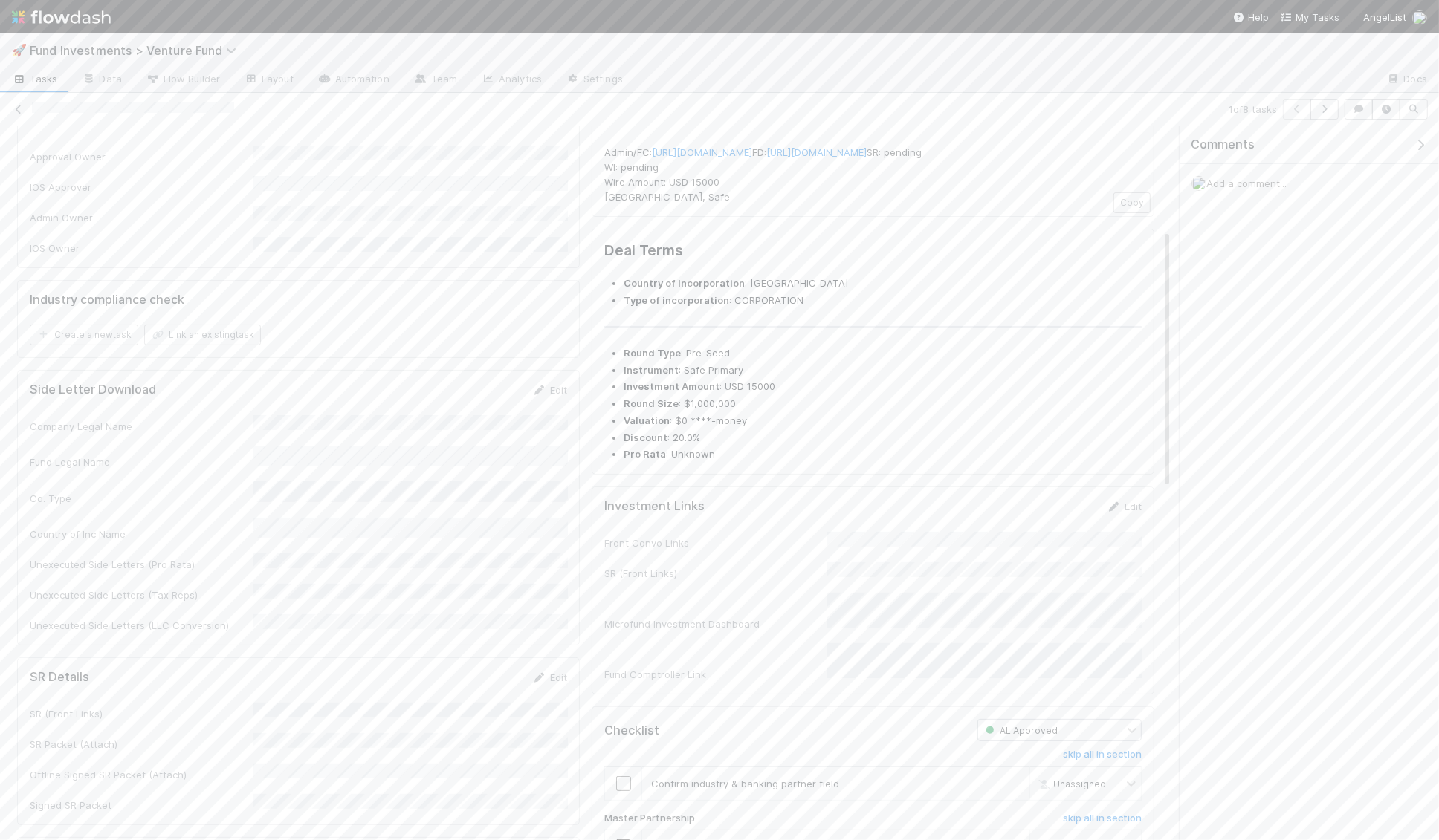
scroll to position [0, 0]
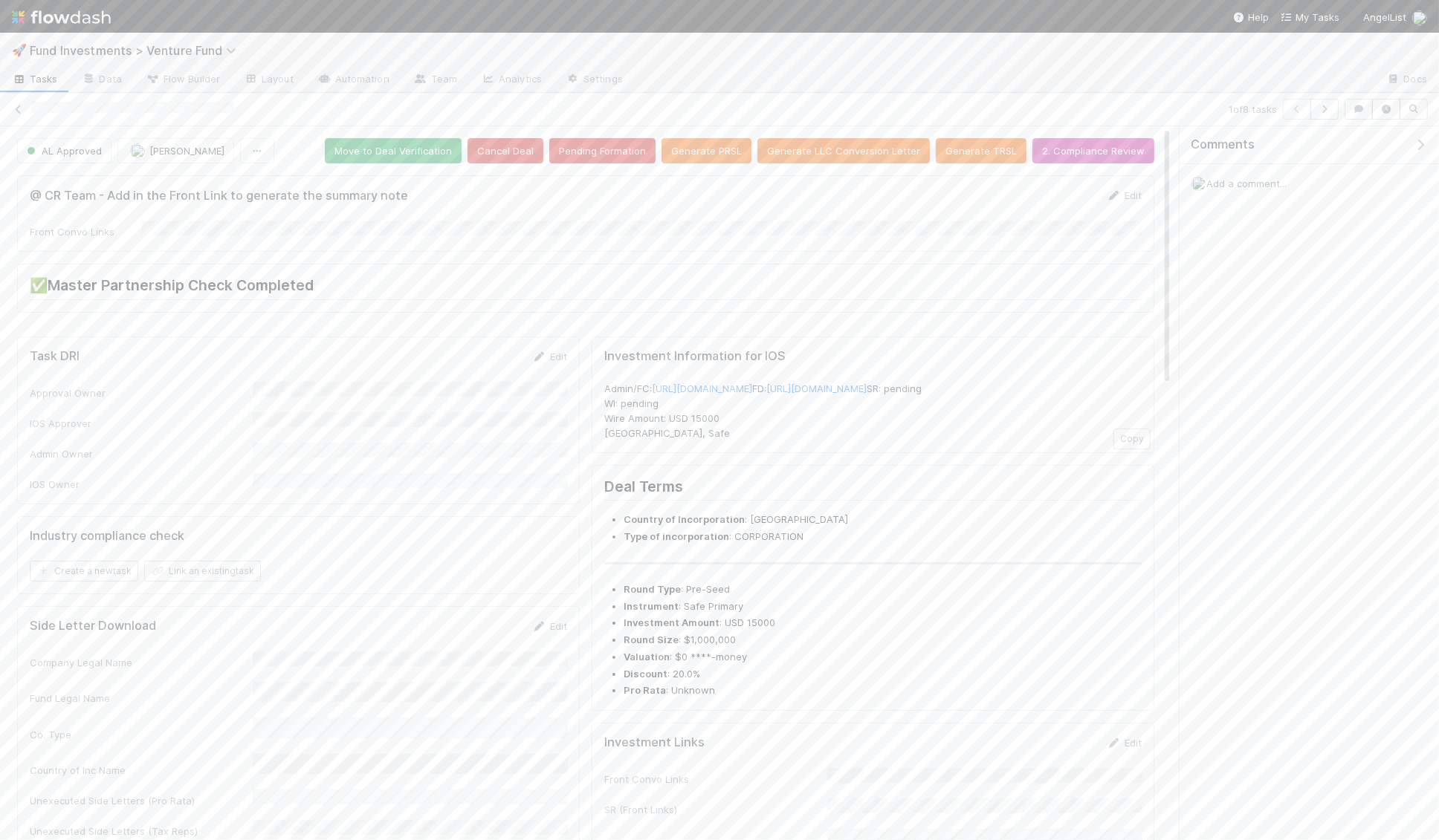
click at [15, 100] on div "1 of 8 tasks" at bounding box center [719, 109] width 1439 height 21
click at [15, 110] on icon at bounding box center [18, 109] width 14 height 10
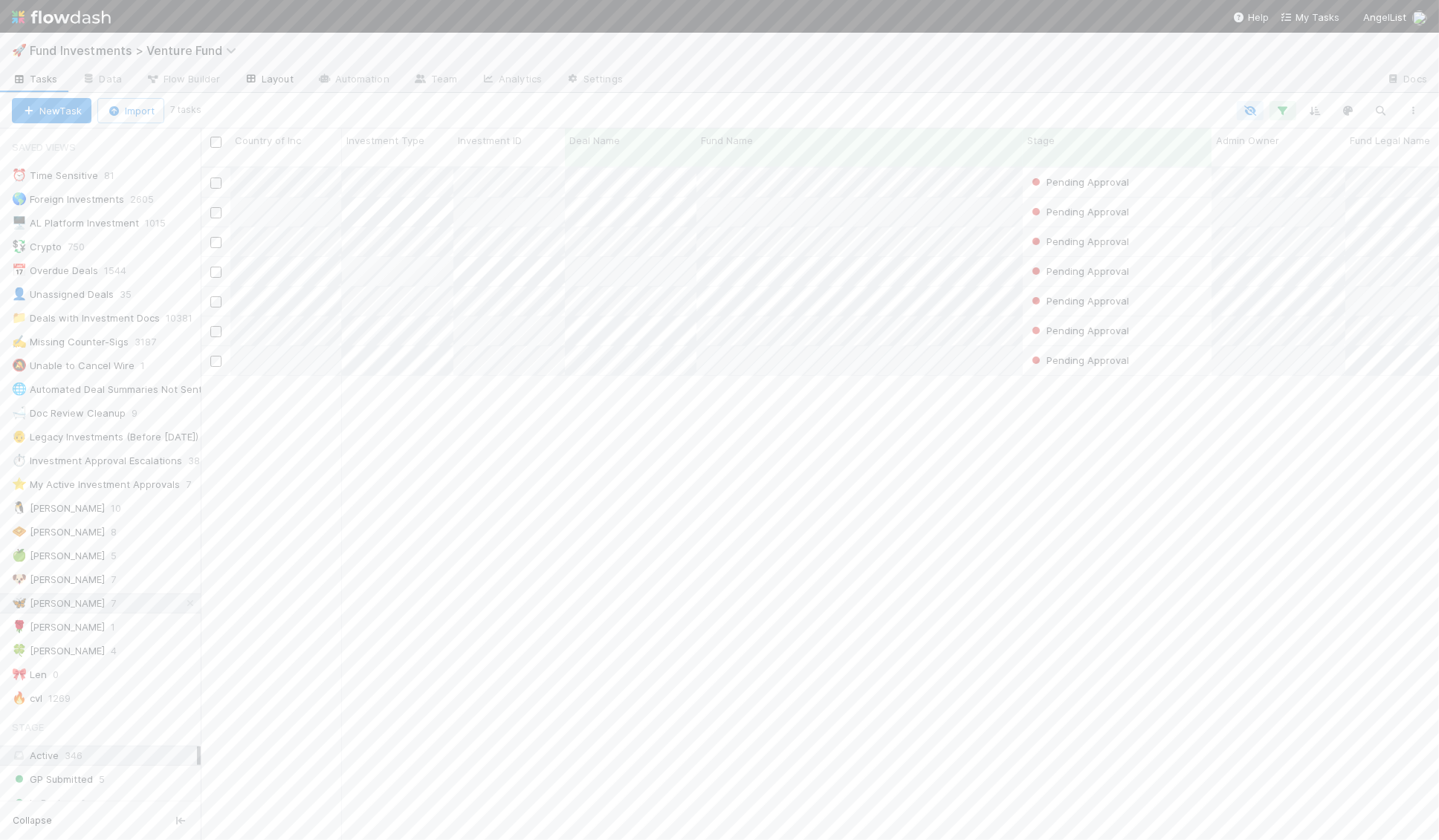
scroll to position [685, 1238]
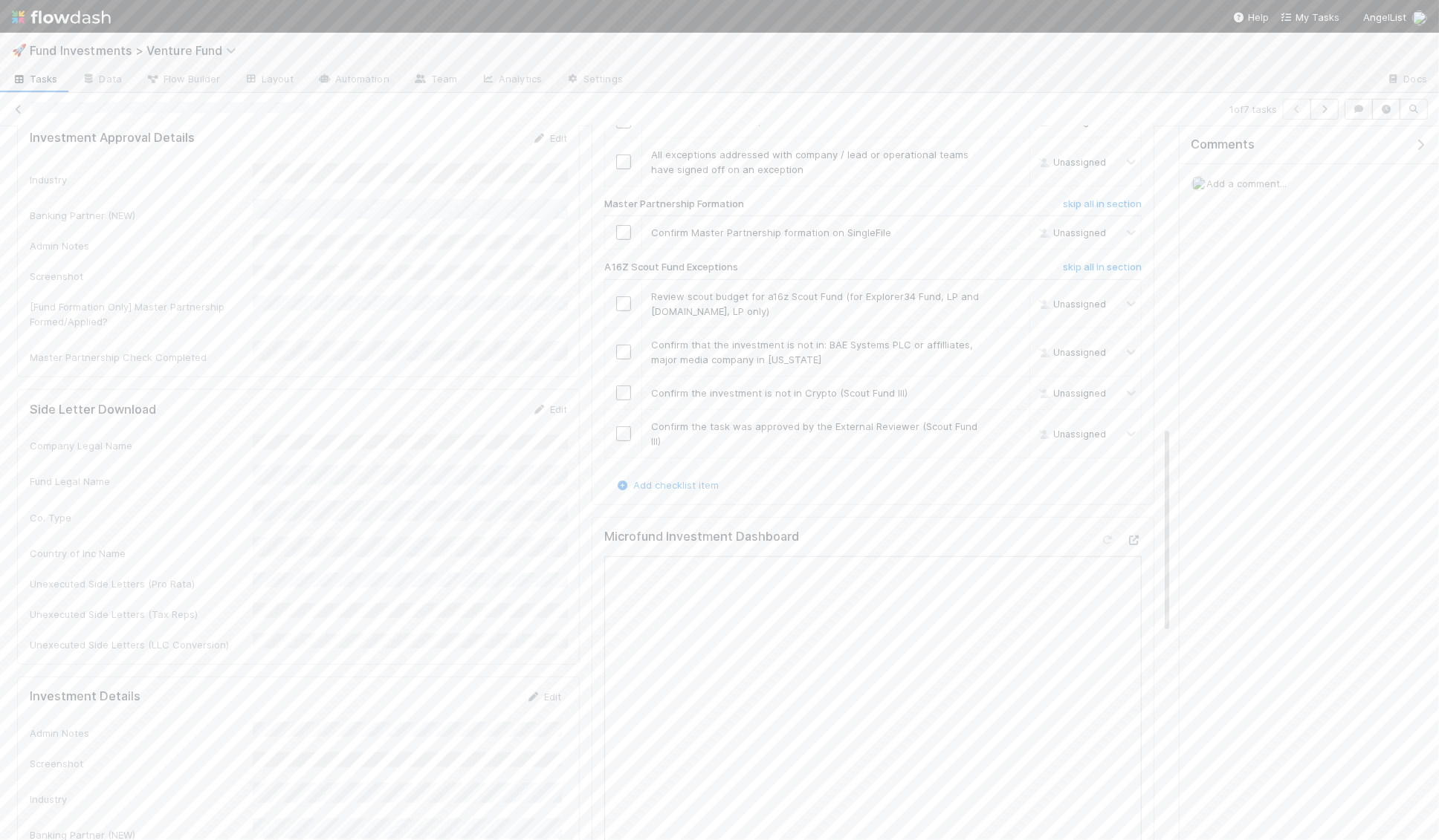
scroll to position [1033, 0]
click at [1235, 177] on span "Add a comment..." at bounding box center [1245, 183] width 80 height 12
click at [1246, 414] on button "Add Comment" at bounding box center [1245, 412] width 86 height 25
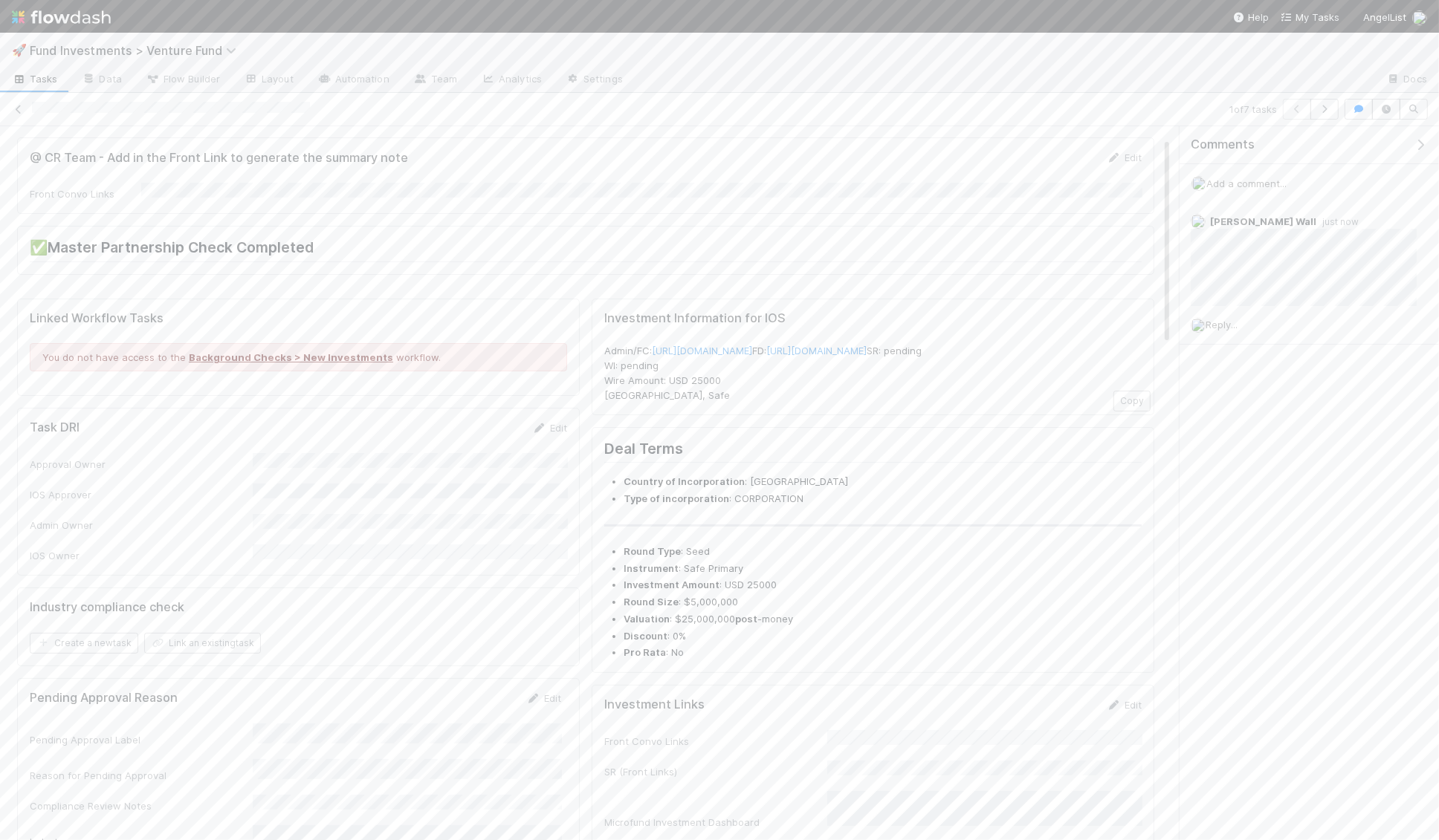
scroll to position [0, 0]
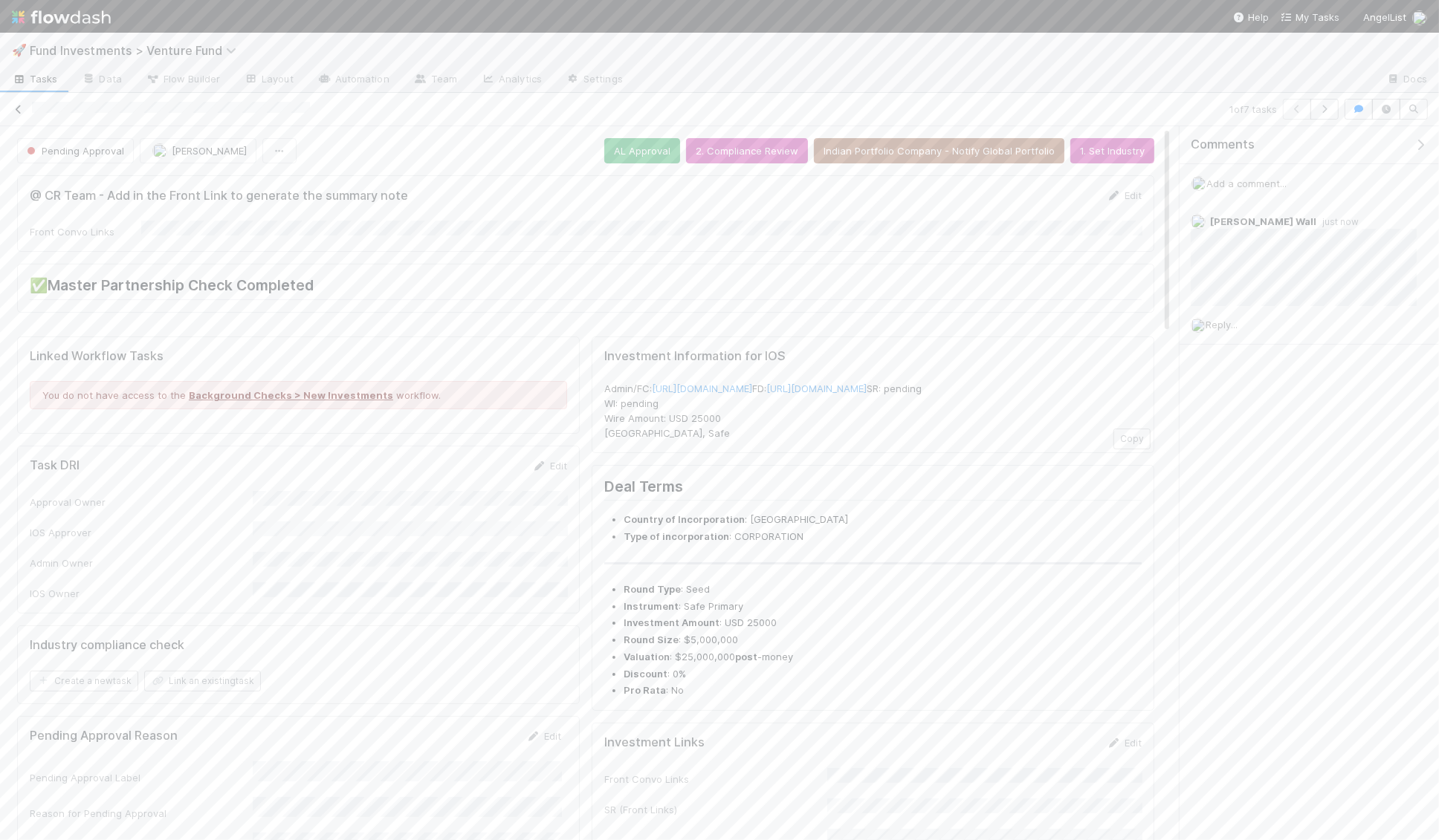
click at [19, 109] on icon at bounding box center [18, 109] width 14 height 10
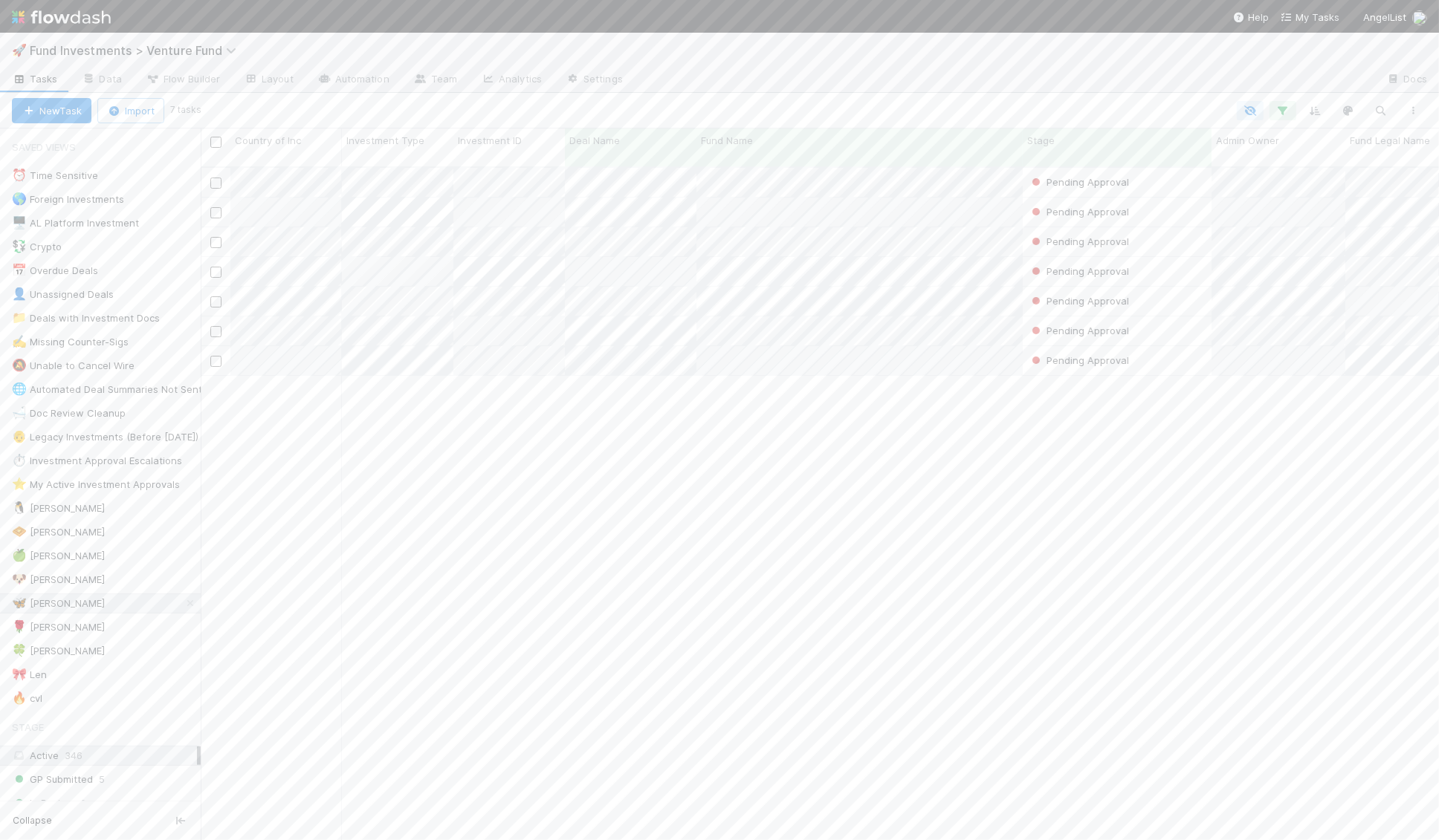
scroll to position [685, 1238]
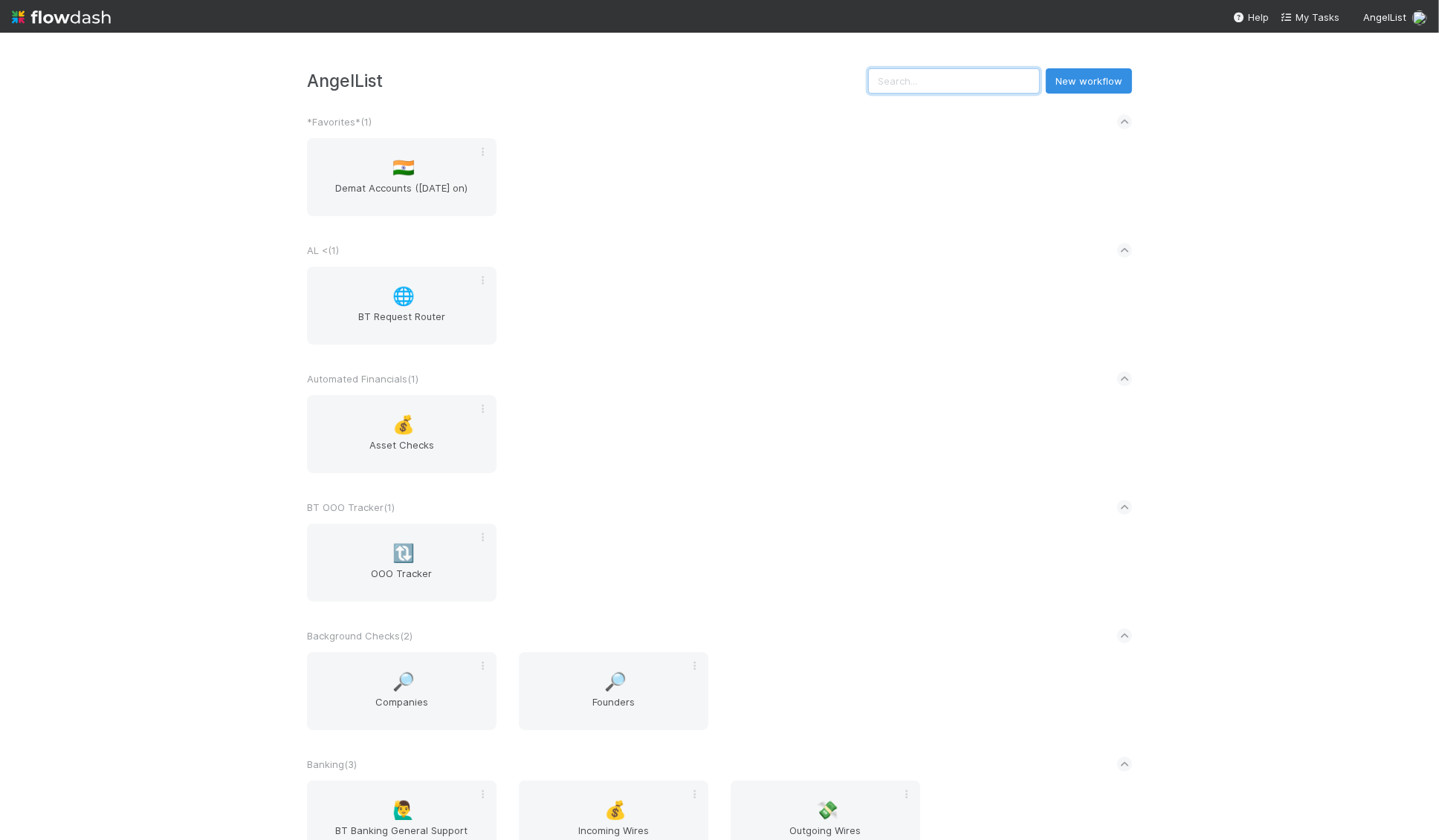
click at [956, 87] on input "text" at bounding box center [954, 81] width 172 height 25
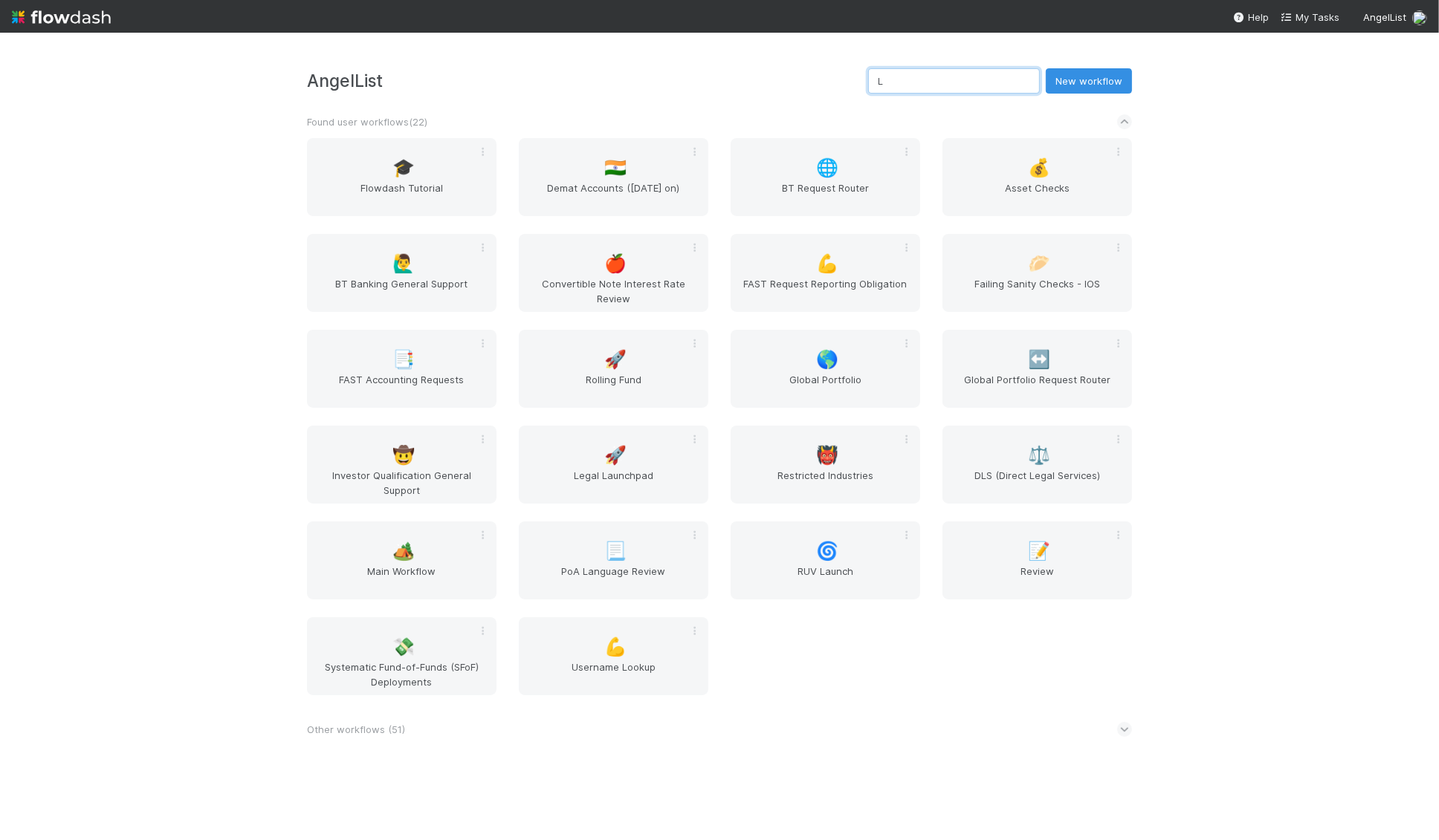
type input "LP"
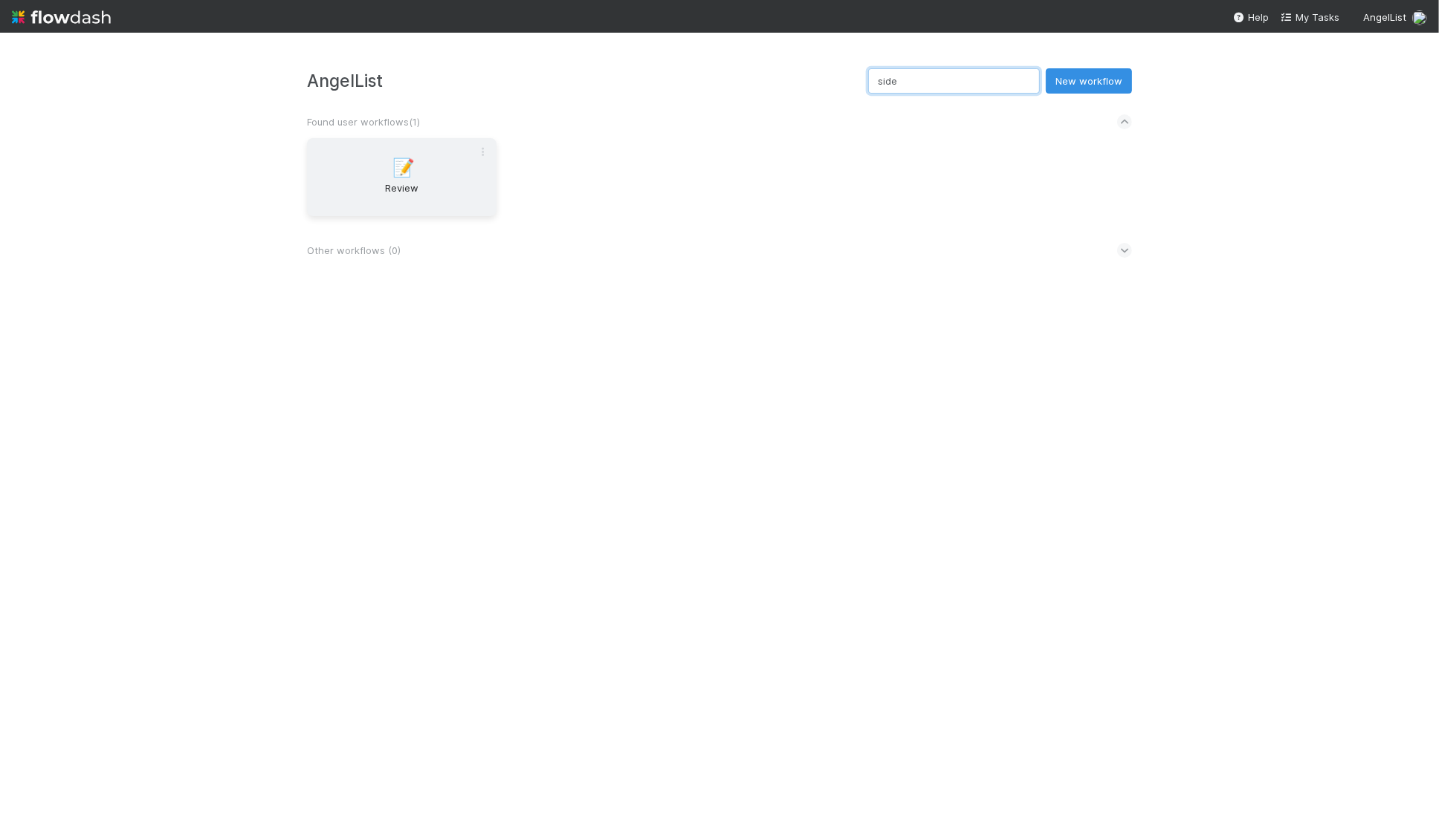
type input "side"
click at [397, 193] on span "Review" at bounding box center [402, 195] width 177 height 30
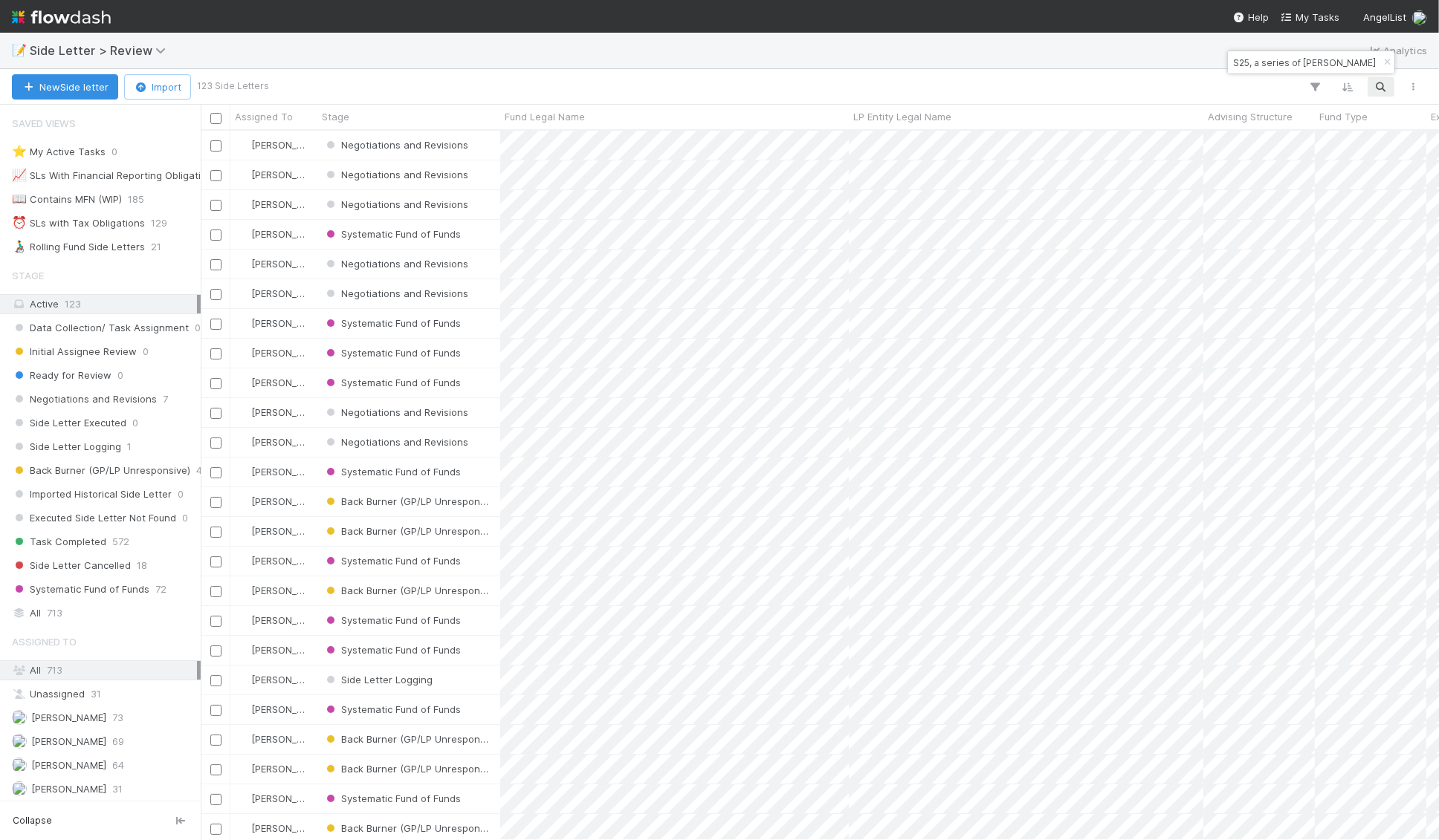
scroll to position [0, 71]
type input "S25, a series of JJ Fliegelman Funds, LP"
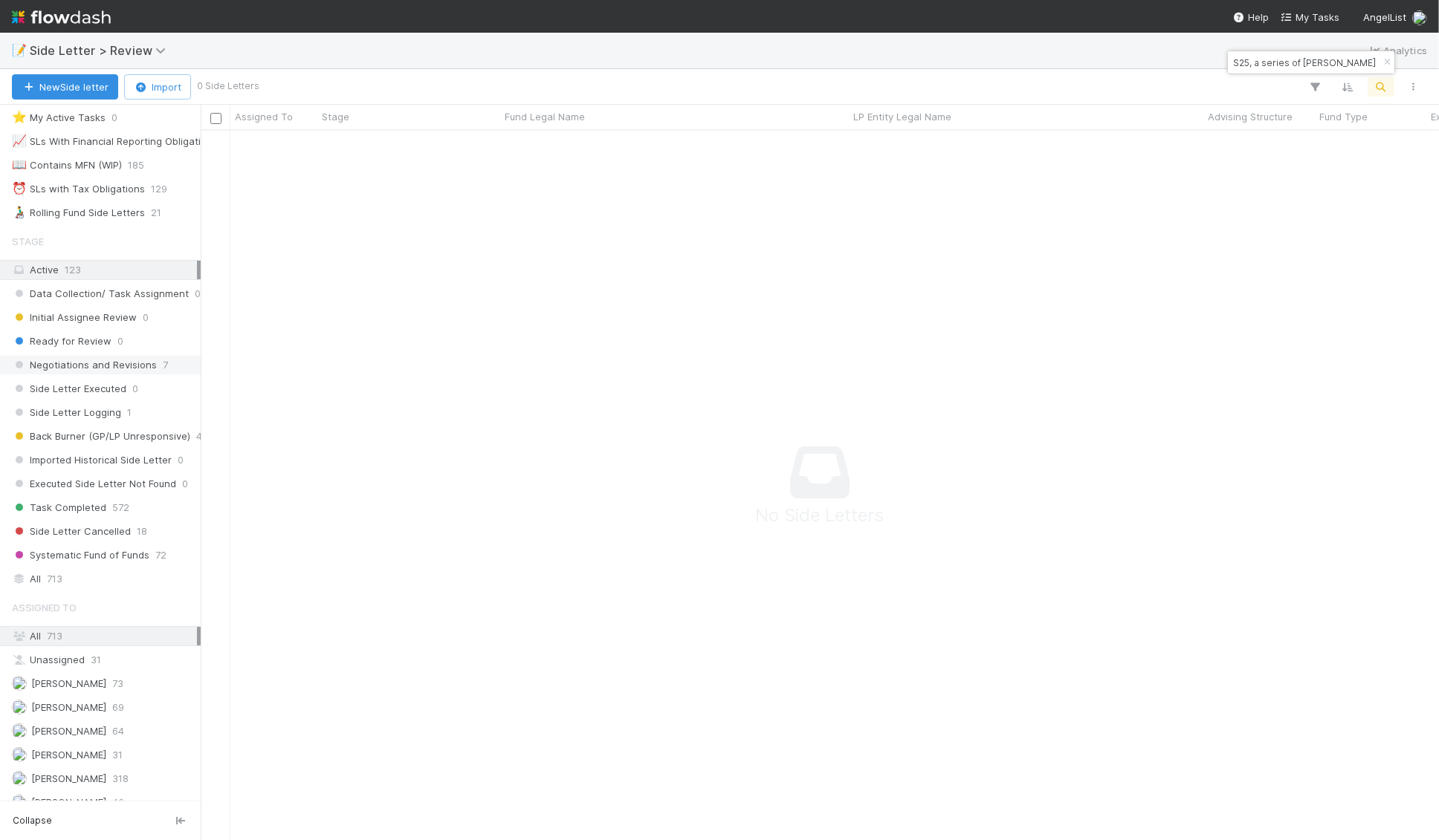
scroll to position [0, 0]
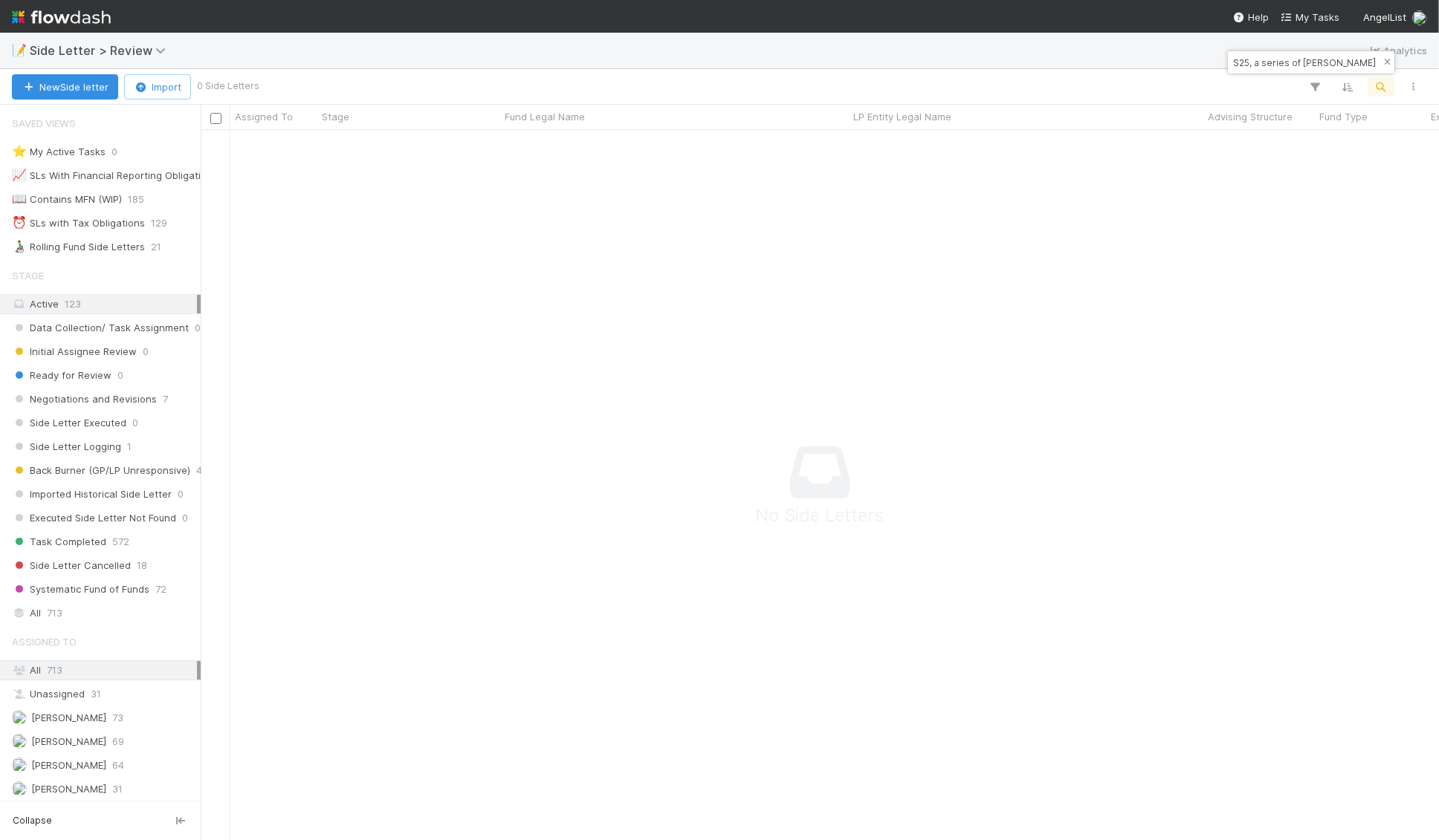
click at [1387, 61] on icon "button" at bounding box center [1387, 62] width 14 height 9
drag, startPoint x: 1240, startPoint y: 64, endPoint x: 1064, endPoint y: 48, distance: 176.7
click at [1064, 48] on body "📝 Side Letter > Review Analytics New Side letter Import 0 Side Letters Assigned…" at bounding box center [719, 420] width 1439 height 840
click at [1301, 61] on input "S25, a series of JJ Fliegelman Funds, LP" at bounding box center [1304, 62] width 148 height 18
drag, startPoint x: 1301, startPoint y: 61, endPoint x: 1199, endPoint y: 61, distance: 102.0
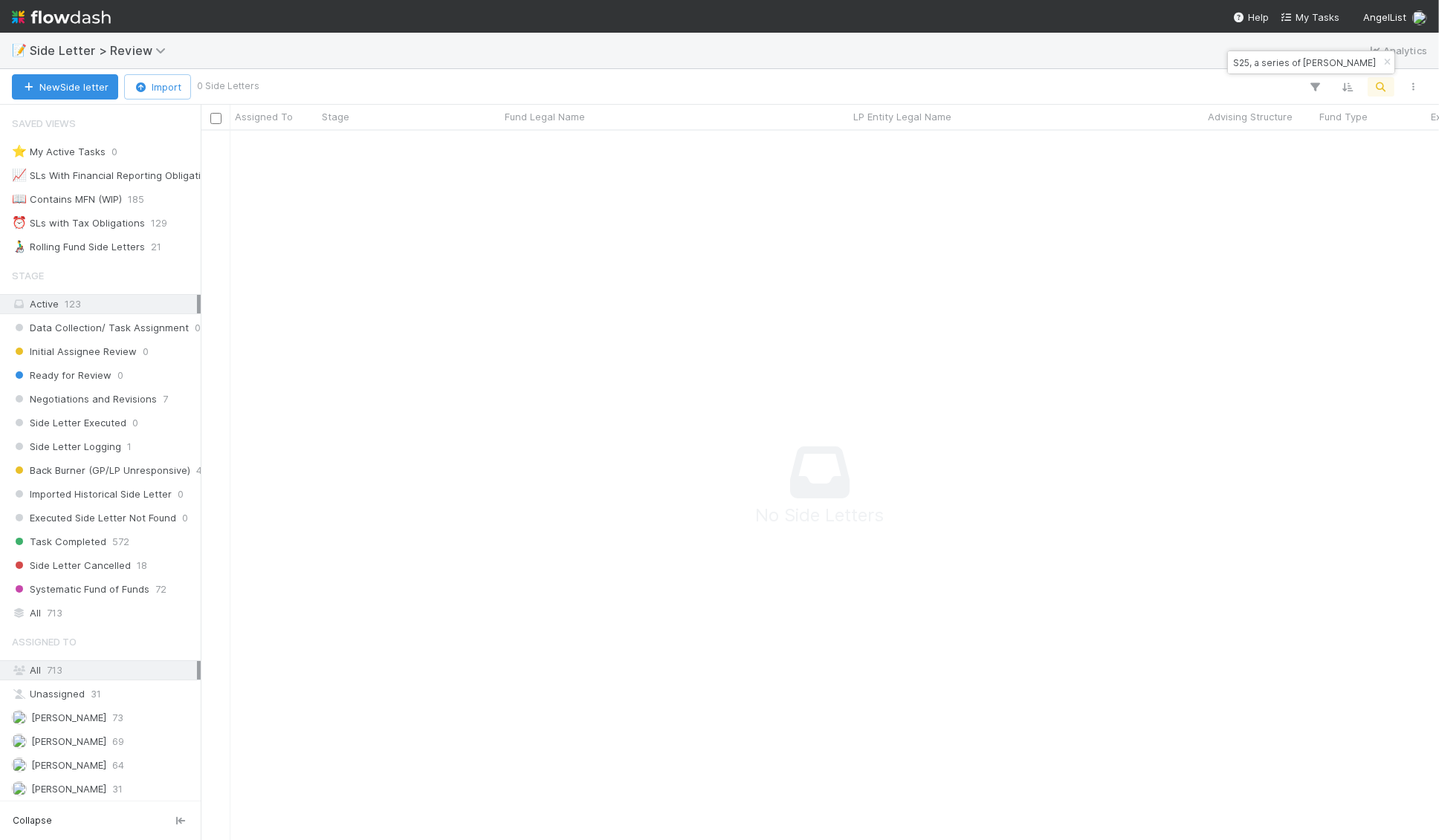
click at [1199, 61] on body "📝 Side Letter > Review Analytics New Side letter Import 0 Side Letters Assigned…" at bounding box center [719, 420] width 1439 height 840
click at [1240, 52] on div "S25, a series of JJ Fliegelman Funds, LP" at bounding box center [1311, 62] width 166 height 23
drag, startPoint x: 1235, startPoint y: 64, endPoint x: 1300, endPoint y: 64, distance: 65.0
click at [1300, 64] on input "S25, a series of JJ Fliegelman Funds, LP" at bounding box center [1304, 62] width 148 height 18
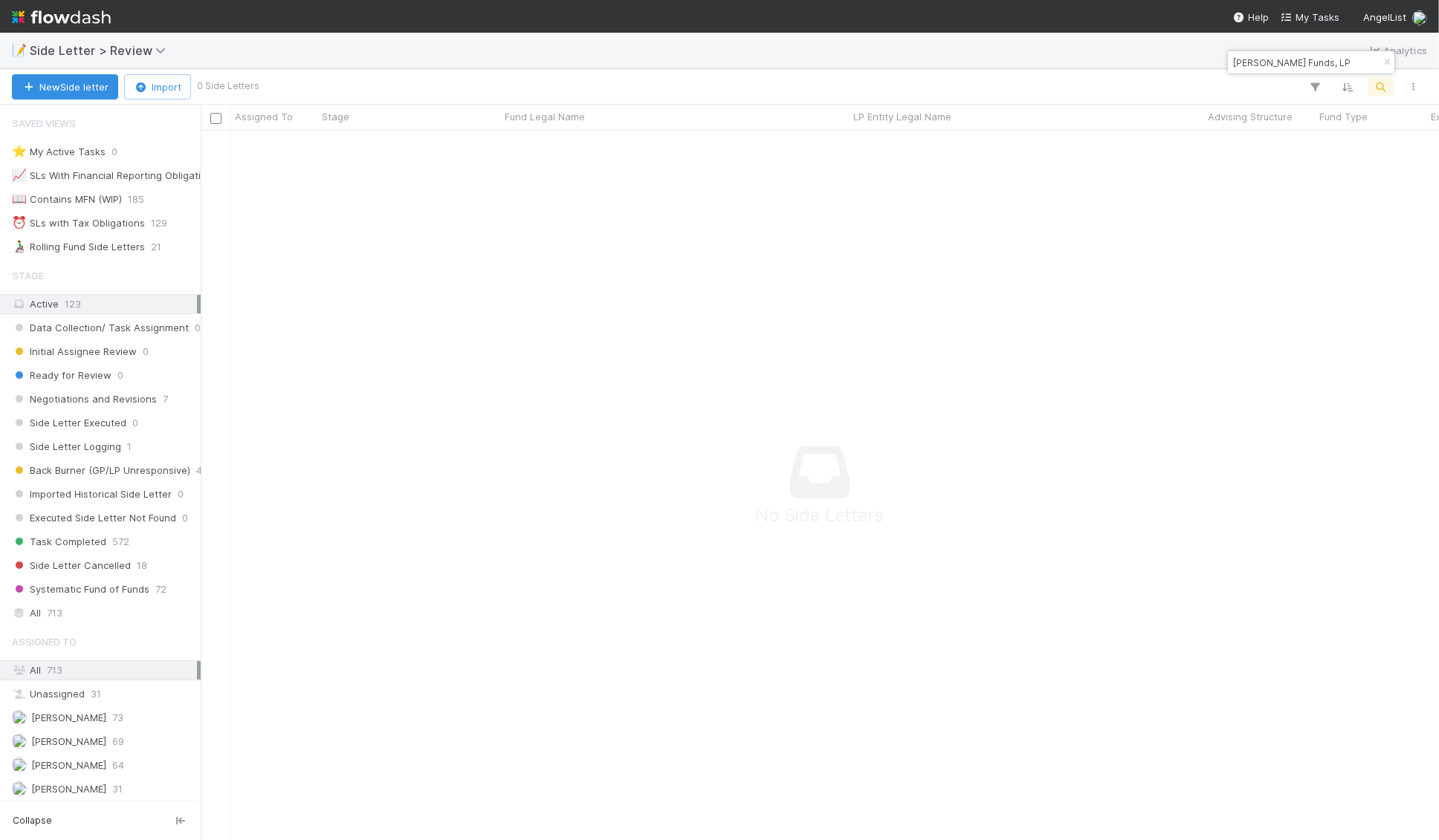
drag, startPoint x: 1339, startPoint y: 63, endPoint x: 1318, endPoint y: 63, distance: 21.0
click at [1318, 63] on div "JJ Fliegelman Funds, LP" at bounding box center [1311, 62] width 166 height 23
drag, startPoint x: 1290, startPoint y: 64, endPoint x: 1363, endPoint y: 62, distance: 73.0
click at [1363, 62] on div "JJ Fliegelman Funds, LP" at bounding box center [1311, 62] width 166 height 23
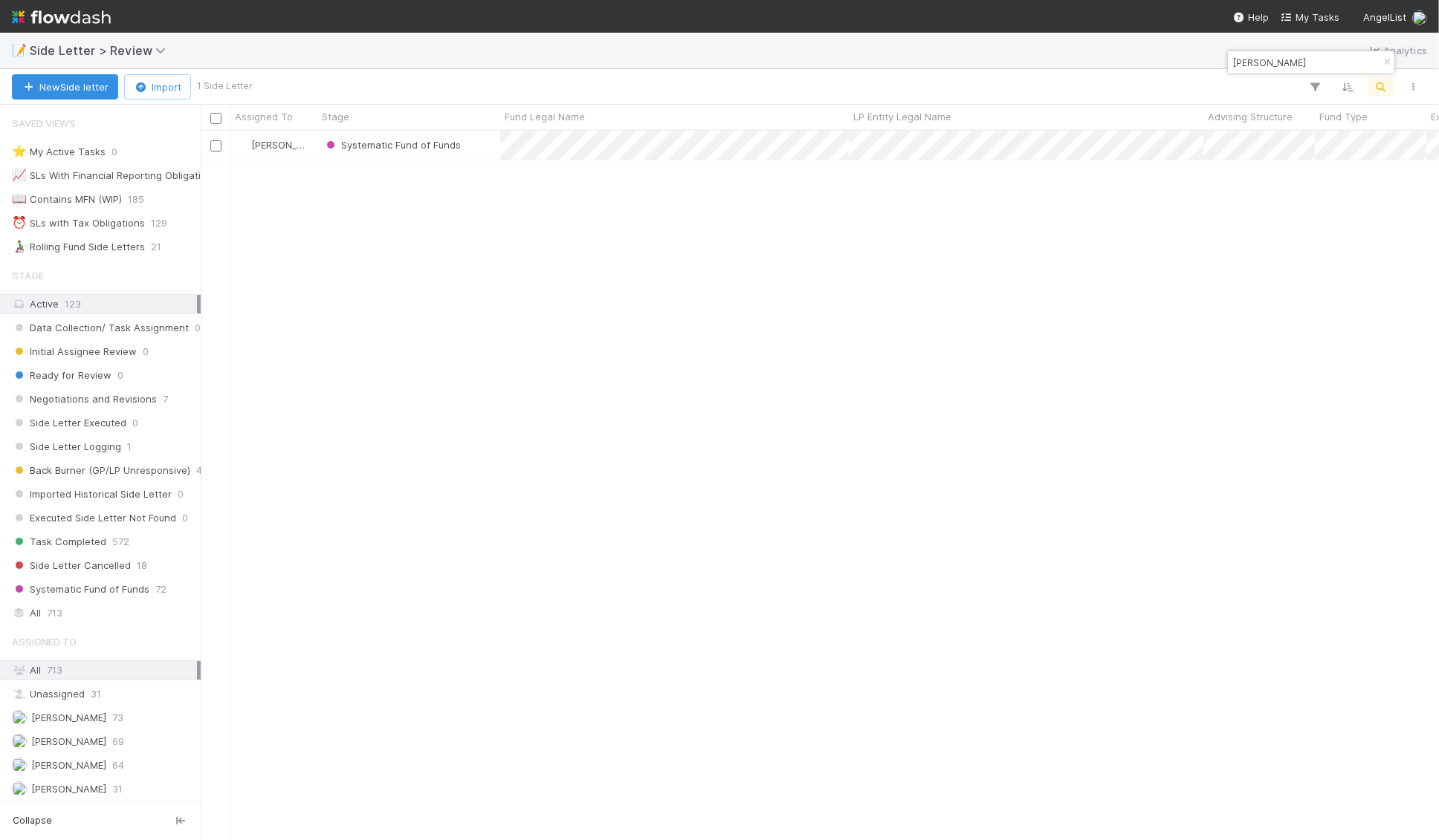
scroll to position [710, 1238]
drag, startPoint x: 1247, startPoint y: 63, endPoint x: 1193, endPoint y: 63, distance: 54.0
click at [1193, 63] on body "📝 Side Letter > Review Analytics New Side letter Import 1 Side Letter Assigned …" at bounding box center [719, 420] width 1439 height 840
click at [1251, 69] on input "JJ Fliegelman" at bounding box center [1304, 62] width 148 height 18
drag, startPoint x: 1245, startPoint y: 62, endPoint x: 1206, endPoint y: 61, distance: 39.0
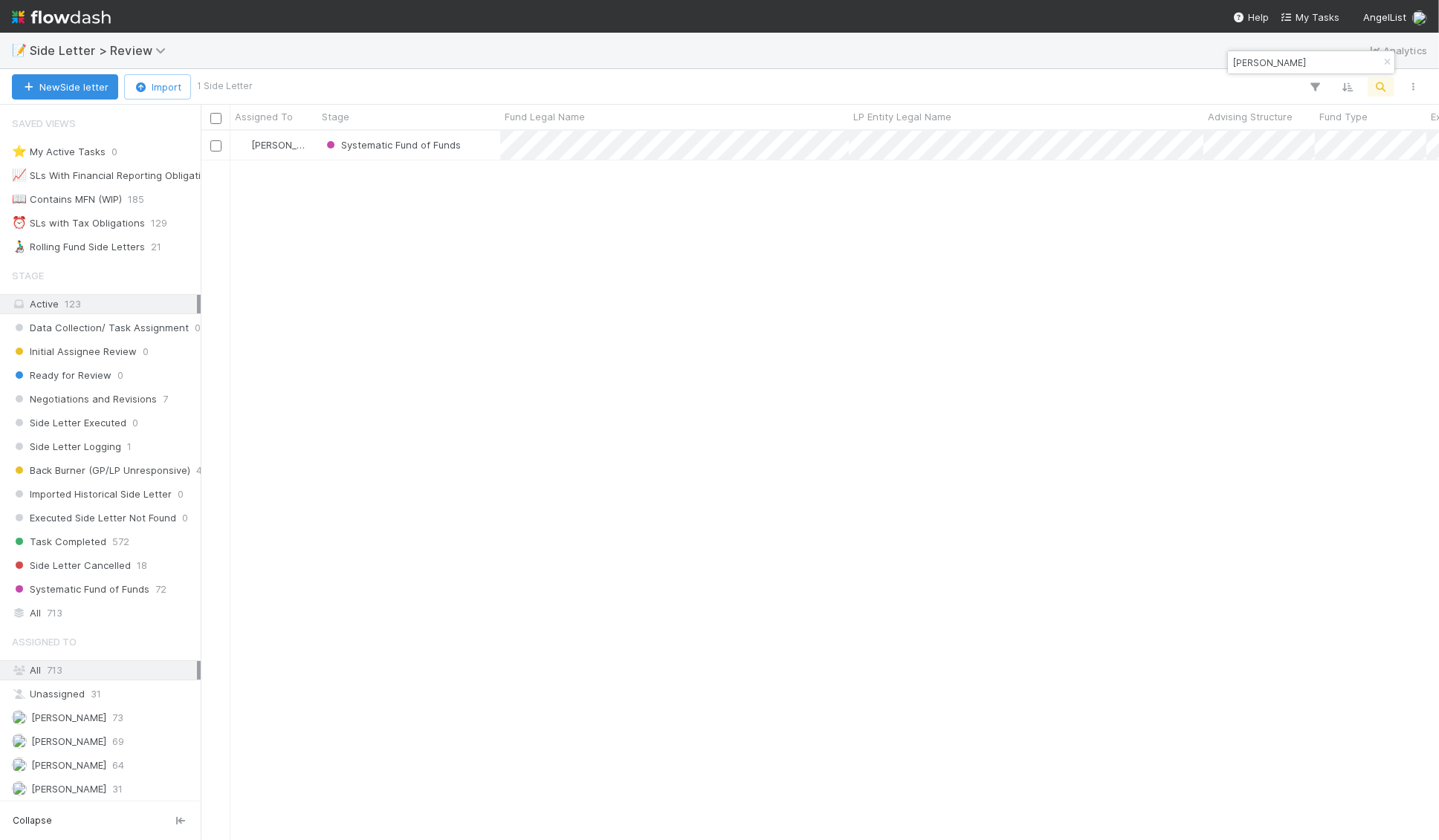
click at [1206, 61] on body "📝 Side Letter > Review Analytics New Side letter Import 1 Side Letter Assigned …" at bounding box center [719, 420] width 1439 height 840
click at [1244, 61] on input "JJ Fliegelman" at bounding box center [1304, 62] width 148 height 18
type input "JJ Fliegelman"
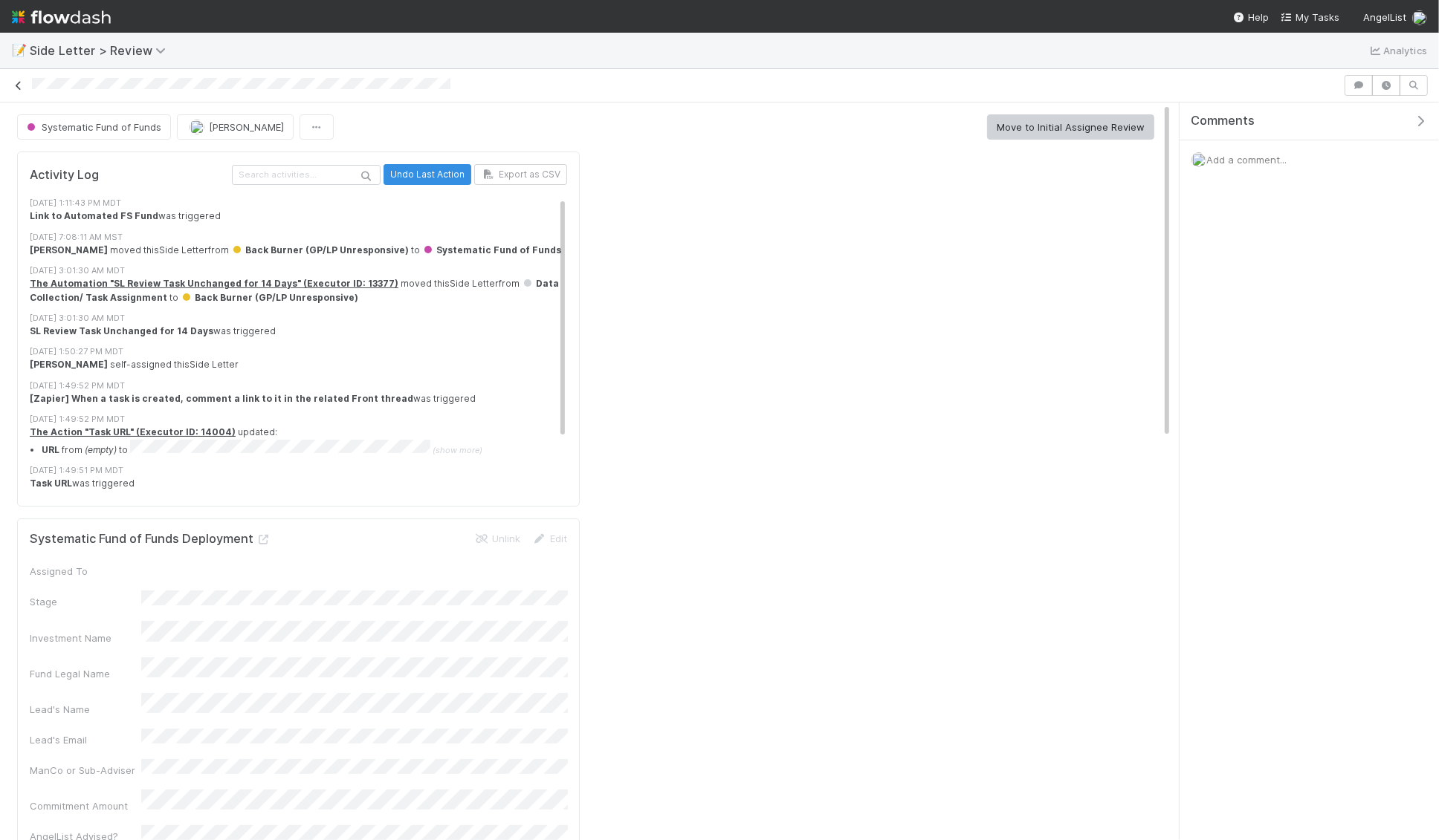
click at [12, 83] on icon at bounding box center [18, 86] width 14 height 10
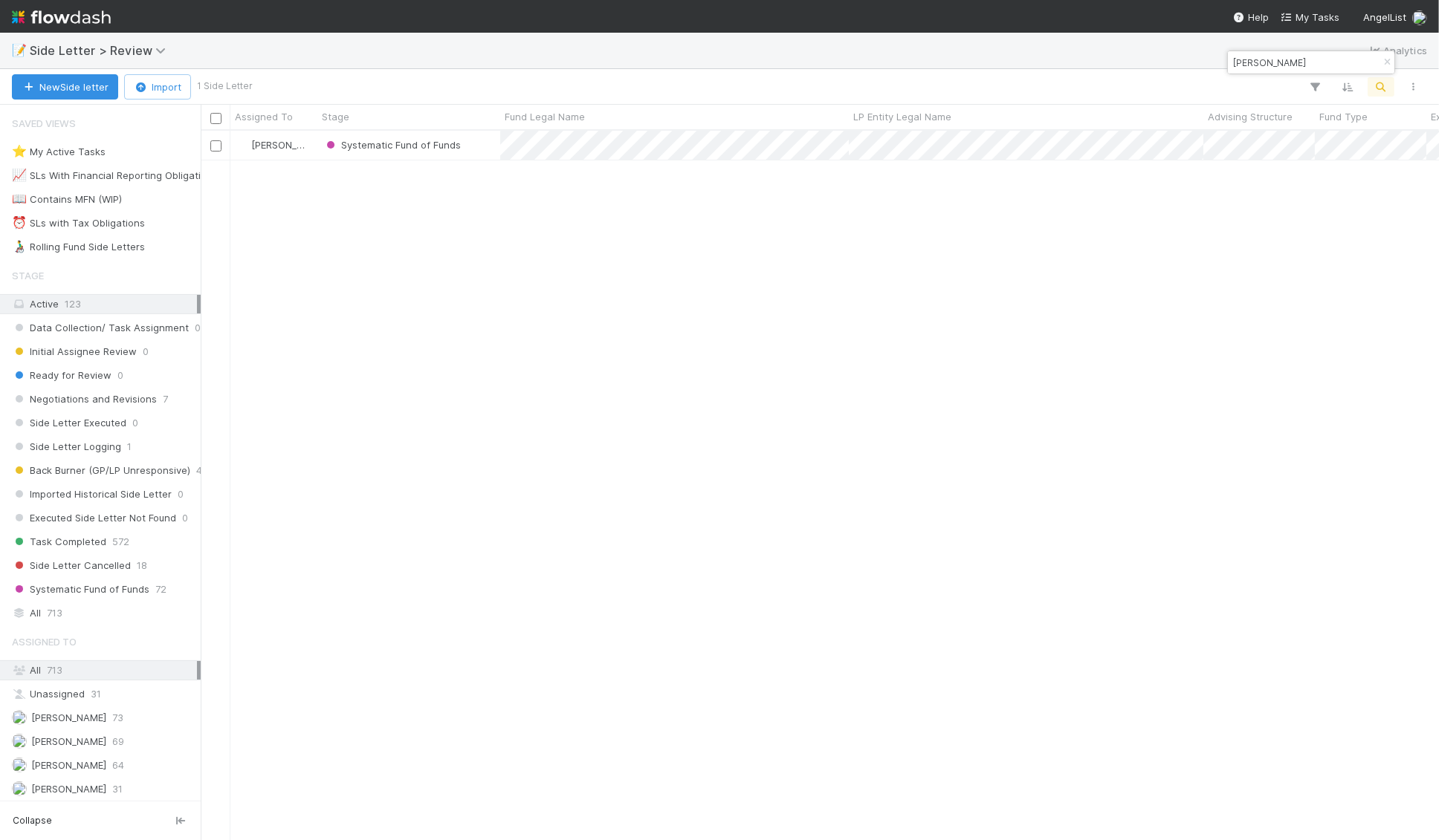
scroll to position [710, 1238]
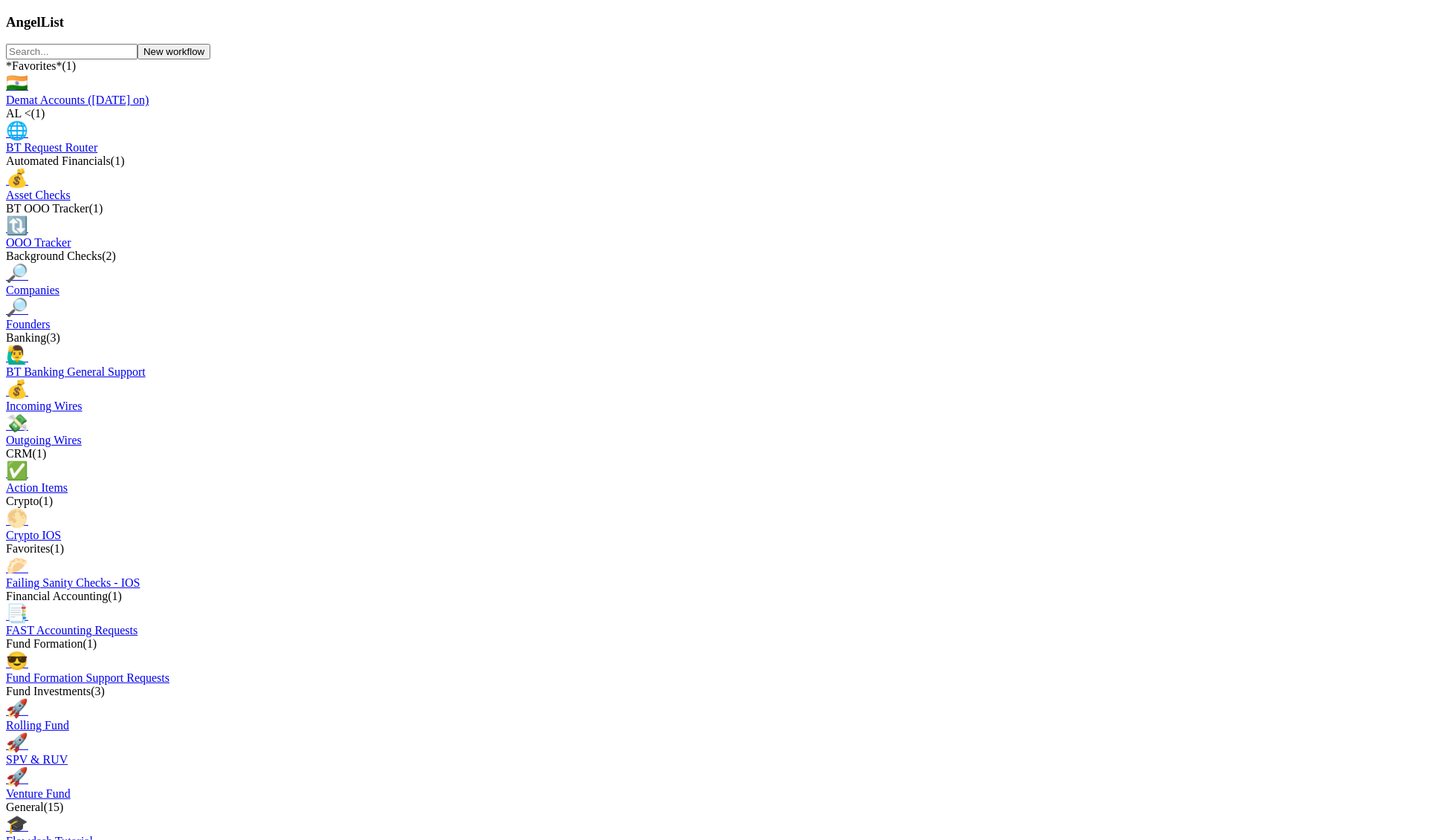
click at [137, 60] on input "text" at bounding box center [71, 51] width 131 height 15
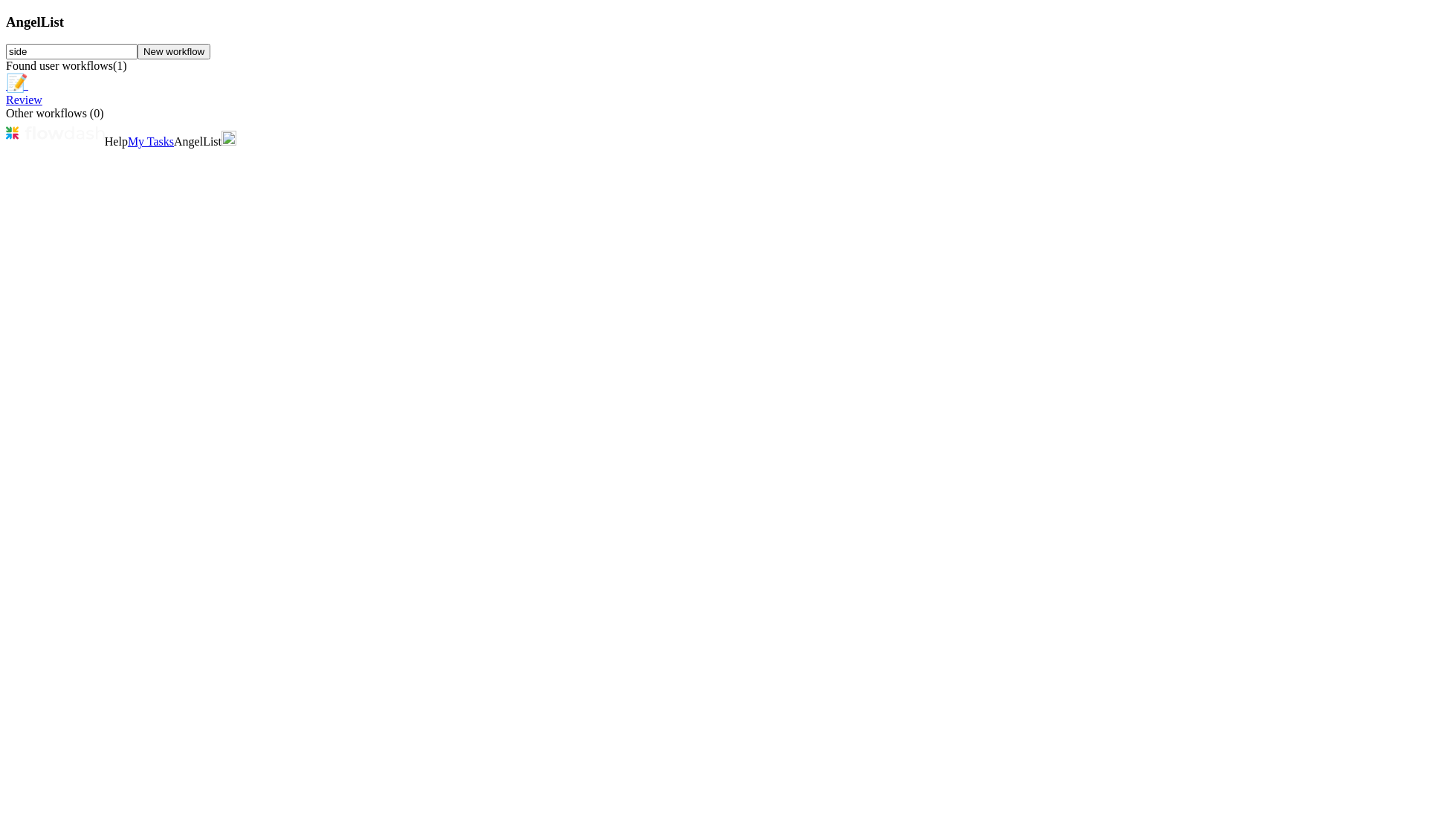
type input "side"
click at [43, 106] on span "Review" at bounding box center [24, 100] width 36 height 13
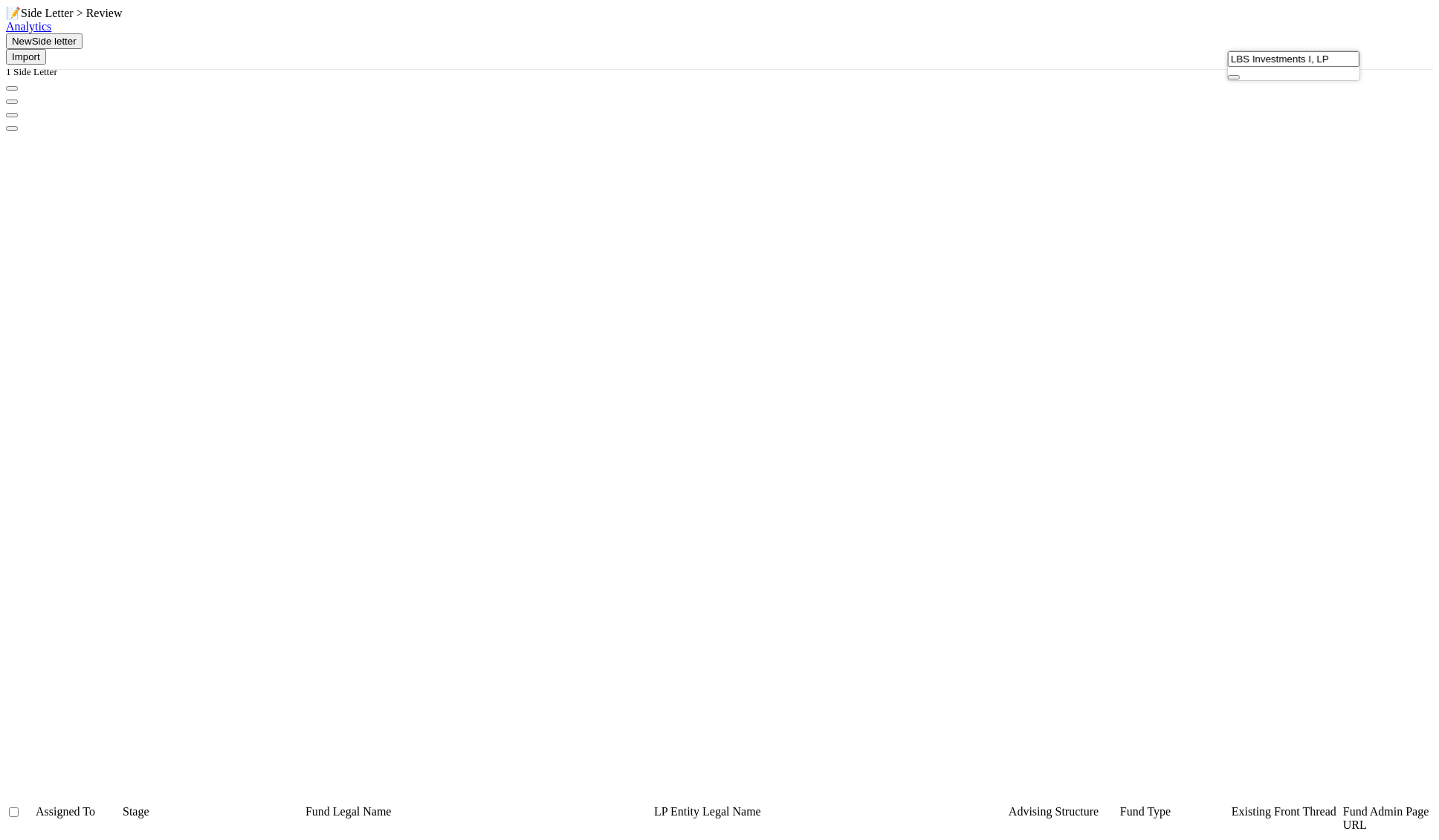
scroll to position [710, 1238]
type input "LBS Investments I, LP"
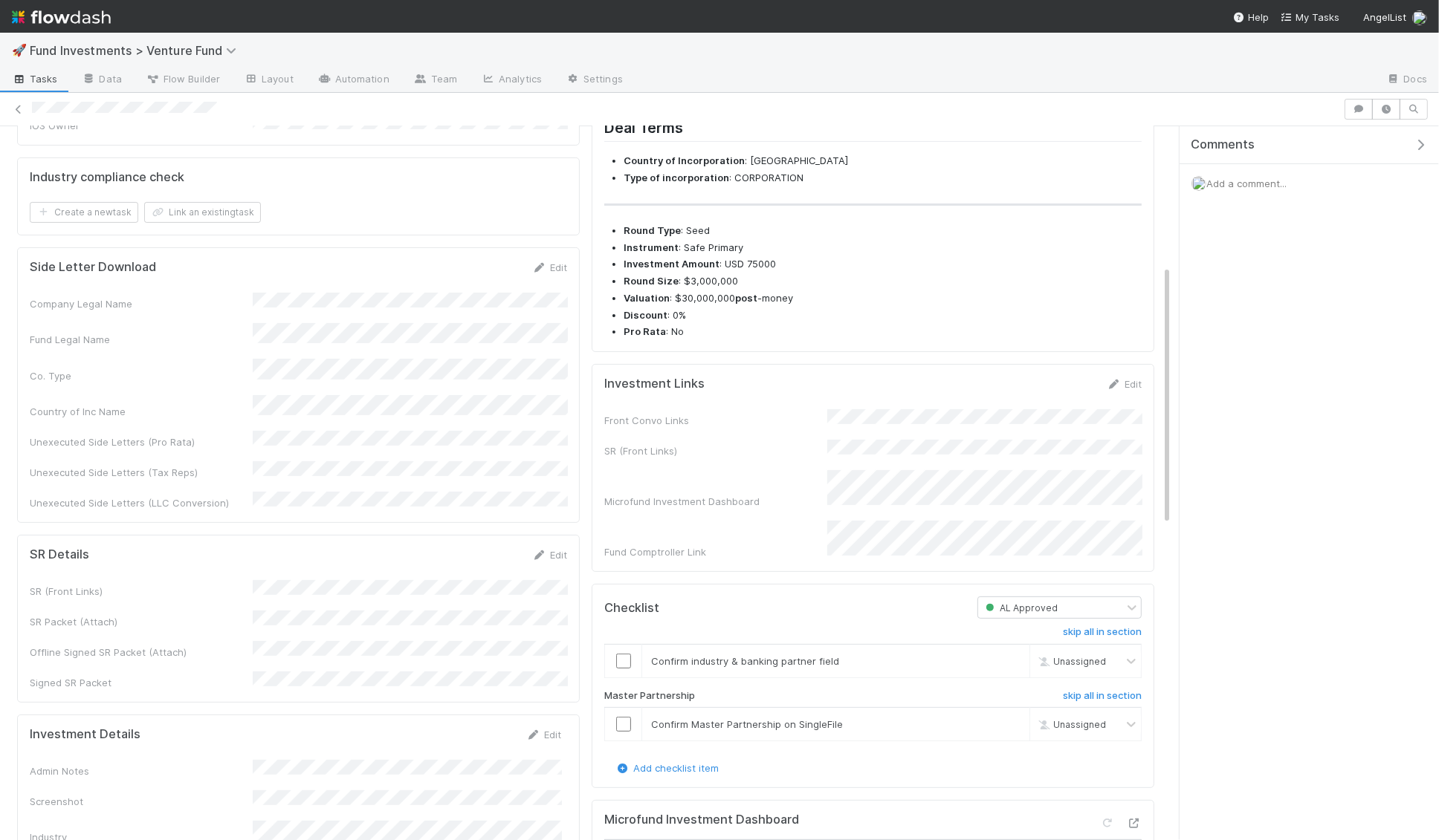
scroll to position [383, 0]
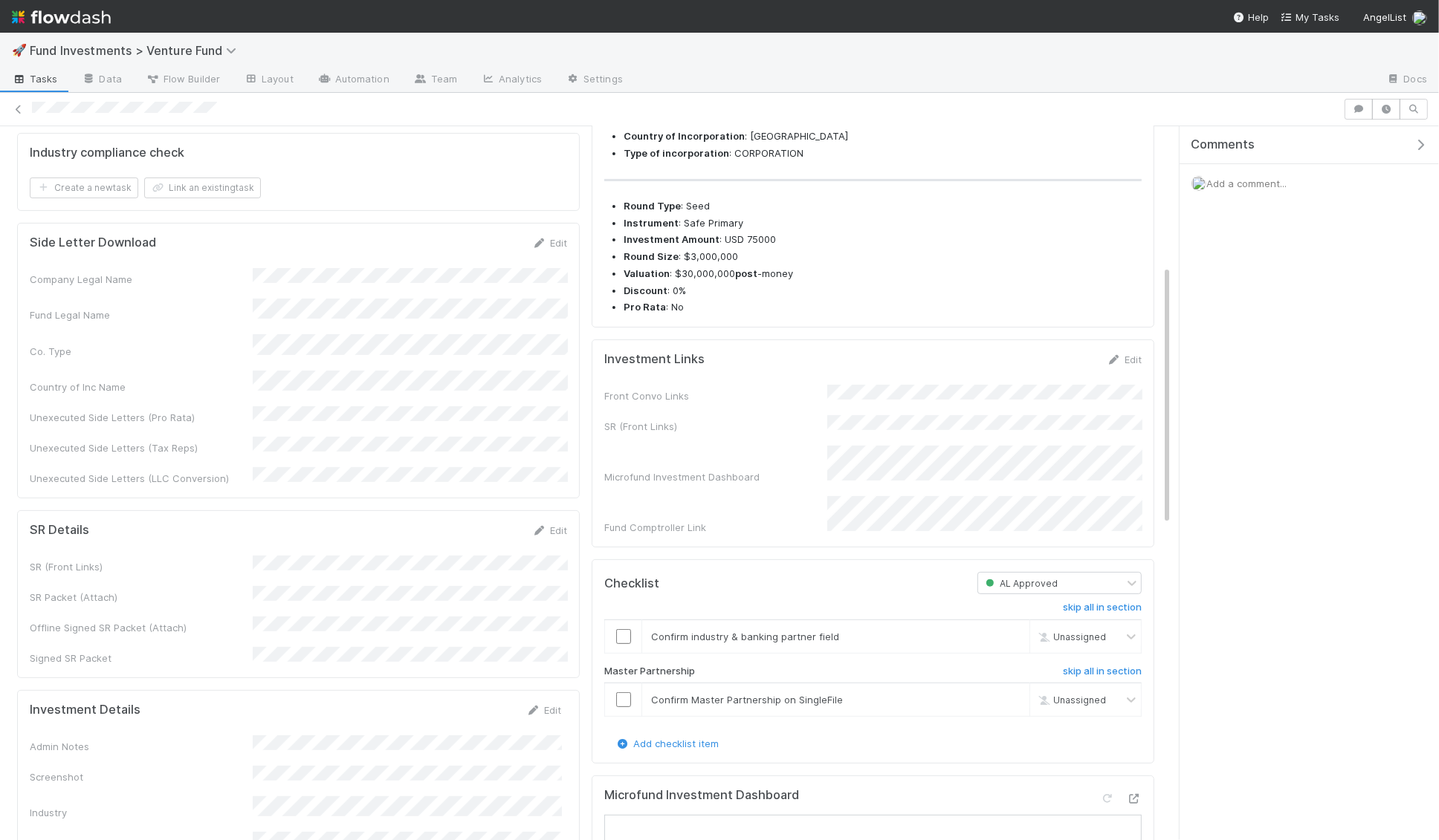
click at [1136, 367] on div "Edit" at bounding box center [1123, 359] width 35 height 14
click at [1126, 365] on link "Edit" at bounding box center [1123, 359] width 35 height 12
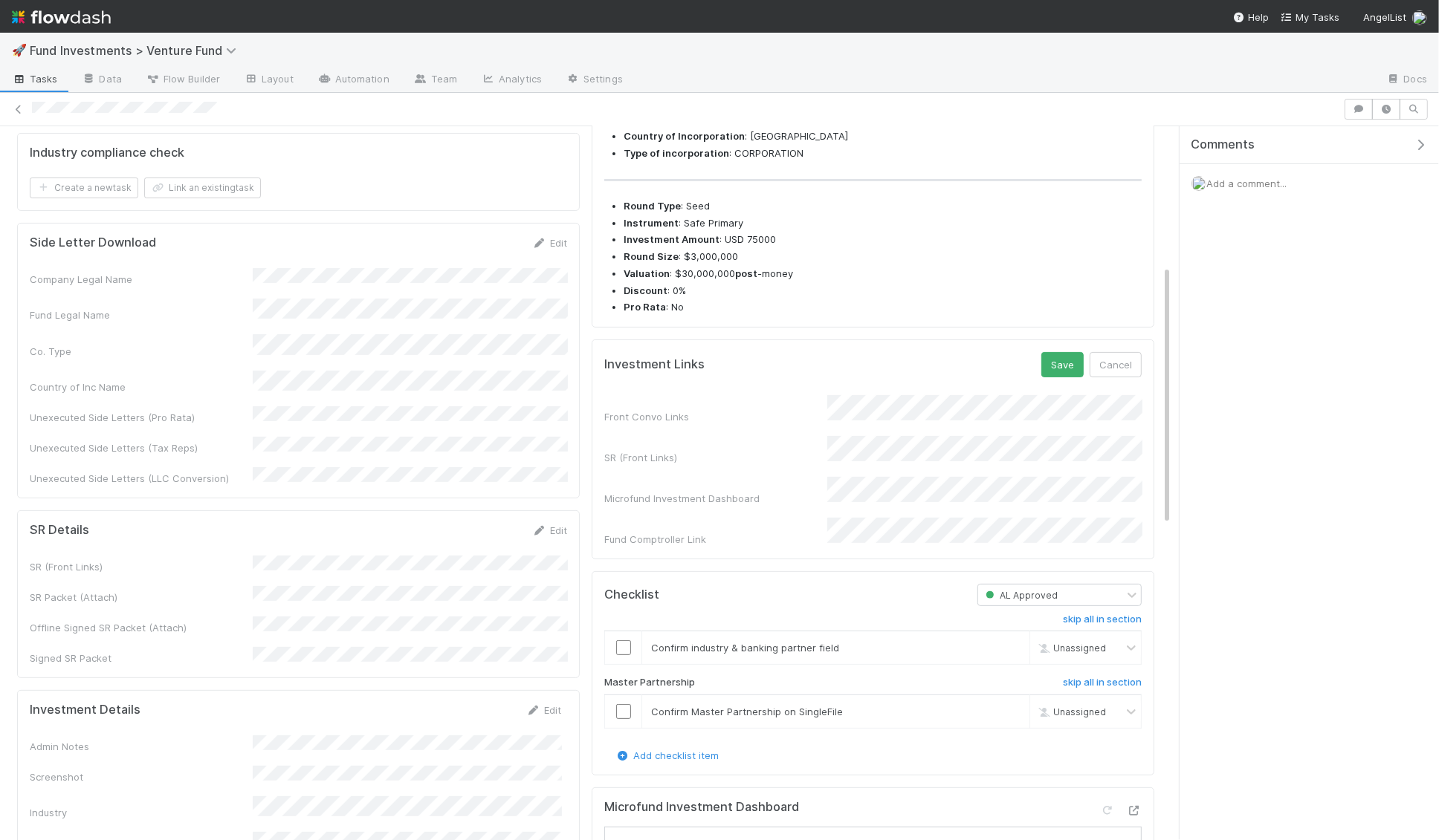
click at [985, 448] on div "Front Convo Links SR (Front Links) Microfund Investment Dashboard Fund Comptrol…" at bounding box center [873, 471] width 537 height 152
click at [1048, 377] on button "Save" at bounding box center [1062, 364] width 43 height 25
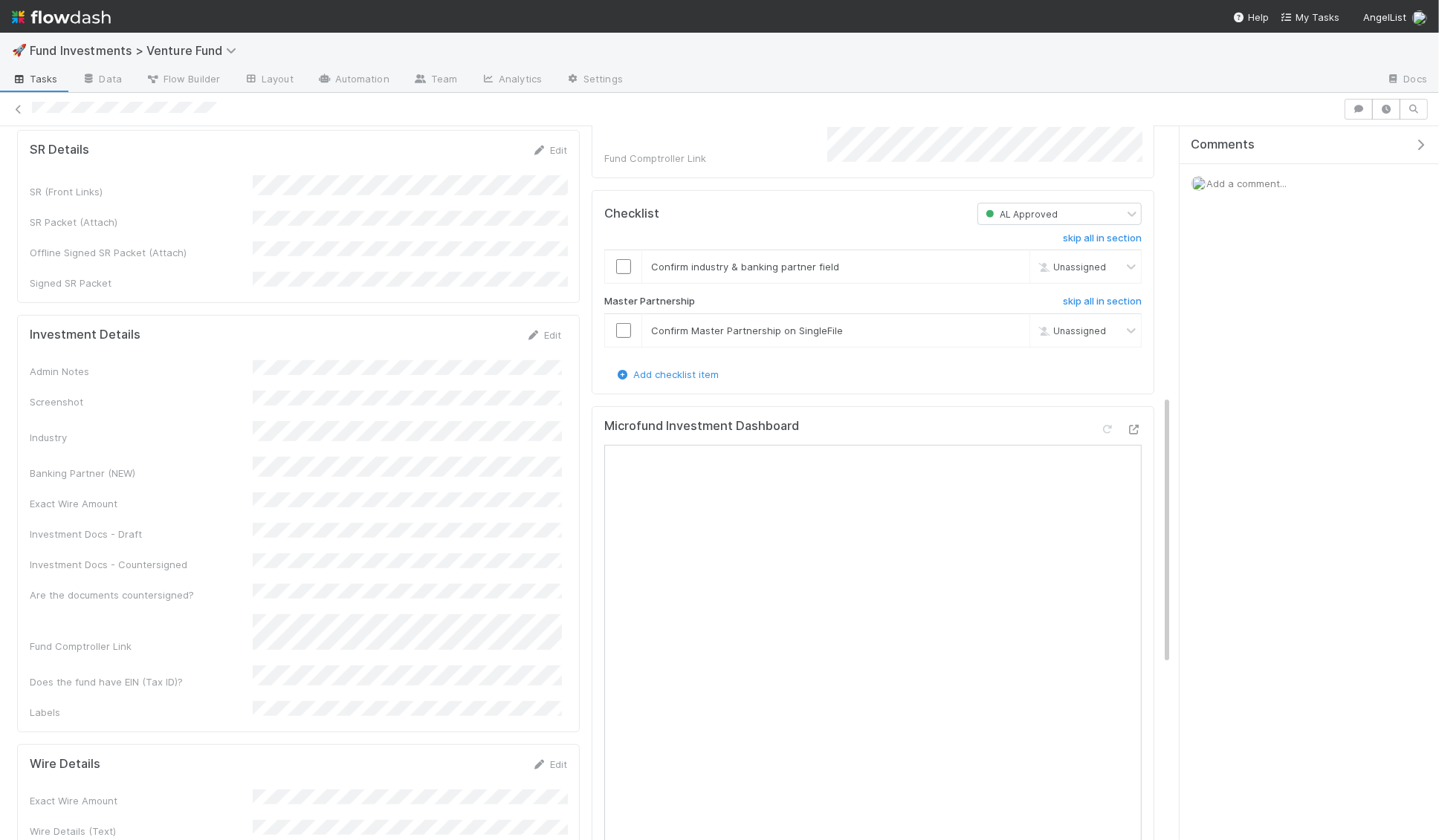
scroll to position [714, 0]
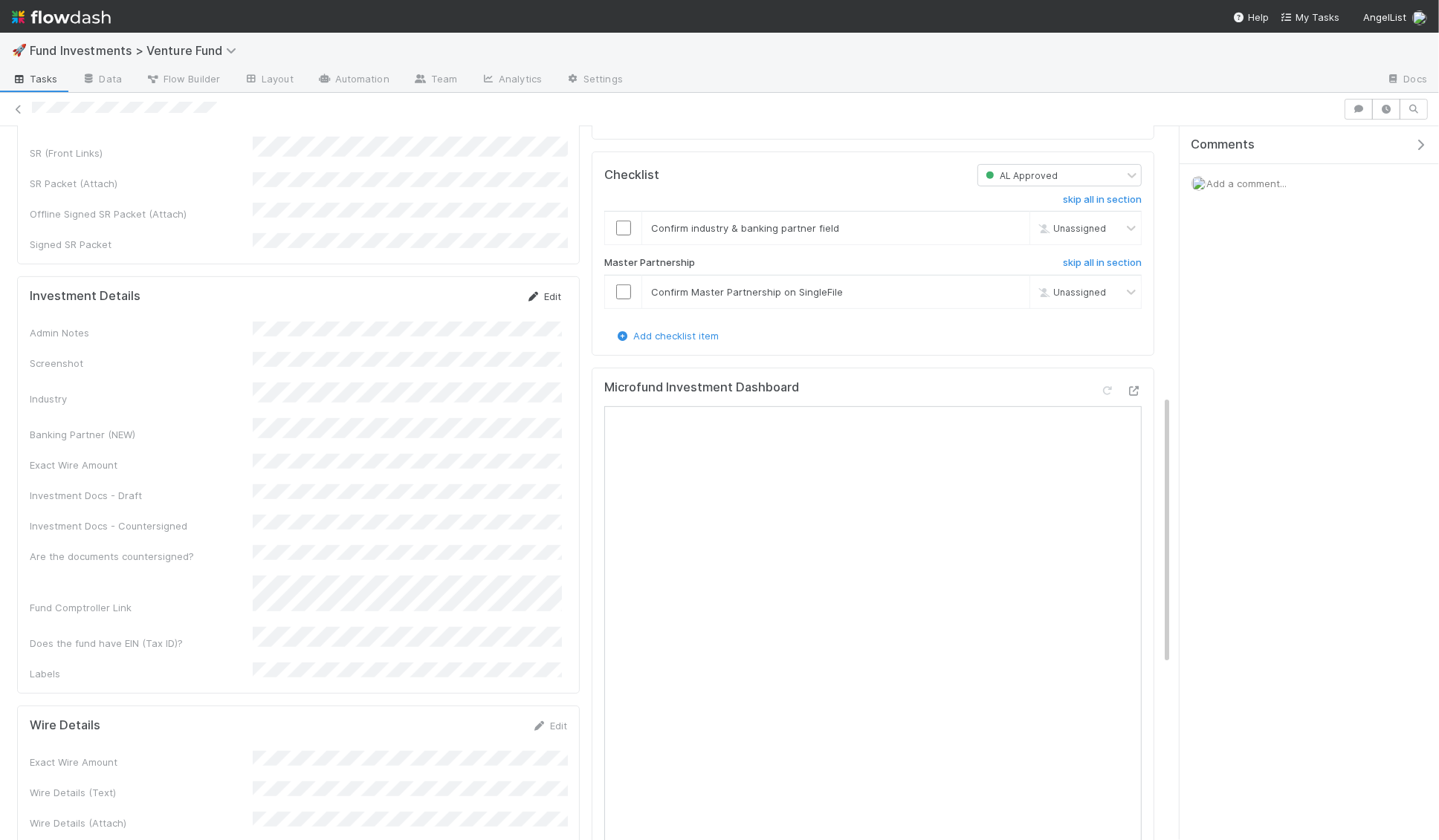
click at [536, 292] on icon at bounding box center [534, 297] width 14 height 10
click at [488, 289] on button "Save" at bounding box center [481, 302] width 43 height 25
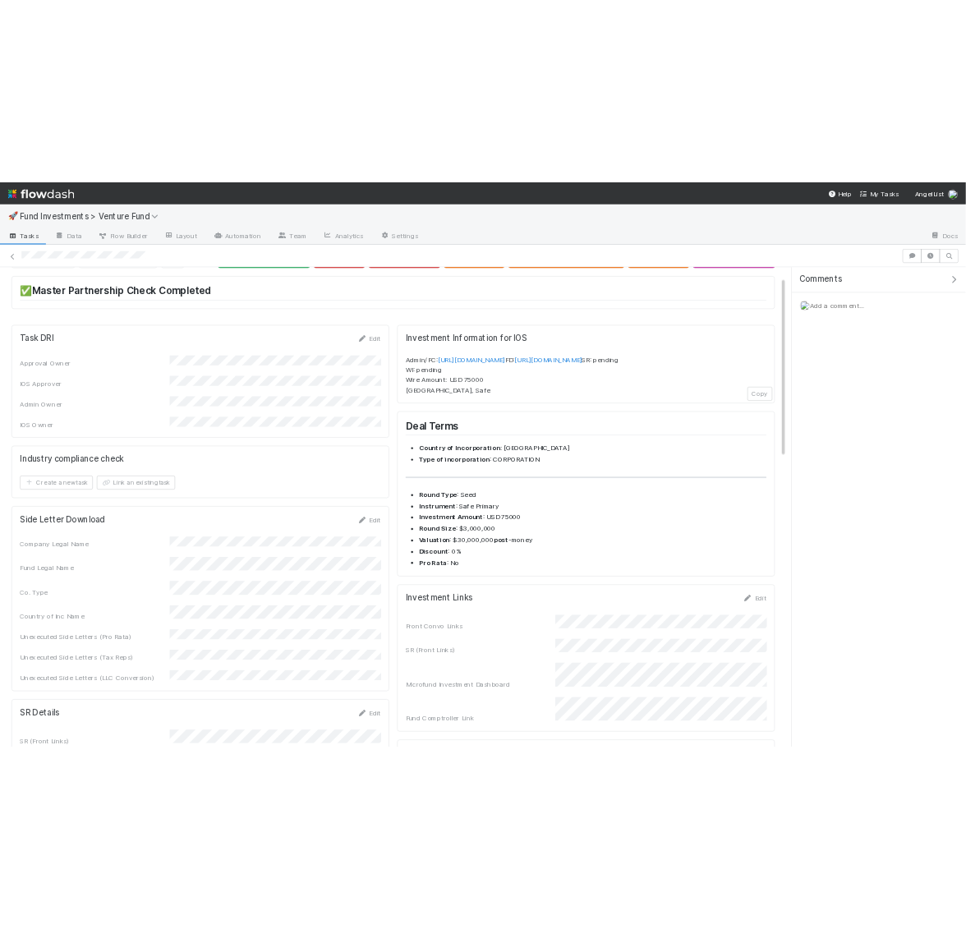
scroll to position [0, 0]
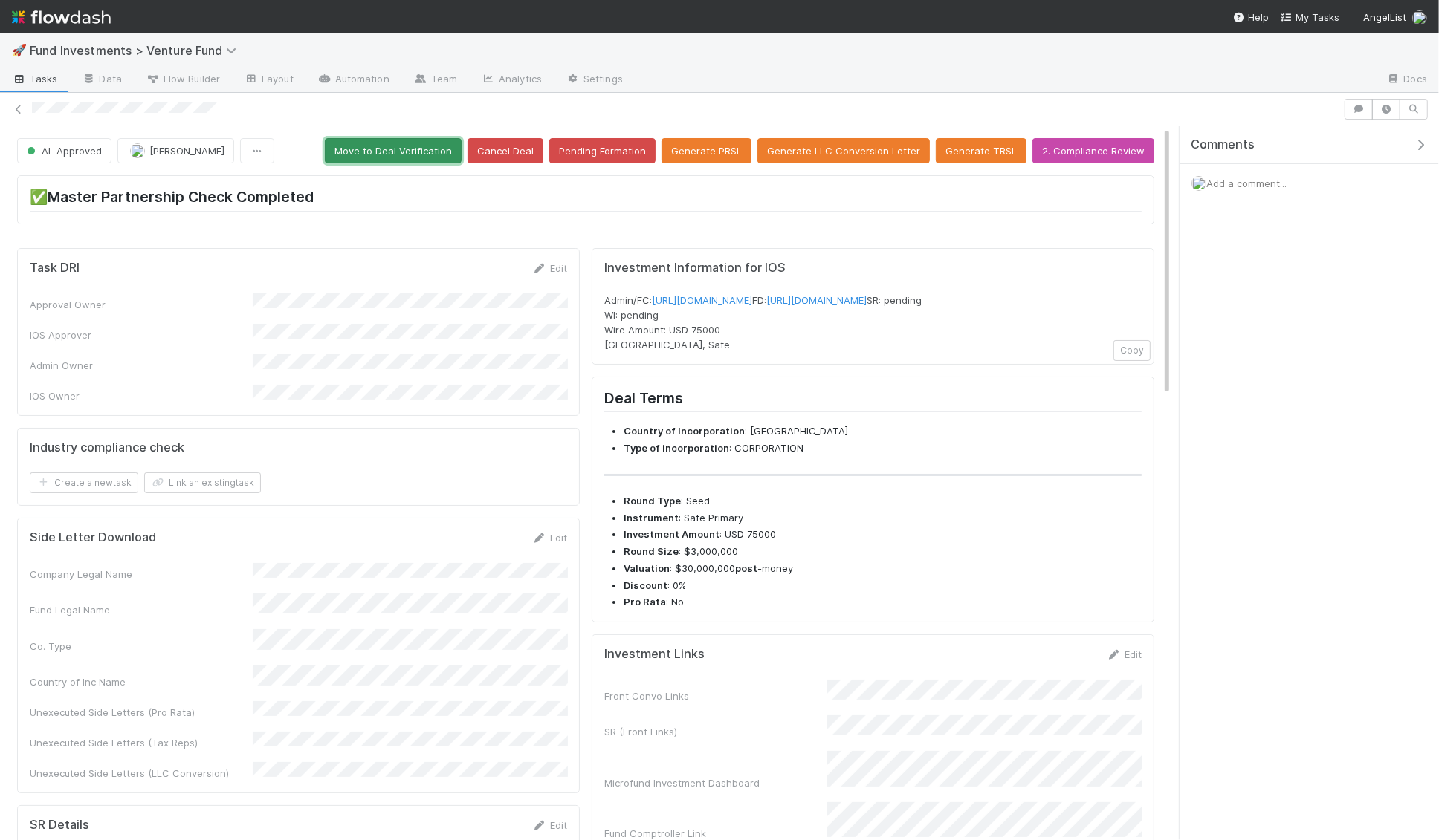
click at [453, 151] on button "Move to Deal Verification" at bounding box center [393, 151] width 137 height 25
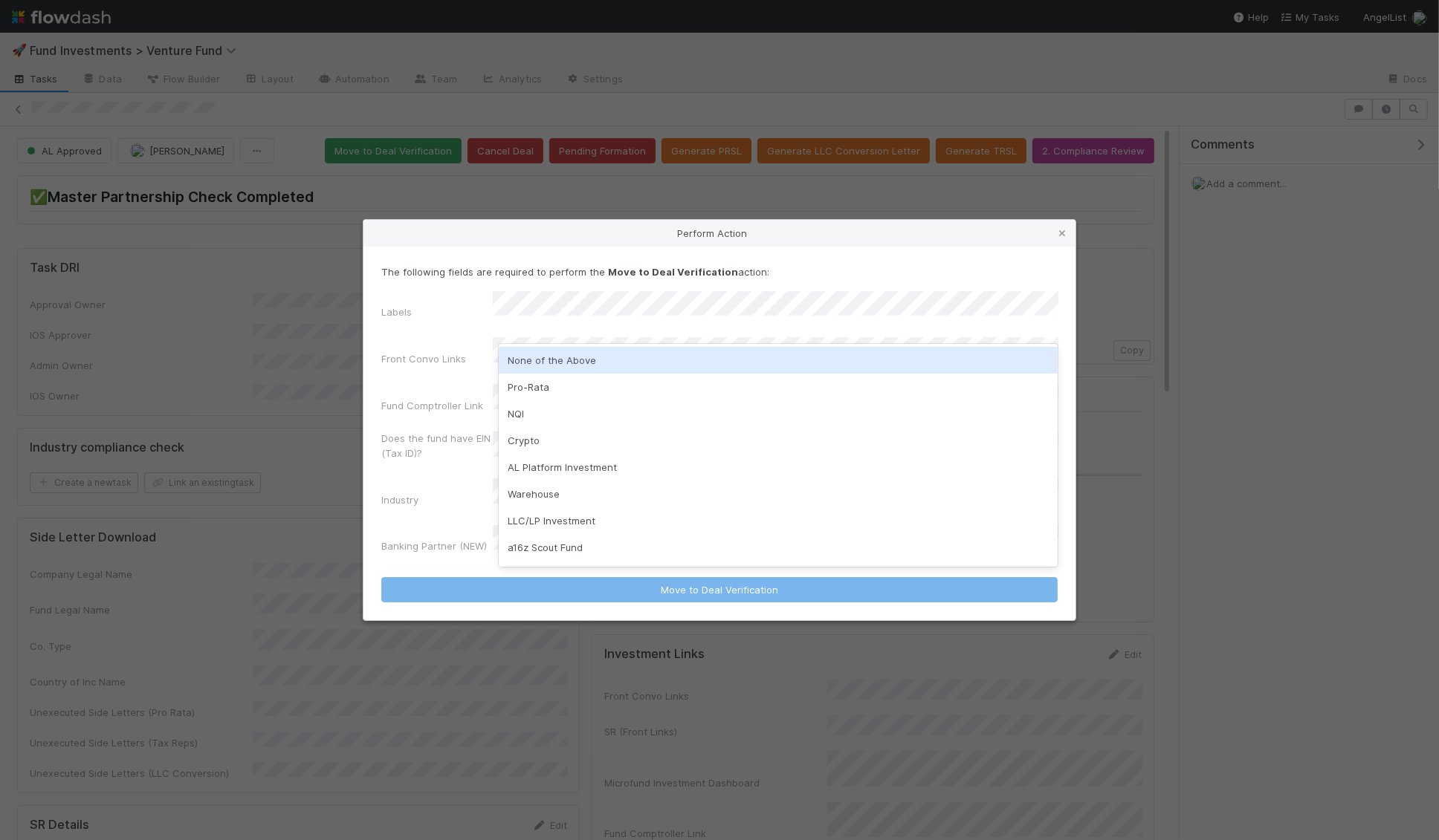
click at [559, 360] on div "None of the Above" at bounding box center [778, 361] width 560 height 27
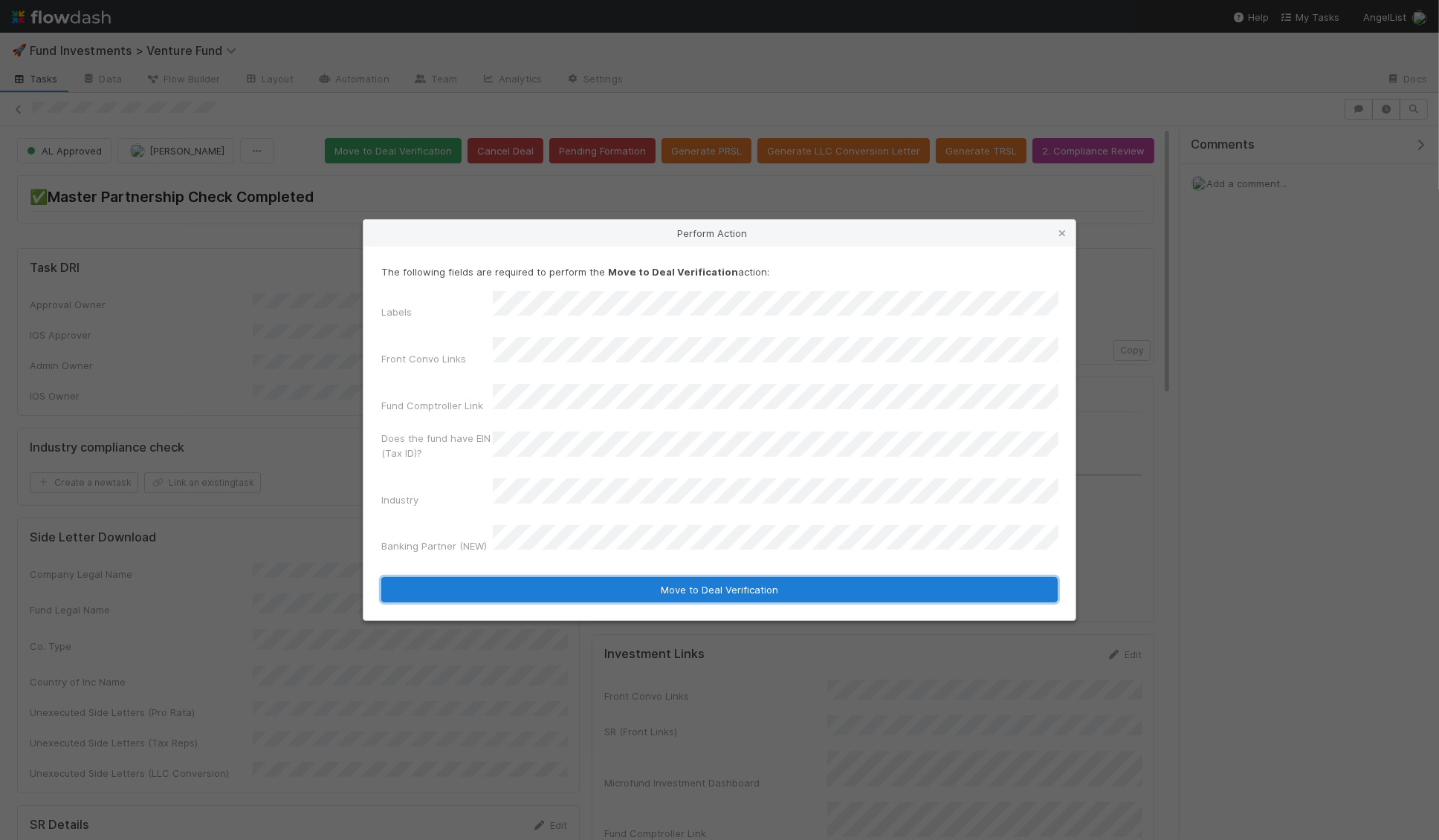
click at [614, 577] on button "Move to Deal Verification" at bounding box center [719, 590] width 677 height 25
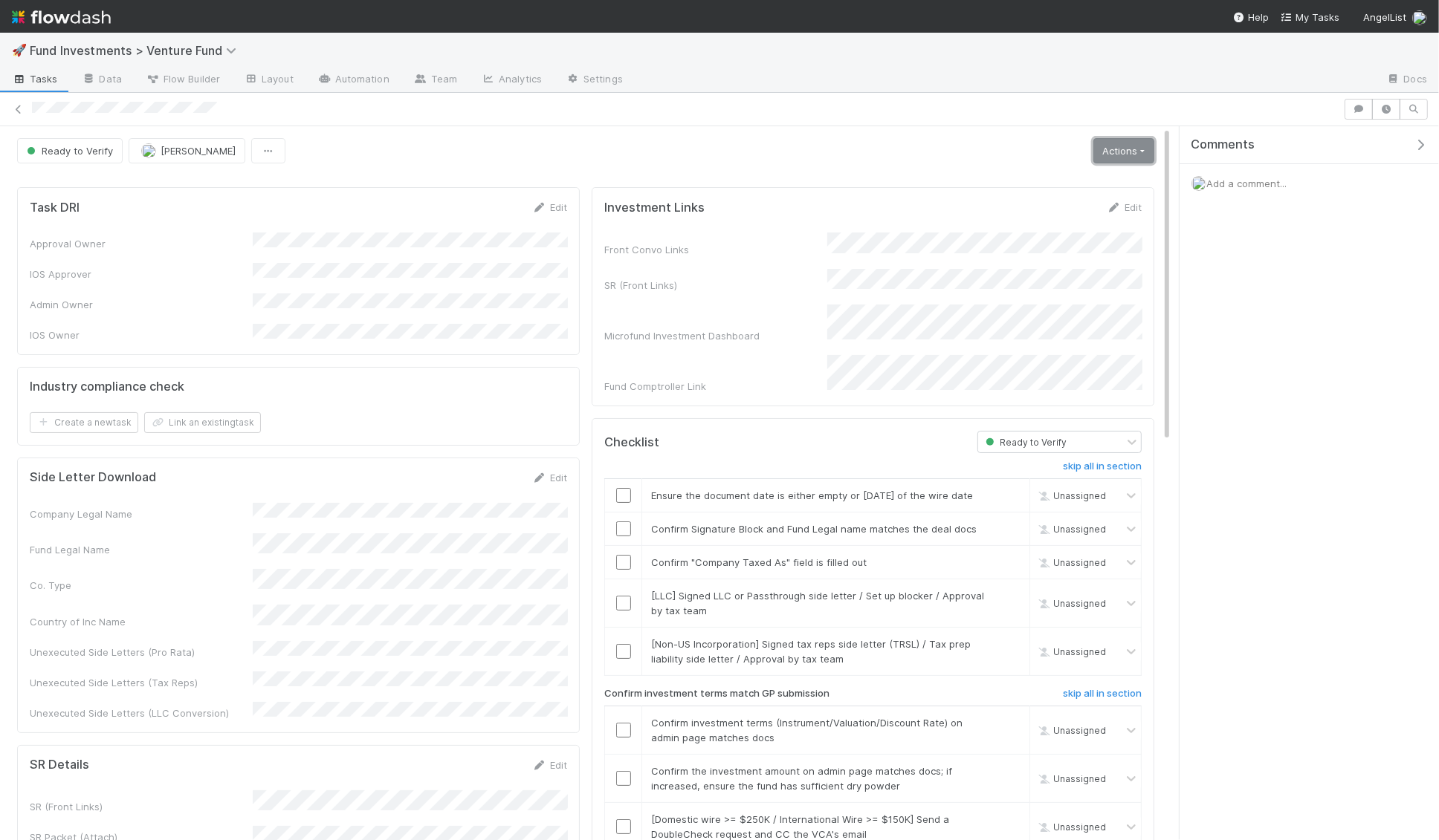
click at [1113, 142] on link "Actions" at bounding box center [1122, 151] width 61 height 25
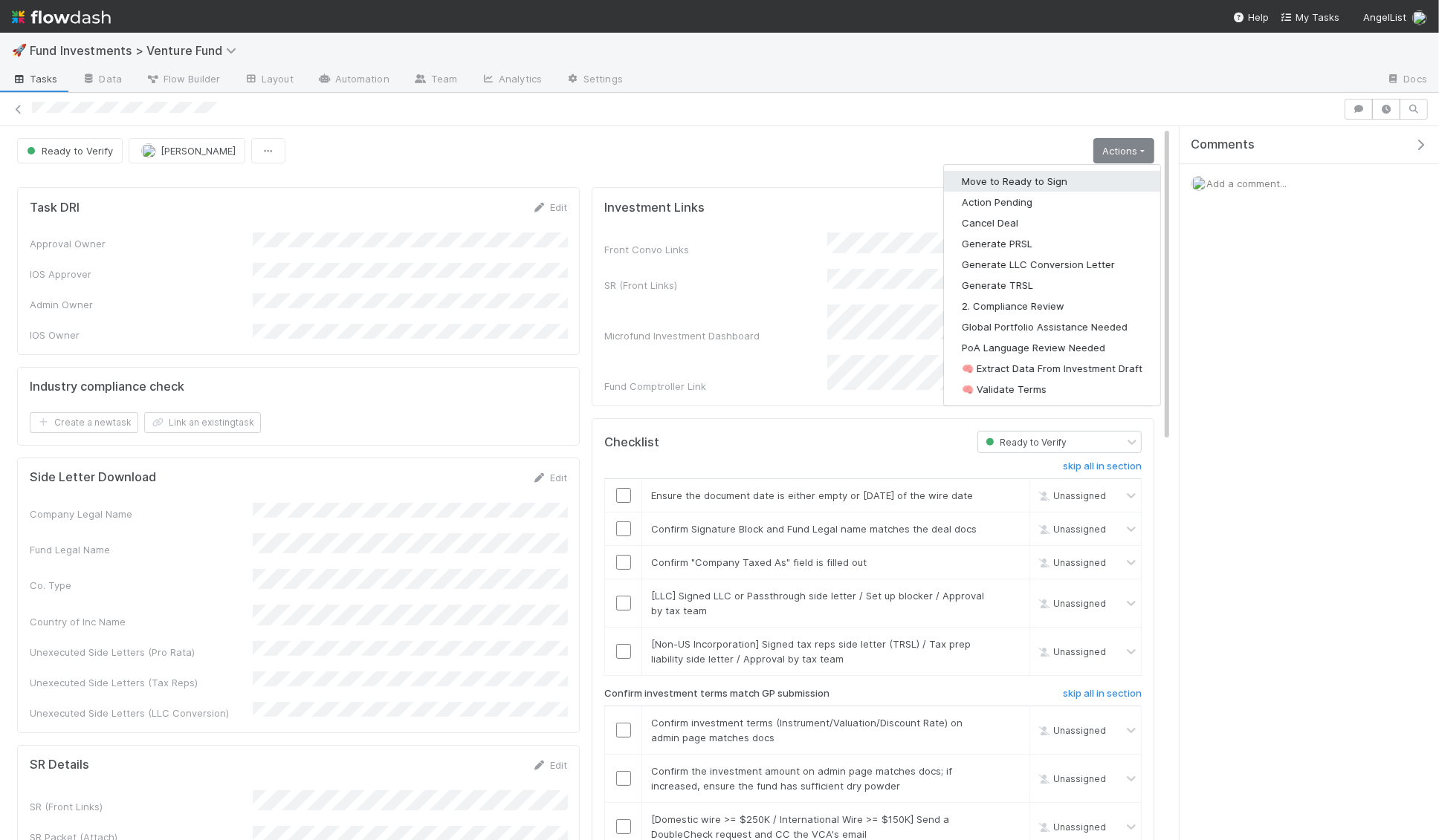
click at [1092, 180] on button "Move to Ready to Sign" at bounding box center [1051, 181] width 216 height 21
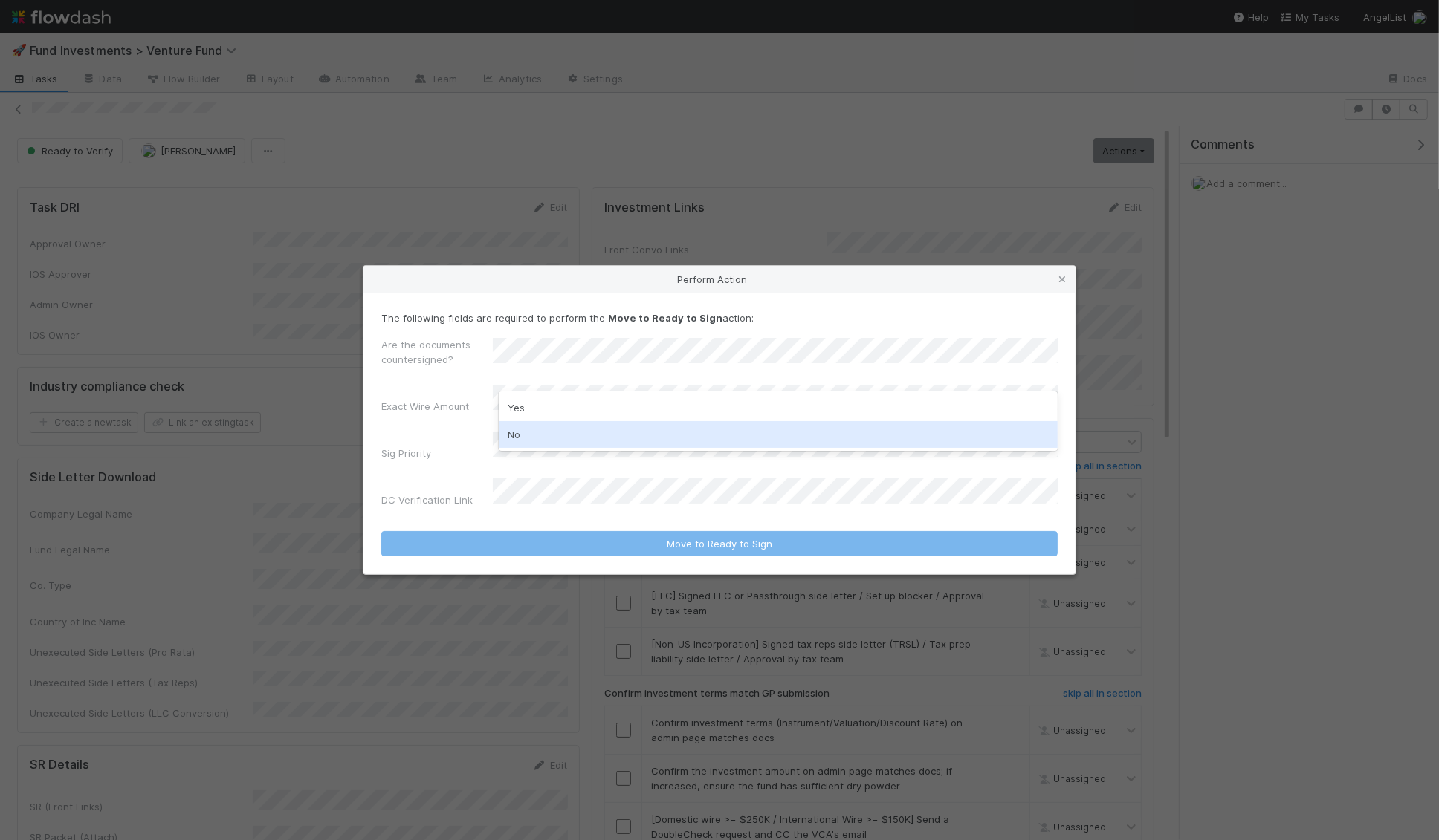
click at [535, 437] on div "No" at bounding box center [778, 435] width 560 height 27
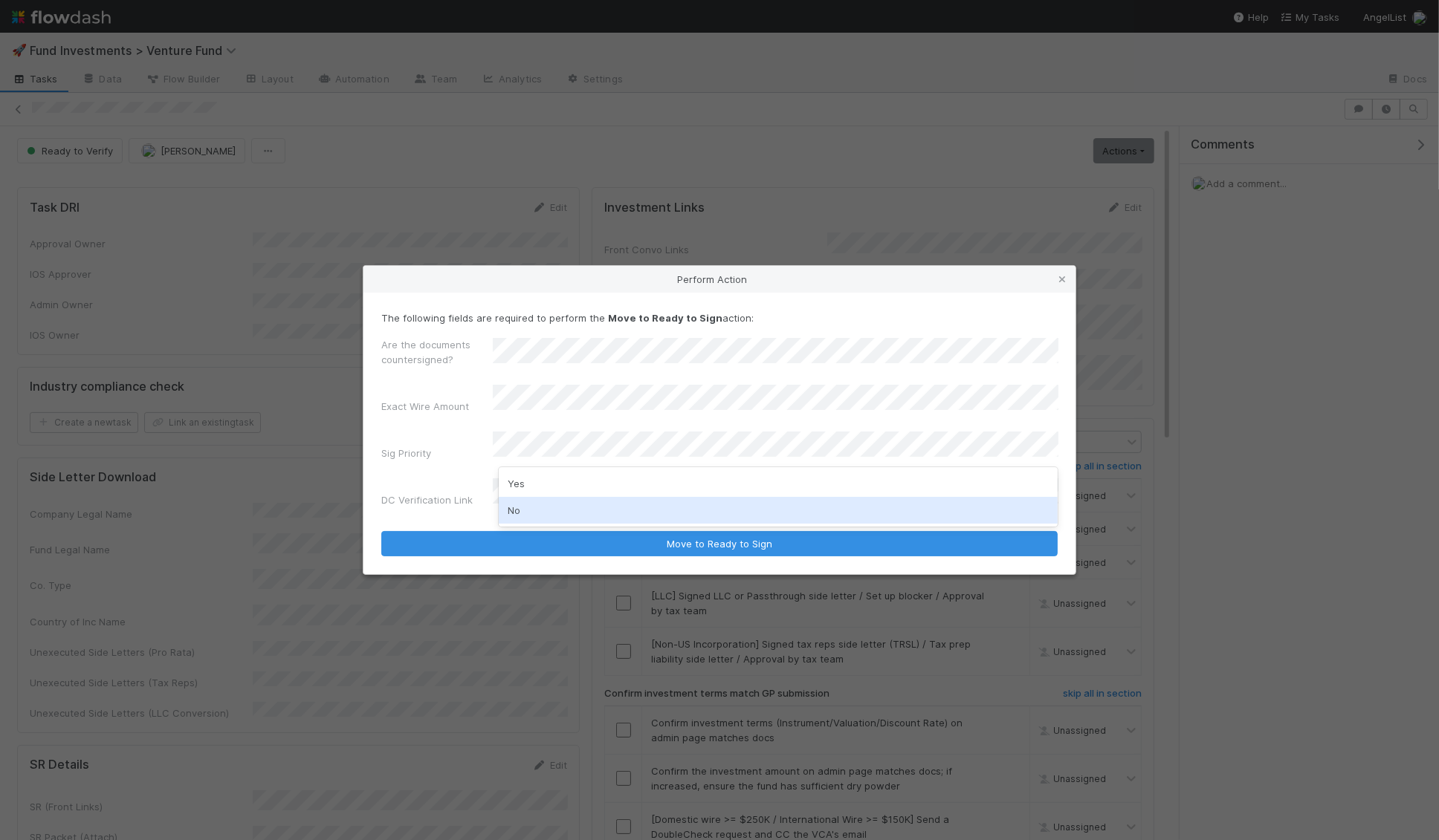
click at [515, 514] on div "No" at bounding box center [778, 511] width 560 height 27
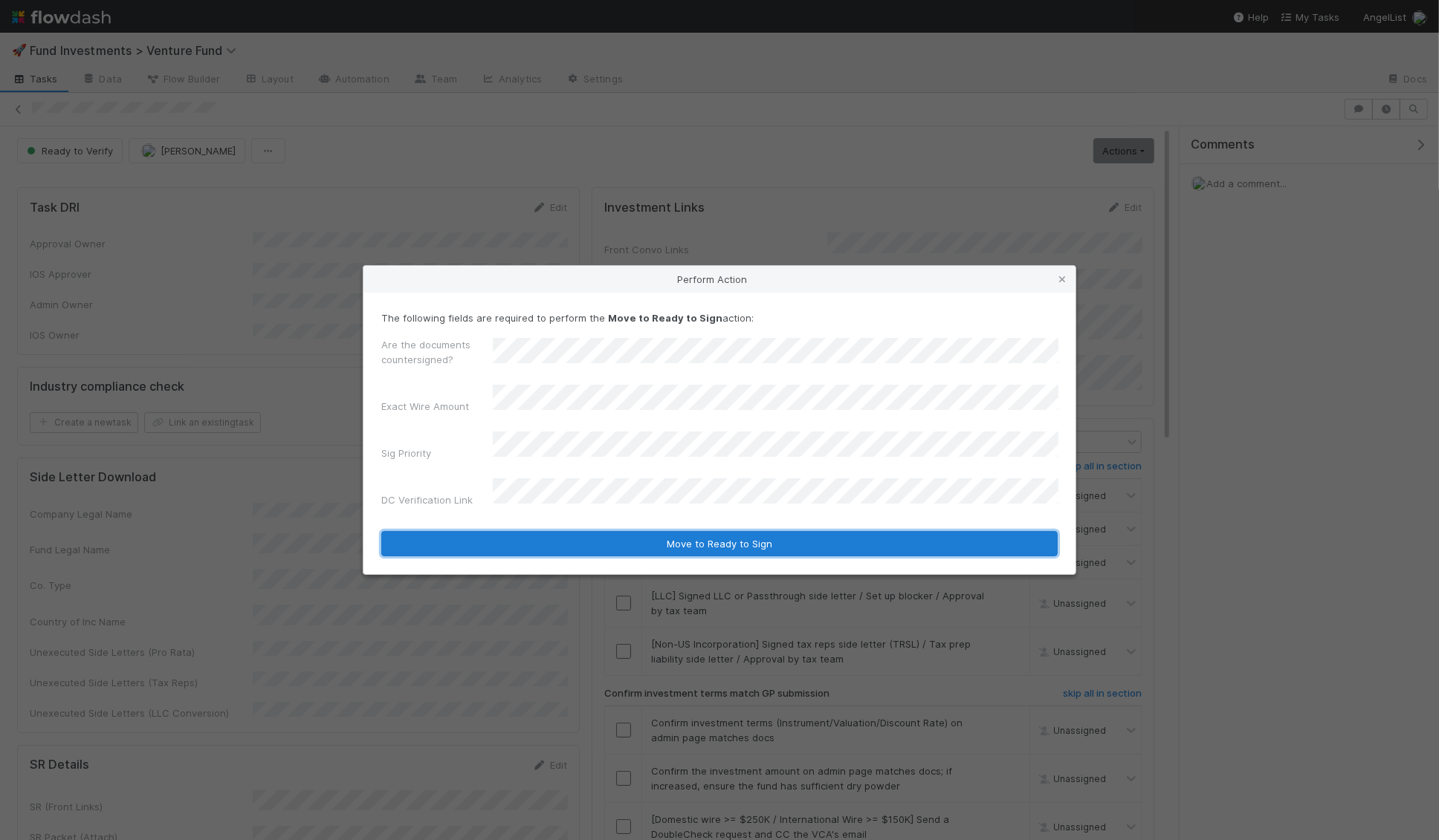
click at [551, 531] on button "Move to Ready to Sign" at bounding box center [719, 543] width 677 height 25
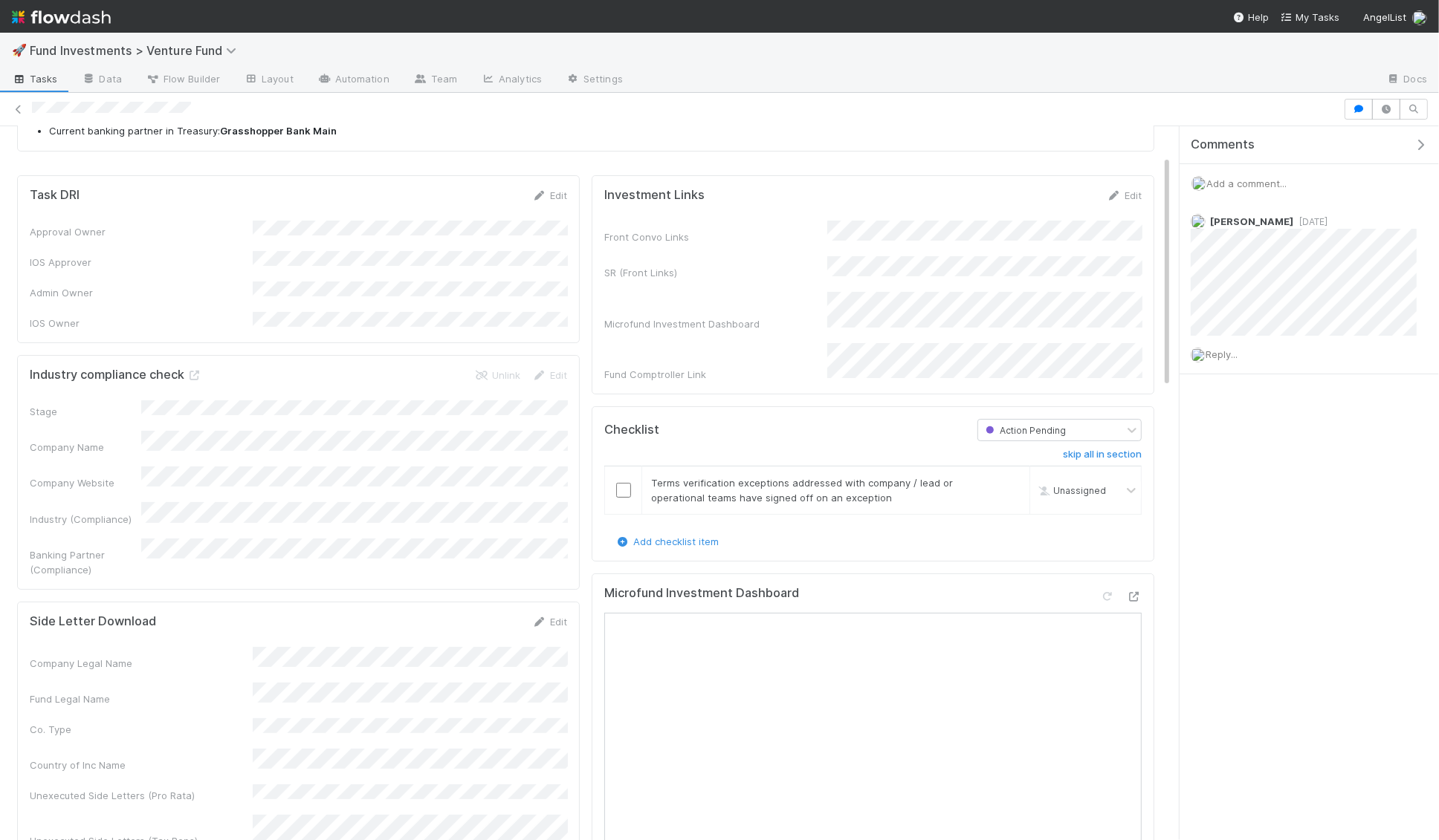
scroll to position [123, 0]
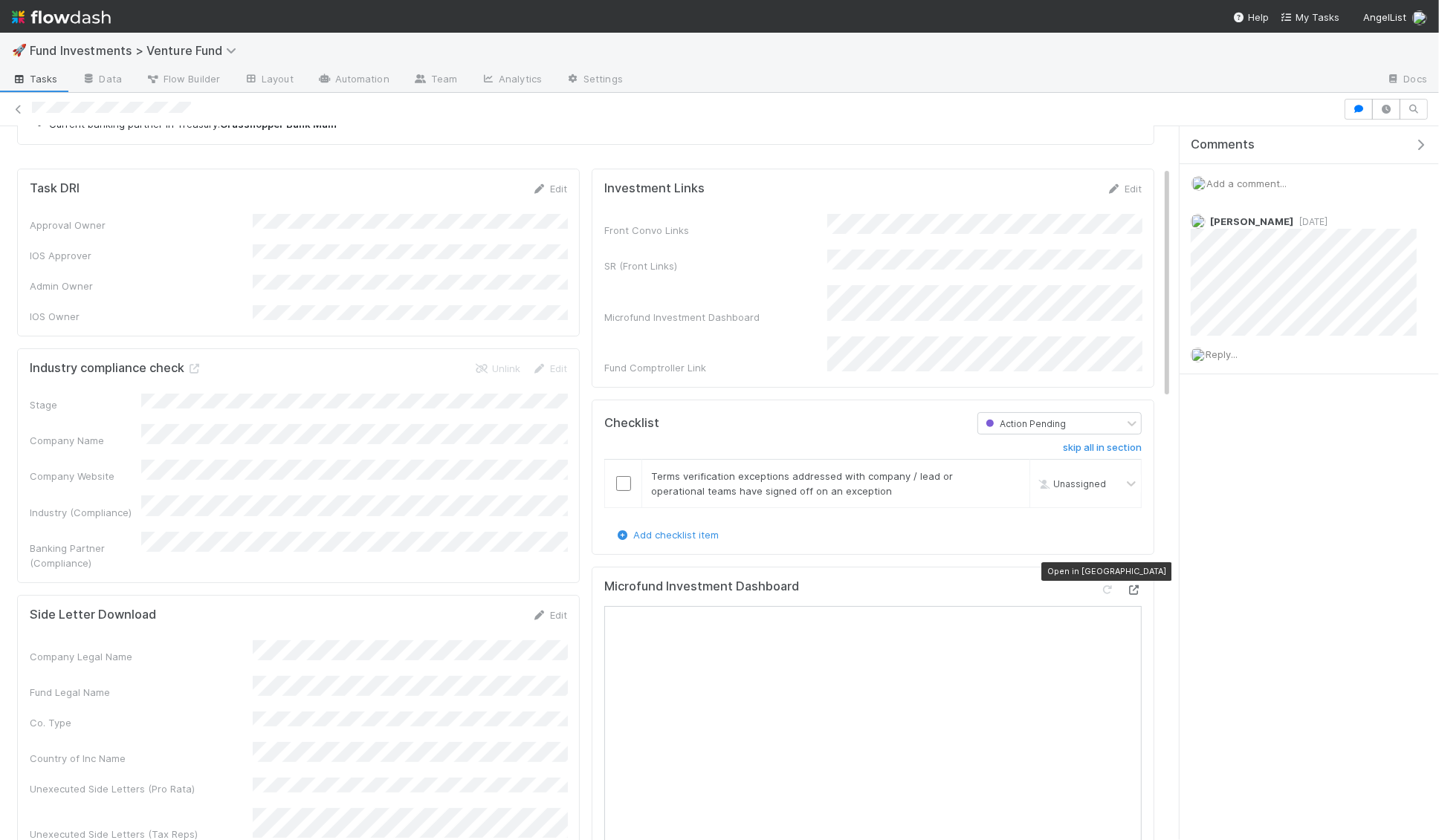
click at [1134, 585] on icon at bounding box center [1133, 590] width 14 height 10
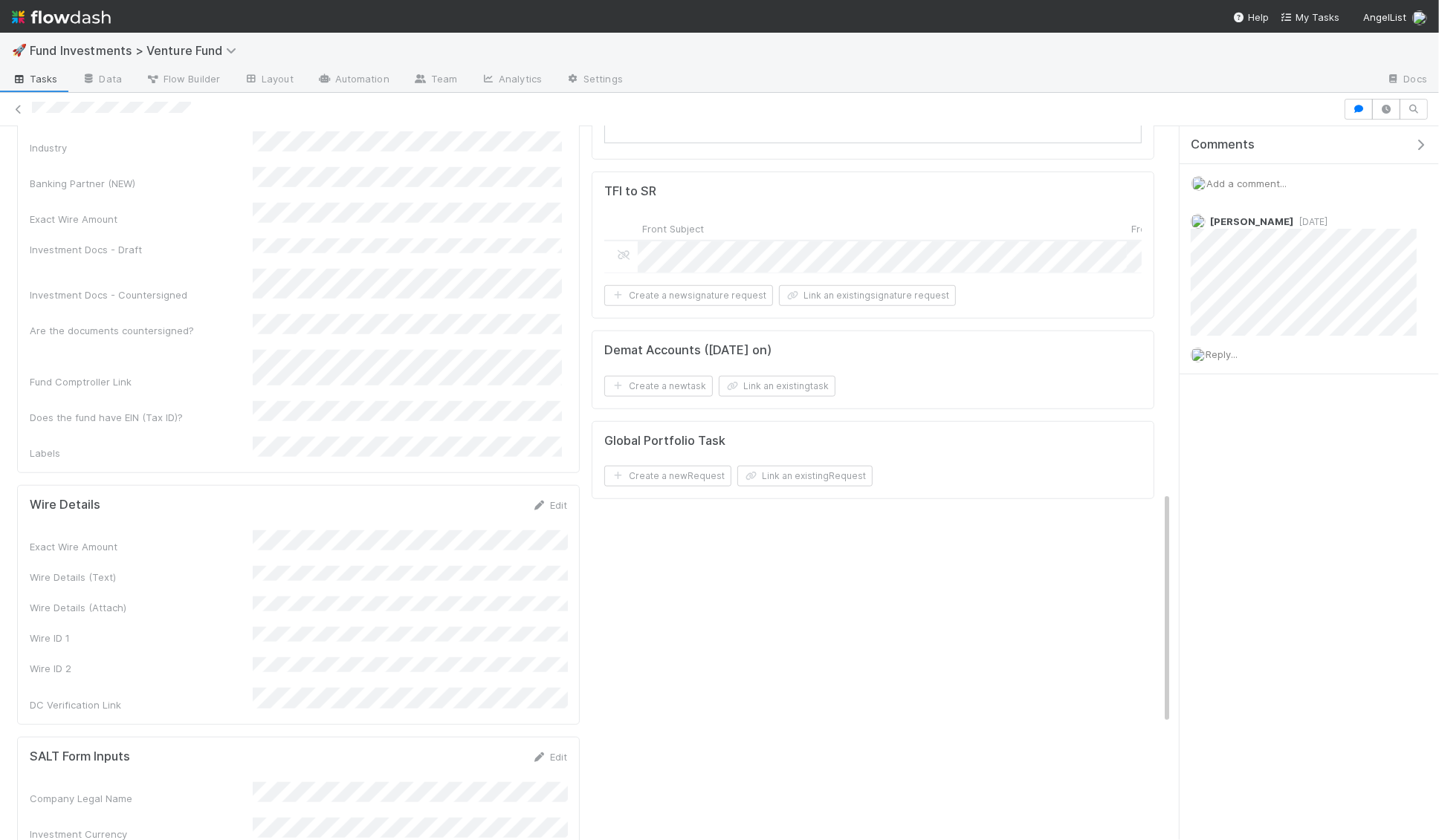
scroll to position [1298, 0]
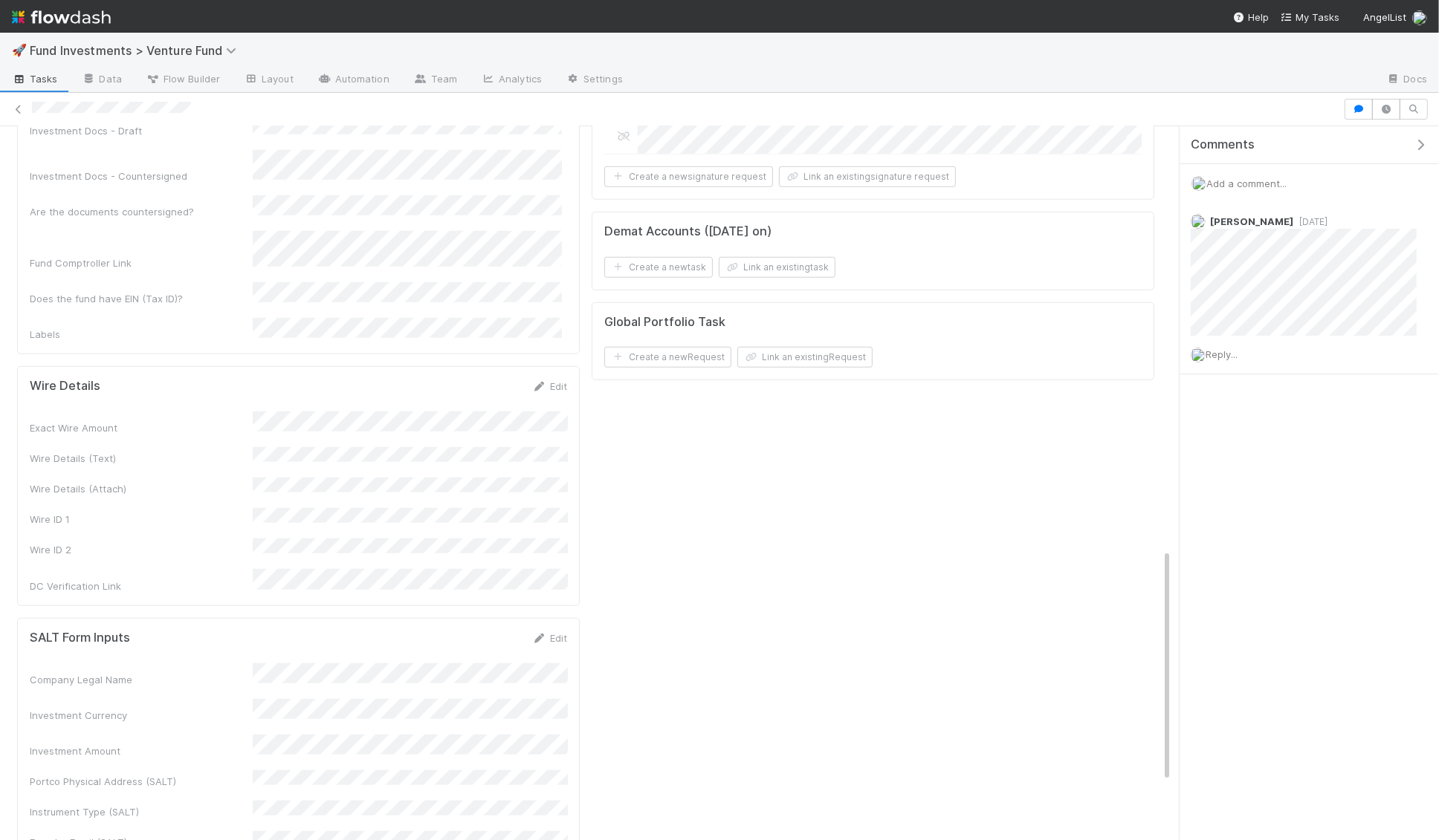
click at [1425, 143] on icon "button" at bounding box center [1420, 145] width 14 height 12
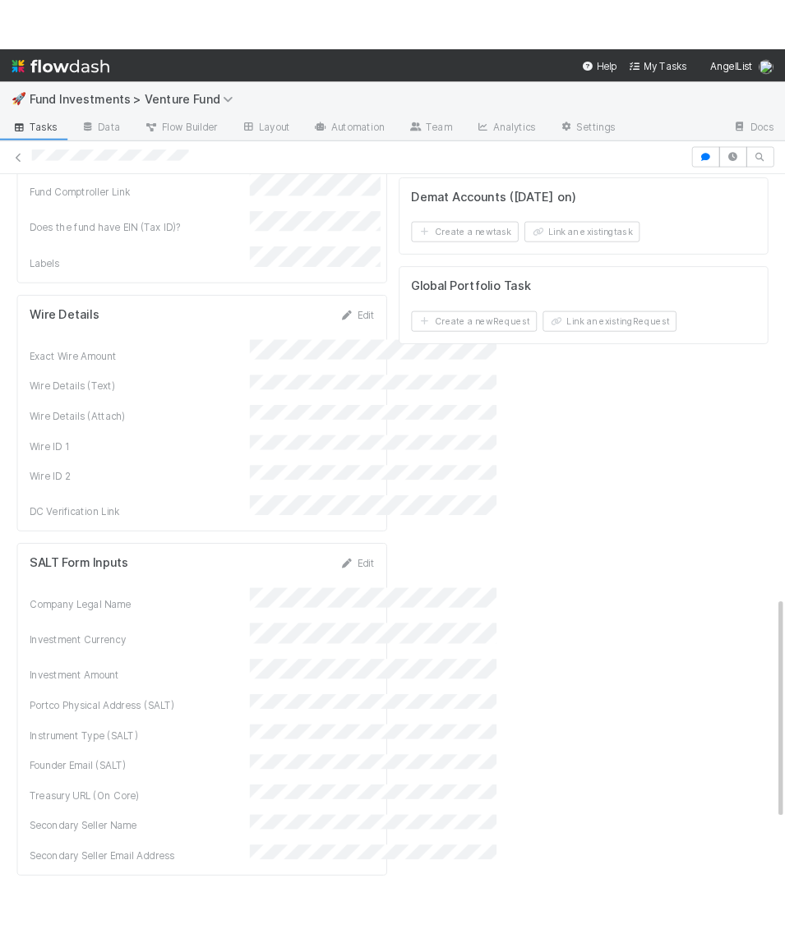
scroll to position [1798, 0]
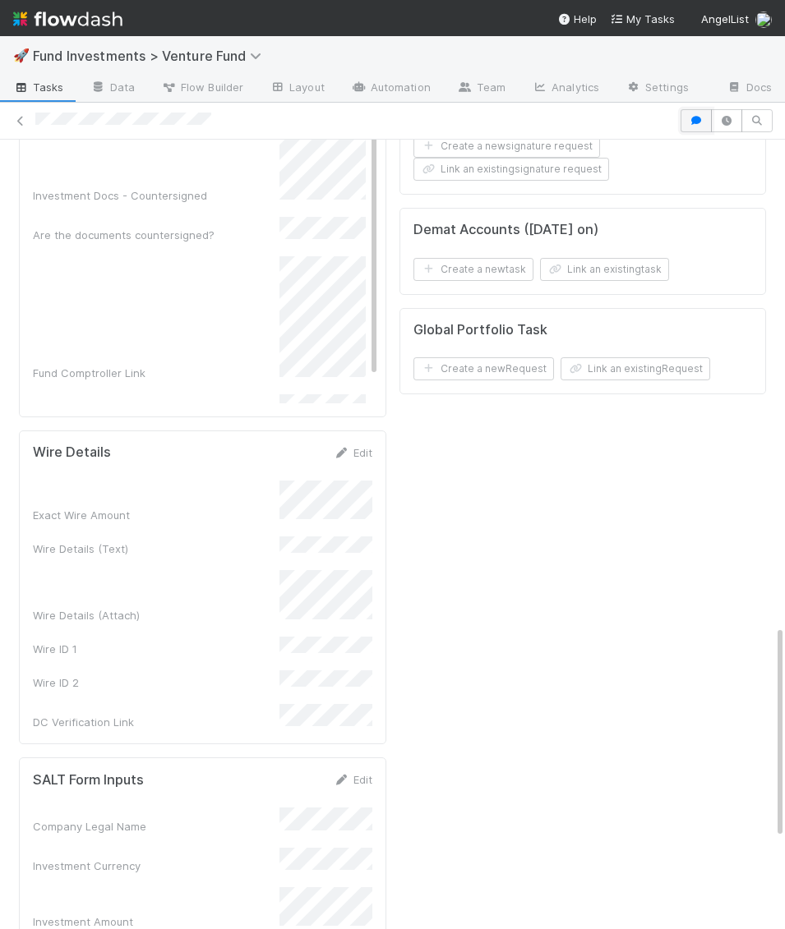
click at [686, 117] on button "button" at bounding box center [695, 120] width 31 height 23
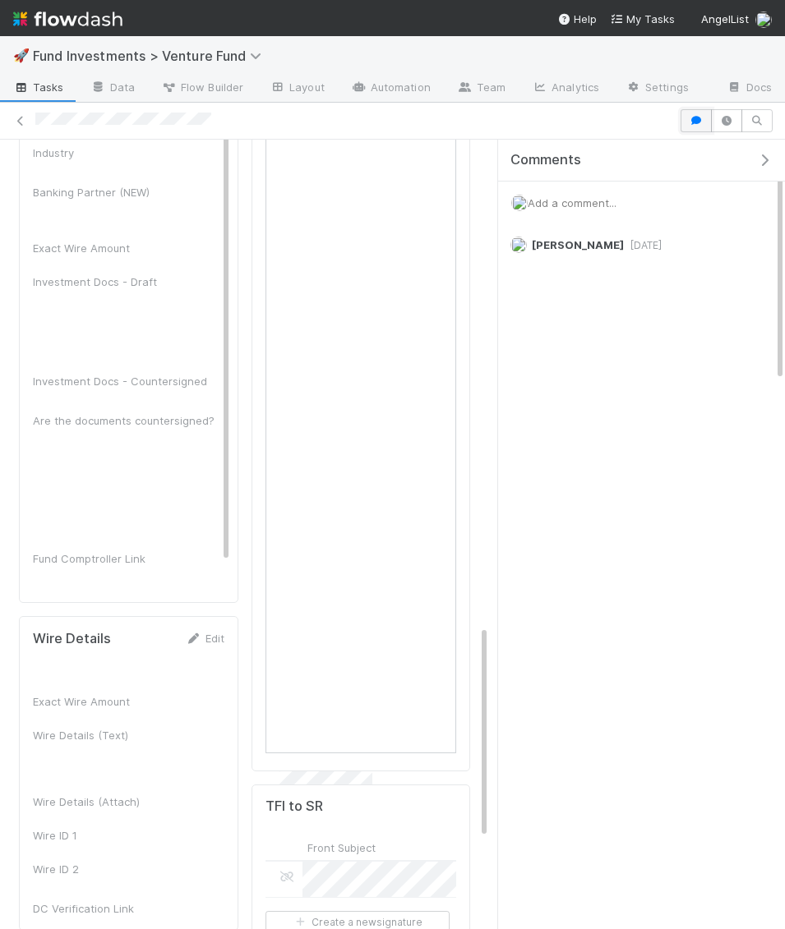
scroll to position [7451, 0]
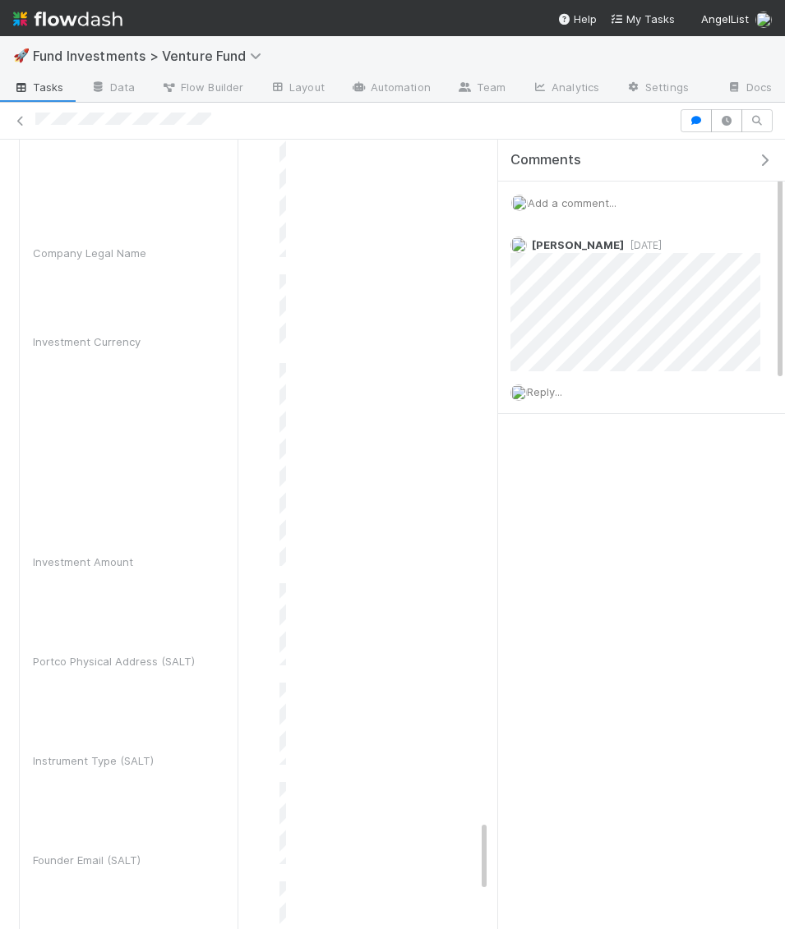
click at [763, 163] on icon "button" at bounding box center [764, 160] width 16 height 13
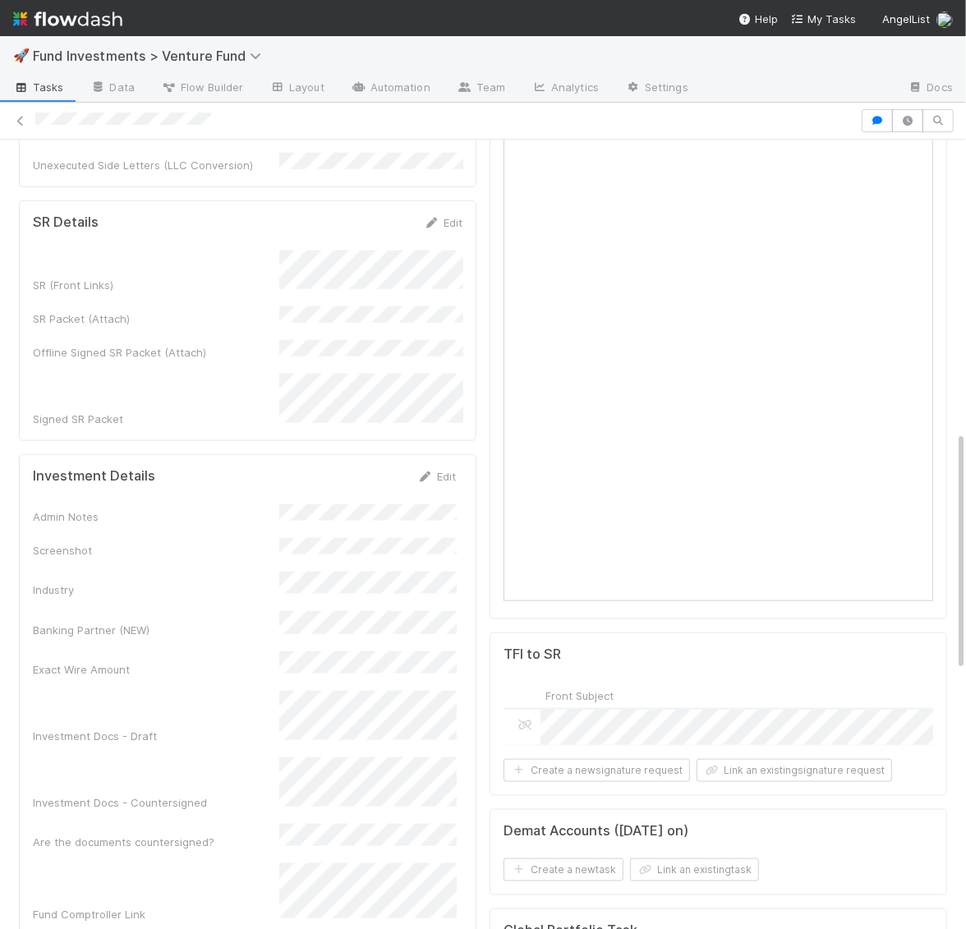
scroll to position [932, 0]
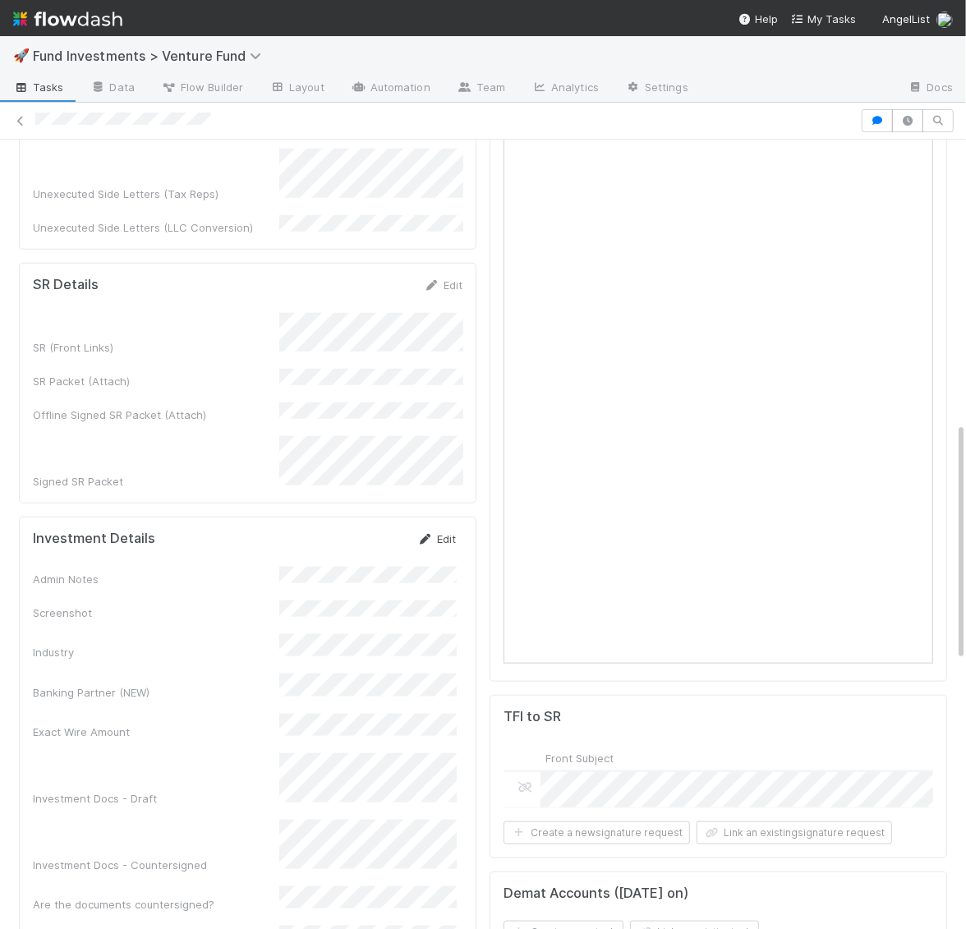
click at [449, 532] on link "Edit" at bounding box center [436, 538] width 39 height 13
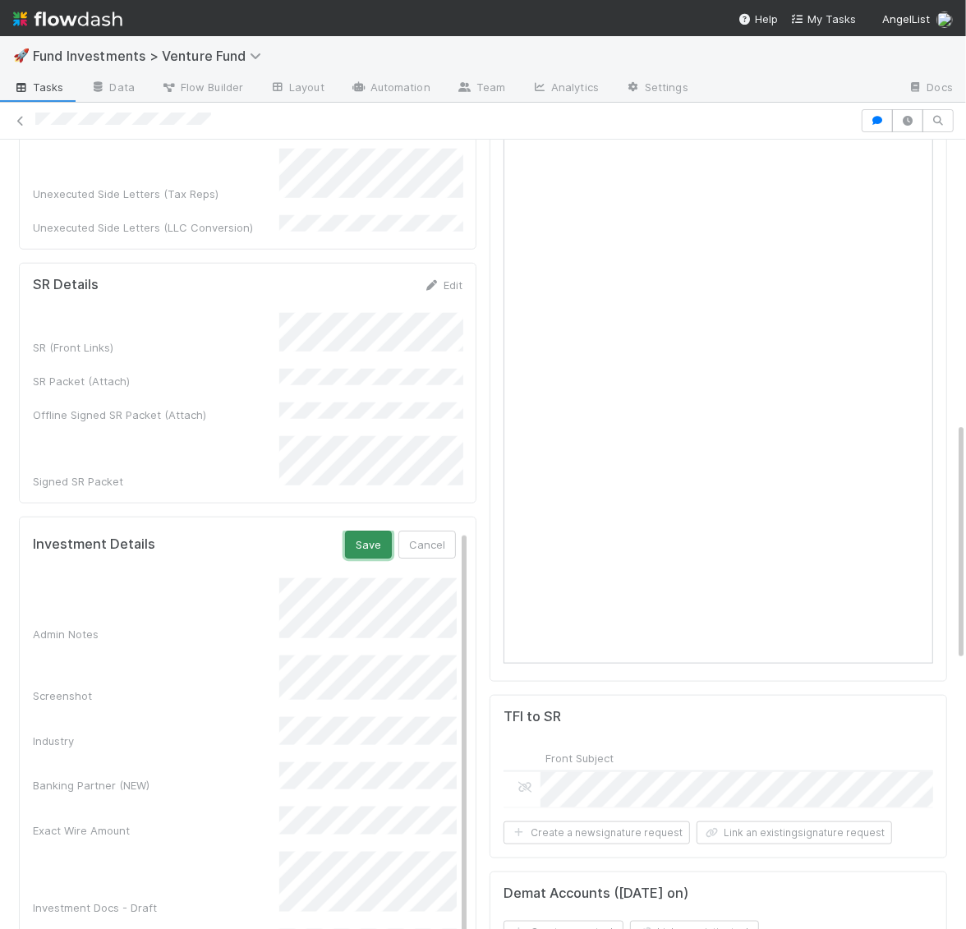
click at [374, 531] on button "Save" at bounding box center [368, 545] width 47 height 28
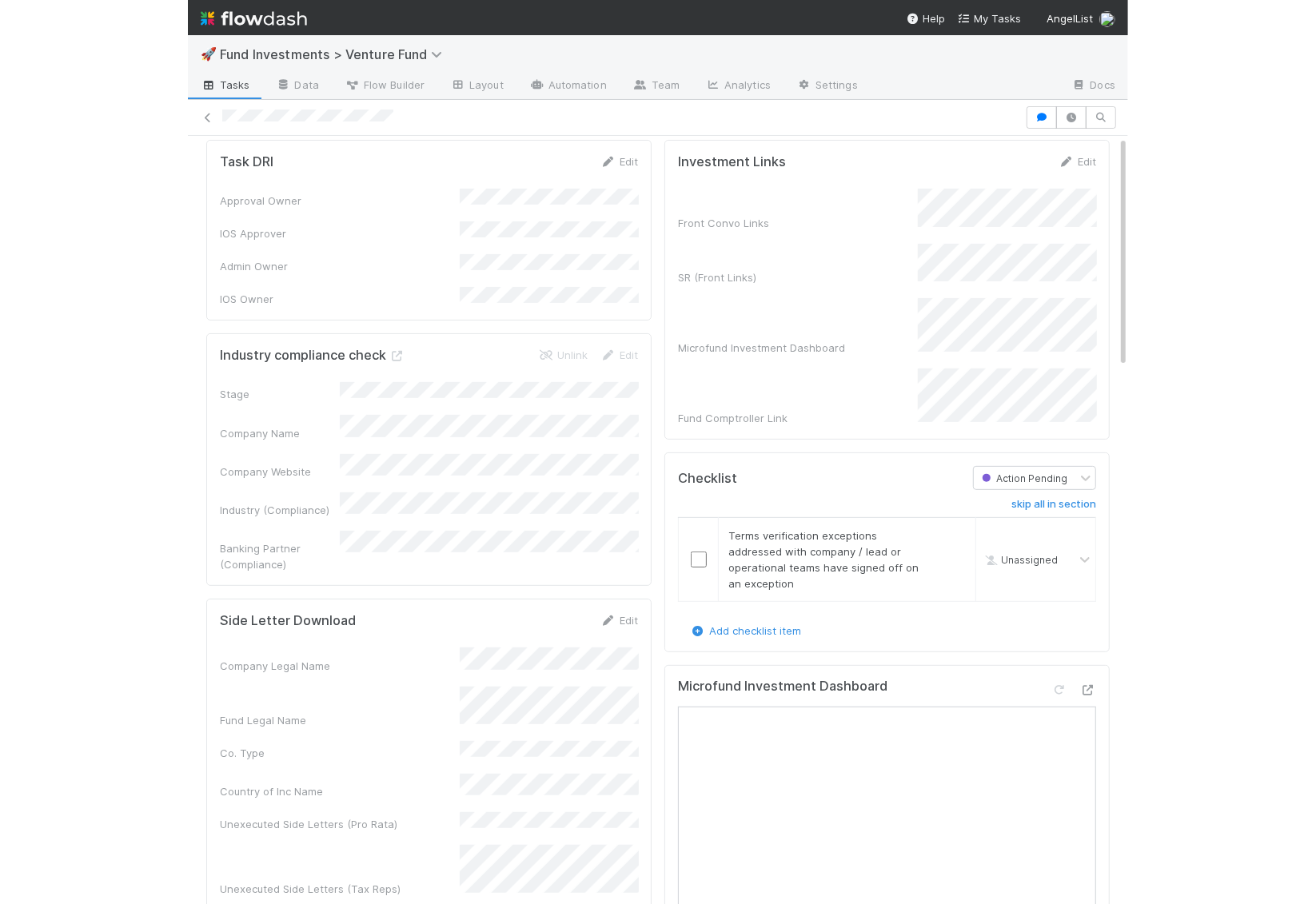
scroll to position [0, 0]
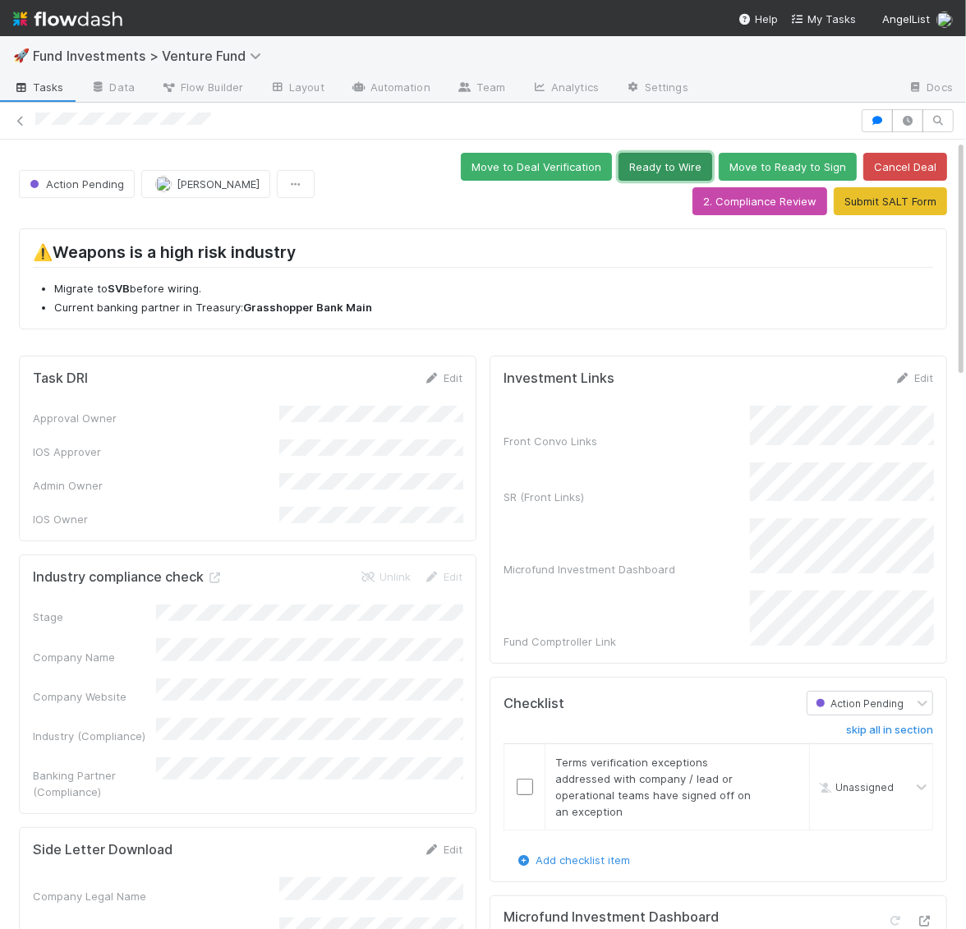
click at [619, 168] on button "Ready to Wire" at bounding box center [666, 167] width 94 height 28
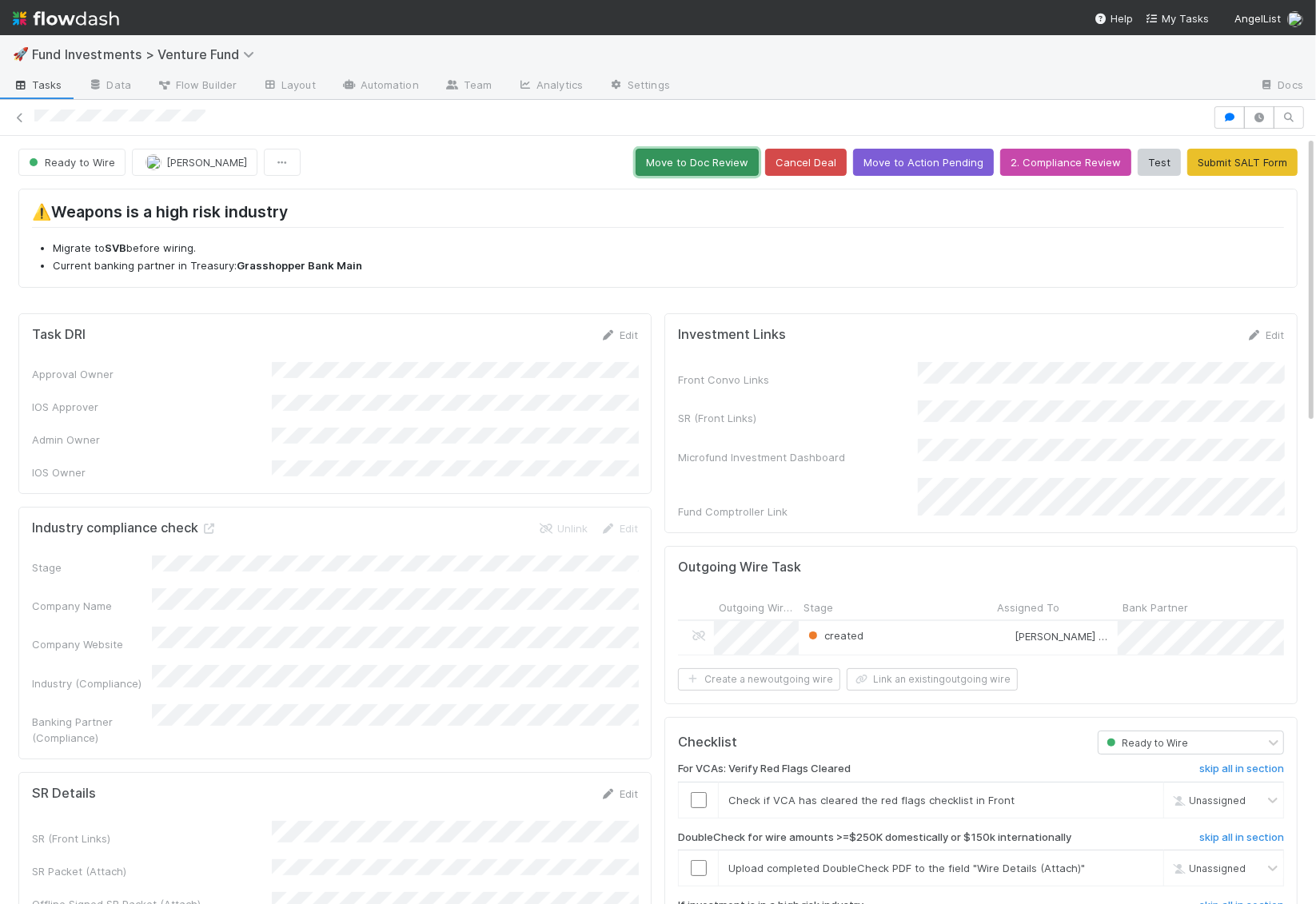
click at [722, 159] on button "Move to Doc Review" at bounding box center [697, 163] width 124 height 27
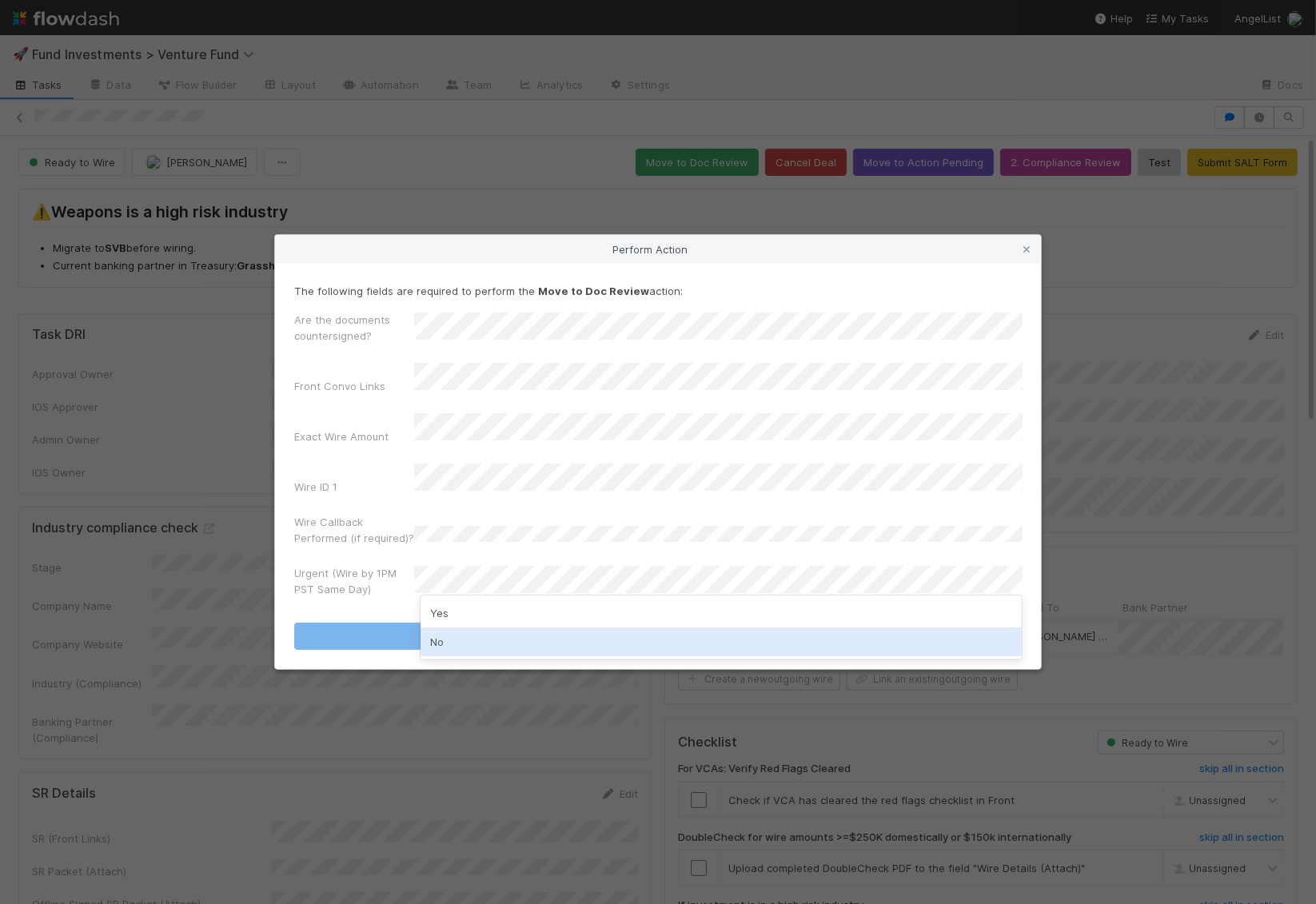
click at [455, 649] on div "No" at bounding box center [721, 642] width 603 height 29
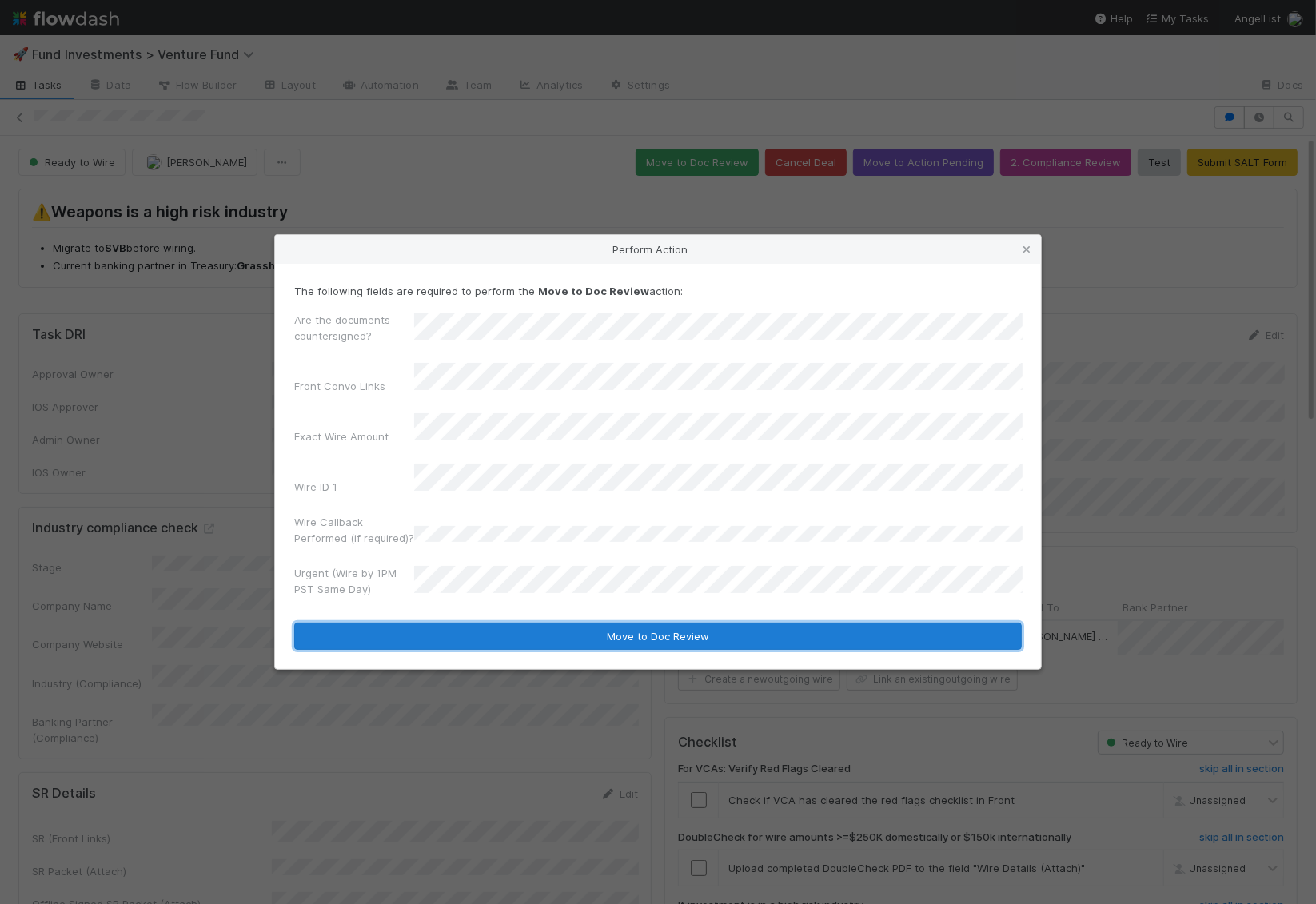
click at [457, 623] on button "Move to Doc Review" at bounding box center [658, 636] width 728 height 27
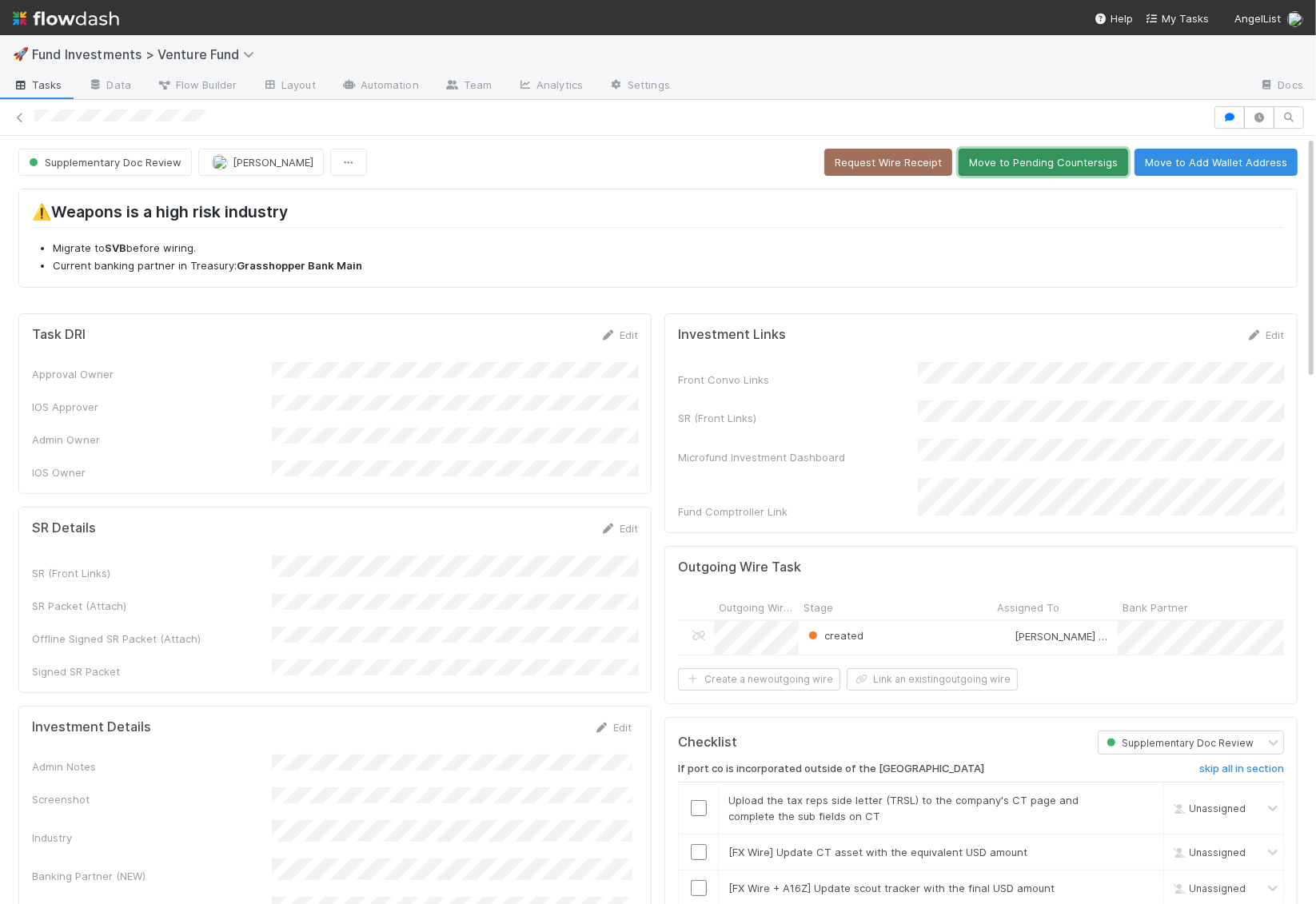
click at [1076, 159] on button "Move to Pending Countersigs" at bounding box center [1043, 163] width 169 height 27
